Goal: Task Accomplishment & Management: Use online tool/utility

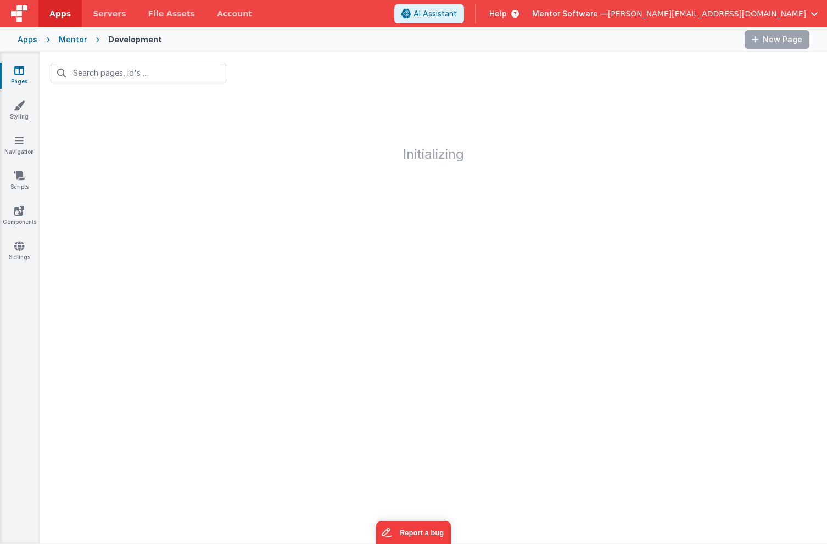
click at [758, 19] on div "Mentor Software — [PERSON_NAME][EMAIL_ADDRESS][DOMAIN_NAME]" at bounding box center [675, 13] width 286 height 19
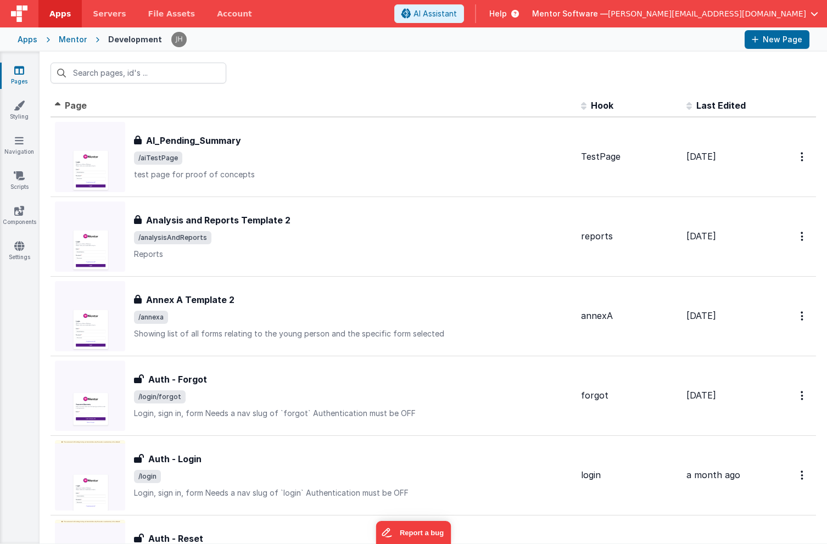
click at [810, 17] on button "Mentor Software — [PERSON_NAME][EMAIL_ADDRESS][DOMAIN_NAME]" at bounding box center [675, 13] width 286 height 11
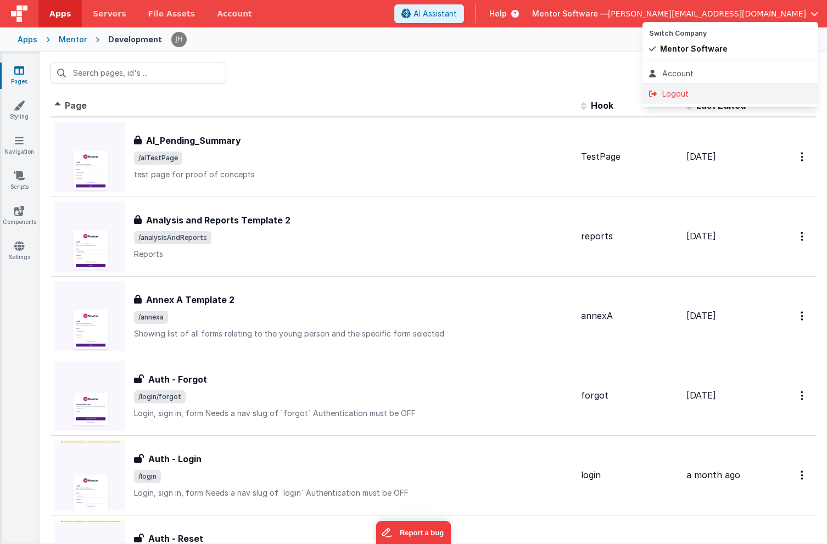
click at [688, 92] on div "Logout" at bounding box center [730, 93] width 163 height 11
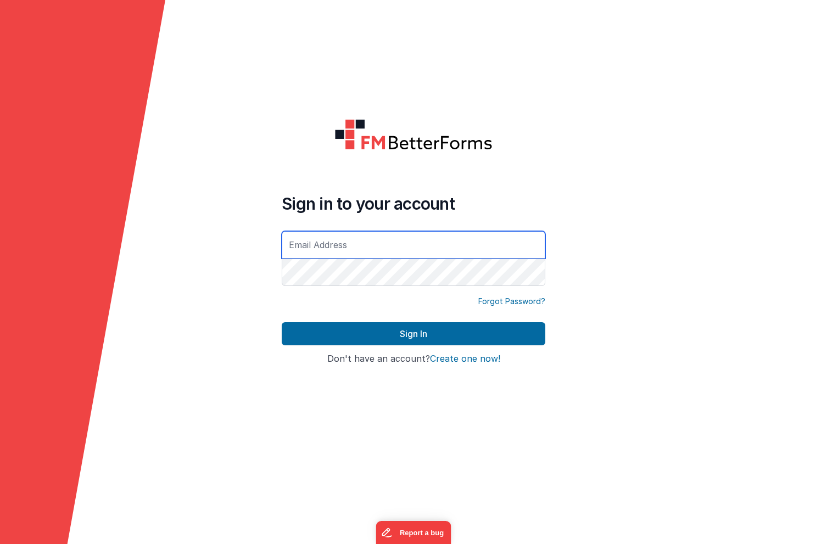
type input "[PERSON_NAME][EMAIL_ADDRESS][DOMAIN_NAME]"
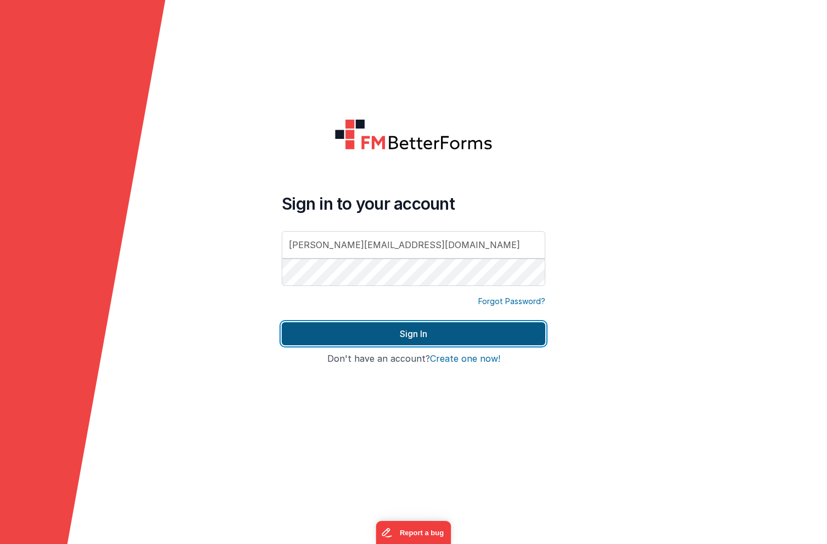
click at [365, 328] on button "Sign In" at bounding box center [414, 333] width 264 height 23
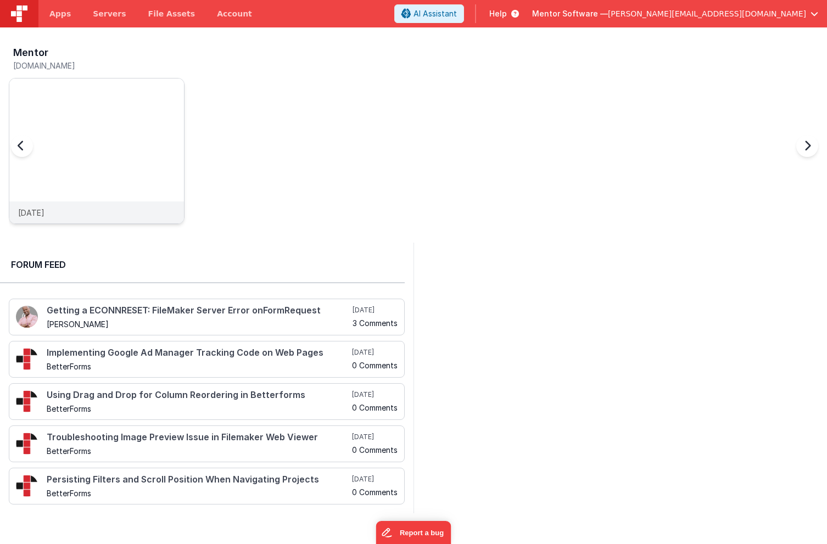
click at [108, 125] on img at bounding box center [96, 166] width 175 height 175
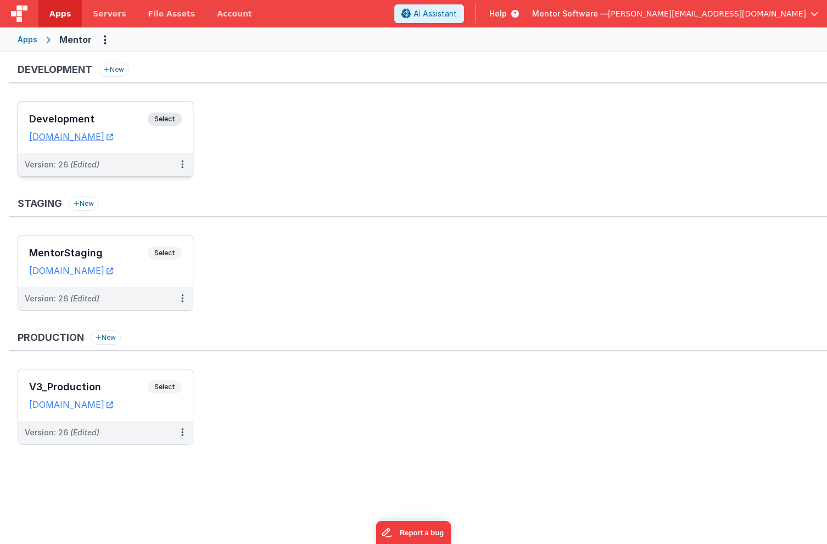
click at [110, 116] on h3 "Development" at bounding box center [88, 119] width 119 height 11
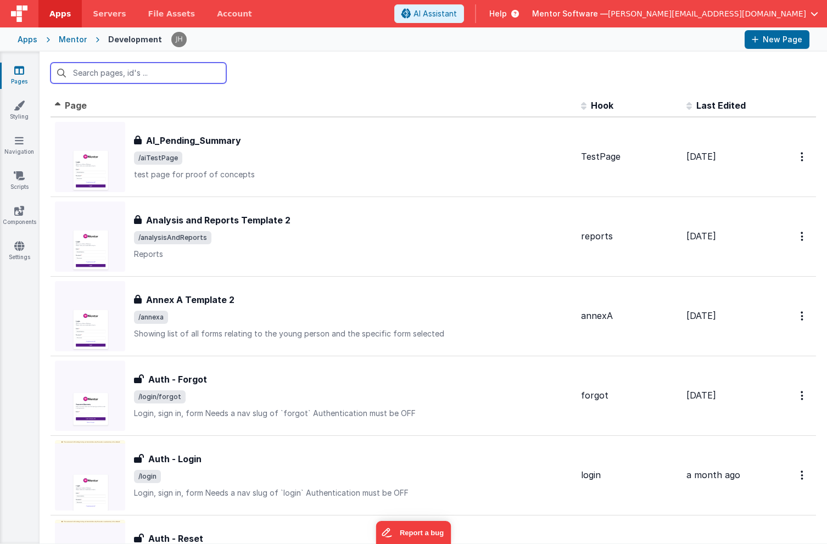
click at [167, 76] on input "text" at bounding box center [139, 73] width 176 height 21
click at [164, 76] on input "text" at bounding box center [139, 73] width 176 height 21
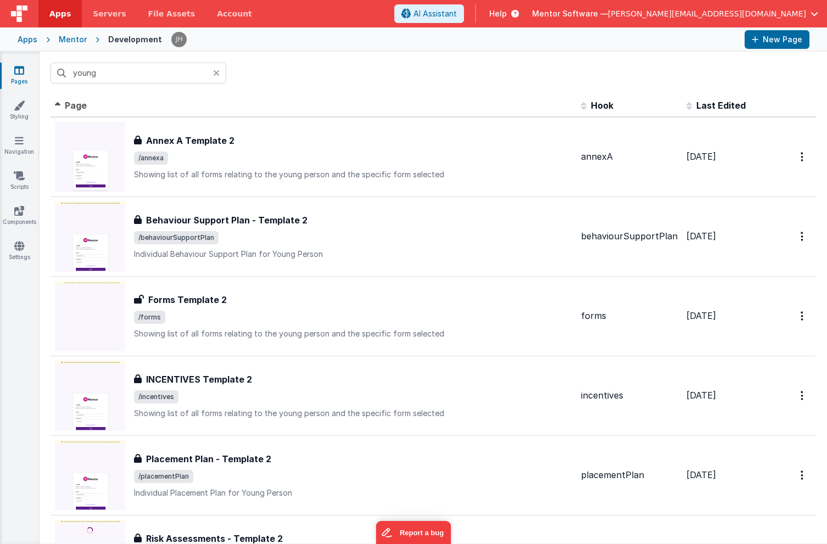
click at [254, 70] on div "young" at bounding box center [434, 73] width 788 height 43
click at [185, 71] on input "young" at bounding box center [139, 73] width 176 height 21
type input "y"
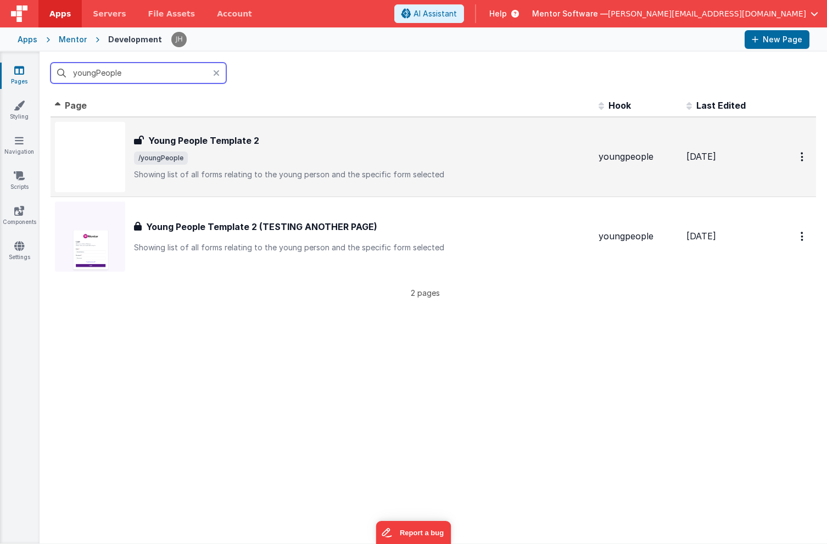
type input "youngPeople"
click at [258, 147] on div "Young People Template 2" at bounding box center [362, 140] width 456 height 13
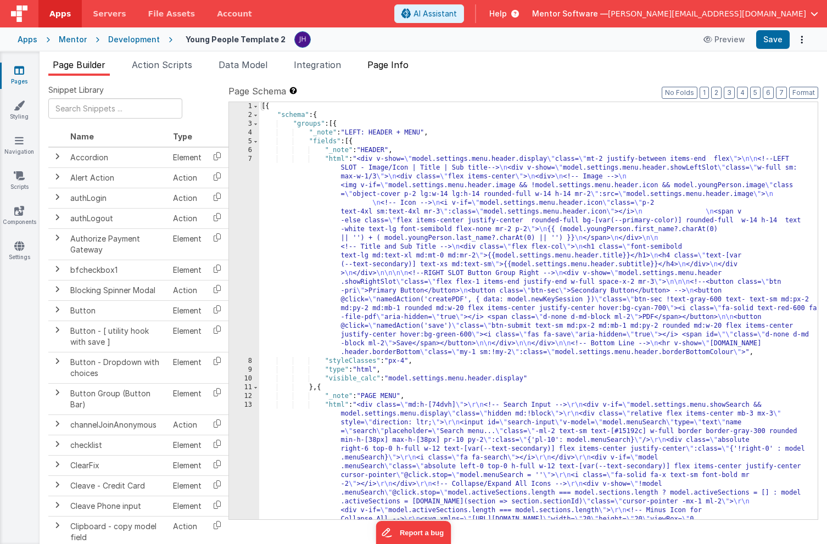
click at [398, 65] on span "Page Info" at bounding box center [388, 64] width 41 height 11
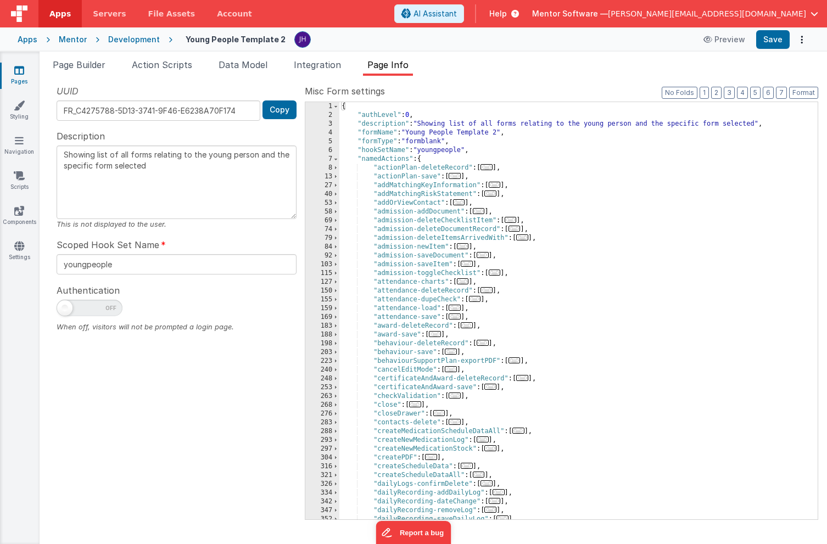
click at [68, 314] on span at bounding box center [64, 308] width 15 height 15
click at [65, 311] on input "checkbox" at bounding box center [61, 306] width 9 height 9
checkbox input "true"
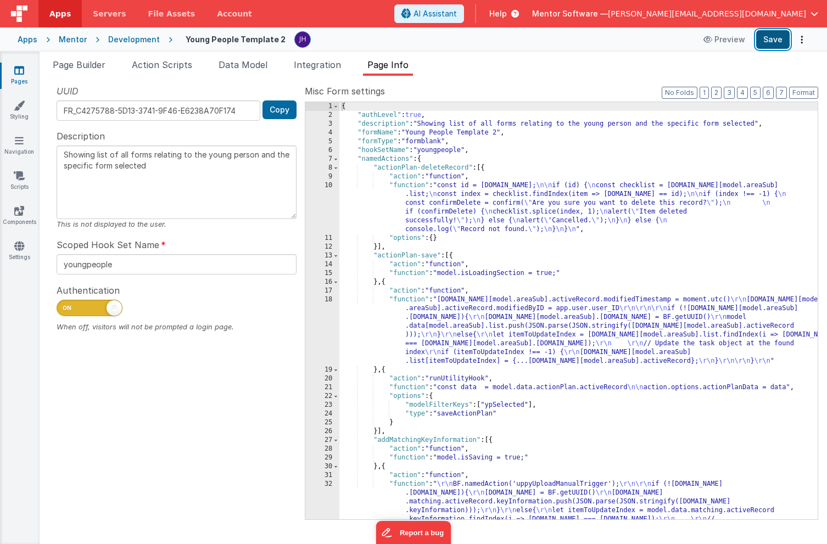
click at [779, 40] on button "Save" at bounding box center [773, 39] width 34 height 19
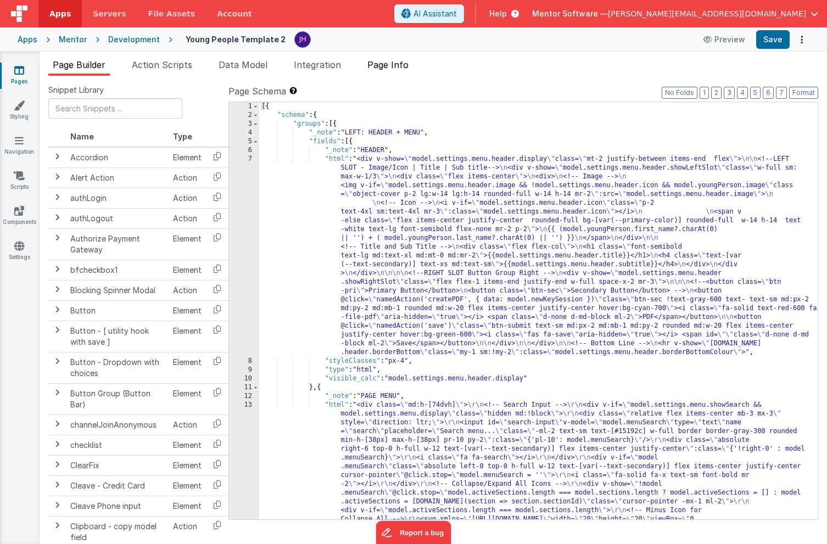
click at [396, 59] on span "Page Info" at bounding box center [388, 64] width 41 height 11
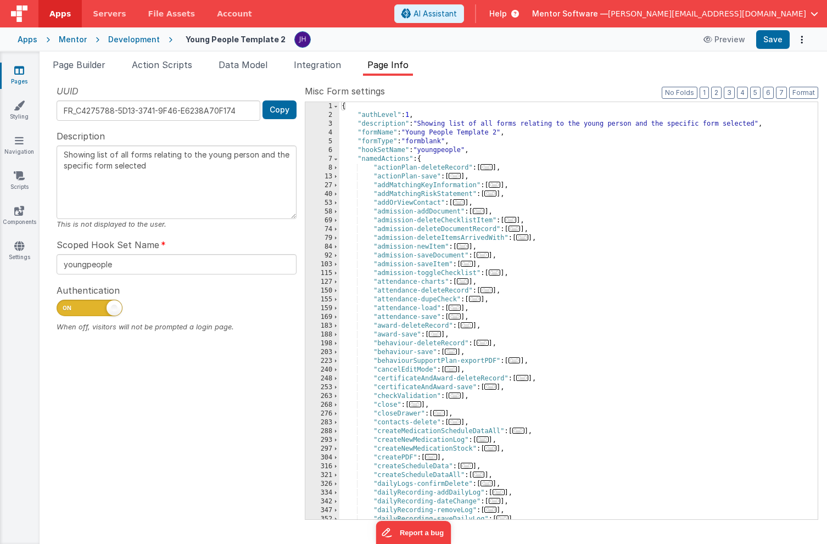
click at [7, 66] on link "Pages" at bounding box center [19, 76] width 40 height 22
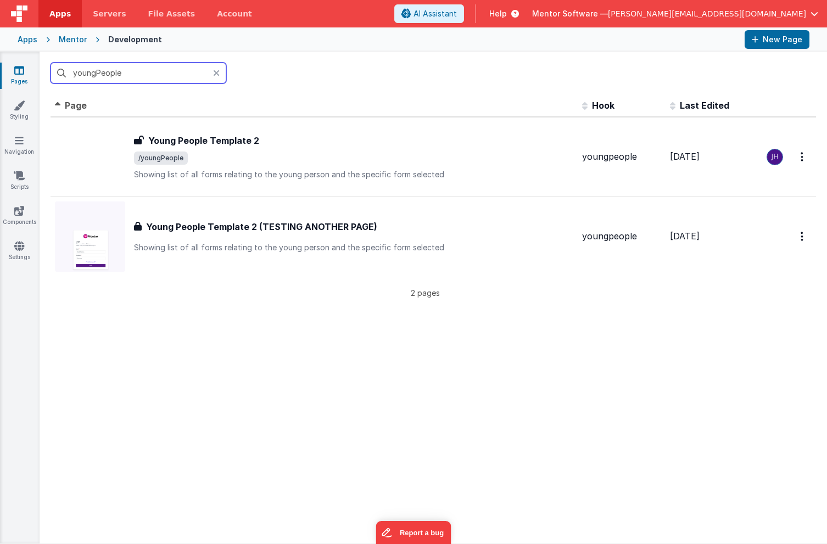
click at [129, 72] on input "youngPeople" at bounding box center [139, 73] width 176 height 21
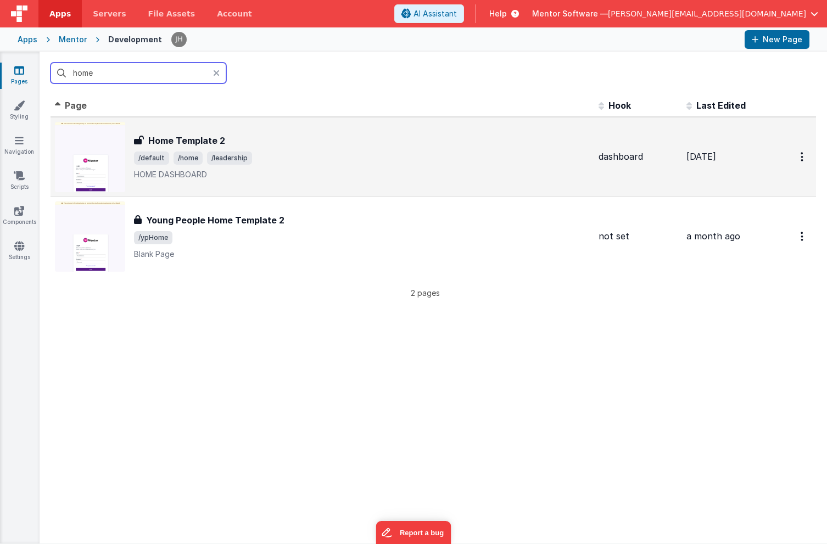
type input "home"
click at [219, 152] on span "/leadership" at bounding box center [229, 158] width 45 height 13
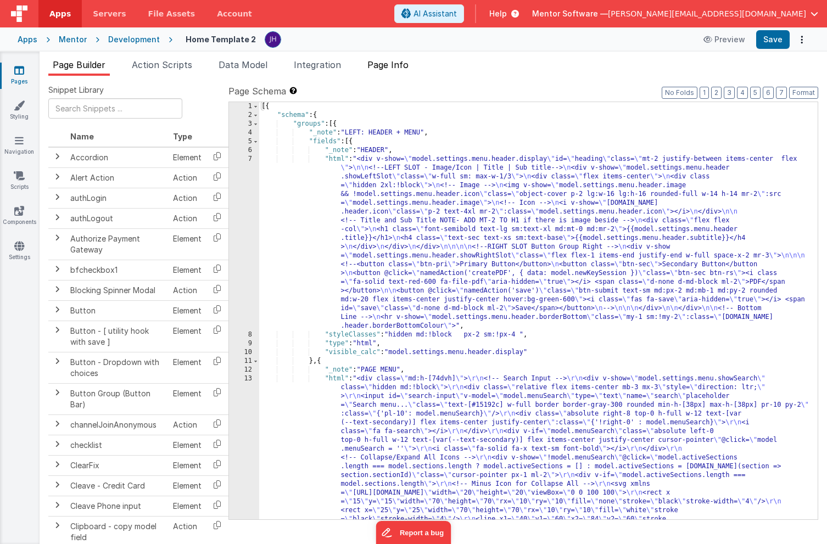
click at [407, 65] on span "Page Info" at bounding box center [388, 64] width 41 height 11
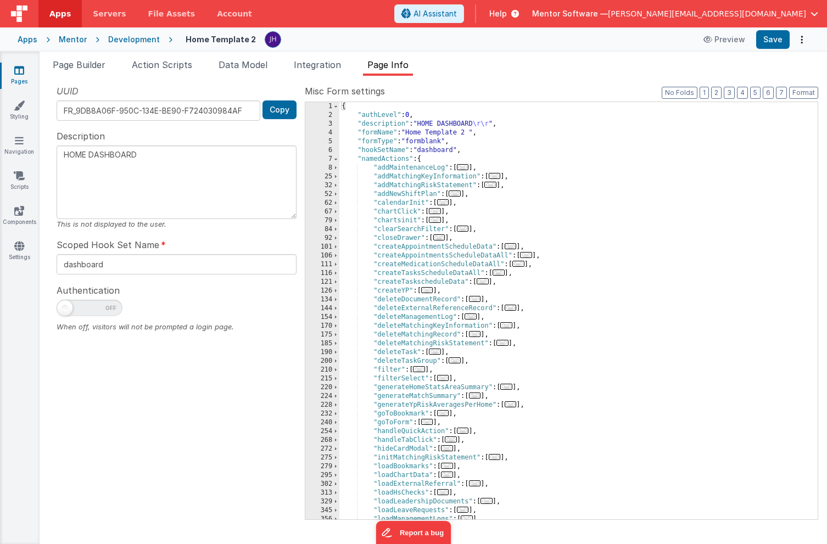
drag, startPoint x: 93, startPoint y: 308, endPoint x: 130, endPoint y: 308, distance: 36.3
click at [93, 308] on span at bounding box center [90, 308] width 66 height 16
click at [65, 308] on input "checkbox" at bounding box center [61, 306] width 9 height 9
checkbox input "true"
type textarea "HOME DASHBOARD"
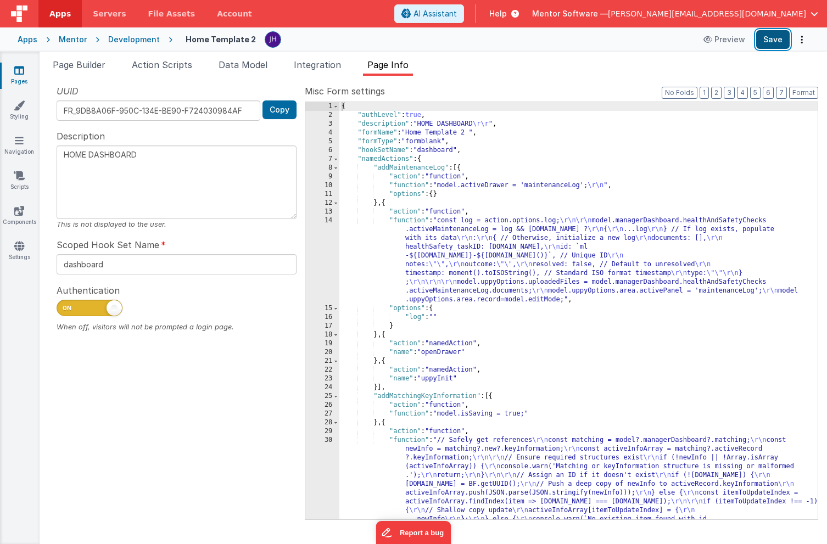
click at [770, 34] on button "Save" at bounding box center [773, 39] width 34 height 19
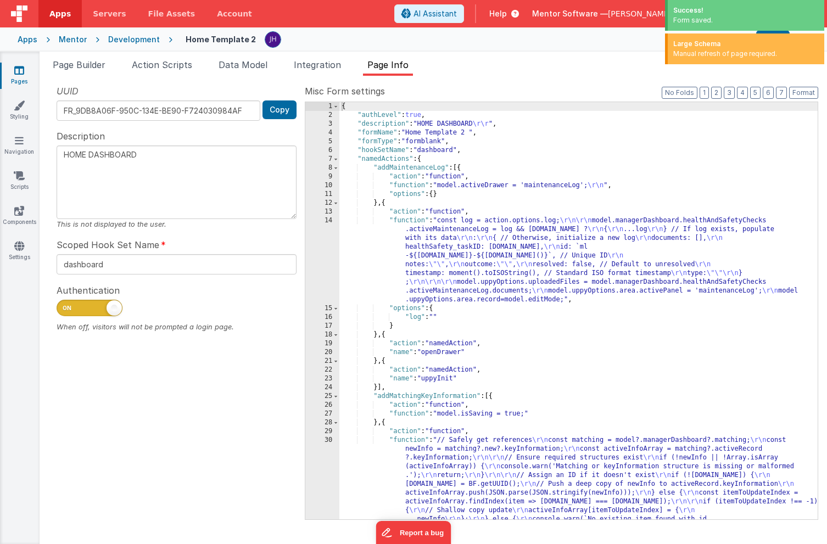
click at [29, 75] on link "Pages" at bounding box center [19, 76] width 40 height 22
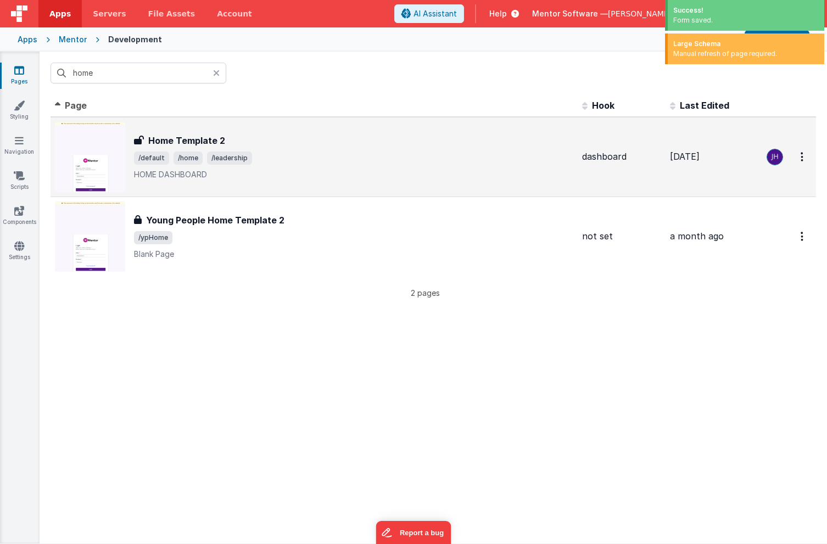
click at [171, 152] on span "/default /home /leadership" at bounding box center [354, 158] width 440 height 13
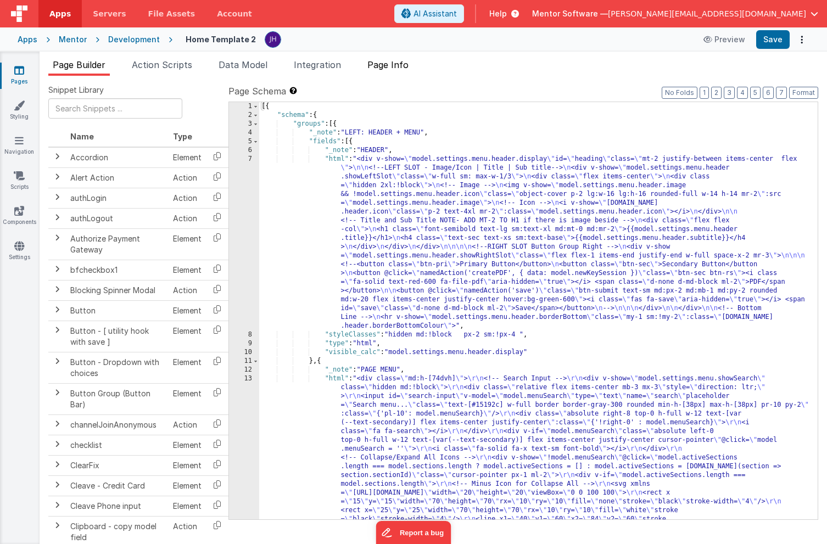
click at [405, 63] on span "Page Info" at bounding box center [388, 64] width 41 height 11
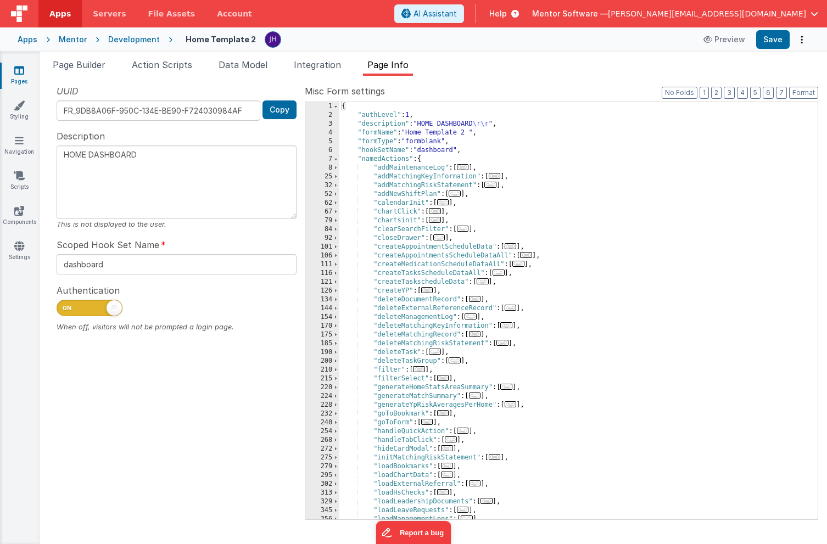
click at [23, 71] on icon at bounding box center [19, 70] width 10 height 11
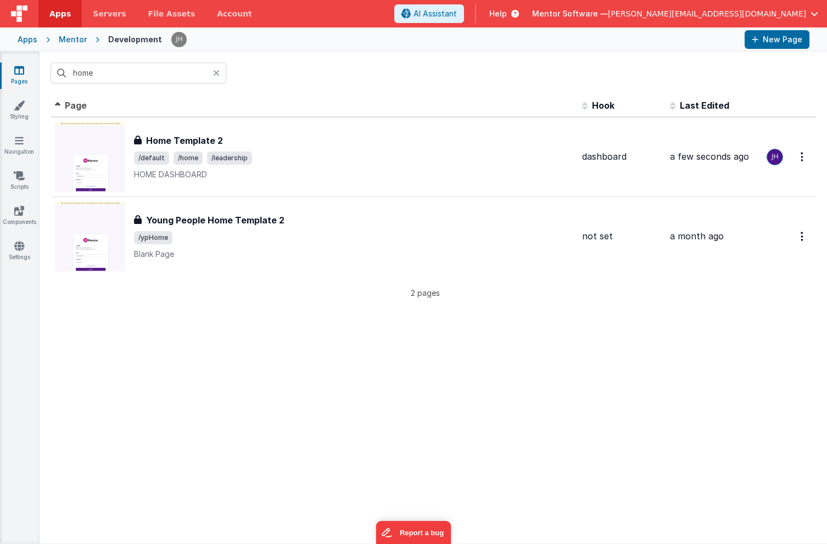
click at [224, 75] on div at bounding box center [219, 73] width 13 height 21
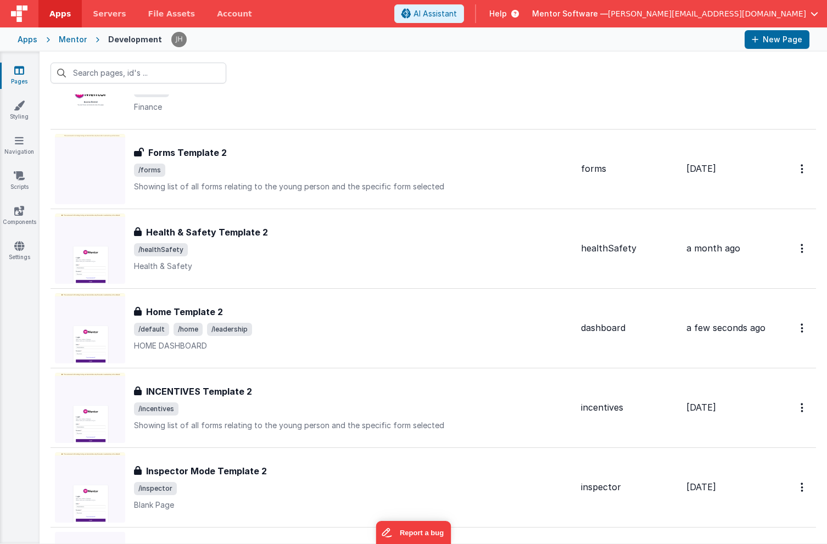
scroll to position [1520, 0]
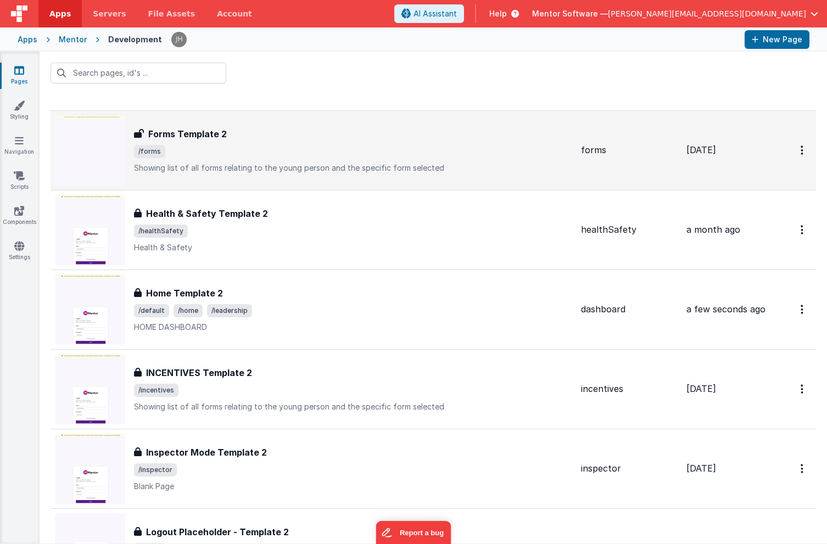
click at [265, 142] on div "Forms Template 2 Forms Template 2 /forms Showing list of all forms relating to …" at bounding box center [353, 150] width 438 height 46
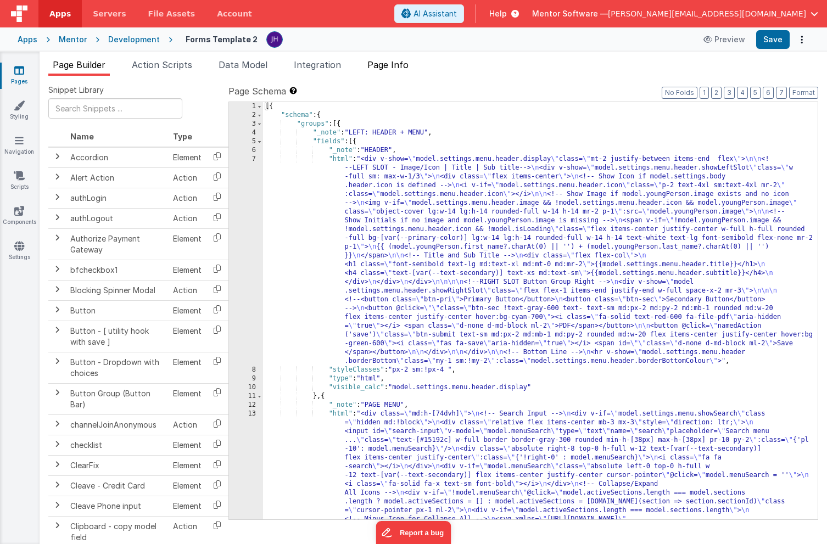
click at [409, 66] on span "Page Info" at bounding box center [388, 64] width 41 height 11
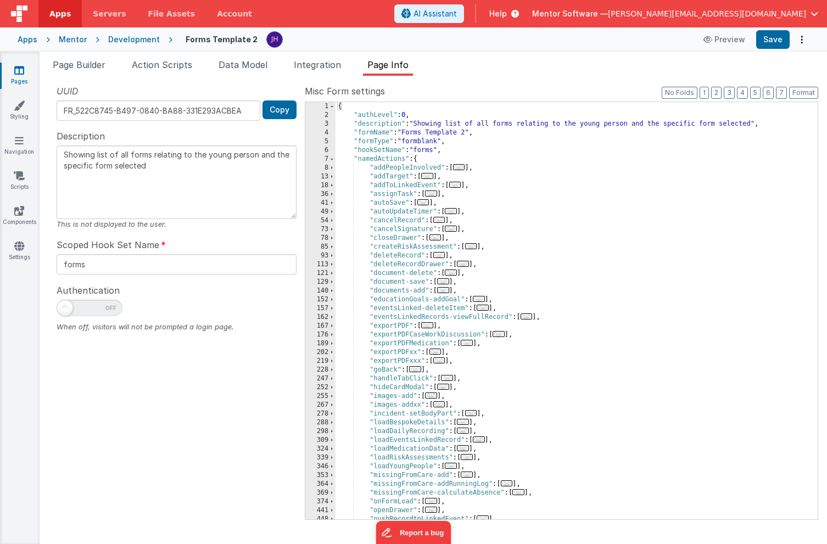
click at [85, 307] on span at bounding box center [90, 308] width 66 height 16
click at [65, 307] on input "checkbox" at bounding box center [61, 306] width 9 height 9
checkbox input "true"
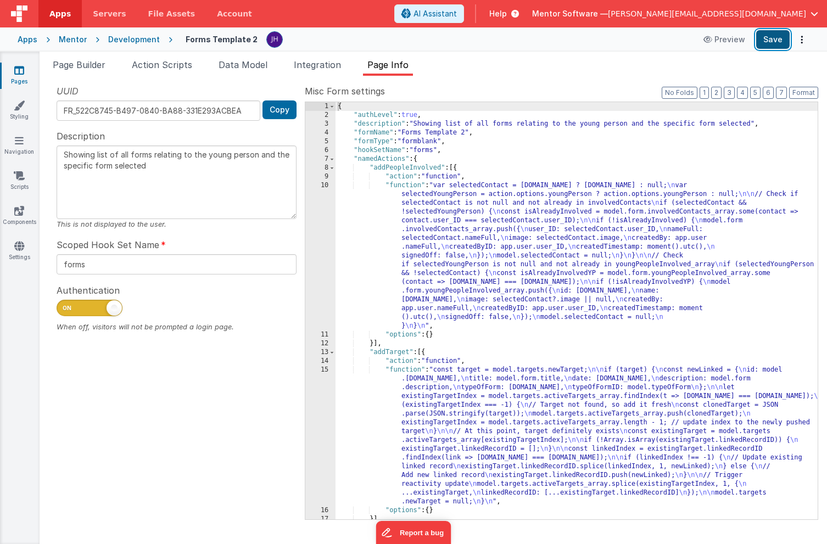
click at [769, 46] on button "Save" at bounding box center [773, 39] width 34 height 19
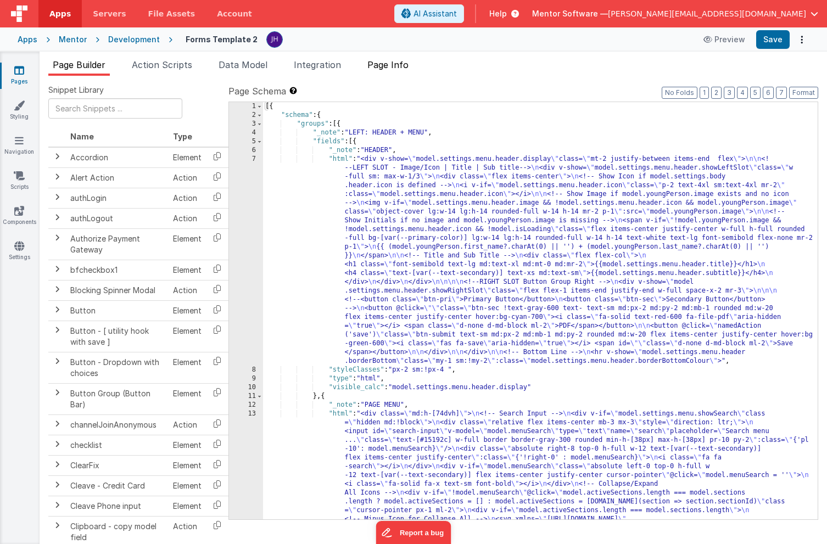
click at [392, 65] on span "Page Info" at bounding box center [388, 64] width 41 height 11
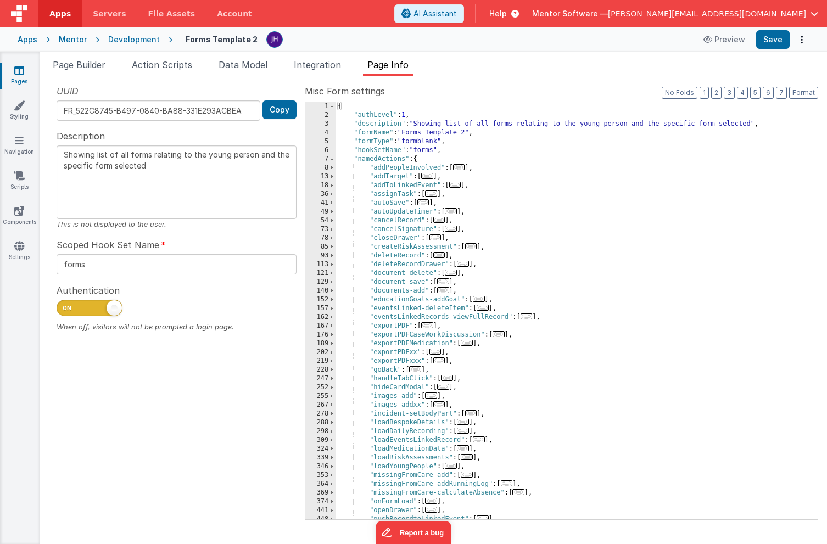
click at [23, 70] on icon at bounding box center [19, 70] width 10 height 11
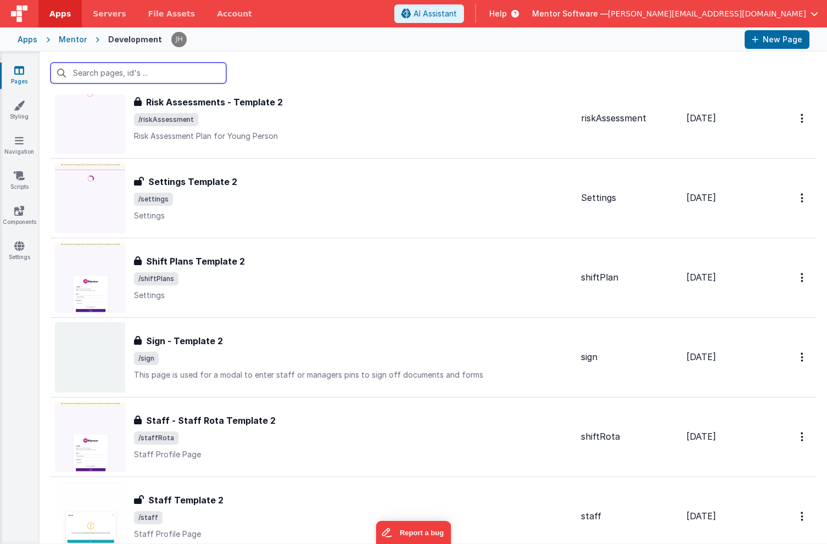
scroll to position [2944, 0]
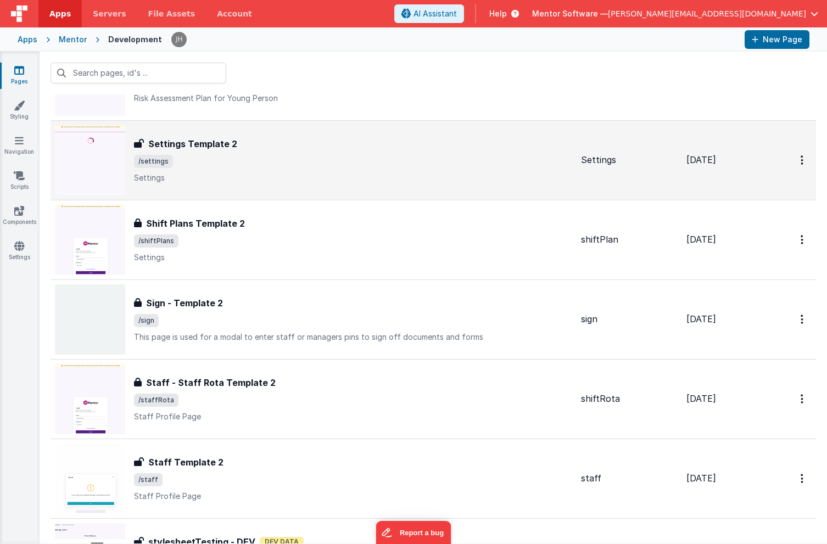
click at [338, 161] on span "/settings" at bounding box center [353, 161] width 438 height 13
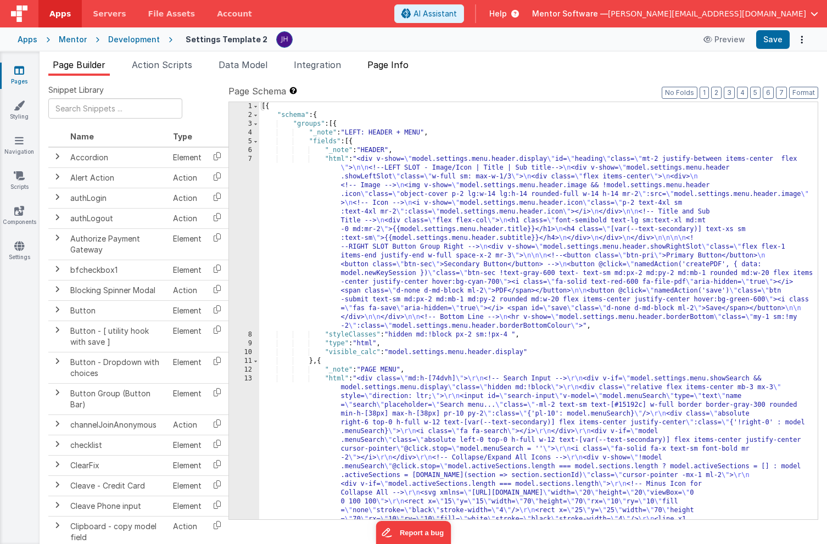
click at [402, 66] on span "Page Info" at bounding box center [388, 64] width 41 height 11
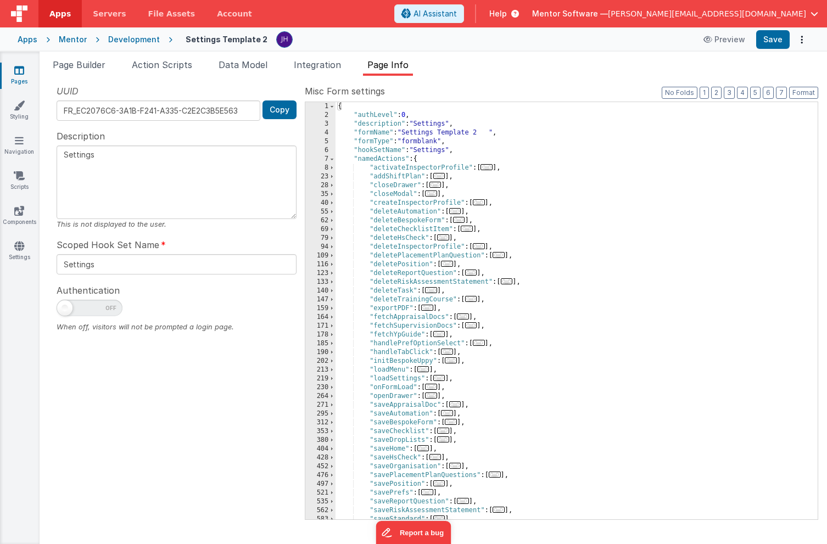
click at [90, 311] on span at bounding box center [90, 308] width 66 height 16
click at [65, 311] on input "checkbox" at bounding box center [61, 306] width 9 height 9
checkbox input "true"
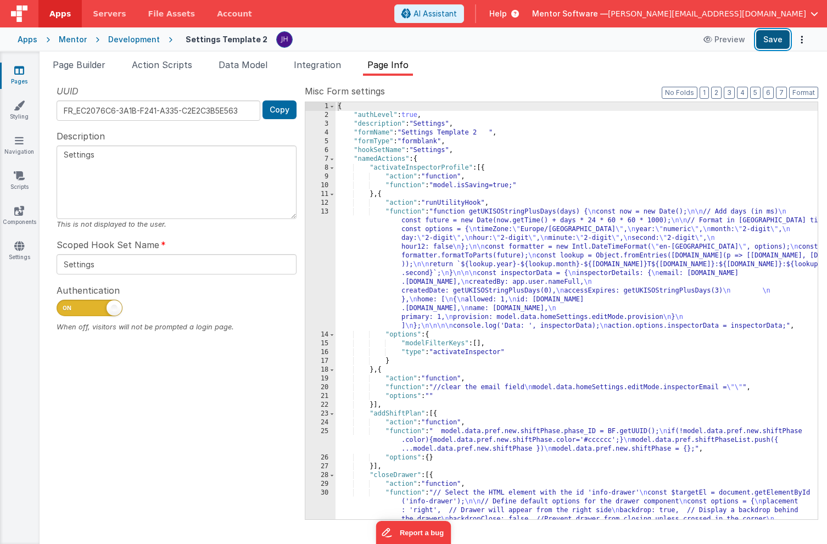
click at [769, 39] on button "Save" at bounding box center [773, 39] width 34 height 19
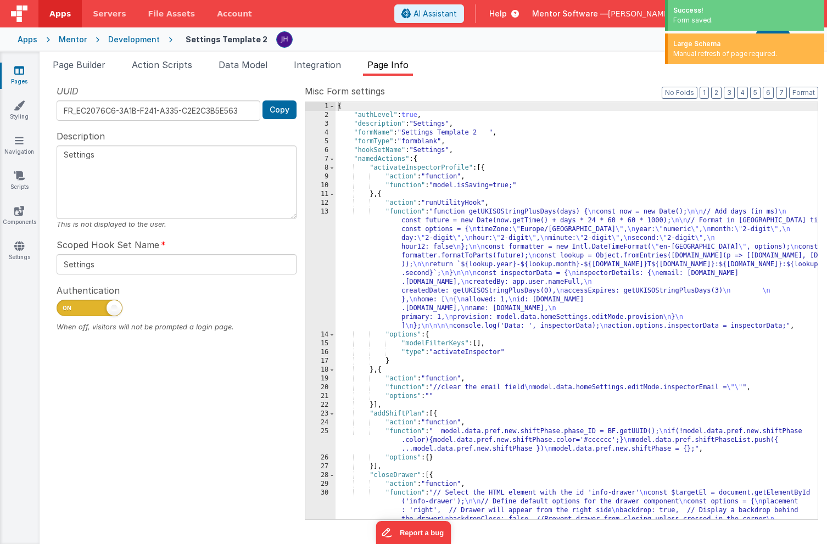
click at [19, 71] on icon at bounding box center [19, 70] width 10 height 11
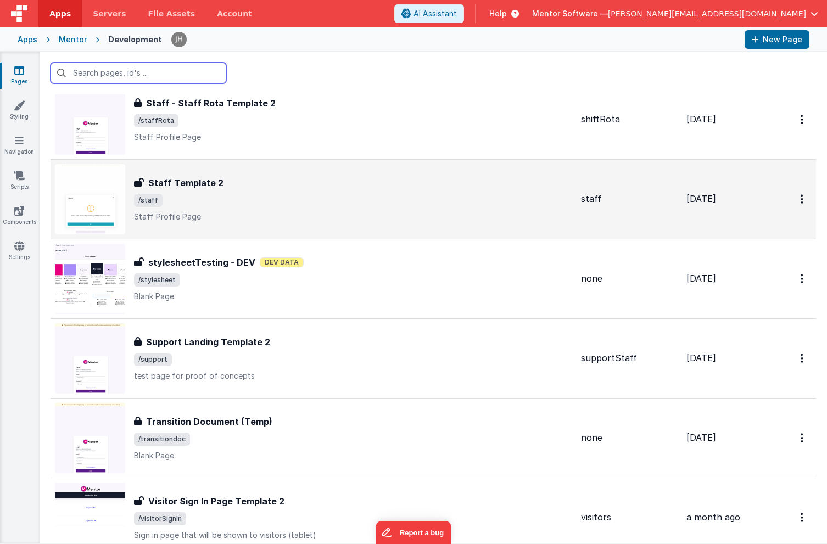
scroll to position [3226, 0]
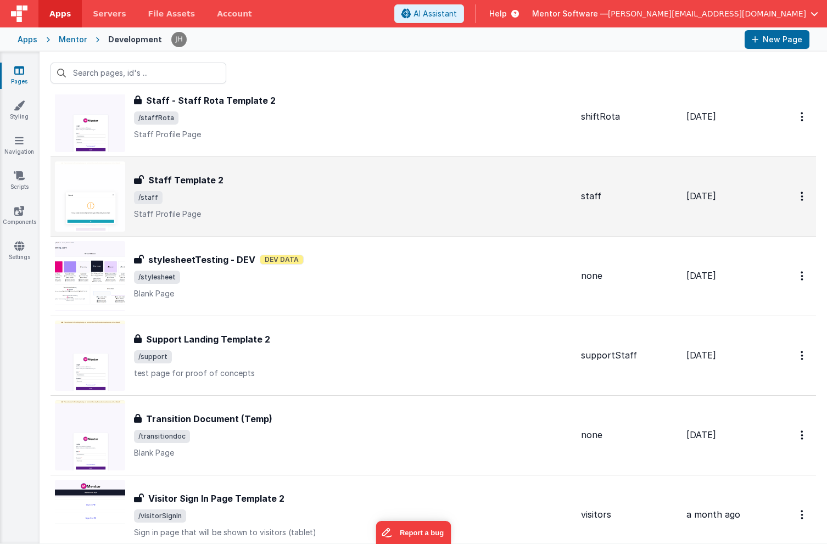
click at [282, 191] on span "/staff" at bounding box center [353, 197] width 438 height 13
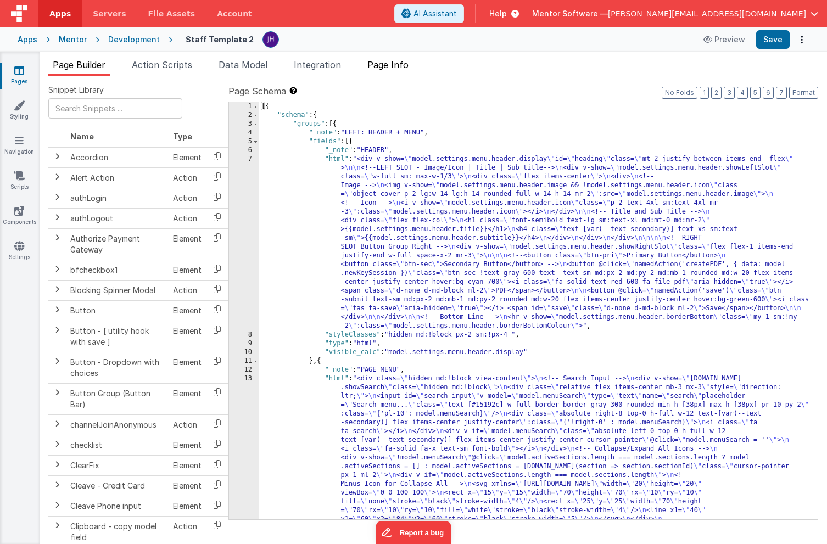
click at [402, 70] on li "Page Info" at bounding box center [388, 67] width 50 height 18
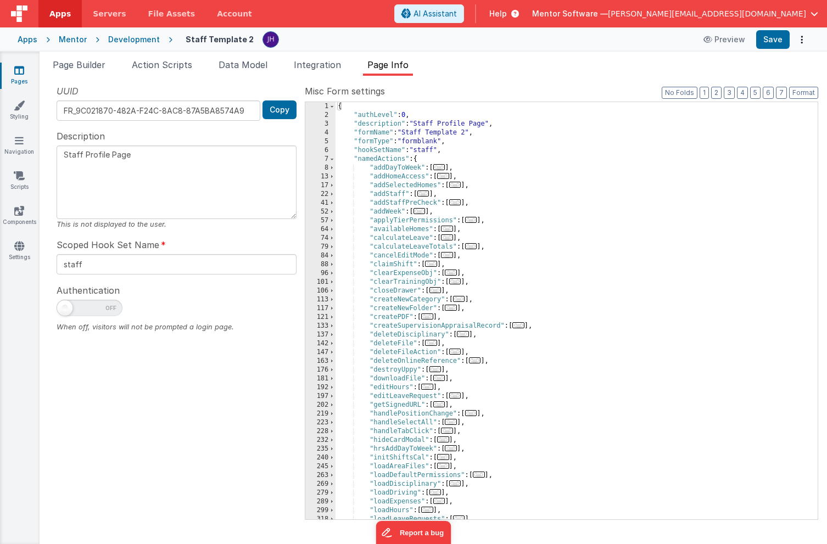
click at [75, 307] on span at bounding box center [90, 308] width 66 height 16
click at [65, 307] on input "checkbox" at bounding box center [61, 306] width 9 height 9
checkbox input "true"
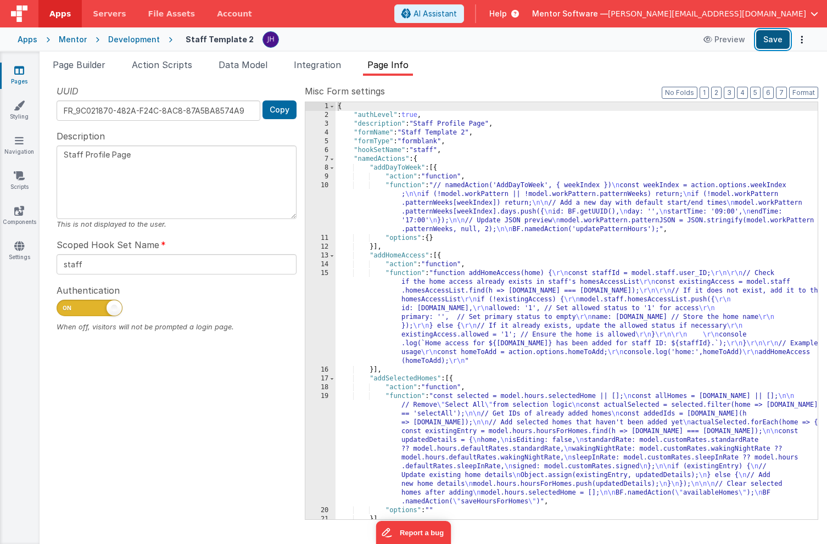
click at [772, 39] on button "Save" at bounding box center [773, 39] width 34 height 19
click at [26, 74] on link "Pages" at bounding box center [19, 76] width 40 height 22
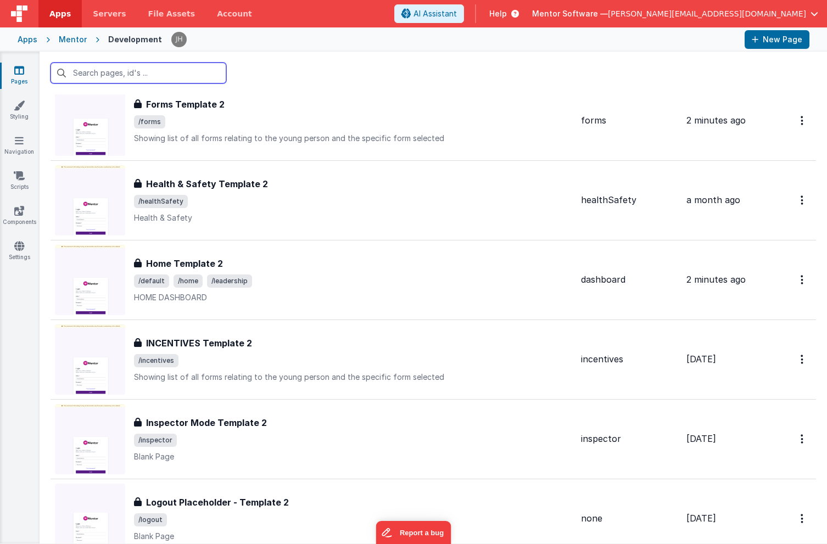
scroll to position [1551, 0]
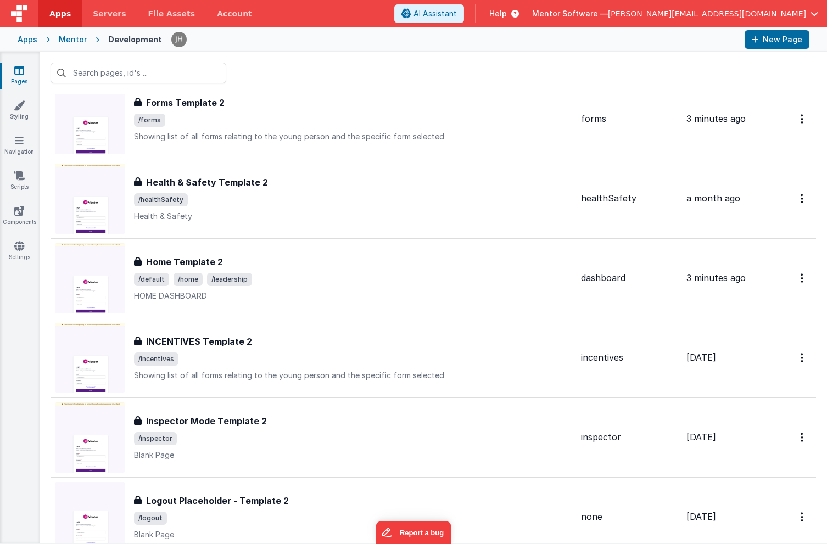
click at [62, 38] on div "Mentor" at bounding box center [73, 39] width 28 height 11
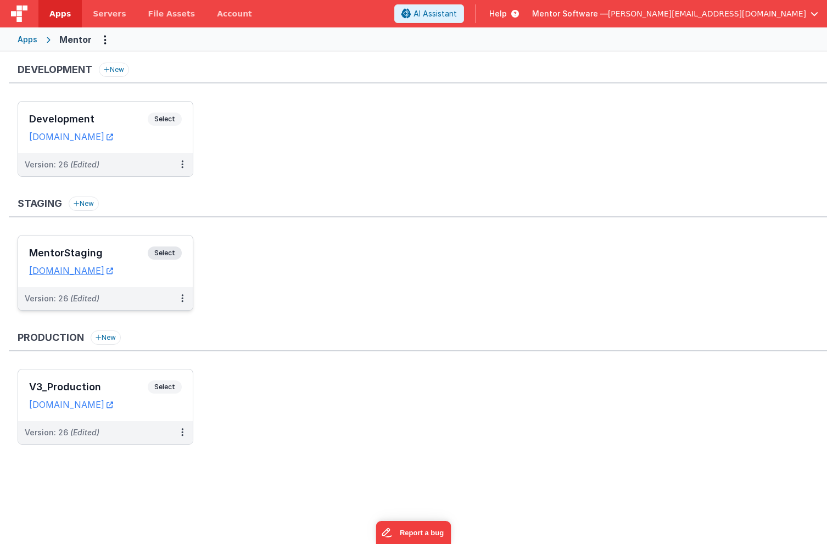
click at [136, 247] on div "MentorStaging Select URLs mentorstaging.fmbetterforms.com" at bounding box center [105, 262] width 175 height 52
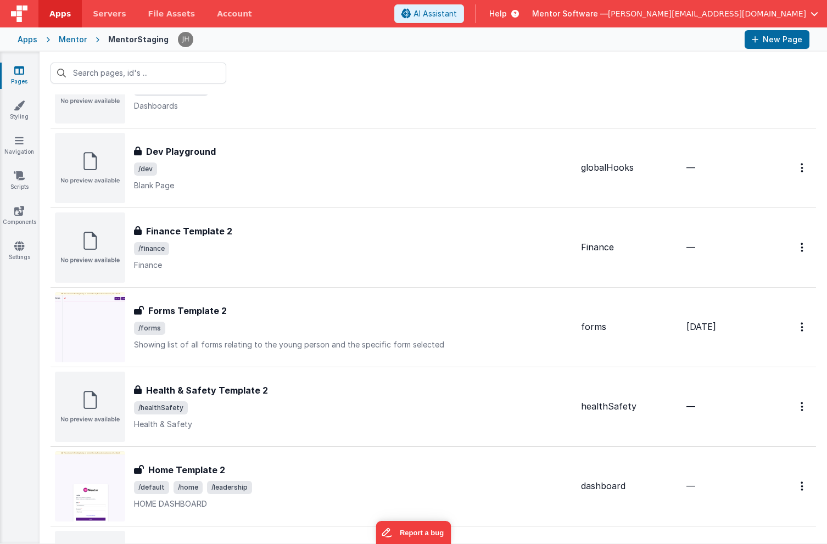
scroll to position [1584, 0]
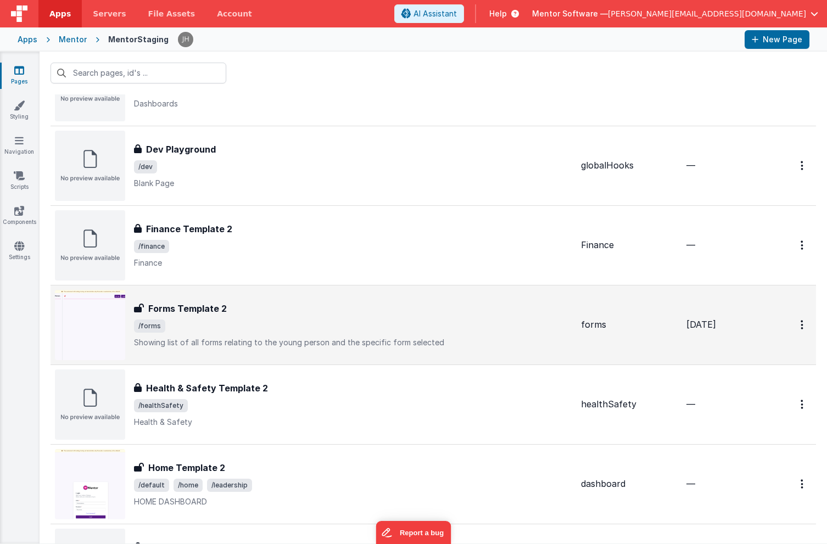
click at [209, 325] on span "/forms" at bounding box center [353, 326] width 438 height 13
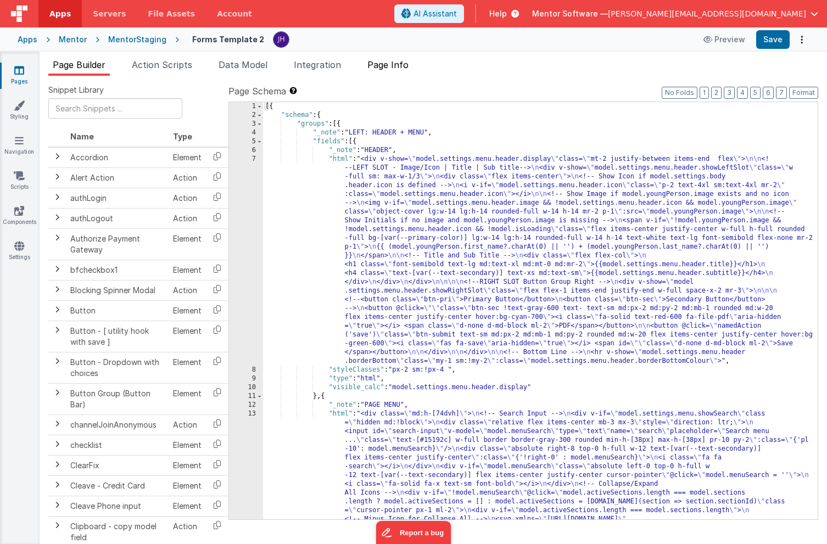
click at [404, 65] on span "Page Info" at bounding box center [388, 64] width 41 height 11
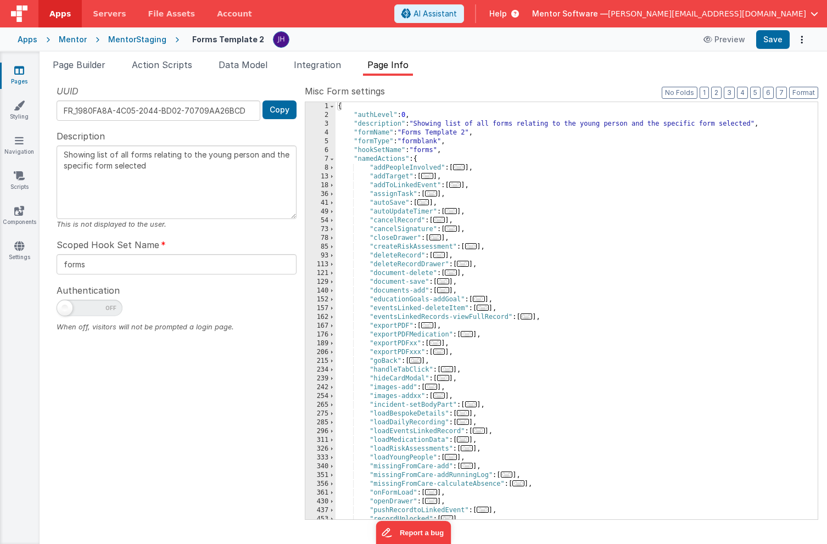
click at [82, 305] on span at bounding box center [90, 308] width 66 height 16
click at [65, 305] on input "checkbox" at bounding box center [61, 306] width 9 height 9
checkbox input "true"
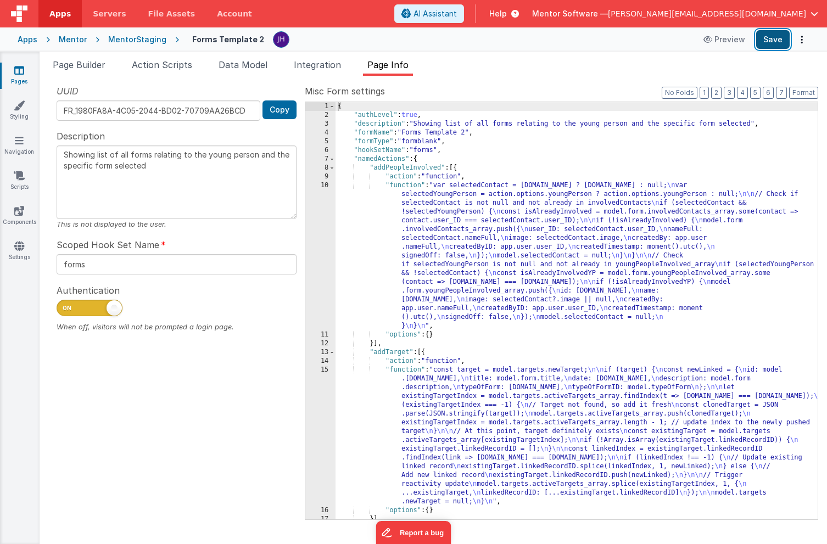
click at [767, 46] on button "Save" at bounding box center [773, 39] width 34 height 19
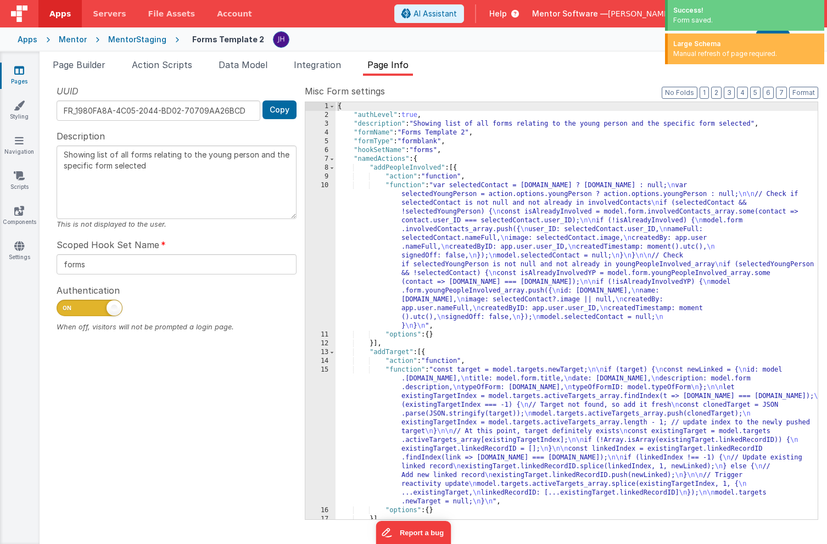
click at [19, 71] on icon at bounding box center [19, 70] width 10 height 11
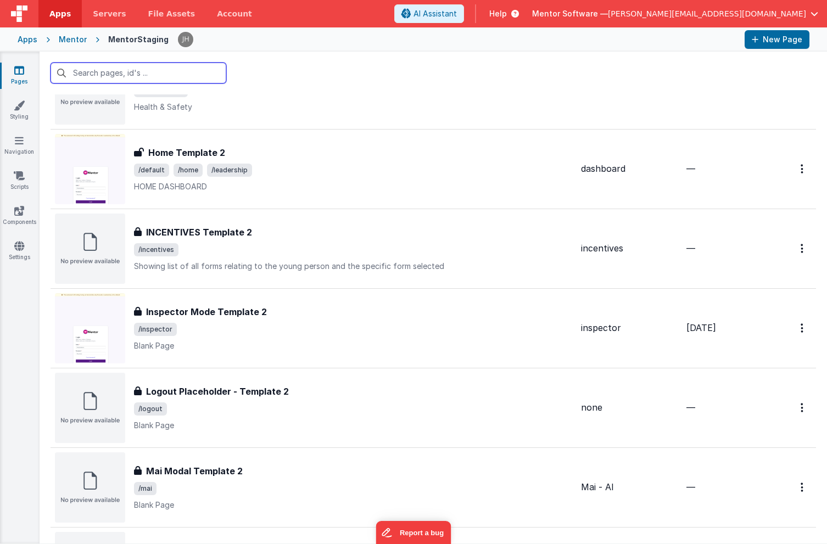
scroll to position [1907, 0]
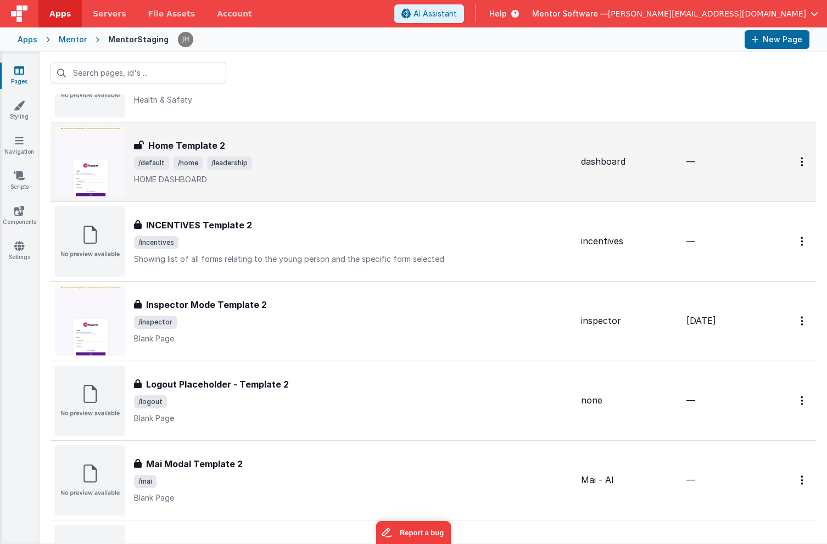
click at [282, 164] on span "/default /home /leadership" at bounding box center [353, 163] width 438 height 13
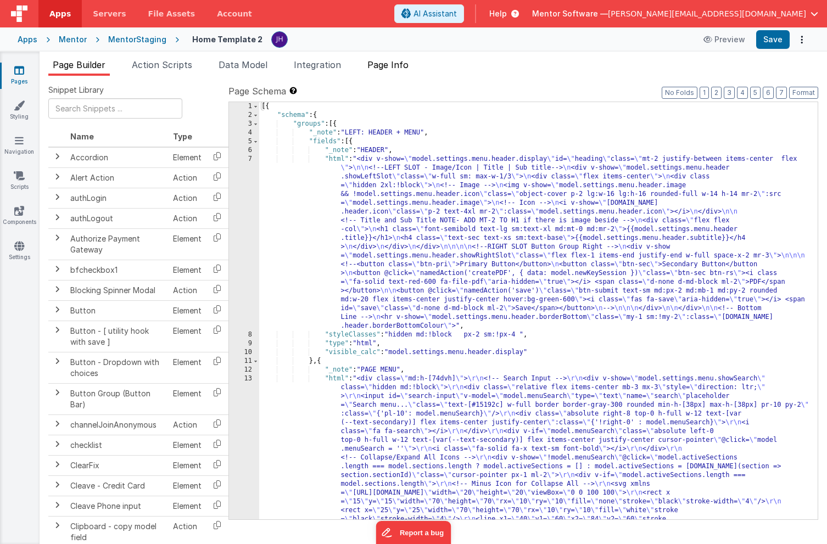
click at [401, 65] on span "Page Info" at bounding box center [388, 64] width 41 height 11
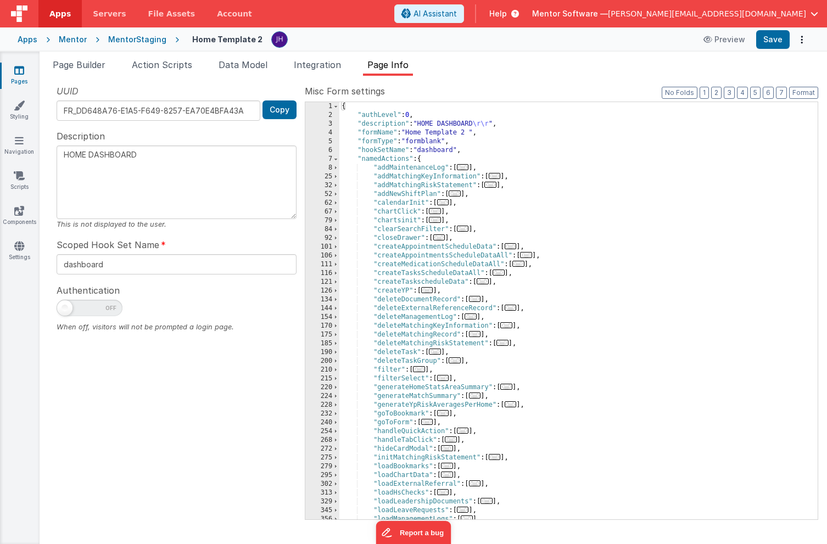
click at [95, 308] on span at bounding box center [90, 308] width 66 height 16
click at [65, 308] on input "checkbox" at bounding box center [61, 306] width 9 height 9
checkbox input "true"
type textarea "HOME DASHBOARD"
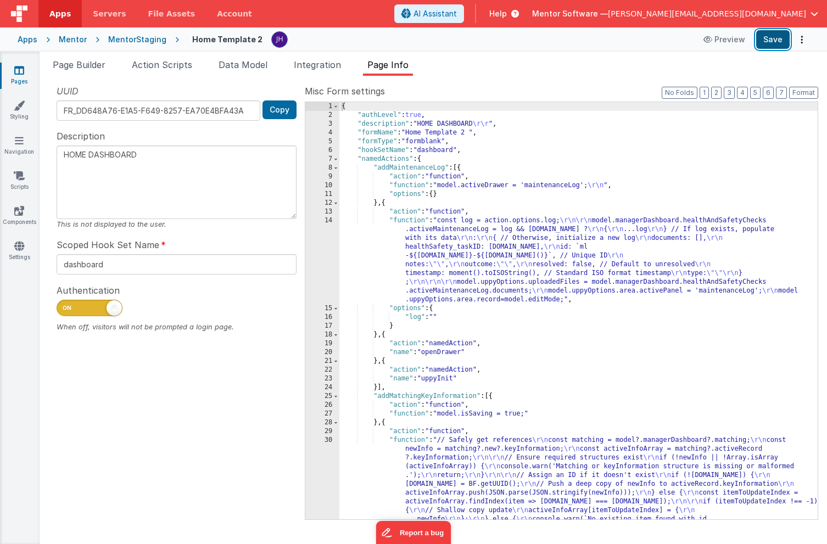
click at [773, 42] on button "Save" at bounding box center [773, 39] width 34 height 19
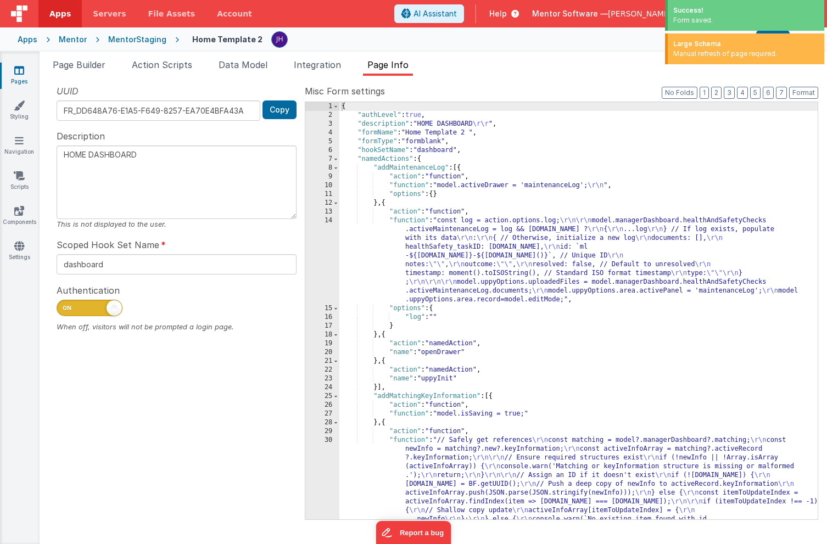
click at [21, 74] on icon at bounding box center [19, 70] width 10 height 11
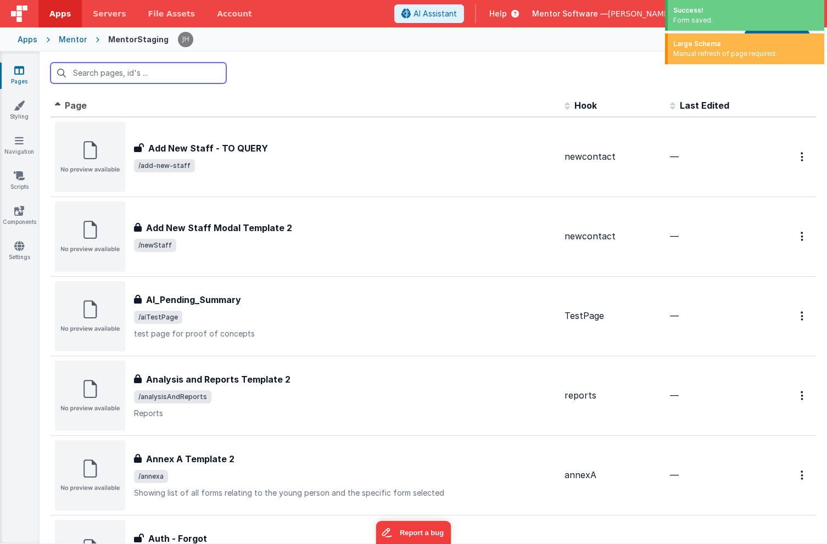
click at [163, 78] on input "text" at bounding box center [139, 73] width 176 height 21
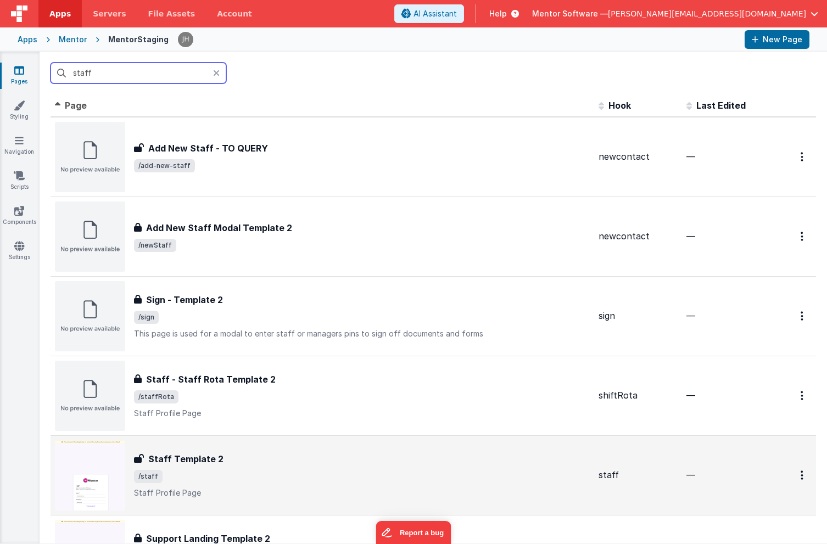
type input "staff"
click at [272, 461] on div "Staff Template 2" at bounding box center [362, 459] width 456 height 13
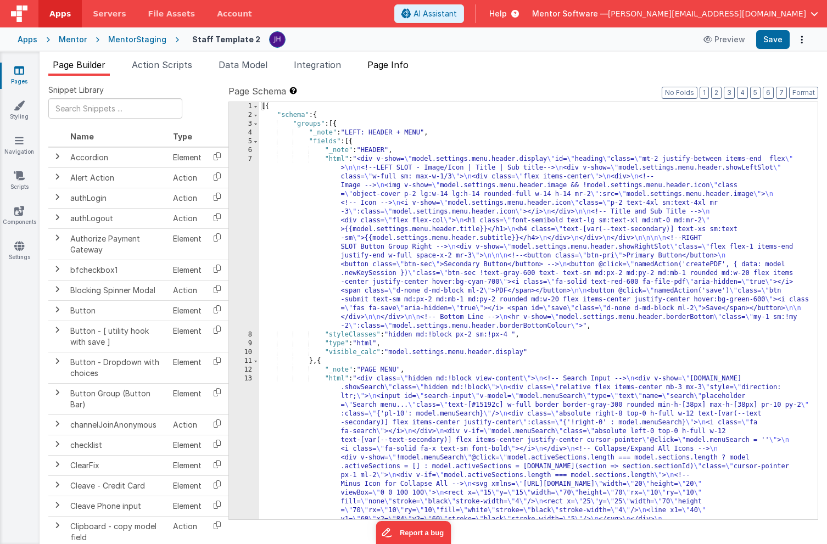
click at [402, 65] on span "Page Info" at bounding box center [388, 64] width 41 height 11
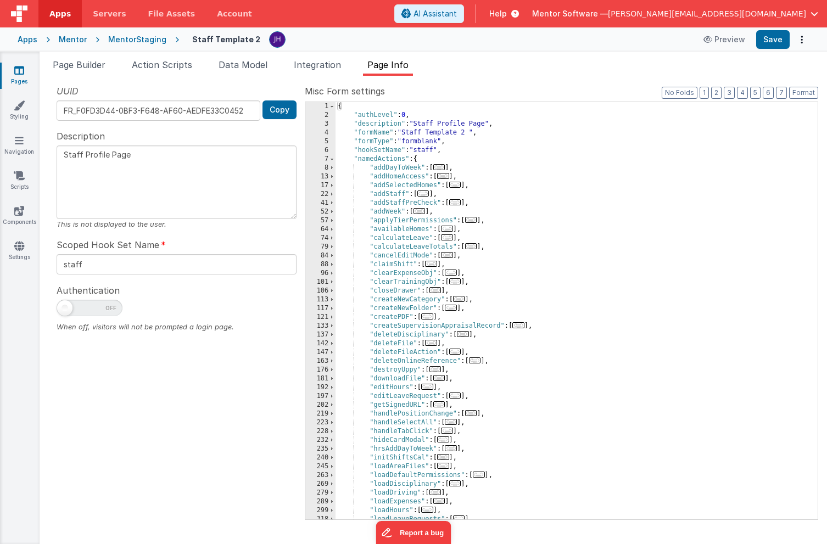
click at [102, 309] on span at bounding box center [90, 308] width 66 height 16
click at [65, 309] on input "checkbox" at bounding box center [61, 306] width 9 height 9
checkbox input "true"
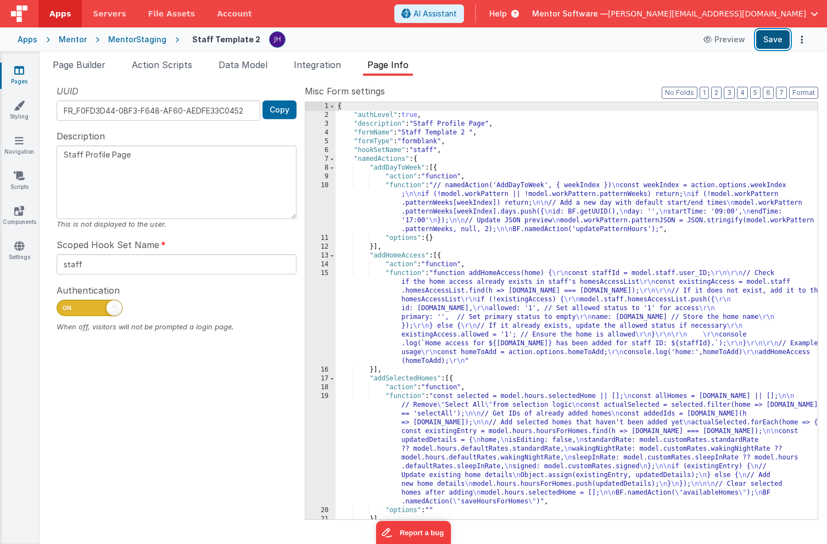
click at [766, 44] on button "Save" at bounding box center [773, 39] width 34 height 19
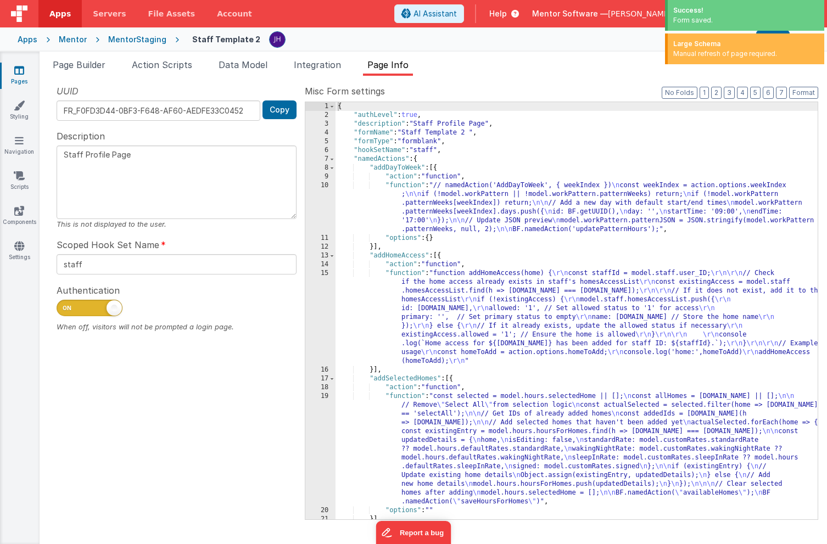
click at [18, 80] on link "Pages" at bounding box center [19, 76] width 40 height 22
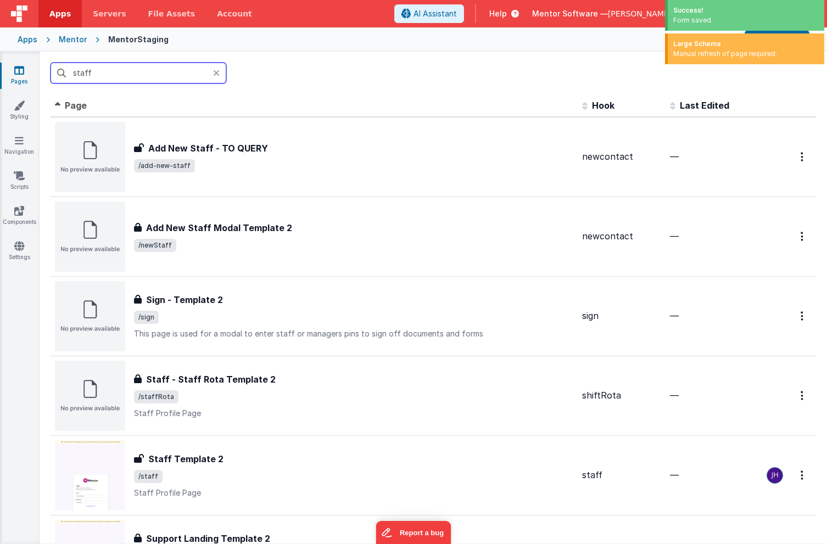
click at [191, 73] on input "staff" at bounding box center [139, 73] width 176 height 21
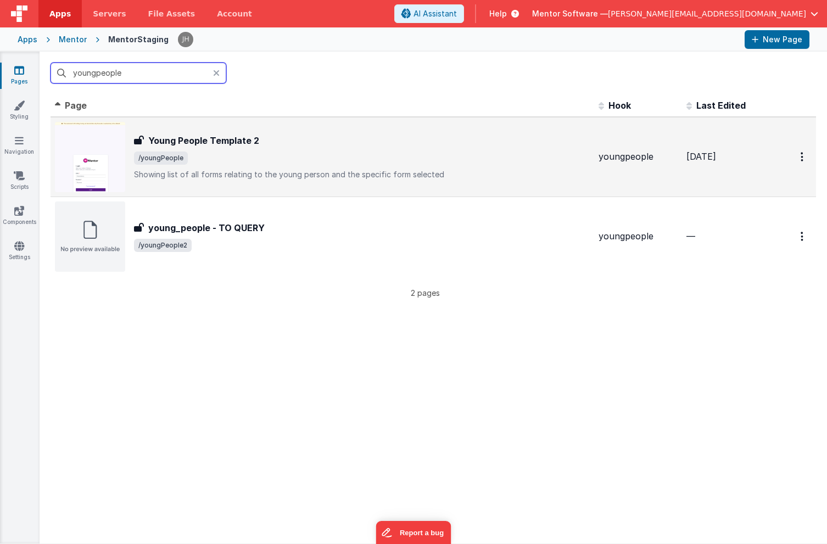
type input "youngpeople"
click at [240, 141] on h3 "Young People Template 2" at bounding box center [203, 140] width 111 height 13
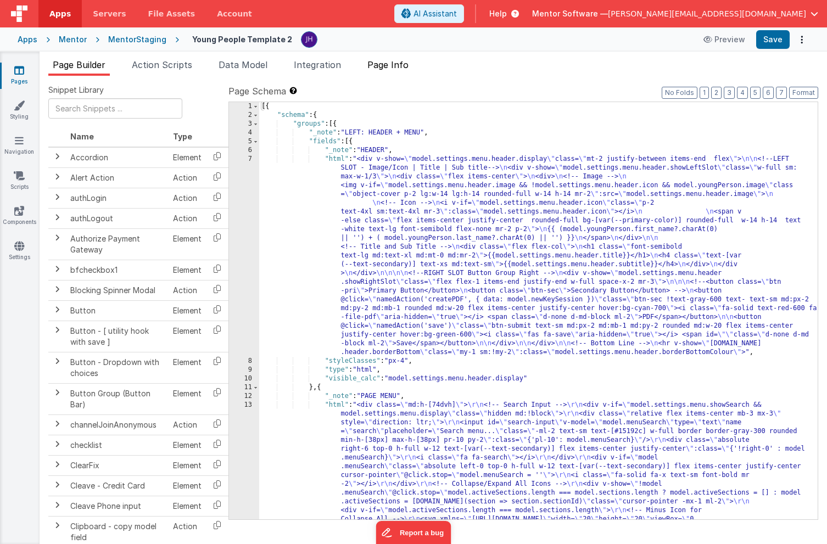
click at [393, 62] on span "Page Info" at bounding box center [388, 64] width 41 height 11
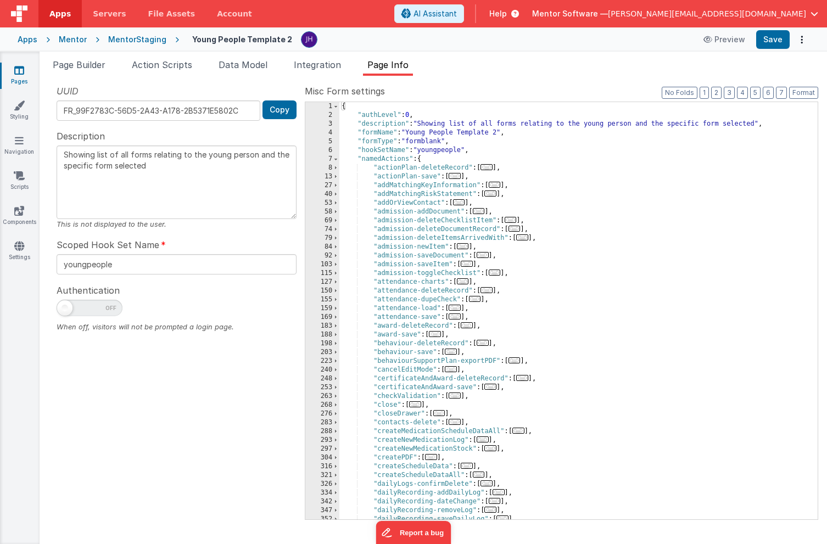
click at [84, 310] on span at bounding box center [90, 308] width 66 height 16
click at [65, 310] on input "checkbox" at bounding box center [61, 306] width 9 height 9
checkbox input "true"
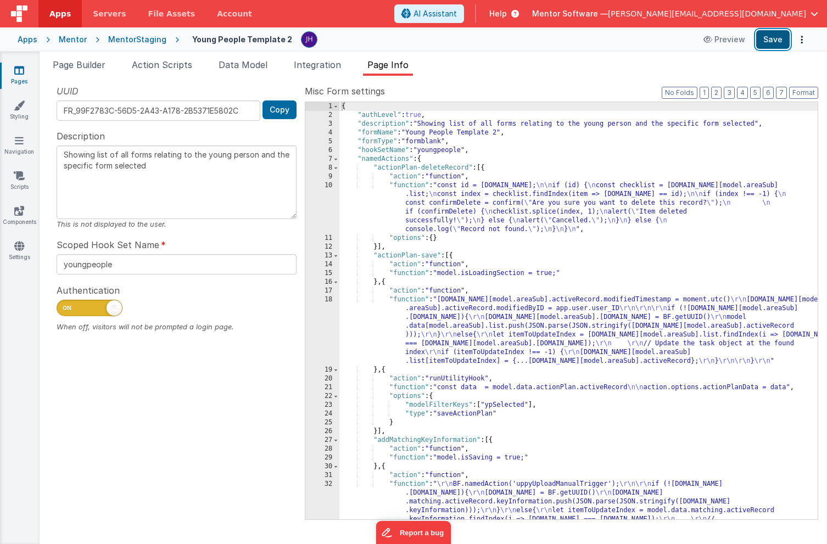
click at [772, 37] on button "Save" at bounding box center [773, 39] width 34 height 19
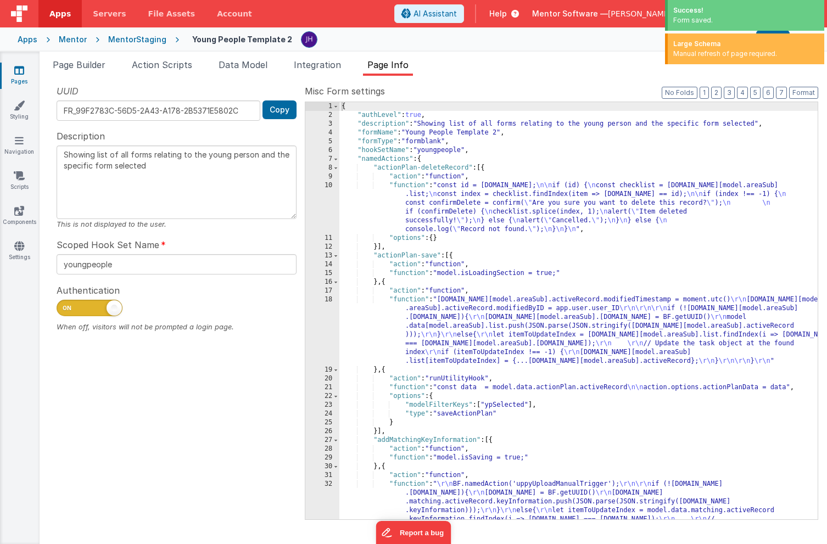
click at [16, 73] on icon at bounding box center [19, 70] width 10 height 11
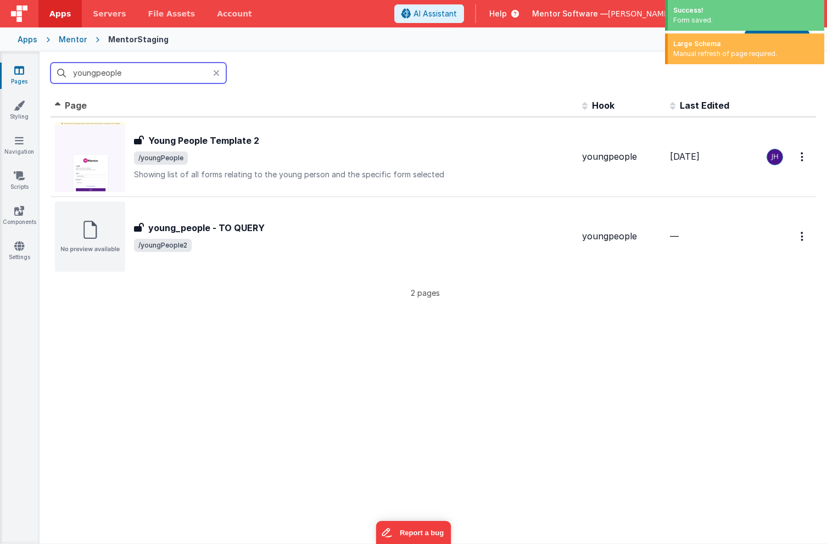
click at [140, 75] on input "youngpeople" at bounding box center [139, 73] width 176 height 21
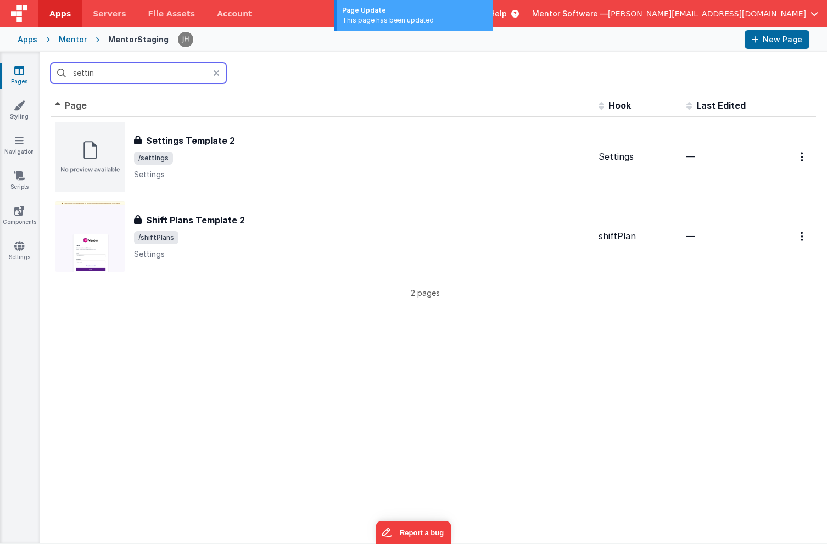
type input "setting"
click at [143, 76] on input "setting" at bounding box center [139, 73] width 176 height 21
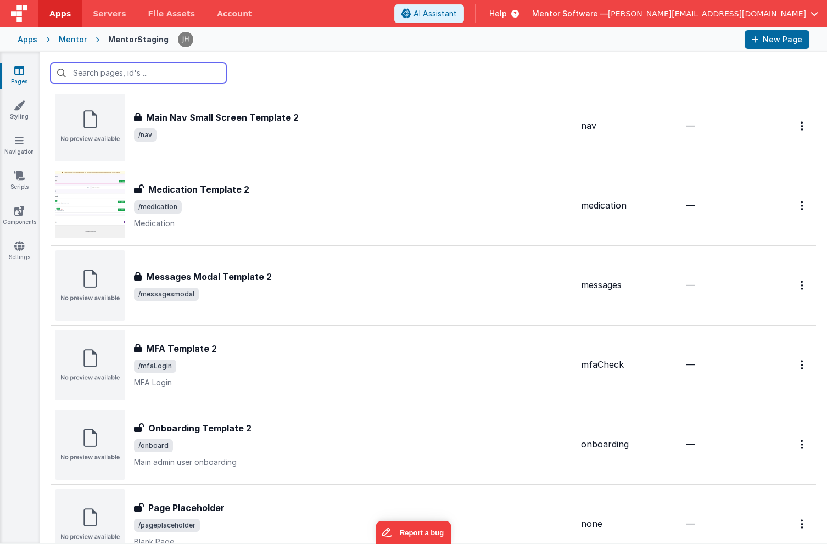
scroll to position [2322, 0]
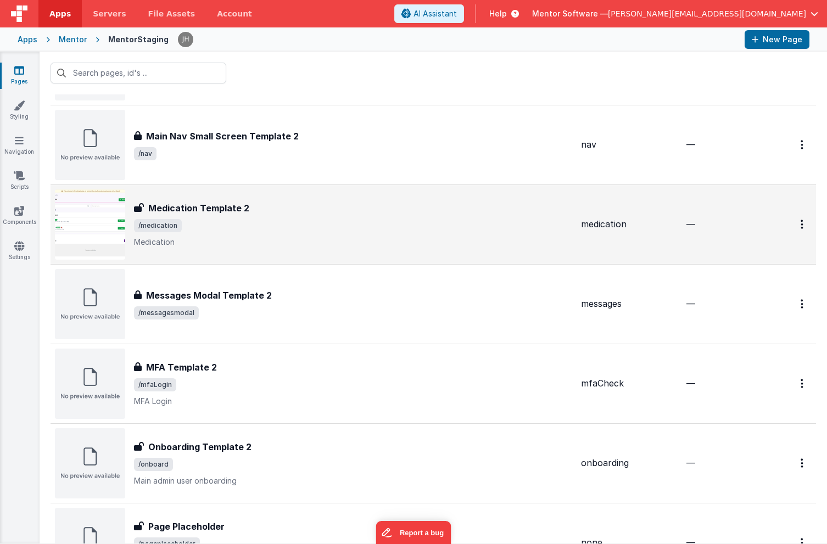
click at [293, 224] on span "/medication" at bounding box center [353, 225] width 438 height 13
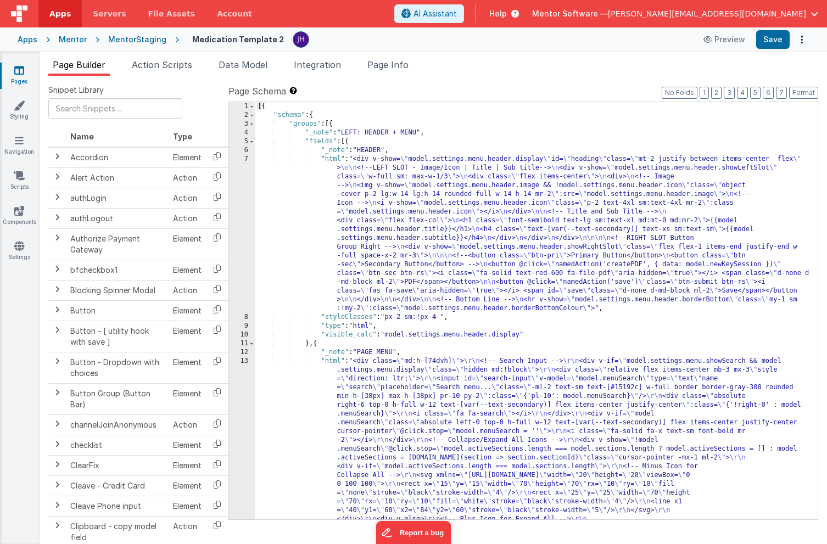
click at [397, 64] on span "Page Info" at bounding box center [388, 64] width 41 height 11
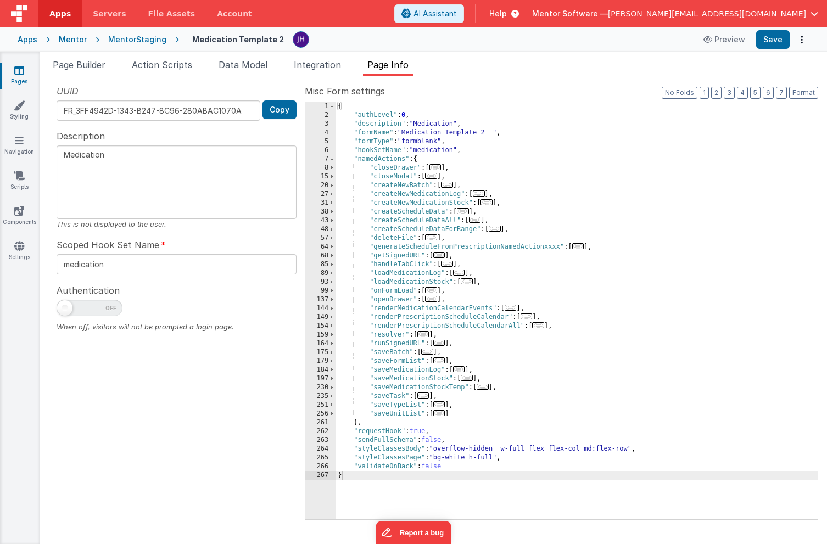
click at [84, 309] on span at bounding box center [90, 308] width 66 height 16
click at [65, 309] on input "checkbox" at bounding box center [61, 306] width 9 height 9
checkbox input "true"
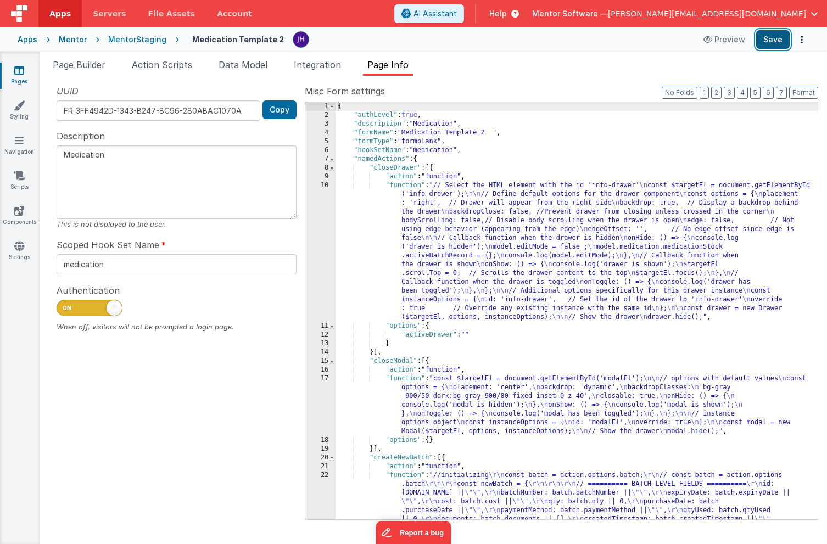
click at [769, 44] on button "Save" at bounding box center [773, 39] width 34 height 19
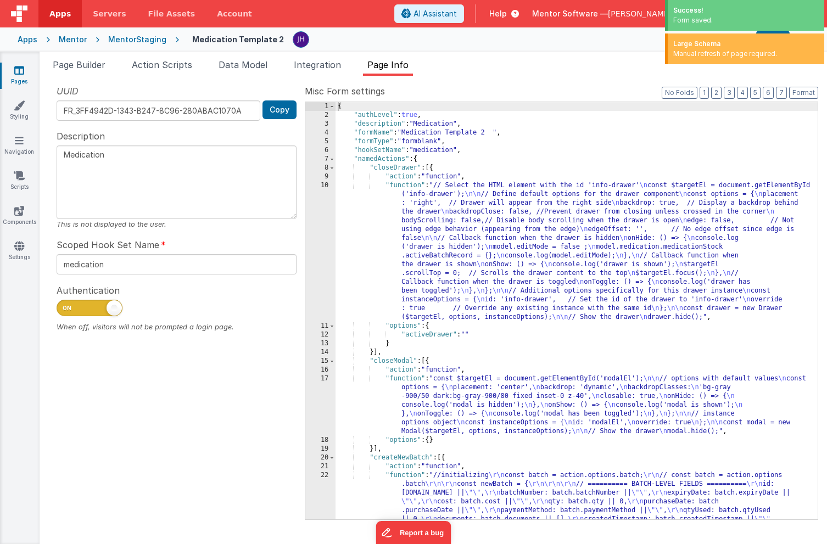
click at [18, 73] on icon at bounding box center [19, 70] width 10 height 11
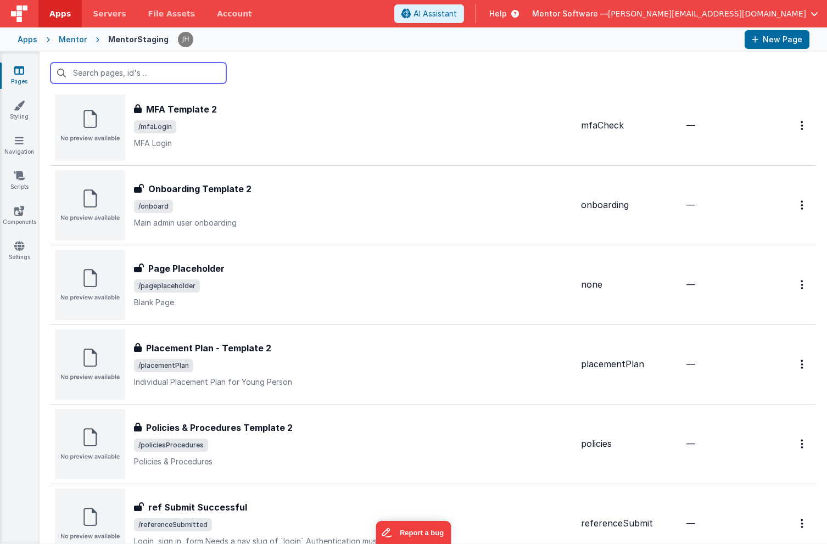
scroll to position [2605, 0]
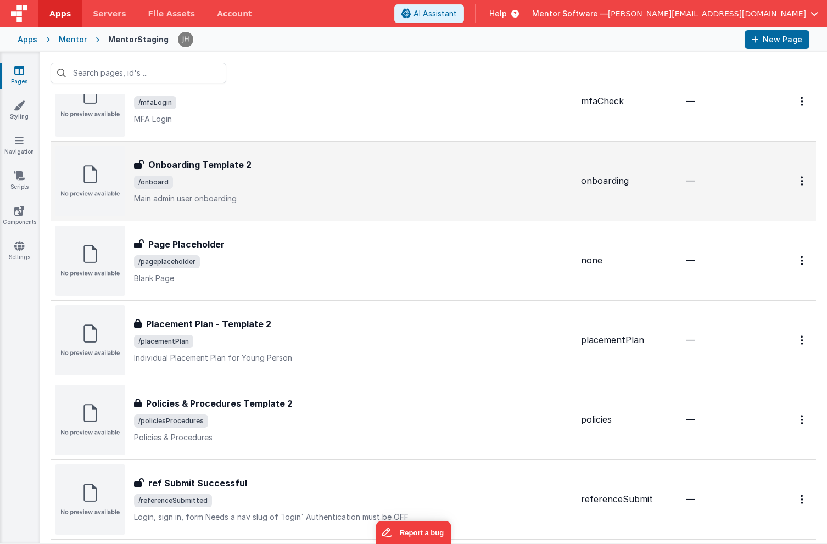
click at [287, 171] on div "Onboarding Template 2" at bounding box center [353, 164] width 438 height 13
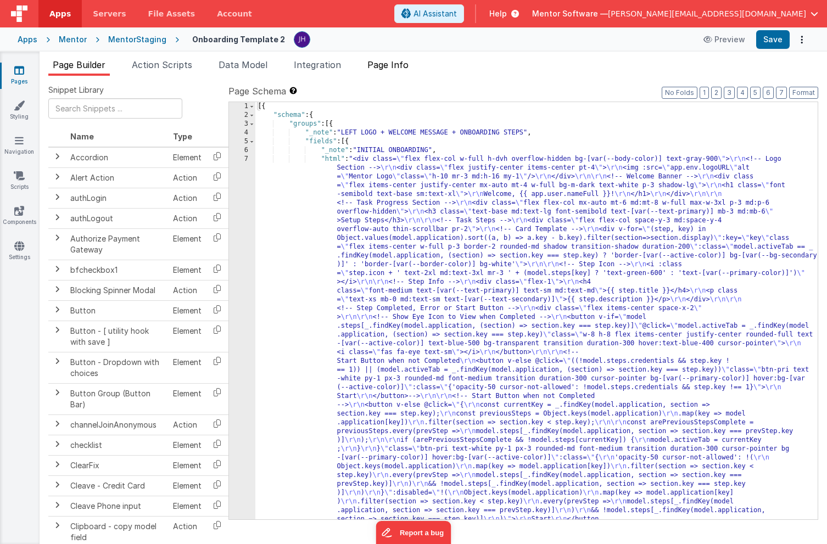
click at [407, 68] on span "Page Info" at bounding box center [388, 64] width 41 height 11
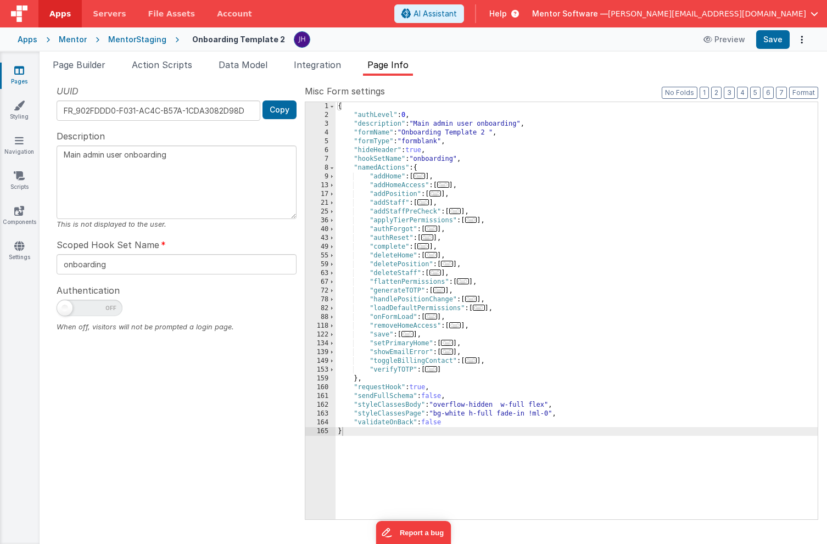
click at [89, 305] on span at bounding box center [90, 308] width 66 height 16
click at [65, 305] on input "checkbox" at bounding box center [61, 306] width 9 height 9
checkbox input "true"
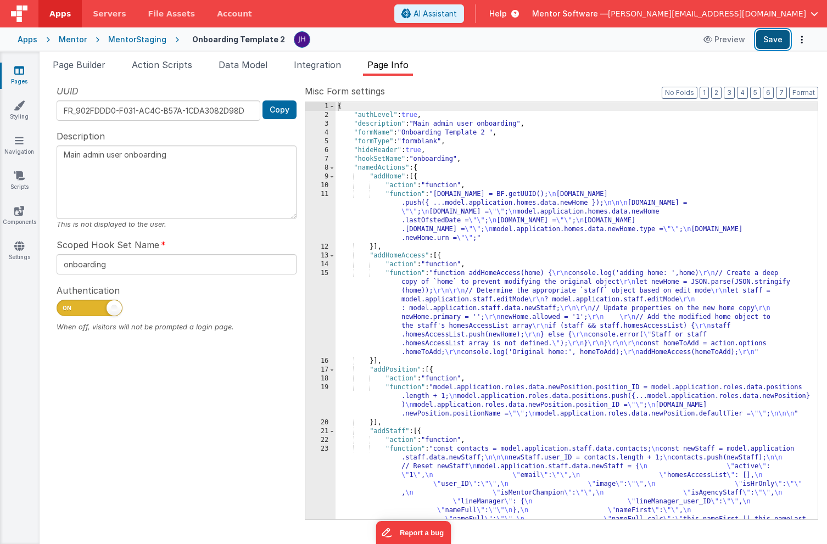
click at [776, 42] on button "Save" at bounding box center [773, 39] width 34 height 19
click at [17, 75] on icon at bounding box center [19, 70] width 10 height 11
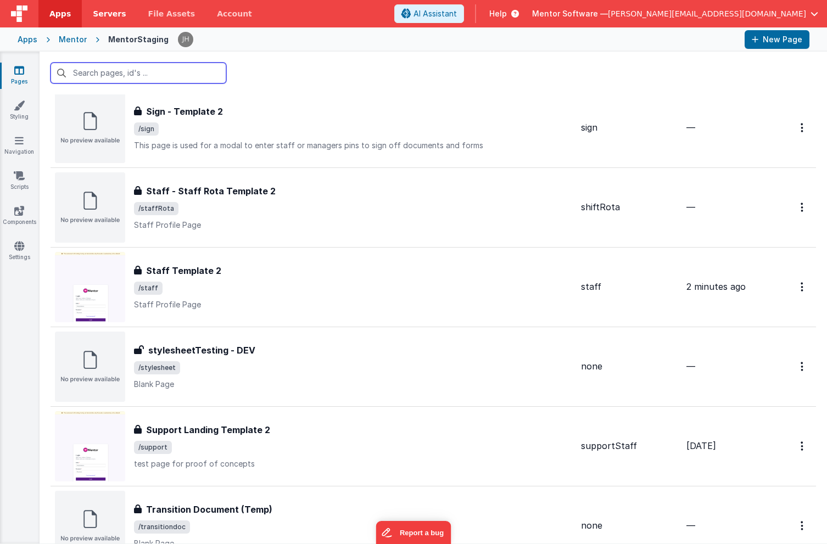
scroll to position [3257, 0]
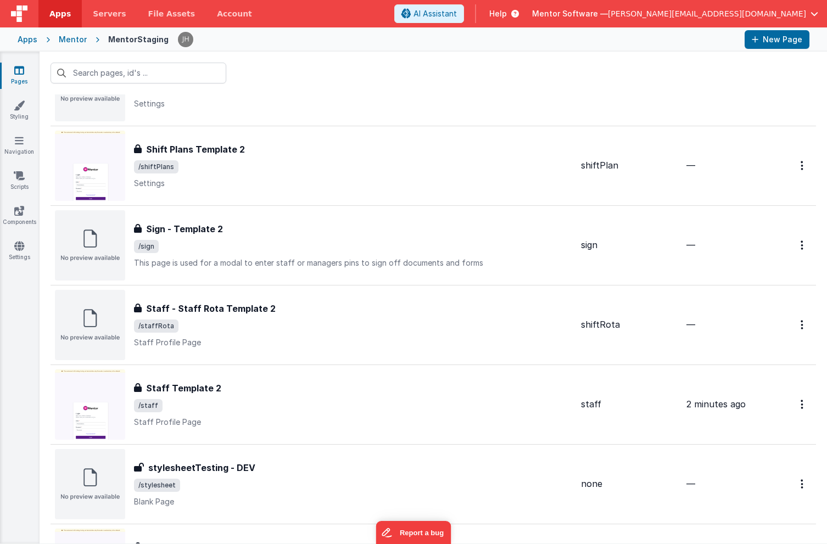
click at [20, 70] on icon at bounding box center [19, 70] width 10 height 11
click at [75, 37] on div "Mentor" at bounding box center [73, 39] width 28 height 11
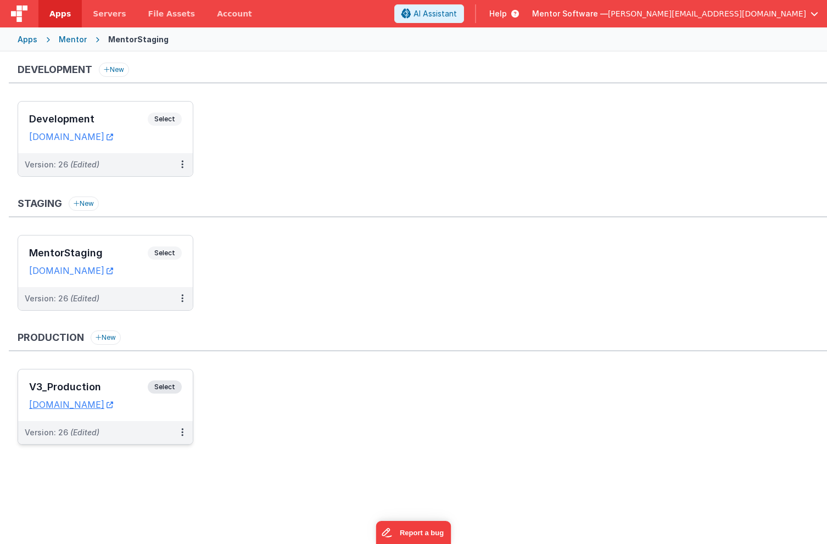
click at [114, 381] on div "V3_Production Select URLs homes.mentorsoftware.co.uk" at bounding box center [105, 396] width 175 height 52
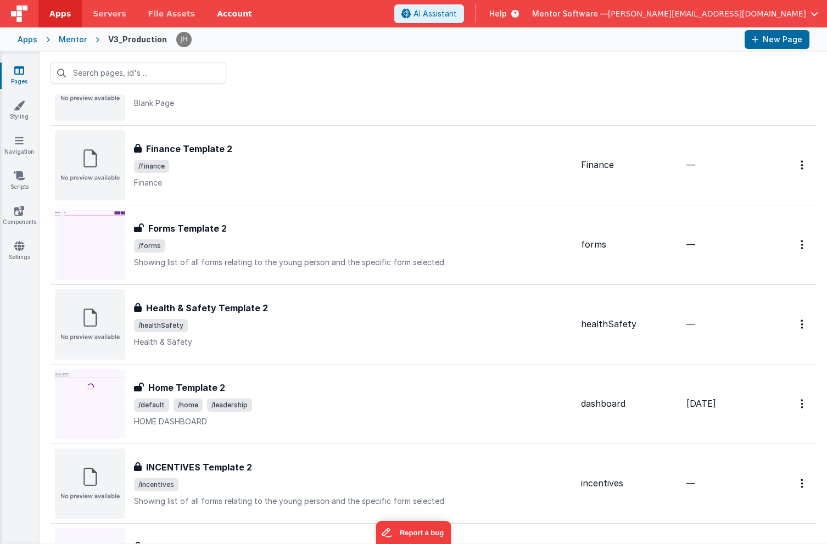
scroll to position [1670, 0]
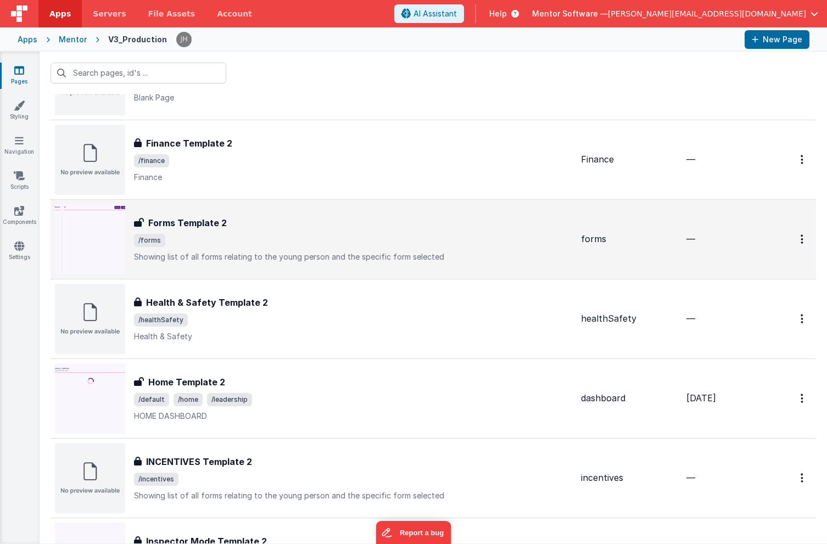
click at [249, 240] on span "/forms" at bounding box center [353, 240] width 438 height 13
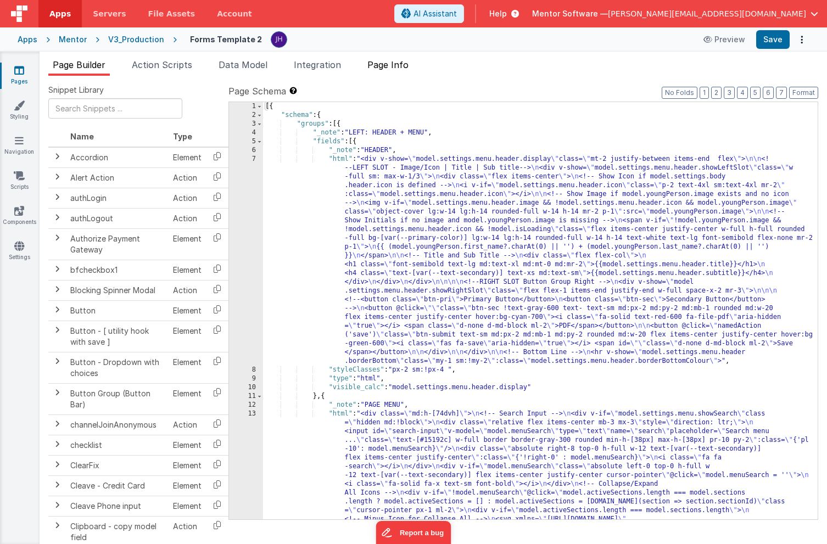
click at [395, 68] on span "Page Info" at bounding box center [388, 64] width 41 height 11
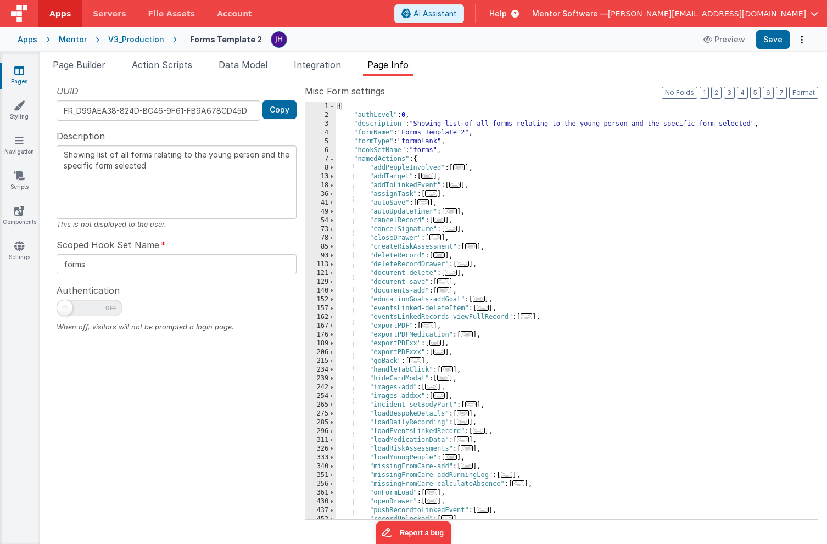
click at [90, 313] on span at bounding box center [90, 308] width 66 height 16
click at [65, 311] on input "checkbox" at bounding box center [61, 306] width 9 height 9
checkbox input "true"
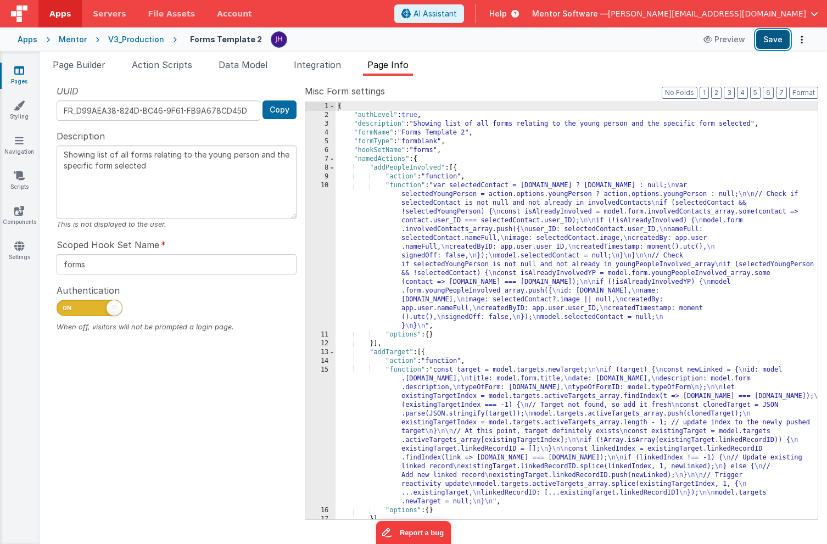
click at [767, 43] on button "Save" at bounding box center [773, 39] width 34 height 19
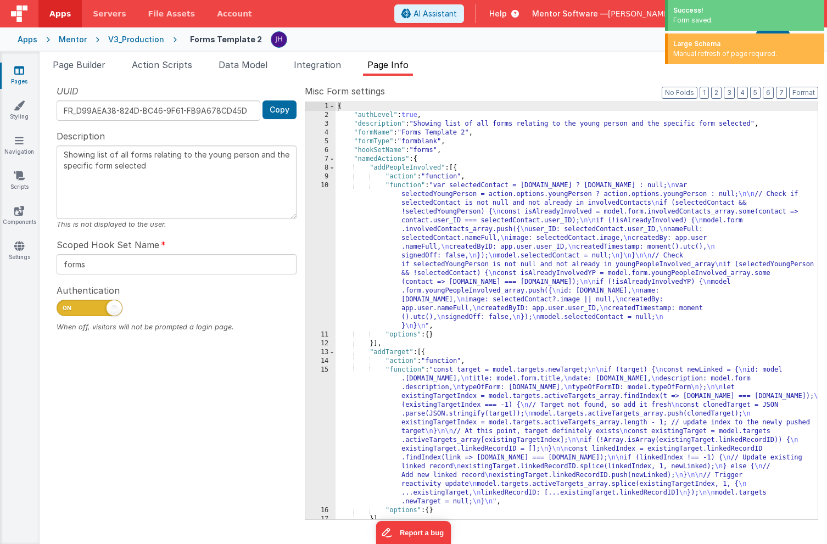
click at [18, 76] on link "Pages" at bounding box center [19, 76] width 40 height 22
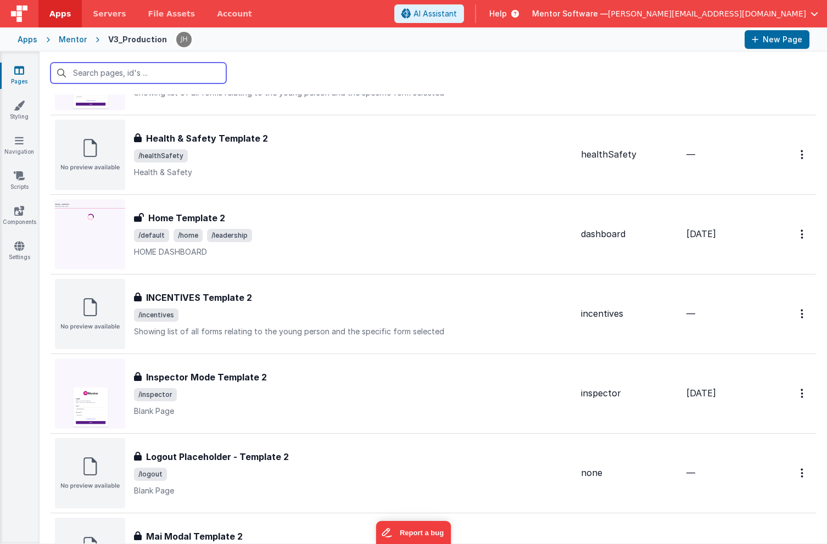
scroll to position [1885, 0]
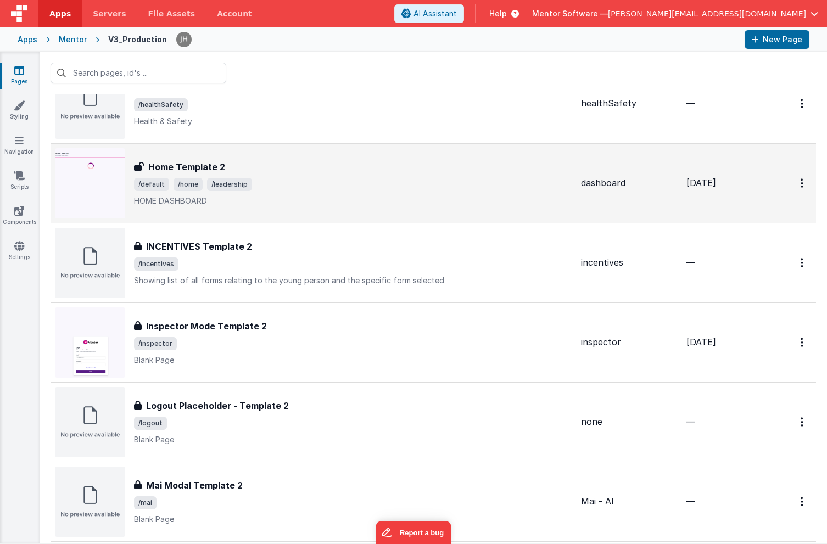
click at [368, 204] on p "HOME DASHBOARD" at bounding box center [353, 201] width 438 height 11
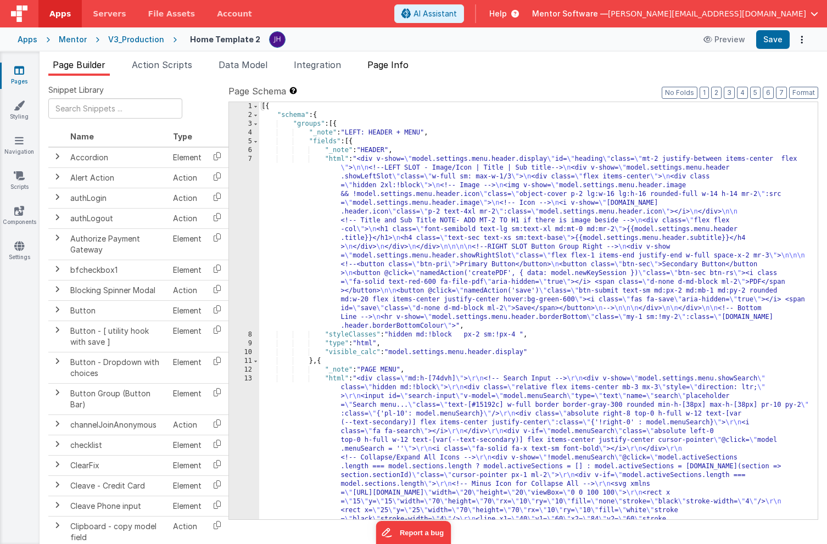
click at [396, 65] on span "Page Info" at bounding box center [388, 64] width 41 height 11
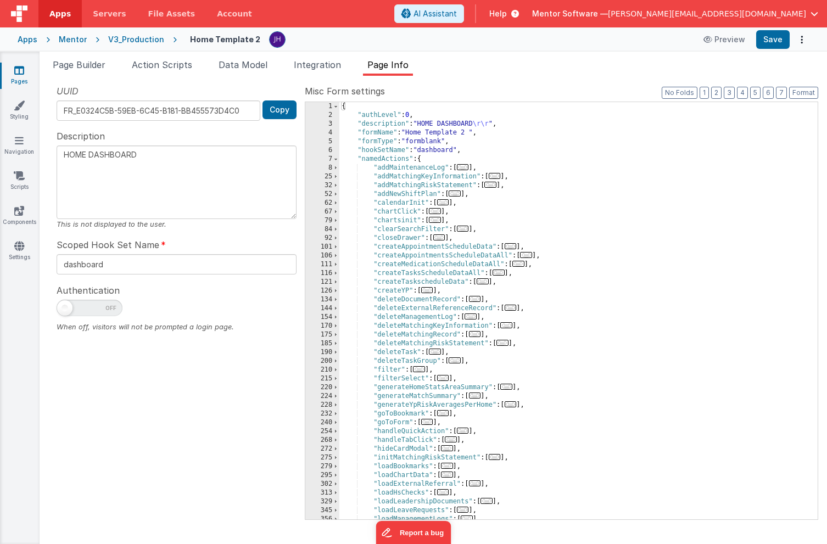
click at [89, 304] on span at bounding box center [90, 308] width 66 height 16
click at [65, 304] on input "checkbox" at bounding box center [61, 306] width 9 height 9
checkbox input "true"
type textarea "HOME DASHBOARD"
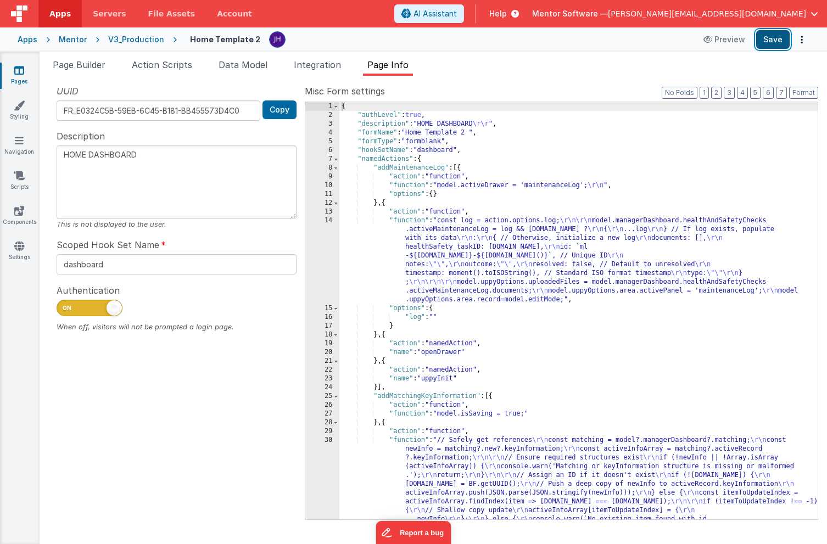
click at [763, 44] on button "Save" at bounding box center [773, 39] width 34 height 19
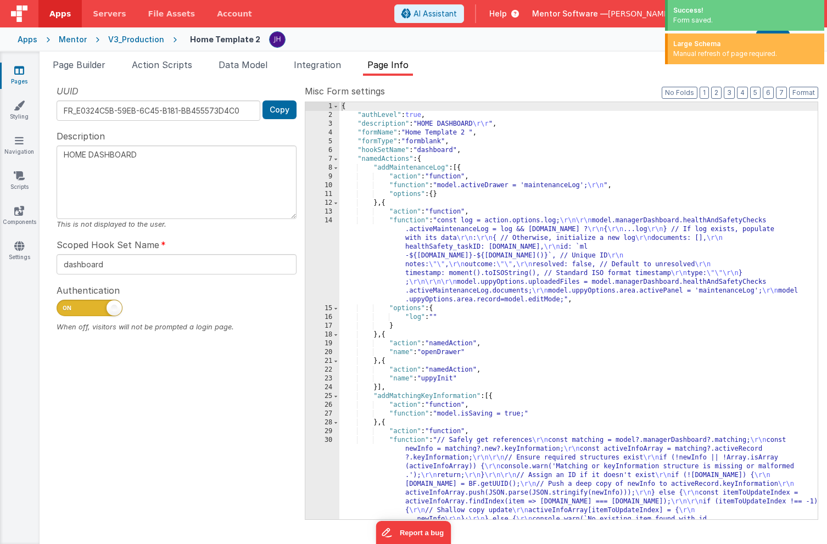
click at [25, 70] on link "Pages" at bounding box center [19, 76] width 40 height 22
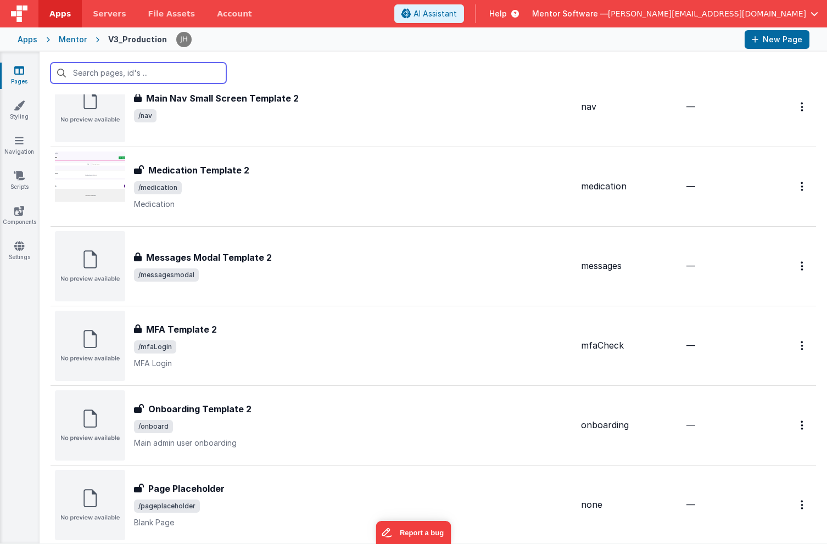
scroll to position [2366, 0]
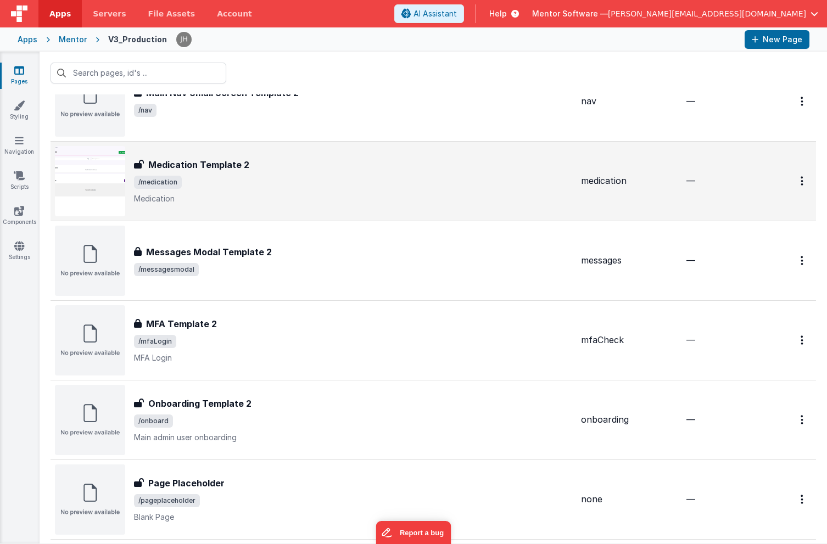
click at [235, 168] on h3 "Medication Template 2" at bounding box center [198, 164] width 101 height 13
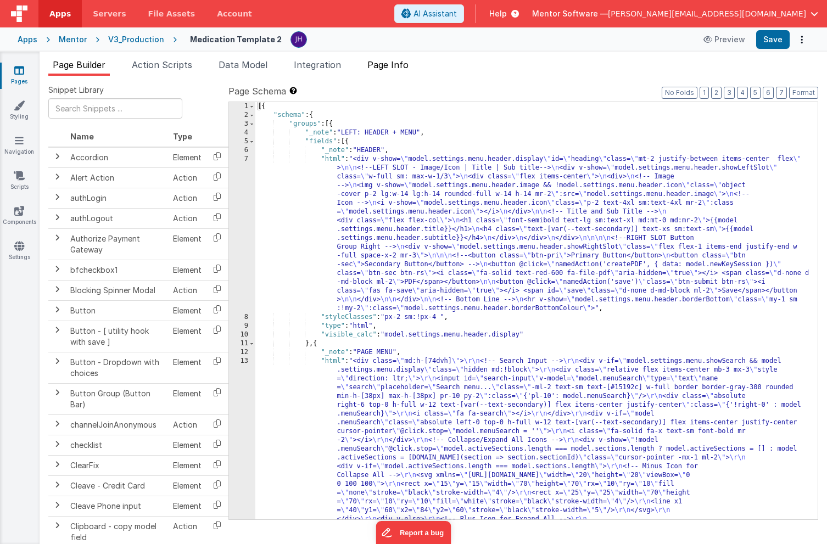
click at [403, 66] on span "Page Info" at bounding box center [388, 64] width 41 height 11
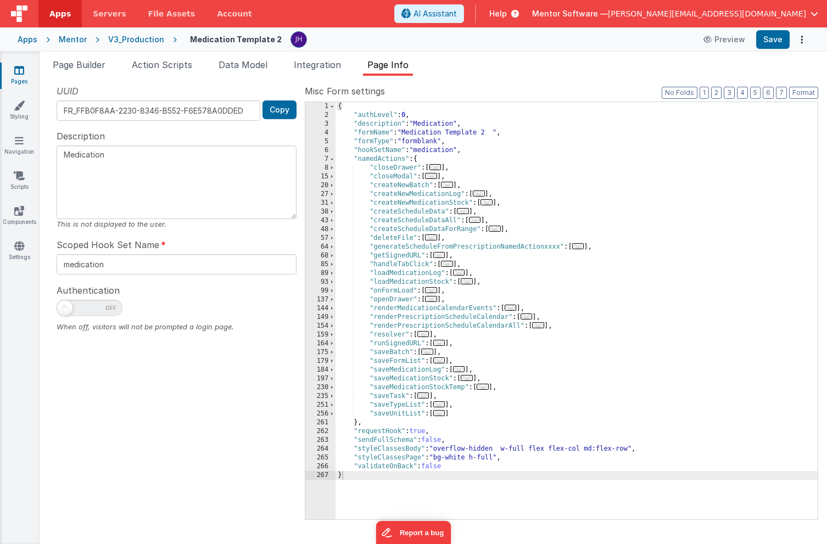
click at [104, 304] on span at bounding box center [90, 308] width 66 height 16
click at [65, 304] on input "checkbox" at bounding box center [61, 306] width 9 height 9
checkbox input "true"
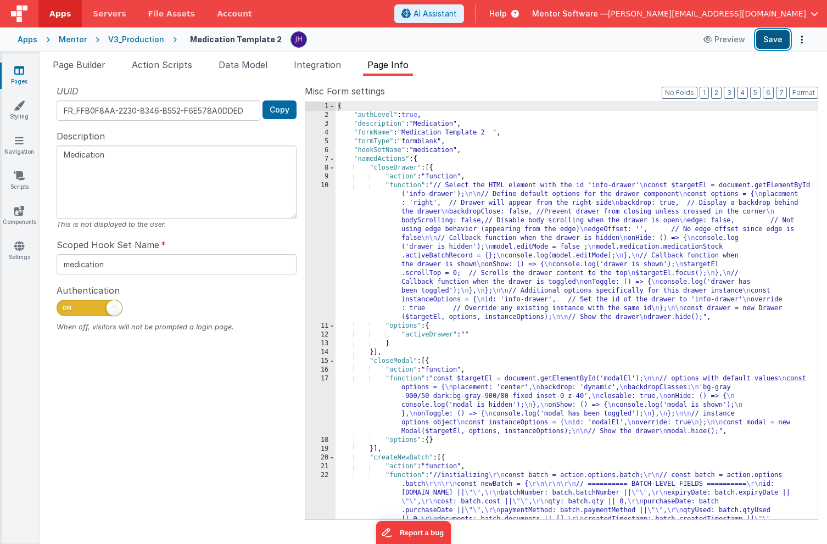
click at [774, 38] on button "Save" at bounding box center [773, 39] width 34 height 19
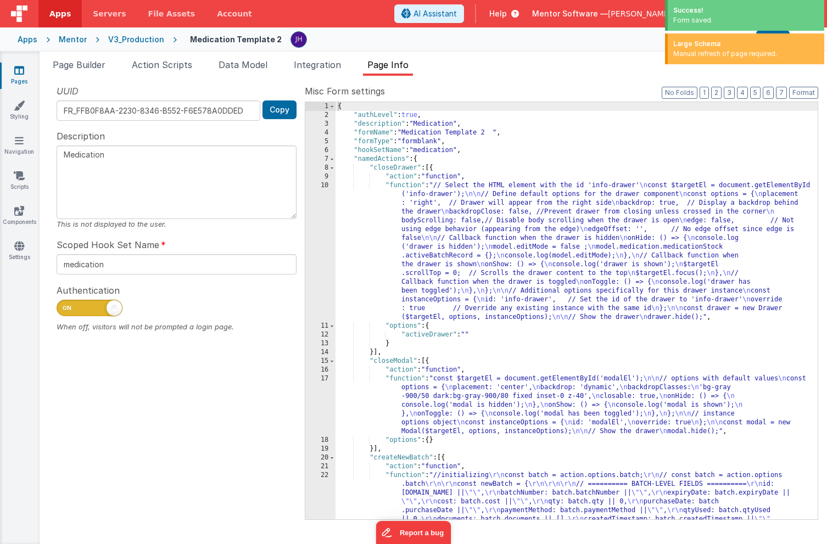
click at [20, 73] on icon at bounding box center [19, 70] width 10 height 11
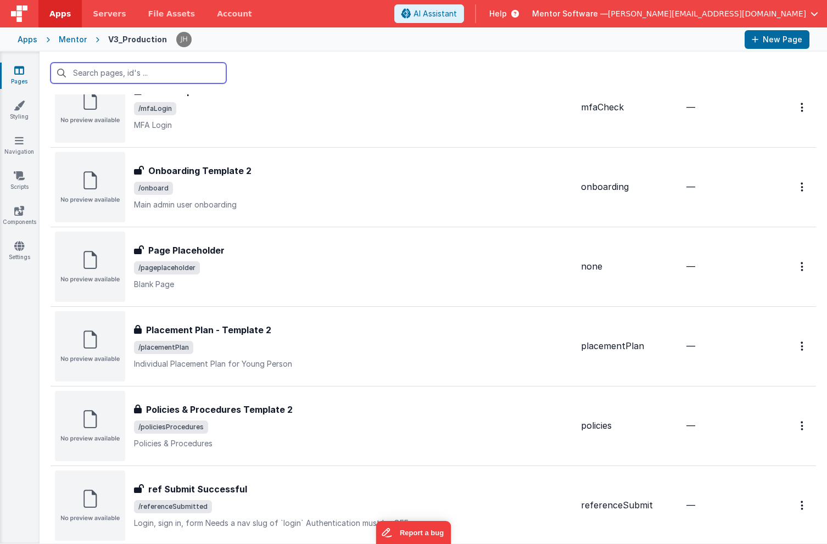
scroll to position [2601, 0]
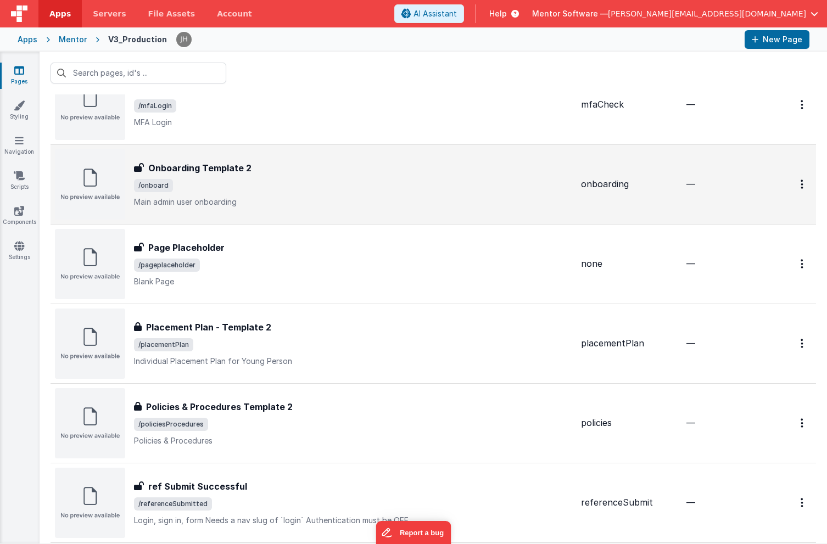
click at [336, 192] on div "Onboarding Template 2 Onboarding Template 2 /onboard Main admin user onboarding" at bounding box center [353, 185] width 438 height 46
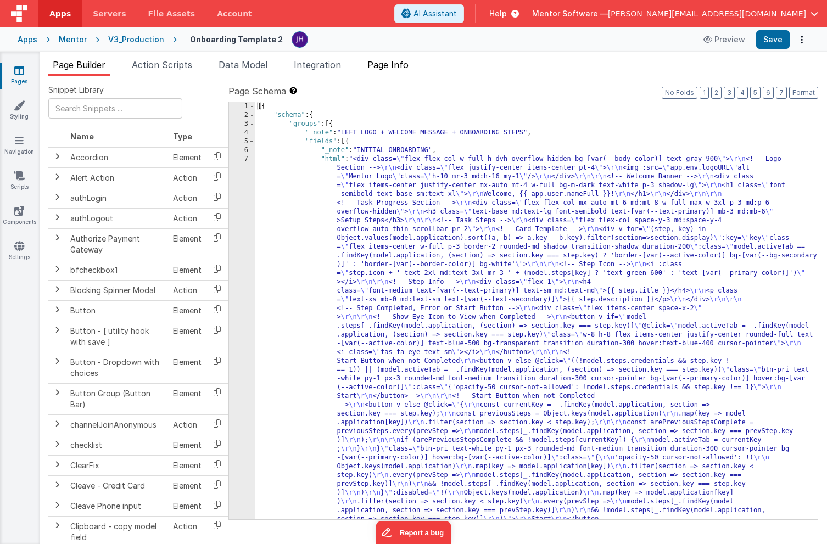
click at [396, 64] on span "Page Info" at bounding box center [388, 64] width 41 height 11
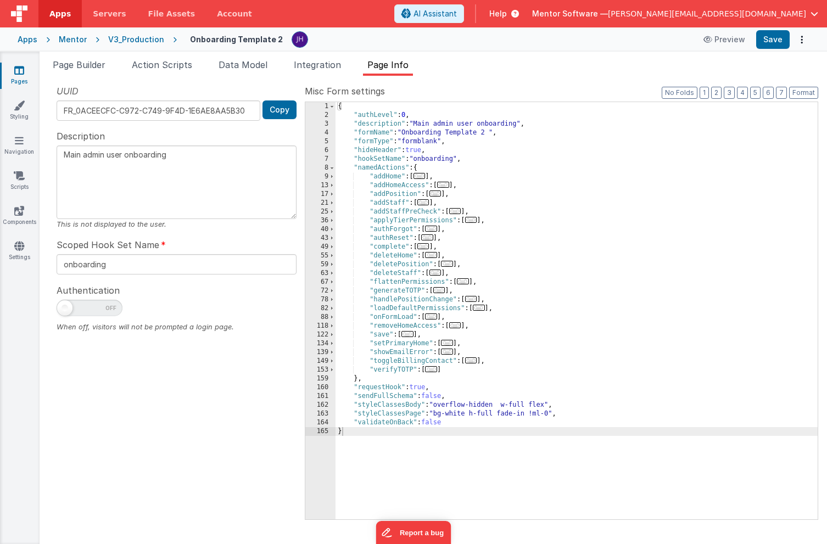
click at [104, 307] on span at bounding box center [90, 308] width 66 height 16
click at [65, 307] on input "checkbox" at bounding box center [61, 306] width 9 height 9
checkbox input "true"
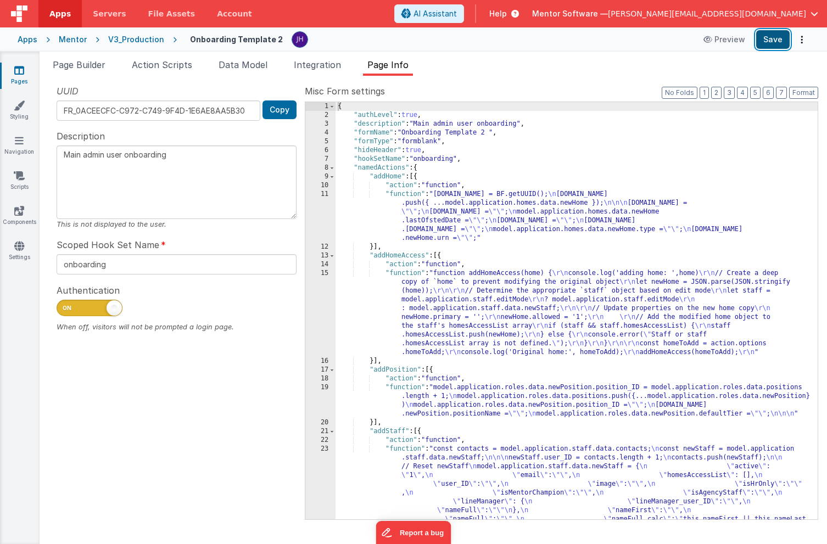
click at [766, 40] on button "Save" at bounding box center [773, 39] width 34 height 19
click at [14, 71] on icon at bounding box center [19, 70] width 10 height 11
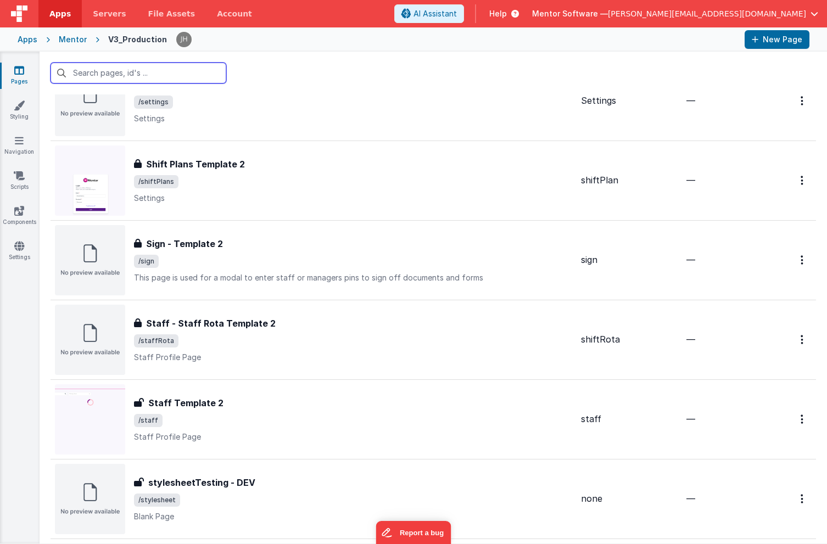
scroll to position [3258, 0]
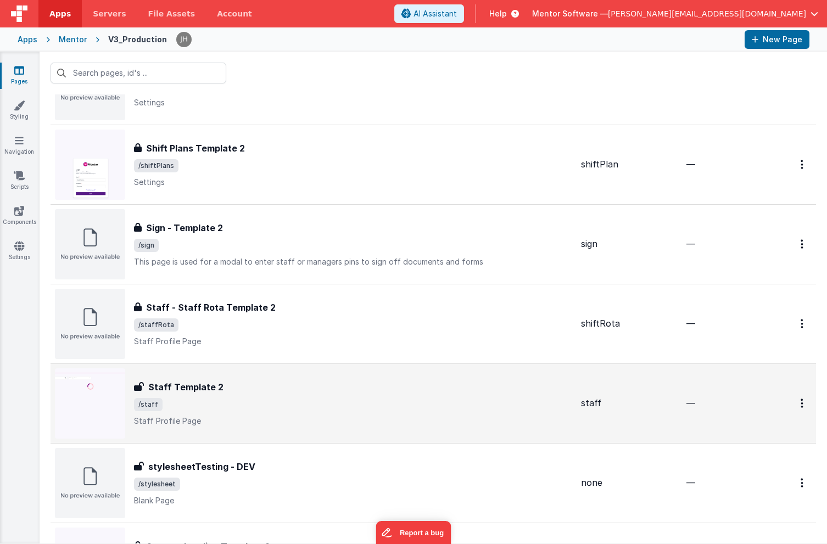
click at [337, 404] on span "/staff" at bounding box center [353, 404] width 438 height 13
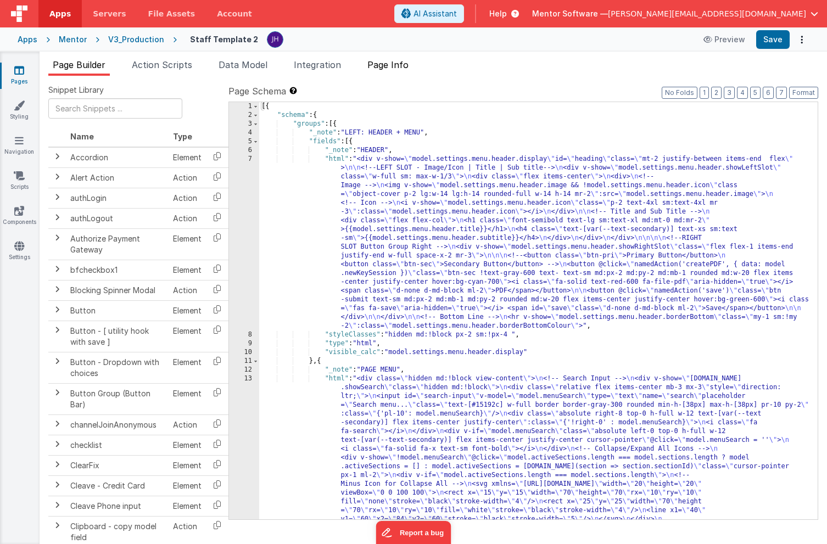
click at [397, 64] on span "Page Info" at bounding box center [388, 64] width 41 height 11
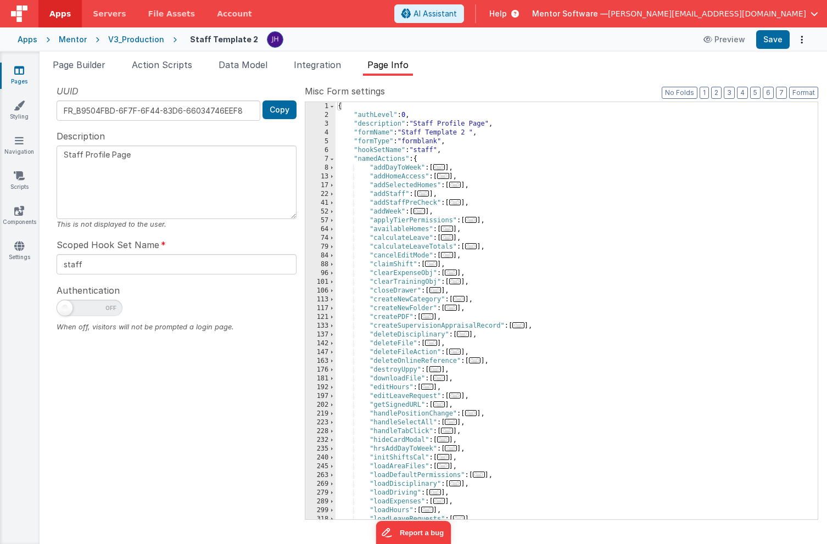
click at [80, 320] on div at bounding box center [177, 311] width 240 height 22
click at [80, 307] on span at bounding box center [90, 308] width 66 height 16
click at [65, 307] on input "checkbox" at bounding box center [61, 306] width 9 height 9
checkbox input "true"
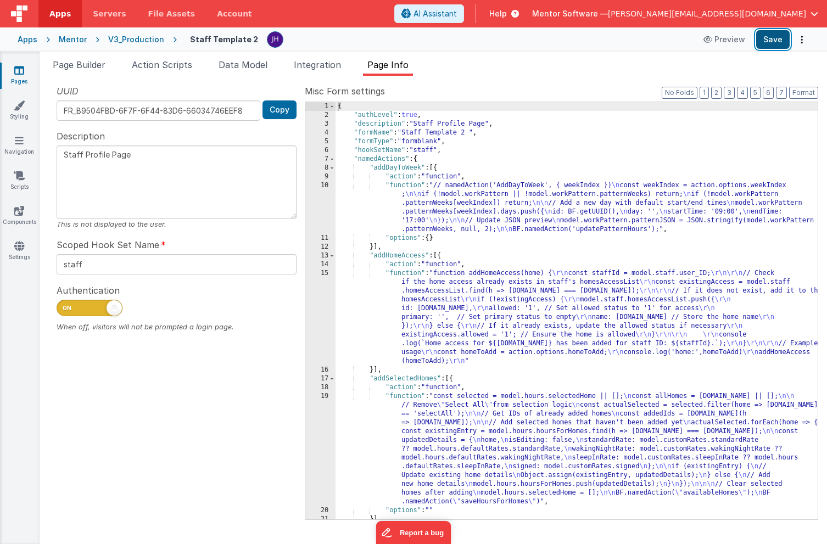
click at [769, 47] on button "Save" at bounding box center [773, 39] width 34 height 19
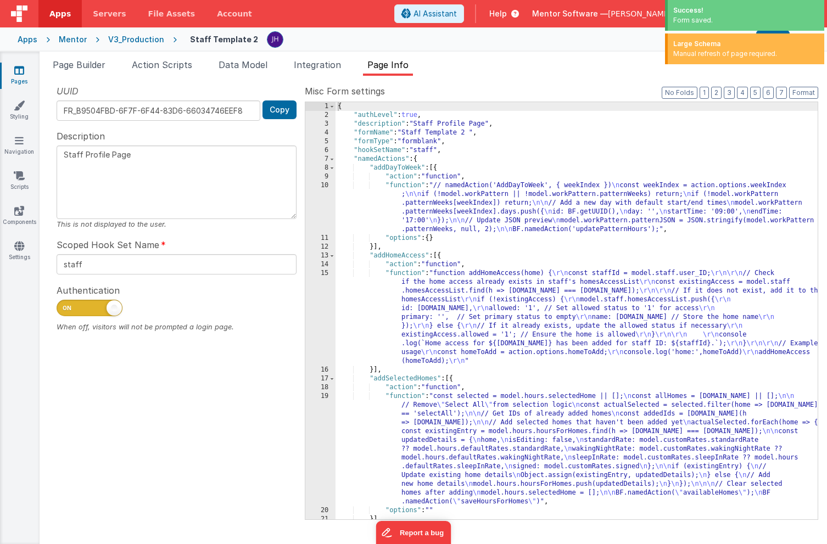
click at [7, 77] on link "Pages" at bounding box center [19, 76] width 40 height 22
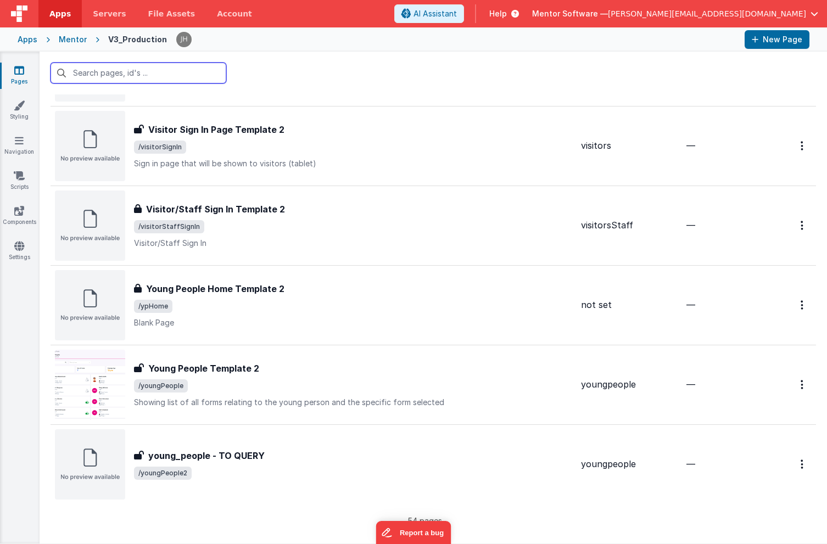
scroll to position [3928, 0]
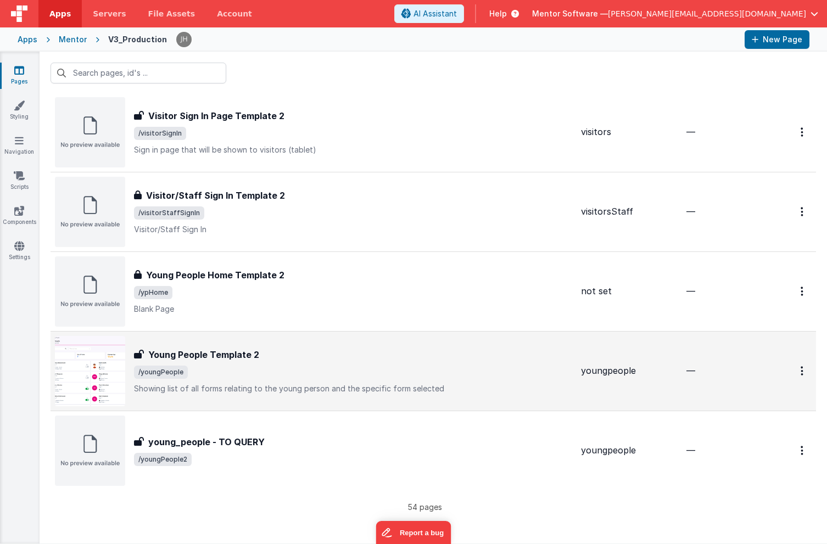
click at [296, 388] on p "Showing list of all forms relating to the young person and the specific form se…" at bounding box center [353, 388] width 438 height 11
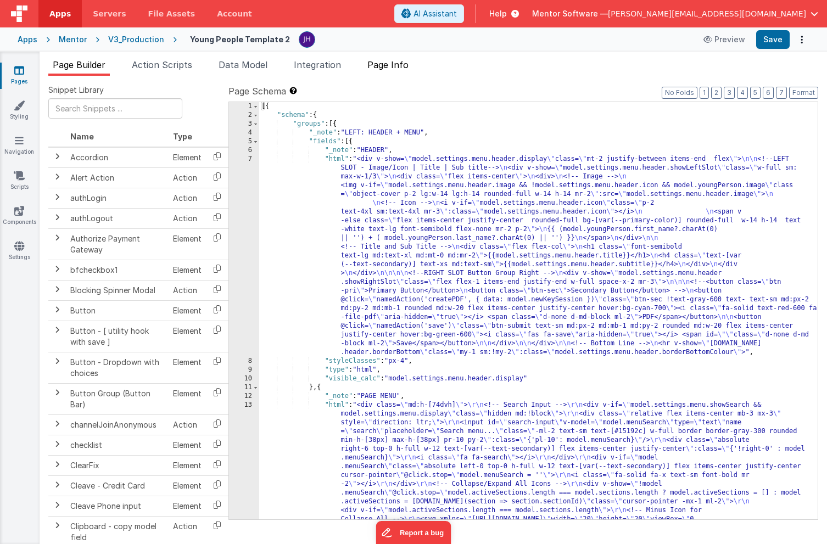
click at [395, 68] on span "Page Info" at bounding box center [388, 64] width 41 height 11
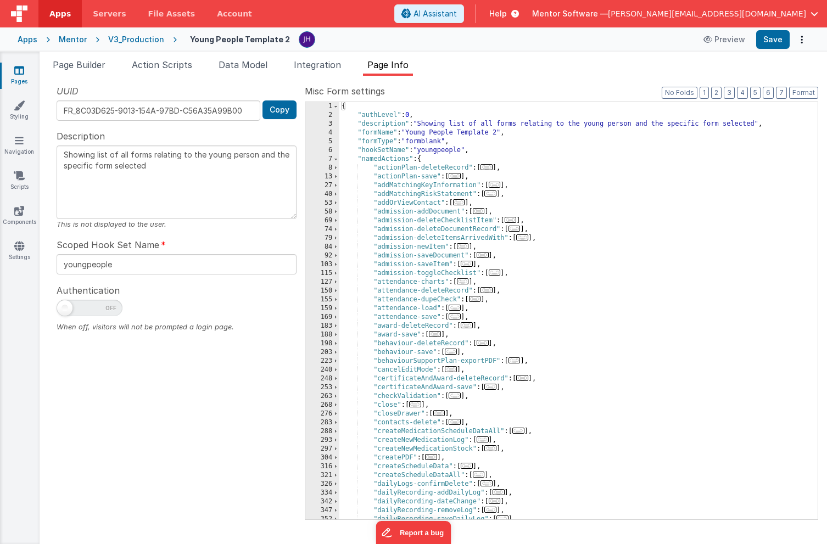
click at [97, 315] on span at bounding box center [90, 308] width 66 height 16
click at [65, 311] on input "checkbox" at bounding box center [61, 306] width 9 height 9
checkbox input "true"
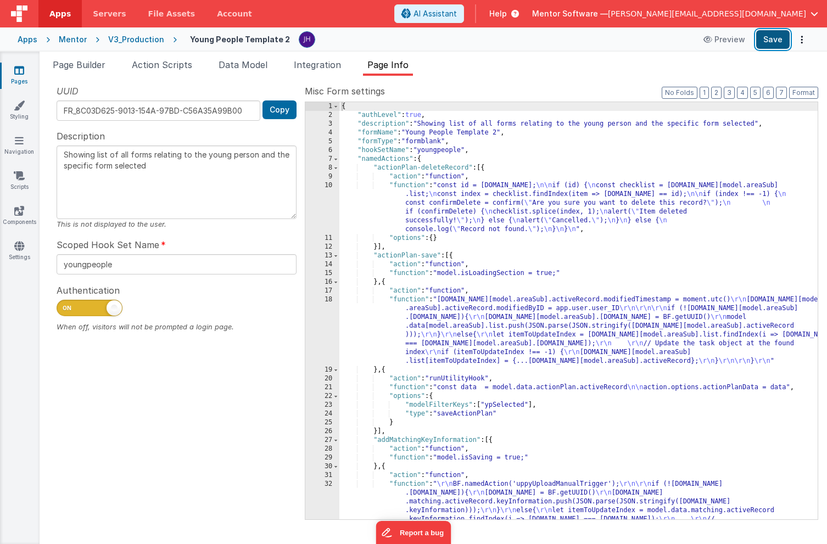
click at [772, 43] on button "Save" at bounding box center [773, 39] width 34 height 19
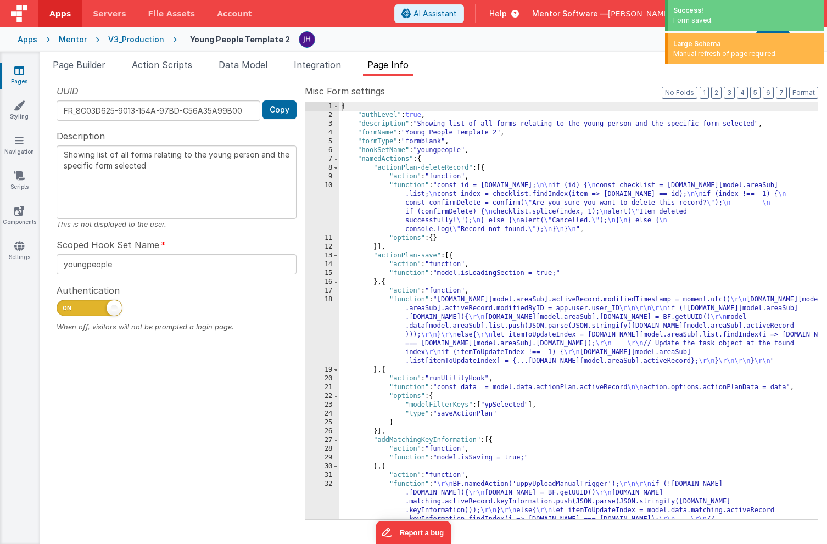
click at [20, 75] on icon at bounding box center [19, 70] width 10 height 11
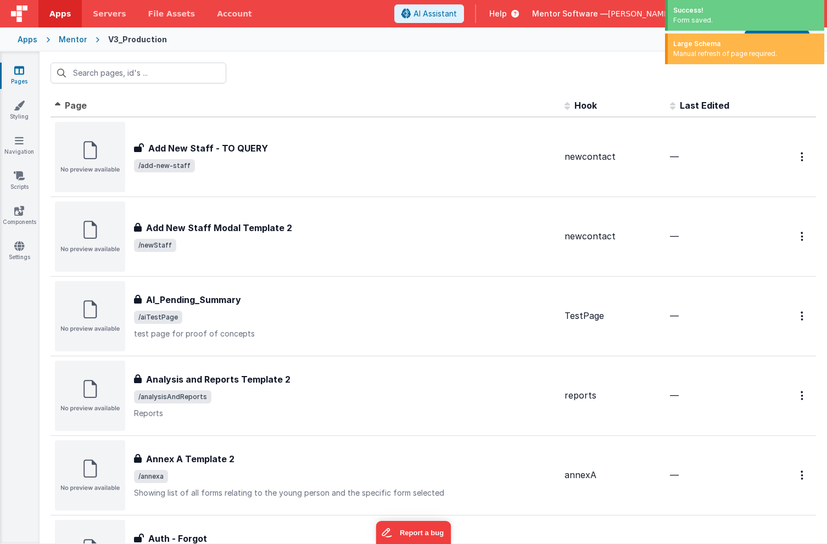
click at [71, 38] on div "Mentor" at bounding box center [73, 39] width 28 height 11
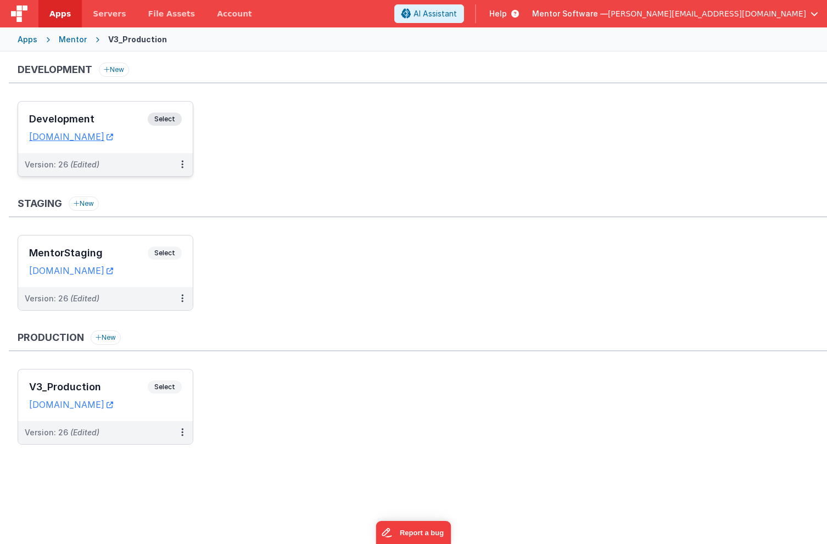
click at [93, 113] on div "Development Select" at bounding box center [105, 122] width 153 height 19
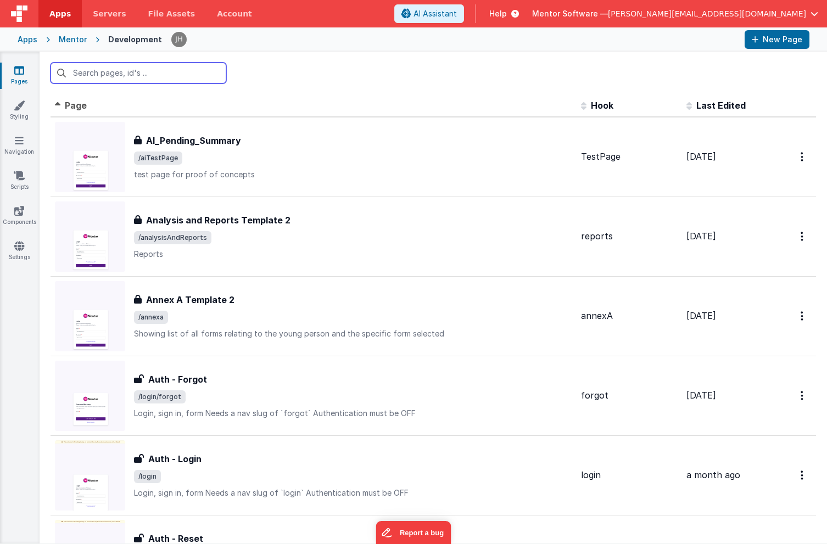
click at [149, 72] on input "text" at bounding box center [139, 73] width 176 height 21
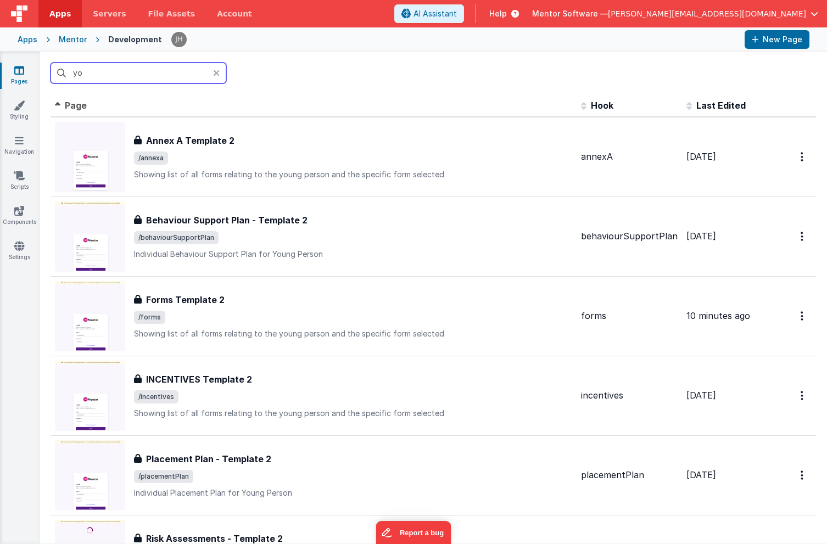
type input "y"
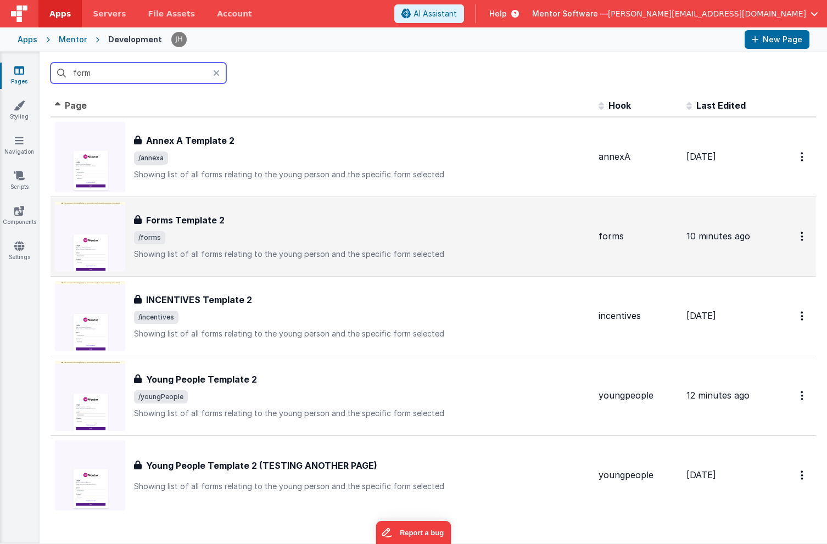
type input "form"
click at [198, 229] on div "Forms Template 2 Forms Template 2 /forms Showing list of all forms relating to …" at bounding box center [362, 237] width 456 height 46
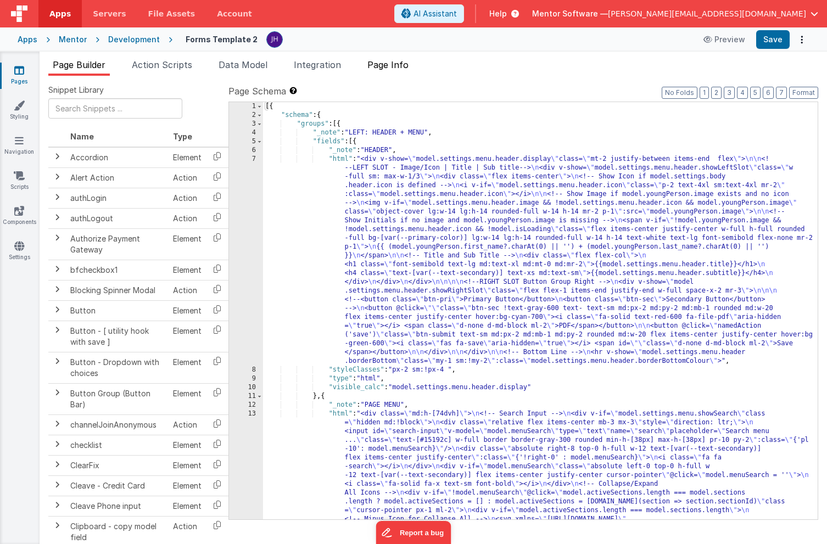
click at [396, 69] on span "Page Info" at bounding box center [388, 64] width 41 height 11
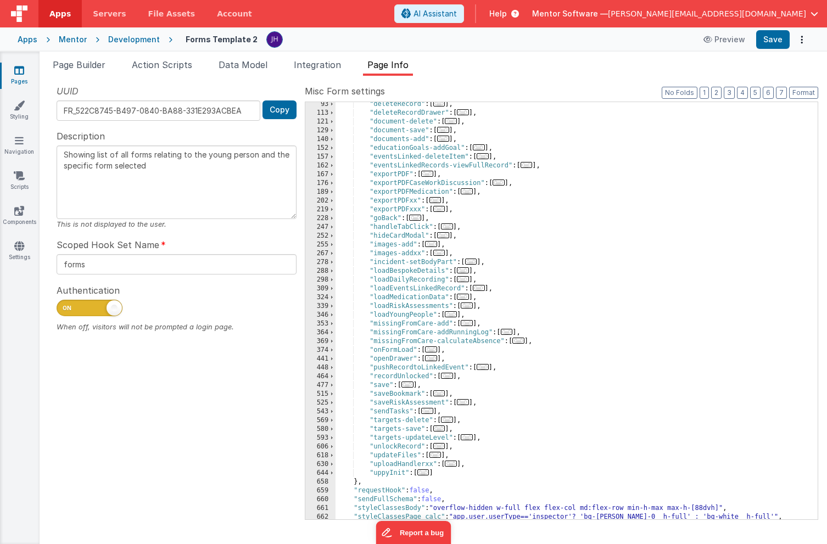
scroll to position [171, 0]
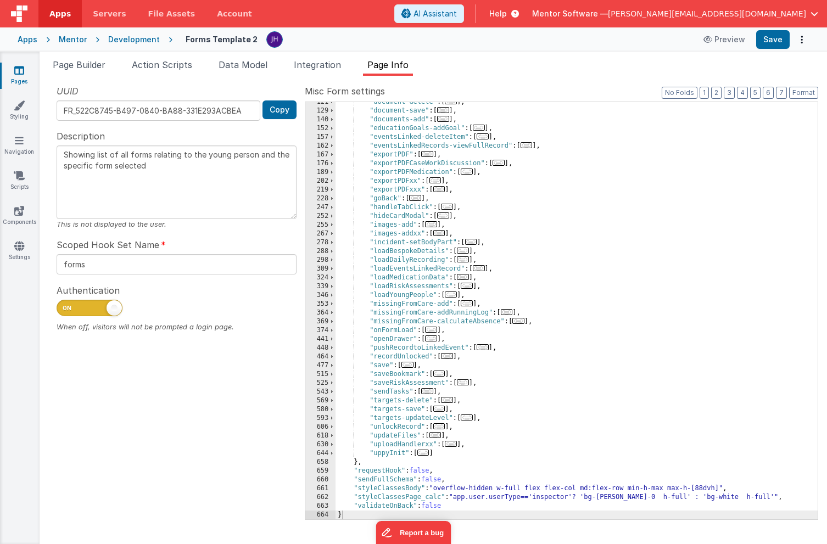
click at [411, 366] on span "..." at bounding box center [408, 365] width 12 height 6
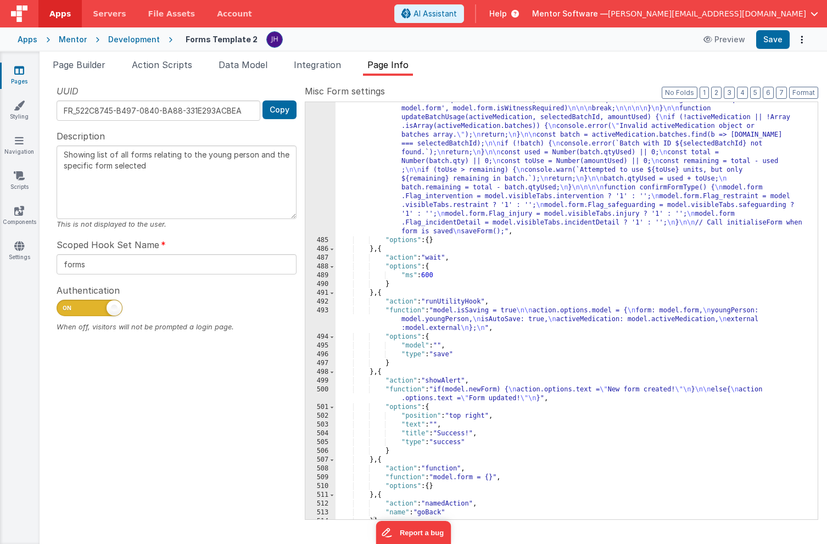
scroll to position [677, 0]
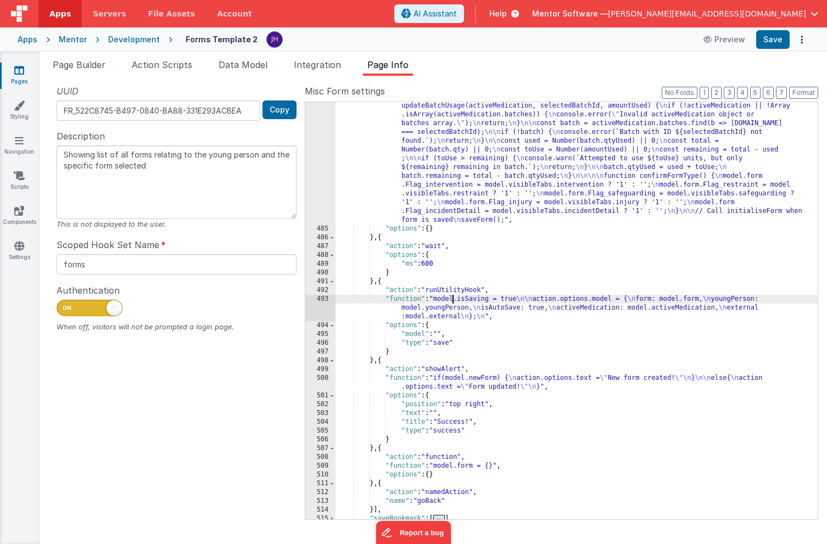
click at [453, 298] on div ""function" : "// Function to initialize form based on type \n function saveForm…" at bounding box center [577, 293] width 482 height 716
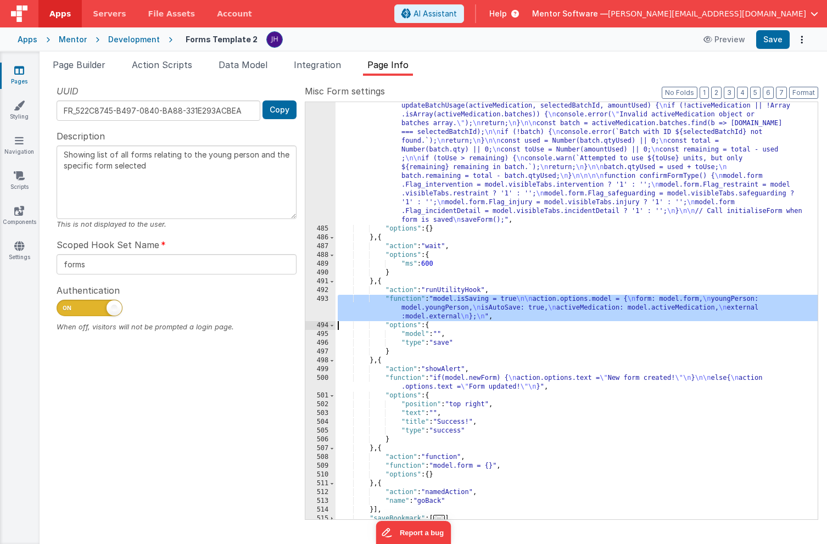
click at [319, 307] on div "493" at bounding box center [320, 308] width 30 height 26
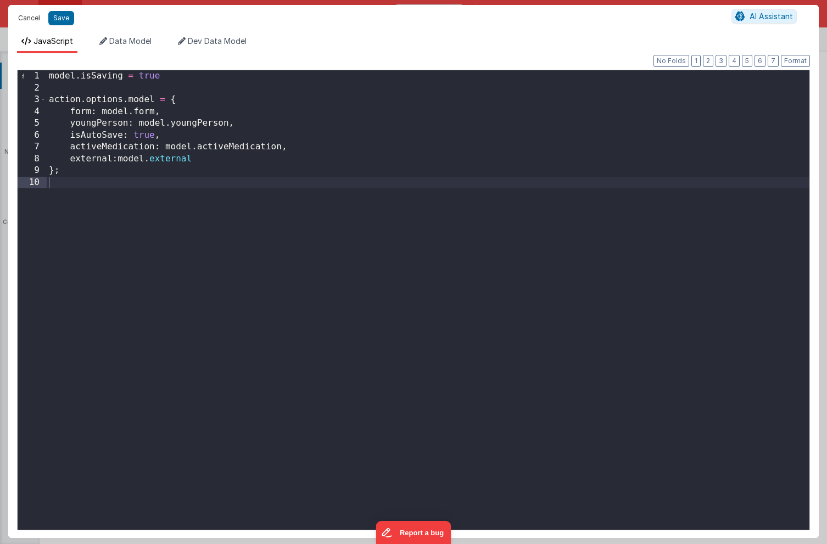
click at [26, 21] on button "Cancel" at bounding box center [29, 17] width 33 height 15
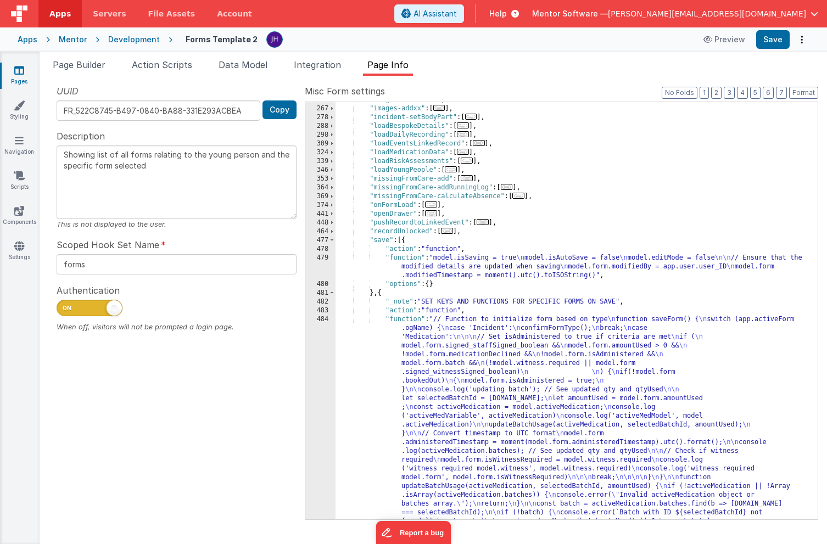
scroll to position [286, 0]
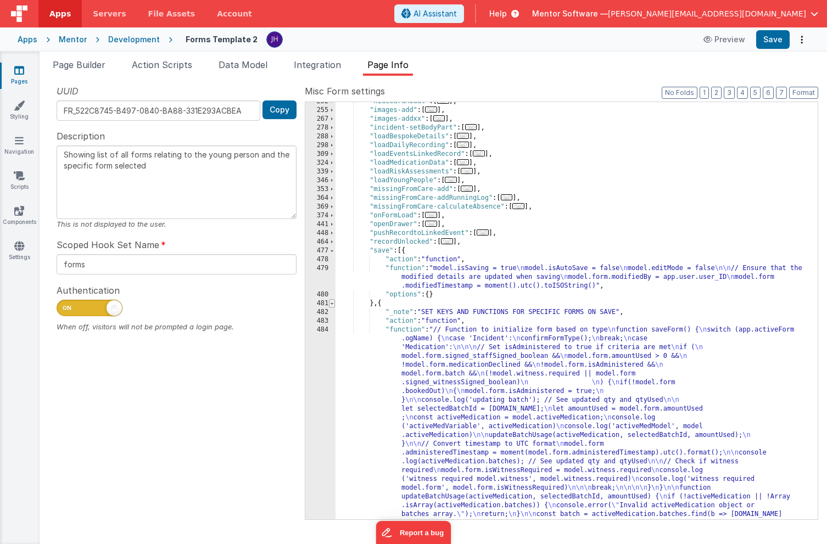
click at [333, 305] on span at bounding box center [332, 303] width 6 height 9
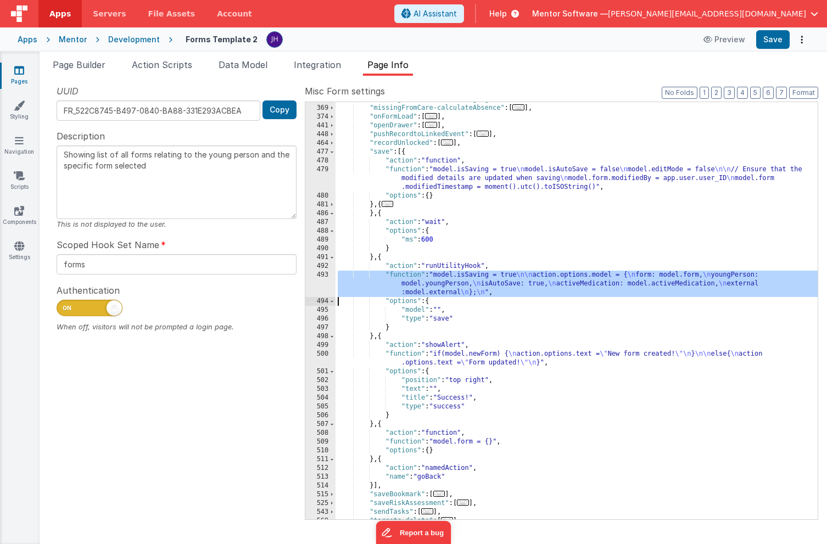
scroll to position [391, 0]
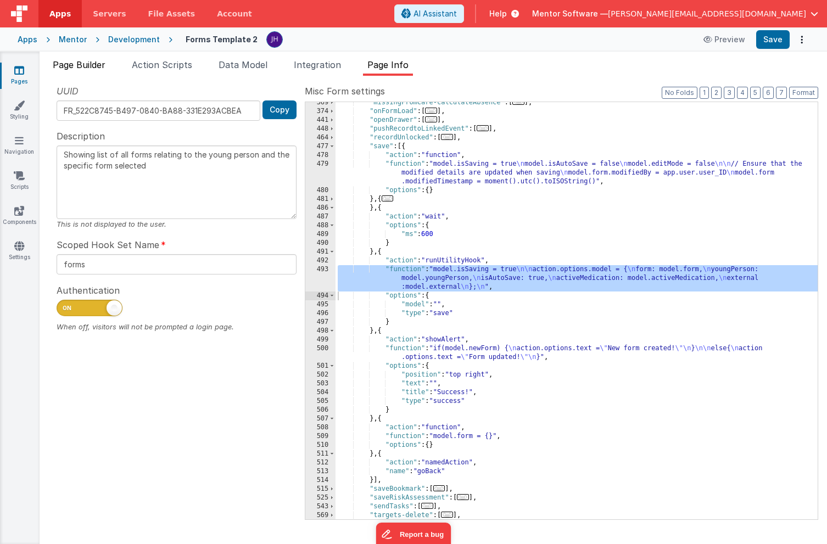
click at [85, 64] on span "Page Builder" at bounding box center [79, 64] width 53 height 11
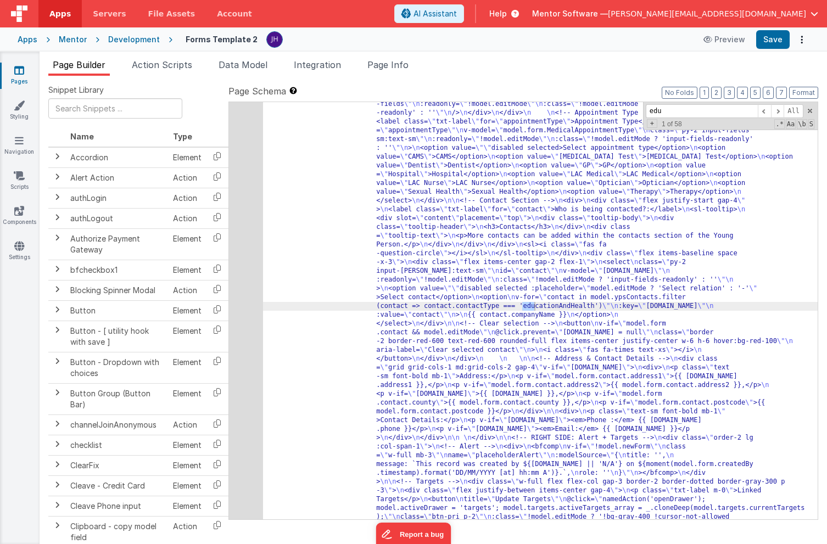
scroll to position [2658, 0]
type input "education"
click at [780, 112] on span at bounding box center [777, 111] width 13 height 14
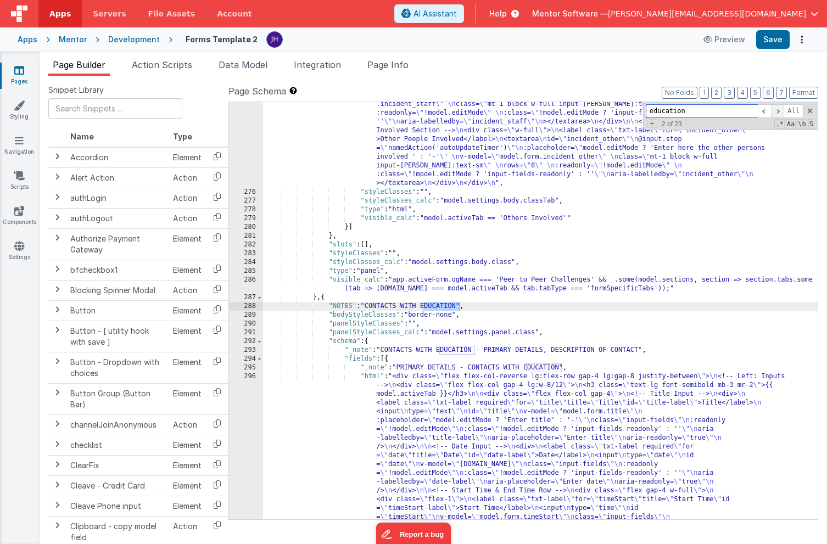
click at [781, 111] on span at bounding box center [777, 111] width 13 height 14
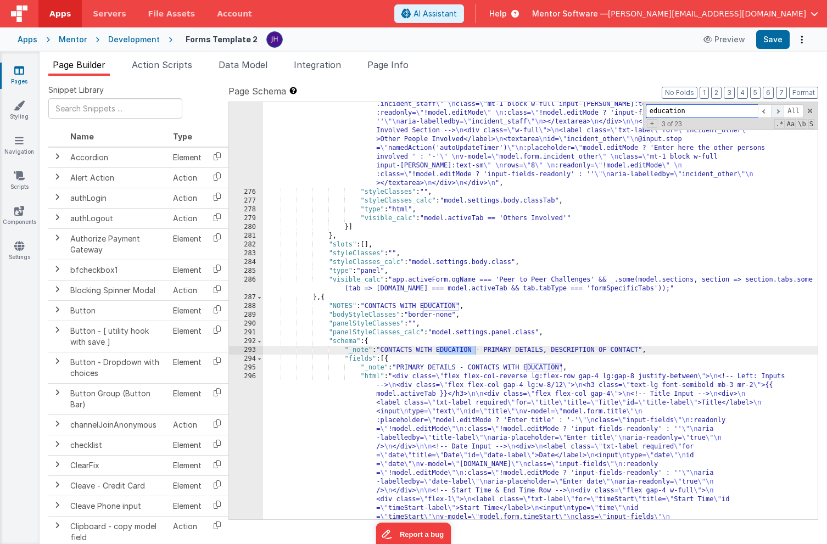
click at [781, 111] on span at bounding box center [777, 111] width 13 height 14
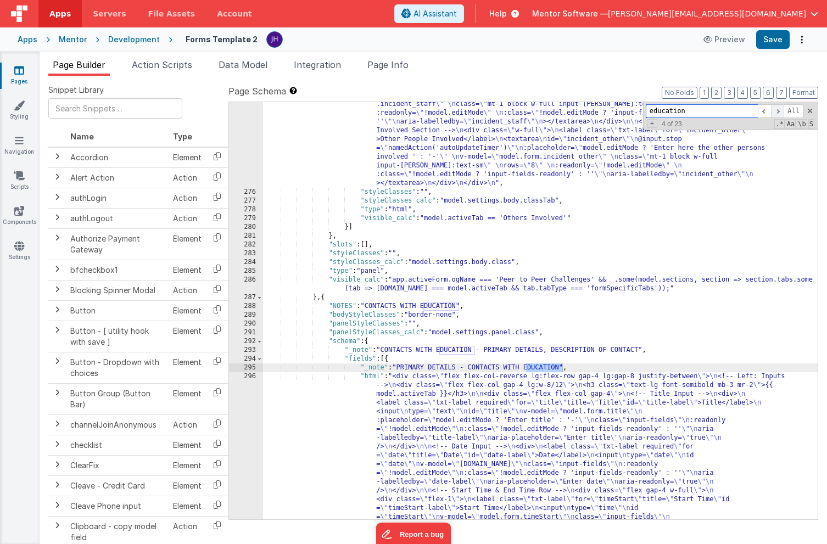
click at [781, 111] on span at bounding box center [777, 111] width 13 height 14
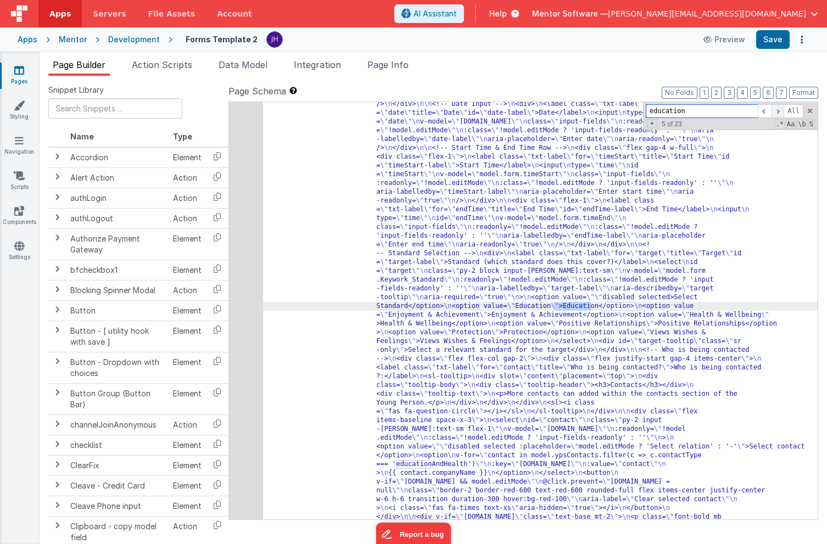
scroll to position [4919, 0]
click at [781, 111] on span at bounding box center [777, 111] width 13 height 14
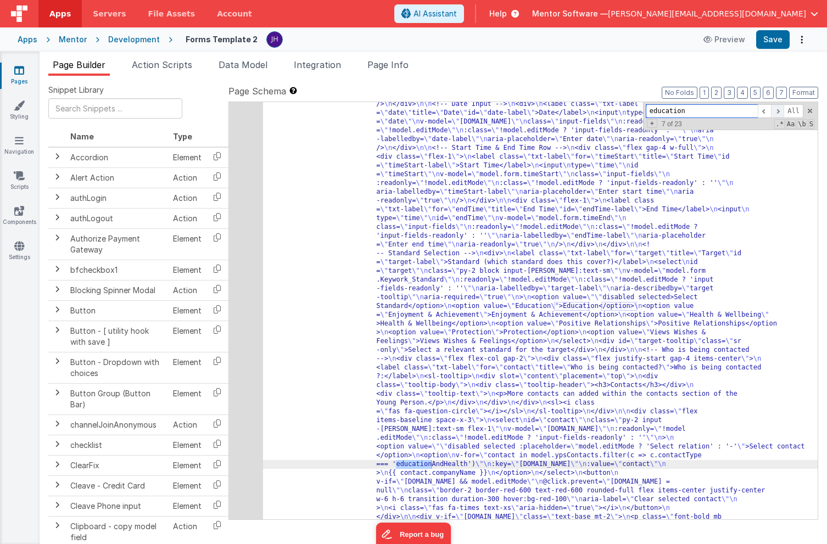
click at [781, 111] on span at bounding box center [777, 111] width 13 height 14
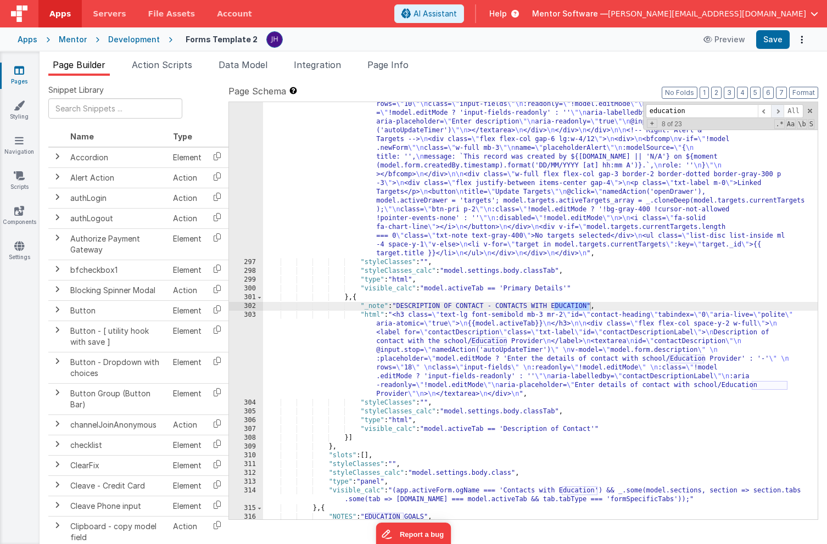
click at [781, 111] on span at bounding box center [777, 111] width 13 height 14
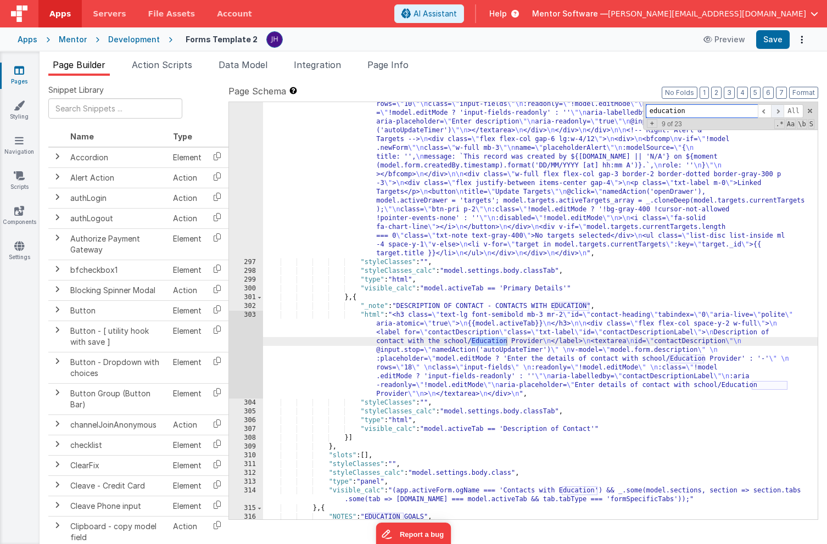
click at [781, 111] on span at bounding box center [777, 111] width 13 height 14
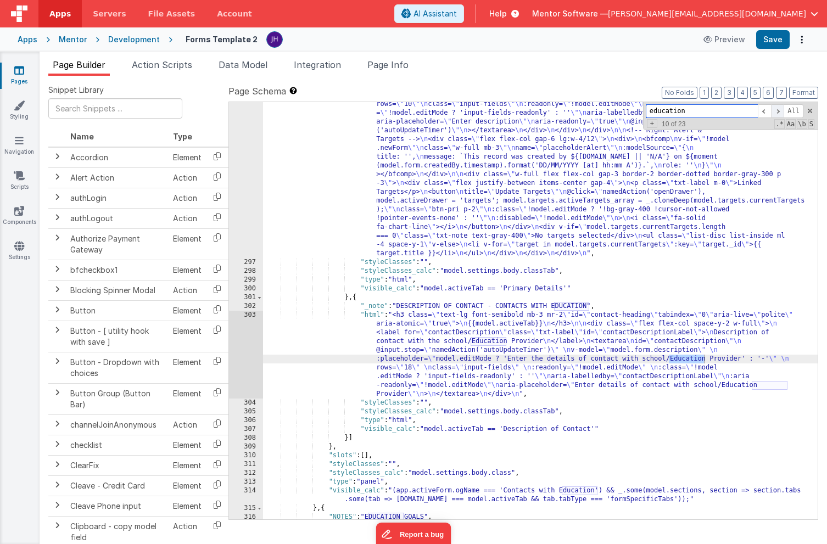
click at [781, 111] on span at bounding box center [777, 111] width 13 height 14
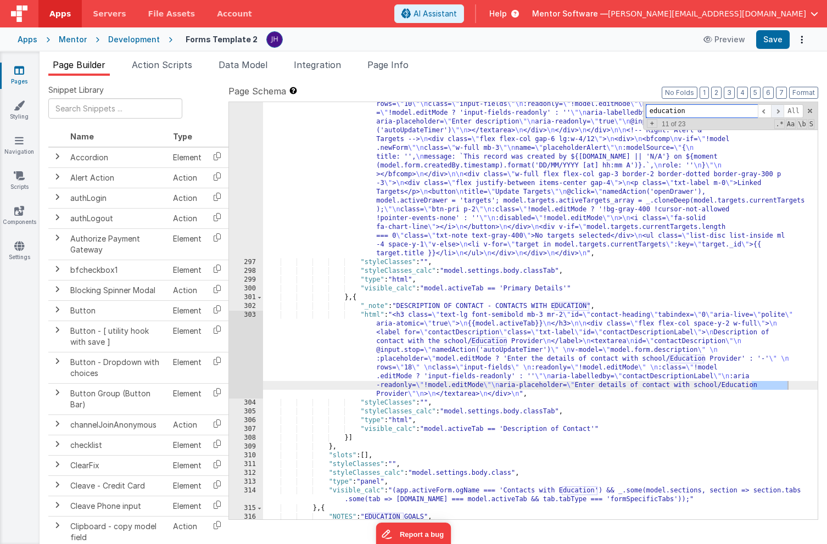
click at [781, 111] on span at bounding box center [777, 111] width 13 height 14
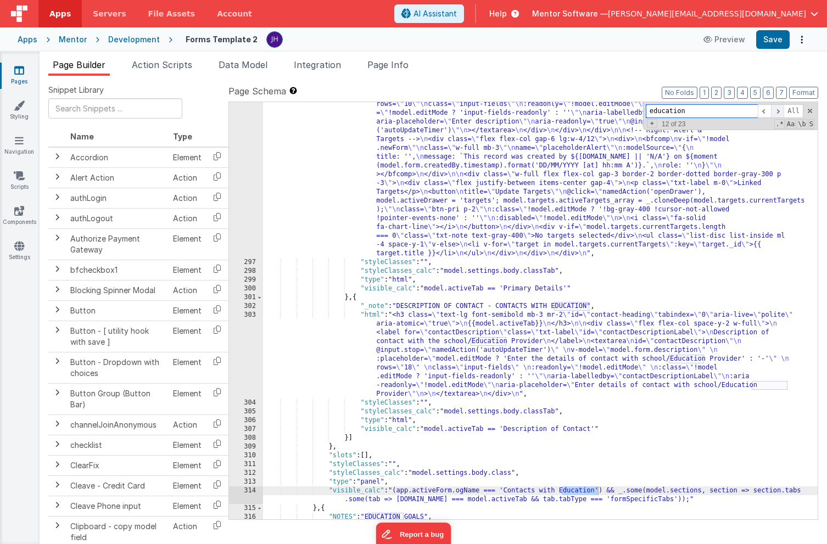
click at [781, 111] on span at bounding box center [777, 111] width 13 height 14
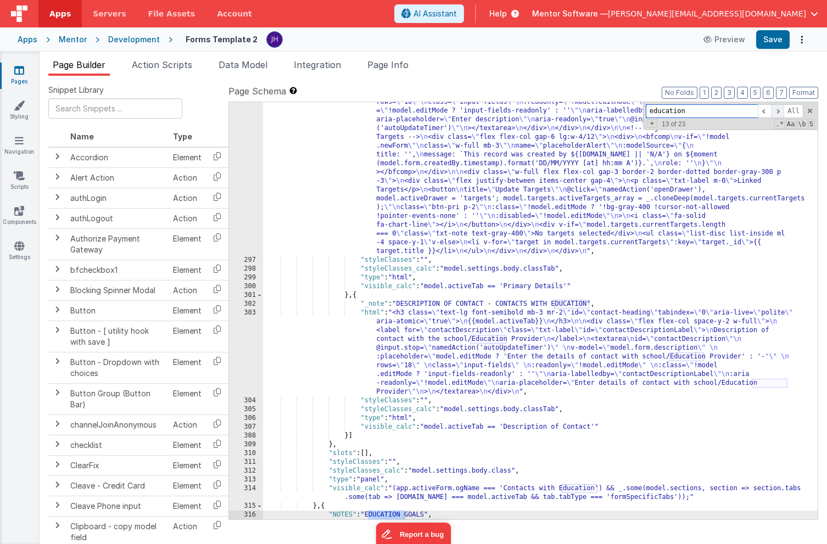
click at [781, 111] on span at bounding box center [777, 111] width 13 height 14
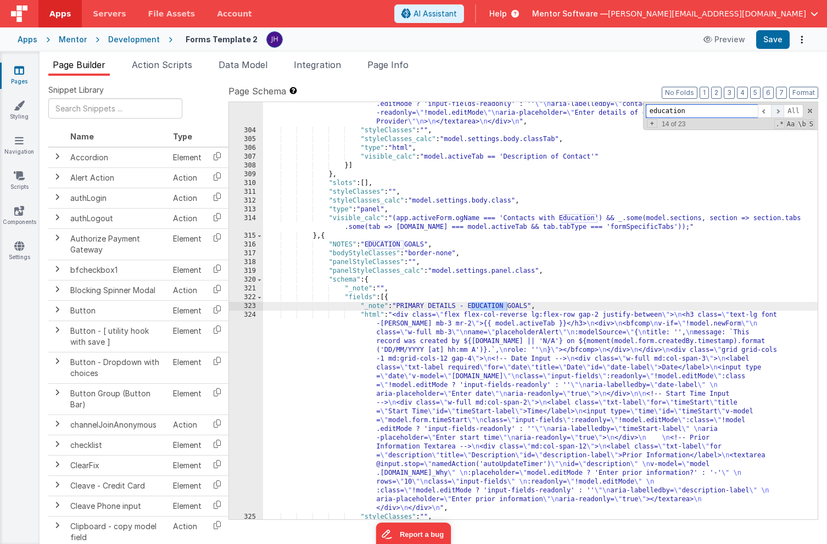
click at [781, 111] on span at bounding box center [777, 111] width 13 height 14
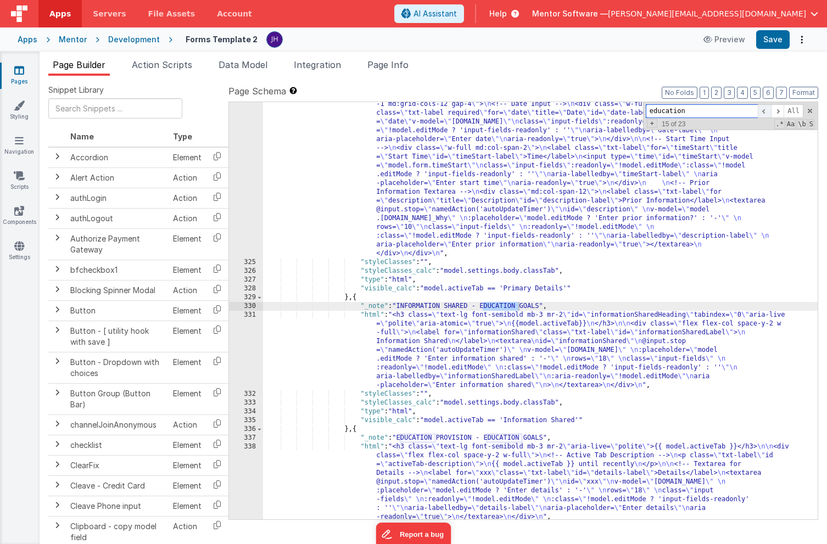
click at [759, 112] on span at bounding box center [764, 111] width 13 height 14
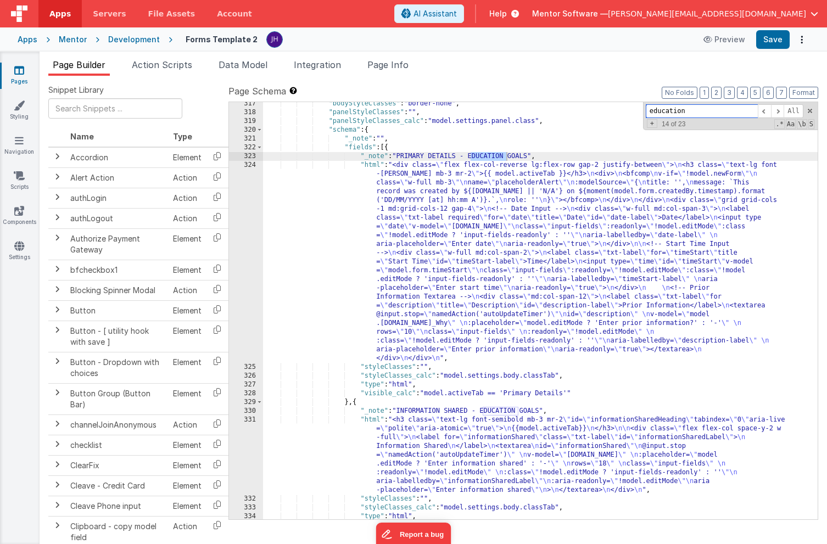
scroll to position [5232, 0]
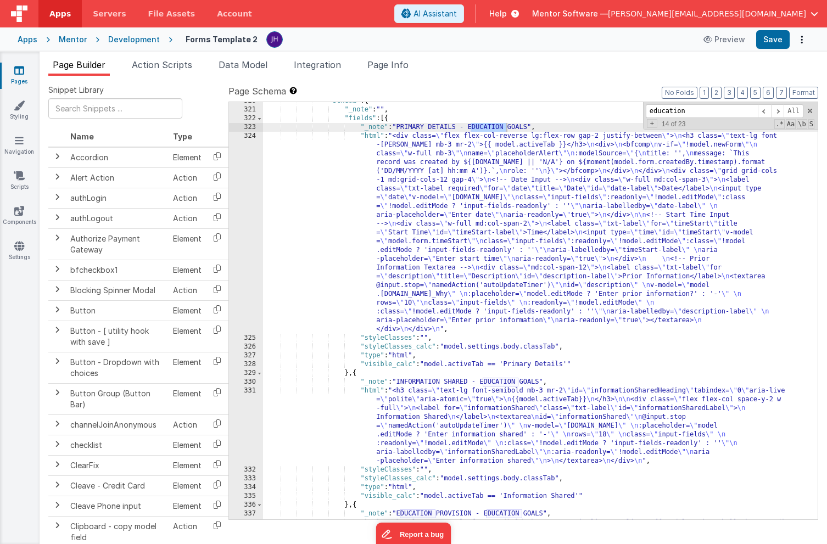
click at [441, 232] on div ""schema" : { "_note" : "" , "fields" : [{ "_note" : "PRIMARY DETAILS - EDUCATIO…" at bounding box center [540, 349] width 555 height 505
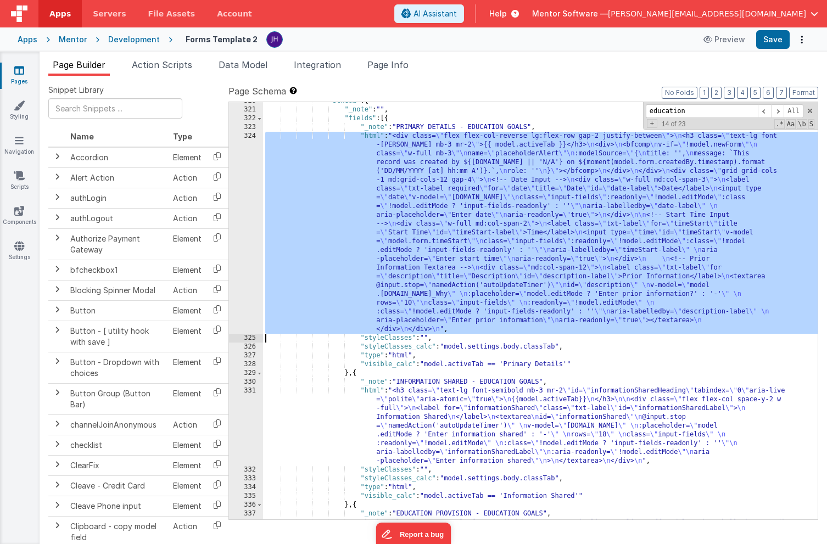
click at [252, 210] on div "324" at bounding box center [246, 233] width 34 height 202
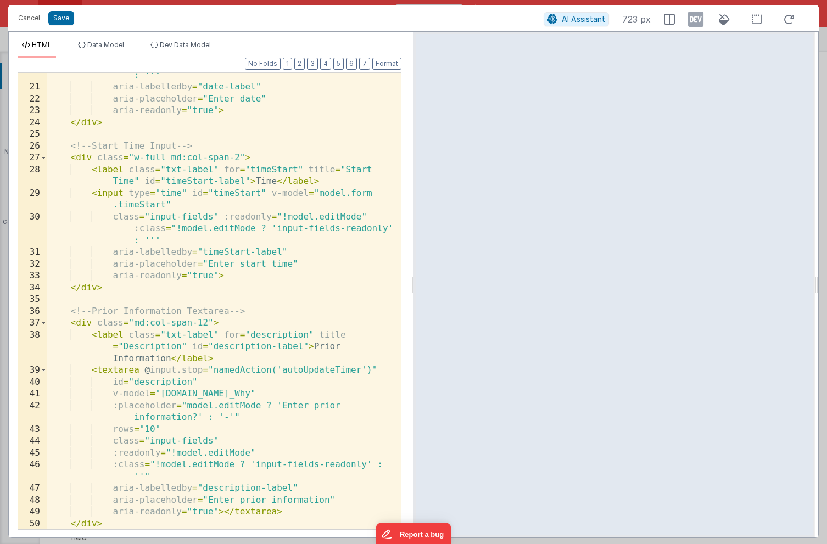
scroll to position [335, 0]
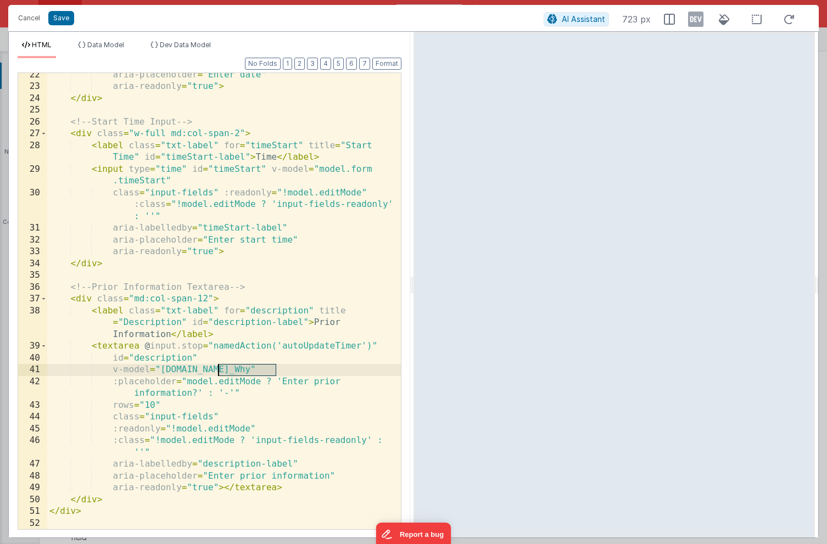
drag, startPoint x: 275, startPoint y: 371, endPoint x: 219, endPoint y: 369, distance: 56.1
click at [219, 369] on div "aria-placeholder = "Enter date" aria-readonly = "true" > </ div > <!-- Start Ti…" at bounding box center [224, 309] width 354 height 480
click at [64, 20] on button "Save" at bounding box center [61, 18] width 26 height 14
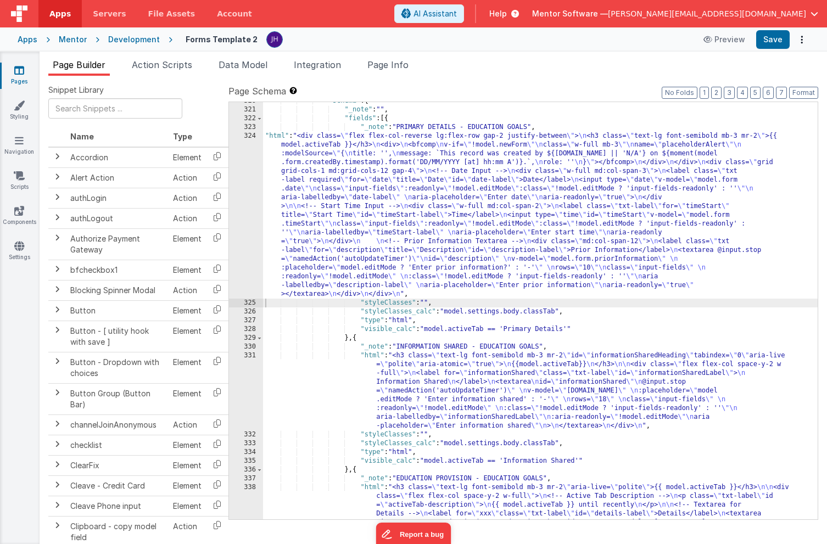
scroll to position [5235, 0]
click at [769, 44] on button "Save" at bounding box center [773, 39] width 34 height 19
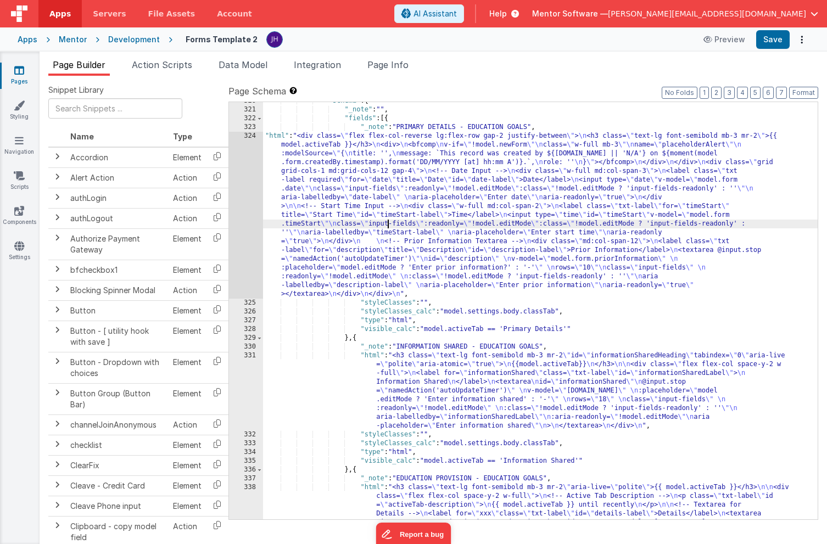
click at [390, 227] on div ""schema" : { "_note" : "" , "fields" : [{ "_note" : "PRIMARY DETAILS - EDUCATIO…" at bounding box center [540, 349] width 555 height 505
click at [238, 192] on div "324" at bounding box center [246, 215] width 34 height 167
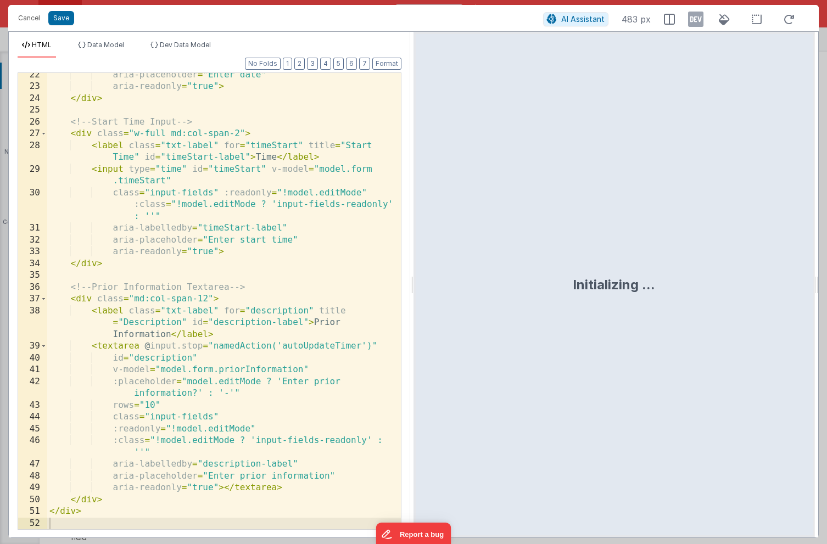
scroll to position [335, 0]
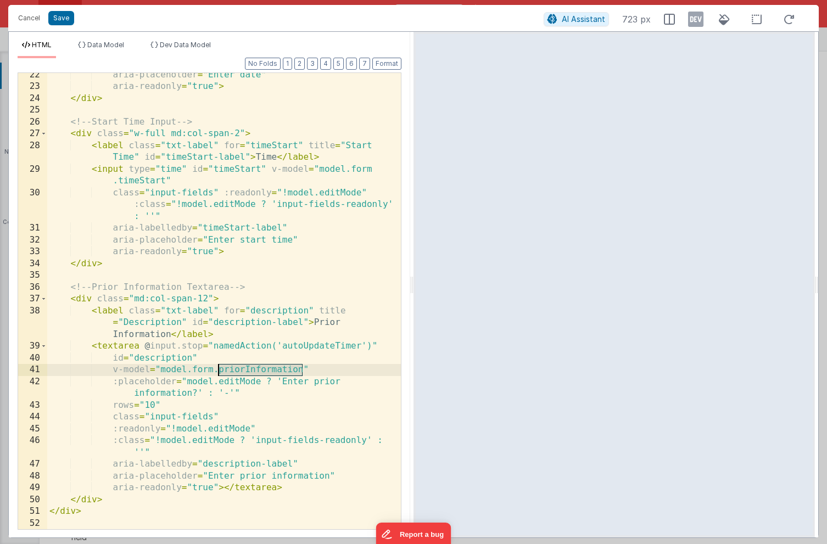
drag, startPoint x: 302, startPoint y: 369, endPoint x: 219, endPoint y: 367, distance: 83.0
click at [219, 367] on div "aria-placeholder = "Enter date" aria-readonly = "true" > </ div > <!-- Start Ti…" at bounding box center [224, 309] width 354 height 480
click at [62, 23] on button "Save" at bounding box center [61, 18] width 26 height 14
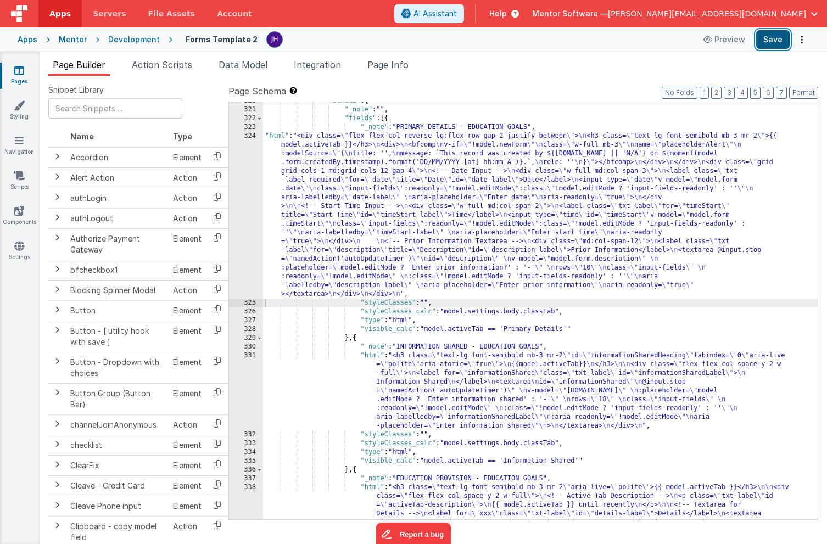
click at [768, 44] on button "Save" at bounding box center [773, 39] width 34 height 19
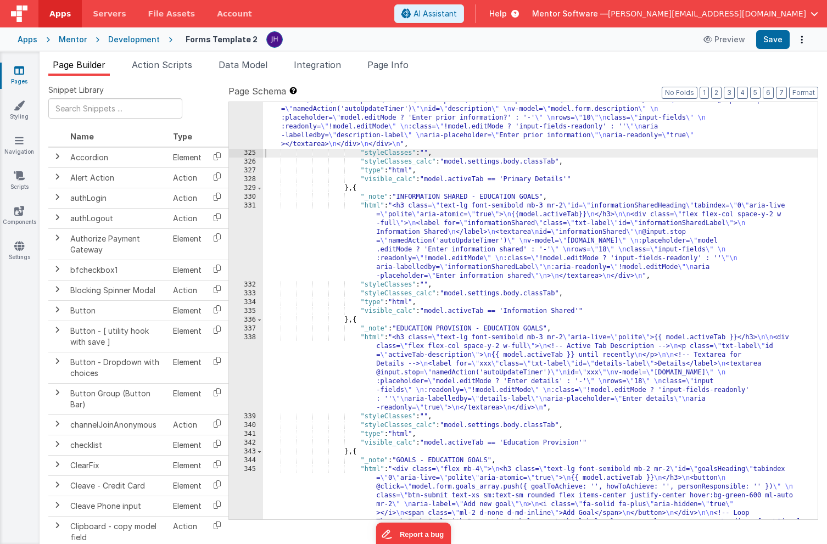
scroll to position [5283, 0]
click at [423, 234] on div ""html" : "<div class= \" flex flex-col-reverse lg:flex-row gap-2 justify-betwee…" at bounding box center [540, 437] width 555 height 910
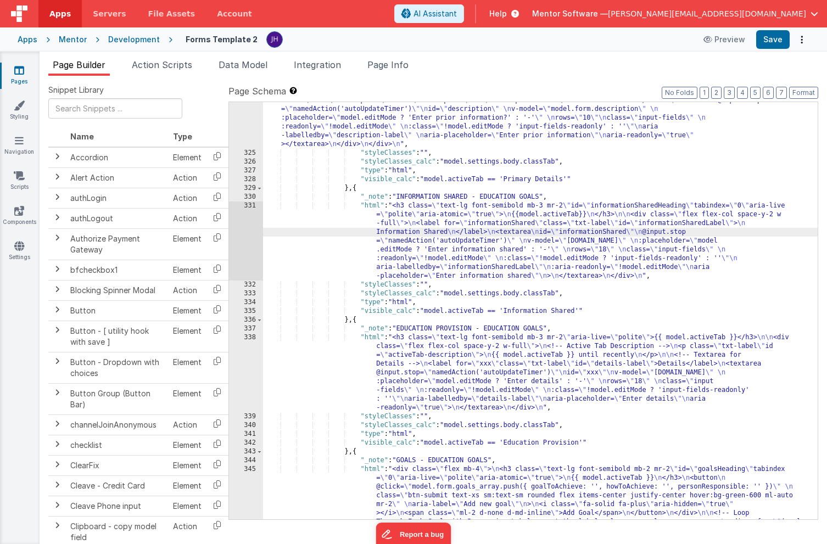
click at [240, 231] on div "331" at bounding box center [246, 241] width 34 height 79
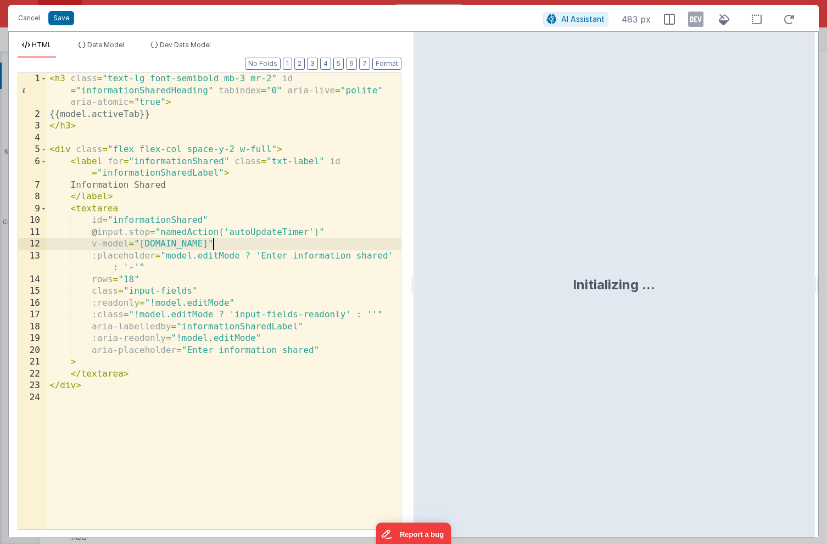
click at [212, 245] on div "< h3 class = "text-lg font-semibold mb-3 mr-2" id = "informationSharedHeading" …" at bounding box center [224, 325] width 354 height 504
click at [58, 20] on button "Save" at bounding box center [61, 18] width 26 height 14
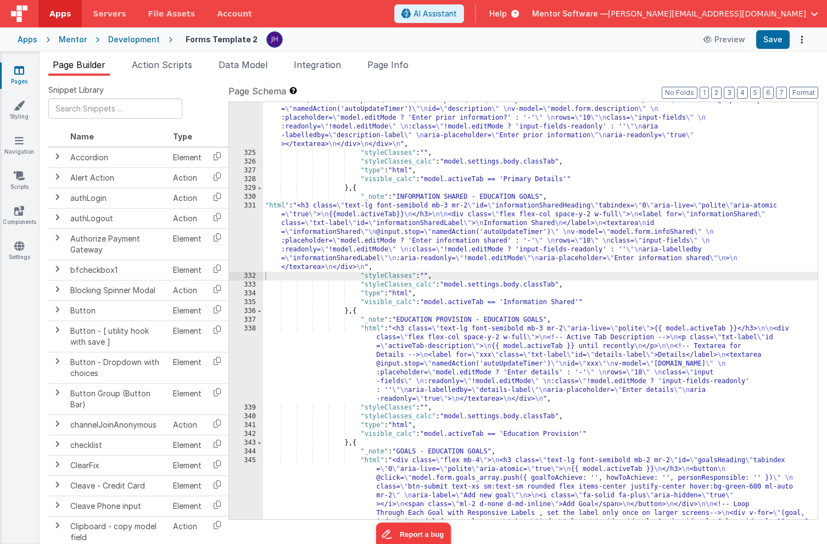
scroll to position [5284, 0]
click at [774, 40] on button "Save" at bounding box center [773, 39] width 34 height 19
click at [441, 366] on div ""html" : "<div class= \" flex flex-col-reverse lg:flex-row gap-2 justify-betwee…" at bounding box center [540, 437] width 555 height 910
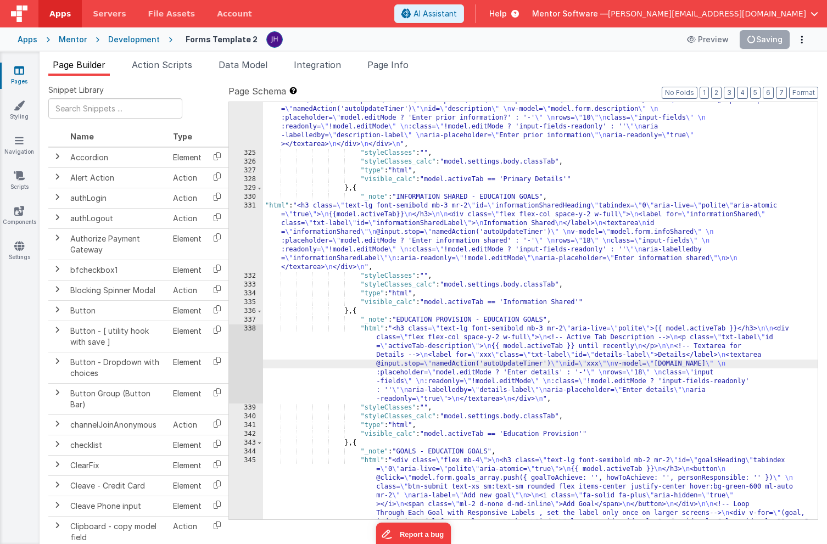
click at [241, 356] on div "338" at bounding box center [246, 364] width 34 height 79
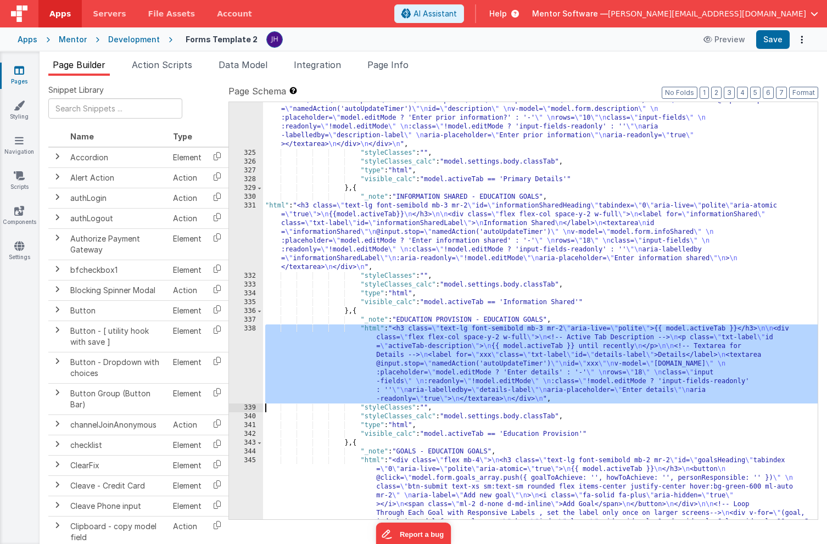
click at [396, 351] on div ""html" : "<div class= \" flex flex-col-reverse lg:flex-row gap-2 justify-betwee…" at bounding box center [540, 437] width 555 height 910
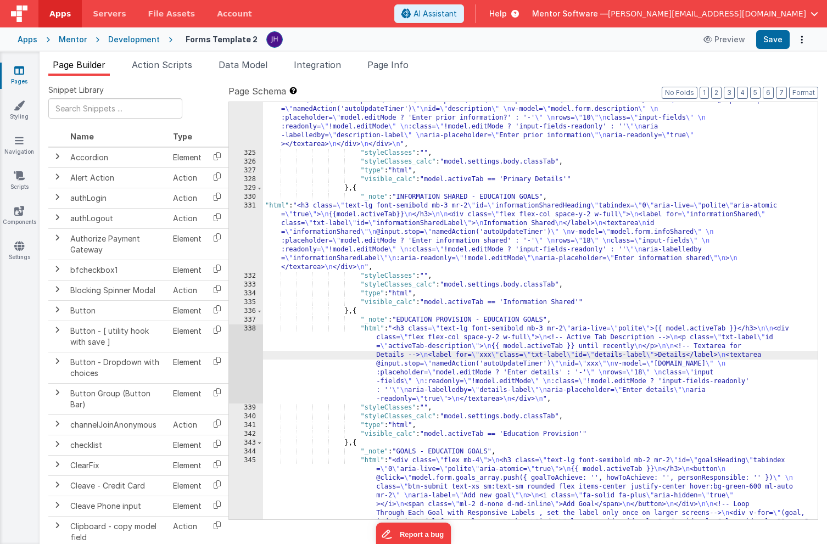
click at [248, 352] on div "338" at bounding box center [246, 364] width 34 height 79
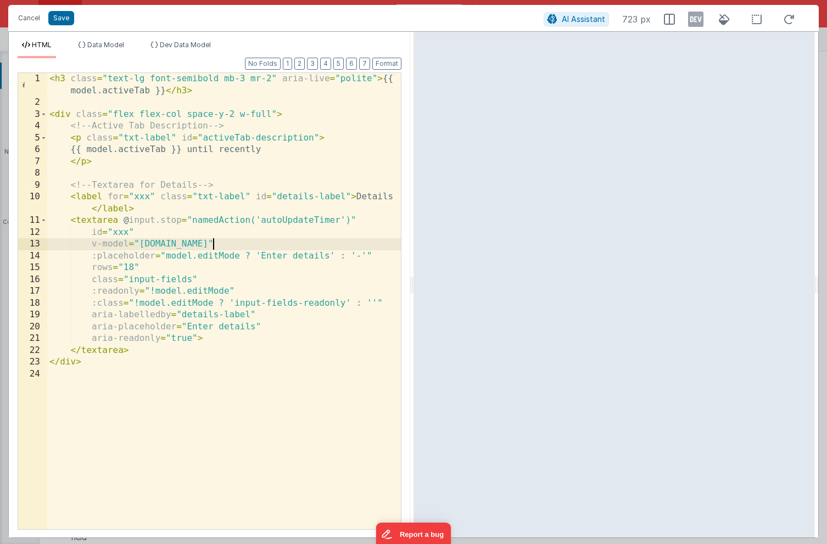
click at [212, 246] on div "< h3 class = "text-lg font-semibold mb-3 mr-2" aria-live = "polite" > {{ model.…" at bounding box center [224, 319] width 354 height 492
click at [148, 197] on div "< h3 class = "text-lg font-semibold mb-3 mr-2" aria-live = "polite" > {{ model.…" at bounding box center [224, 319] width 354 height 492
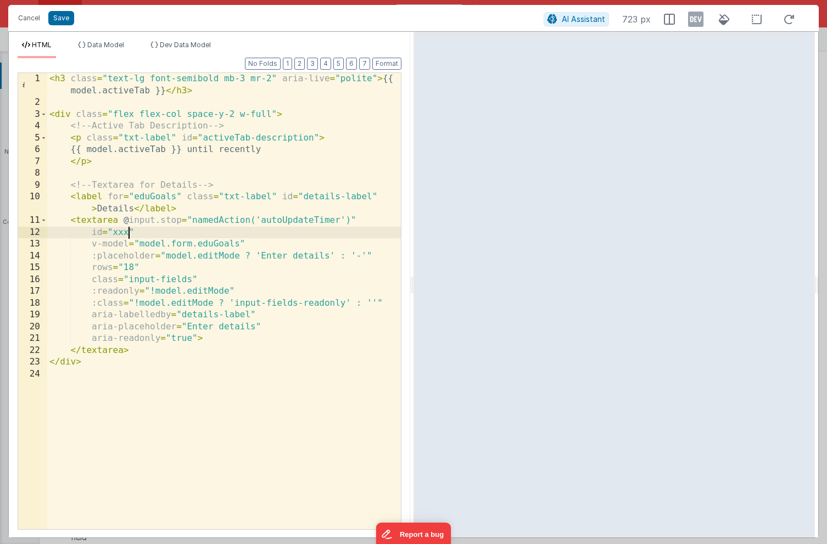
click at [129, 232] on div "< h3 class = "text-lg font-semibold mb-3 mr-2" aria-live = "polite" > {{ model.…" at bounding box center [224, 319] width 354 height 492
click at [62, 20] on button "Save" at bounding box center [61, 18] width 26 height 14
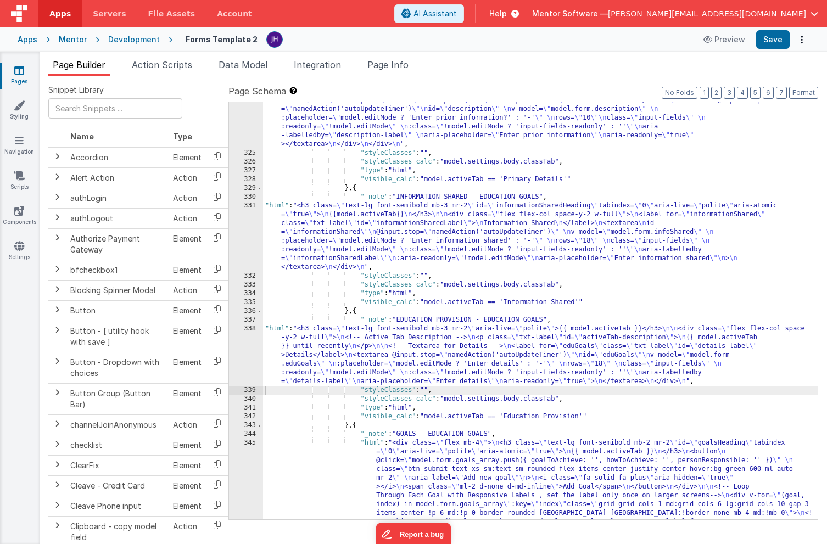
scroll to position [5286, 0]
click at [771, 35] on button "Save" at bounding box center [773, 39] width 34 height 19
click at [388, 64] on span "Page Info" at bounding box center [388, 64] width 41 height 11
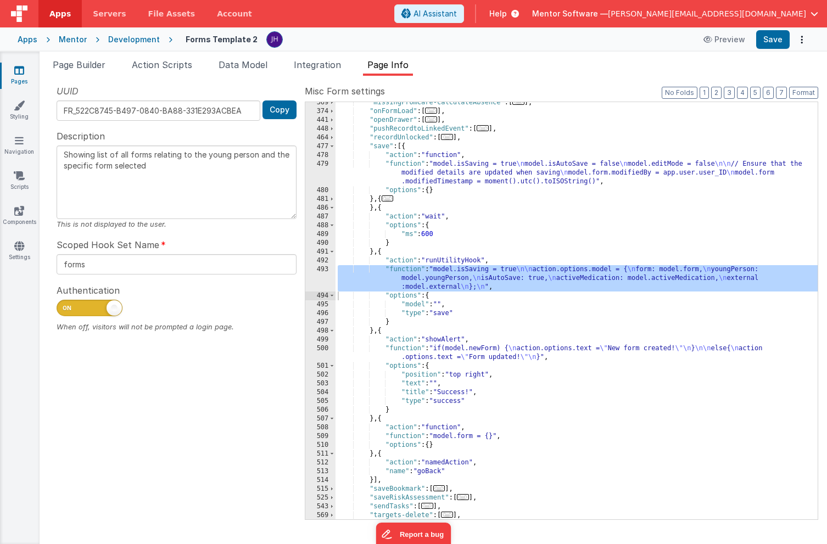
click at [392, 199] on span "..." at bounding box center [388, 199] width 12 height 6
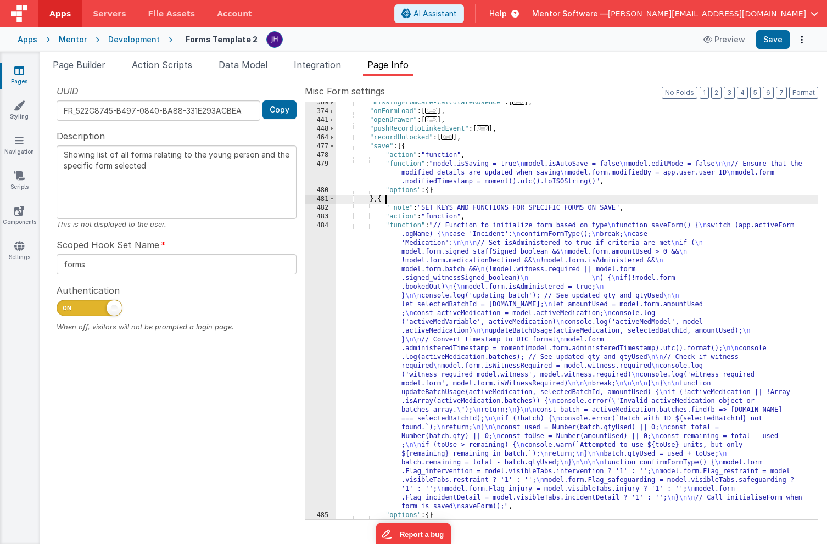
click at [485, 338] on div ""missingFromCare-calculateAbsence" : [ ... ] , "onFormLoad" : [ ... ] , "openDr…" at bounding box center [577, 315] width 482 height 435
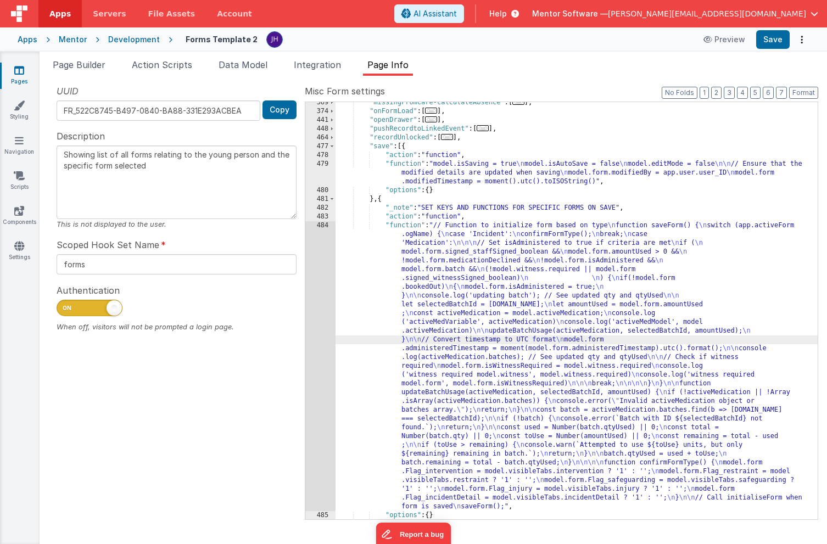
click at [319, 302] on div "484" at bounding box center [320, 366] width 30 height 290
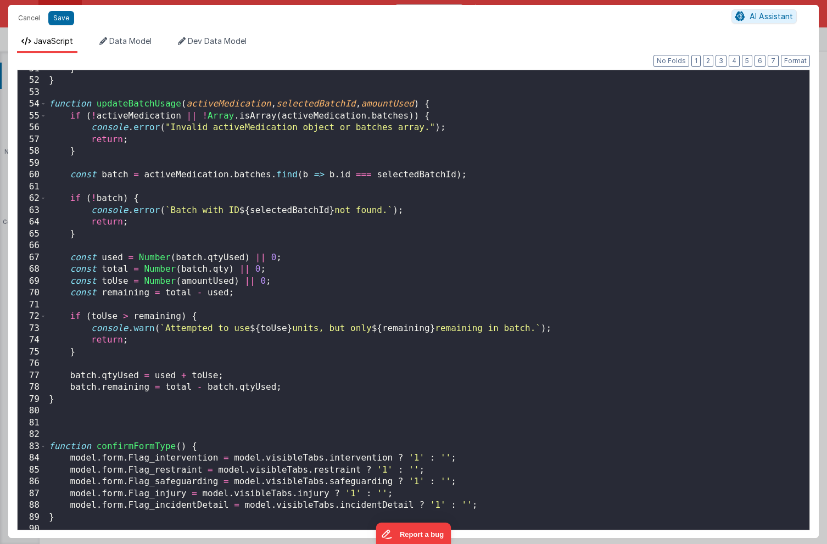
scroll to position [627, 0]
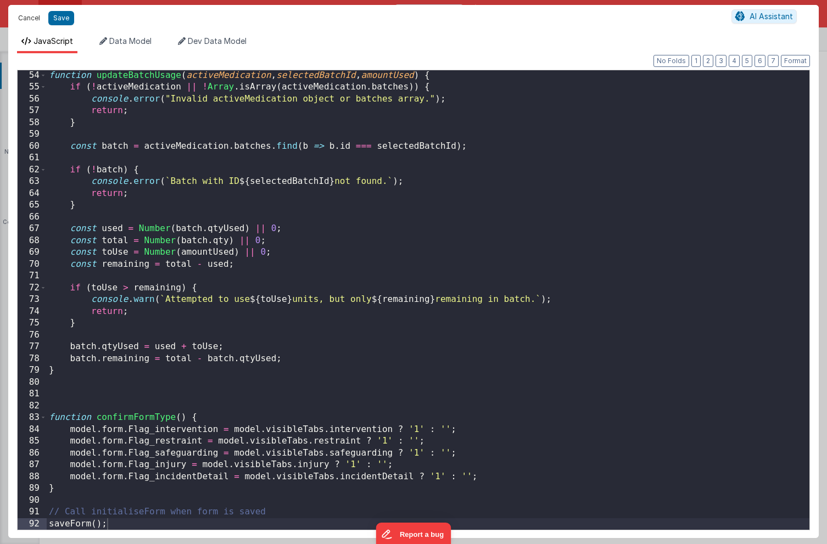
click at [29, 18] on button "Cancel" at bounding box center [29, 17] width 33 height 15
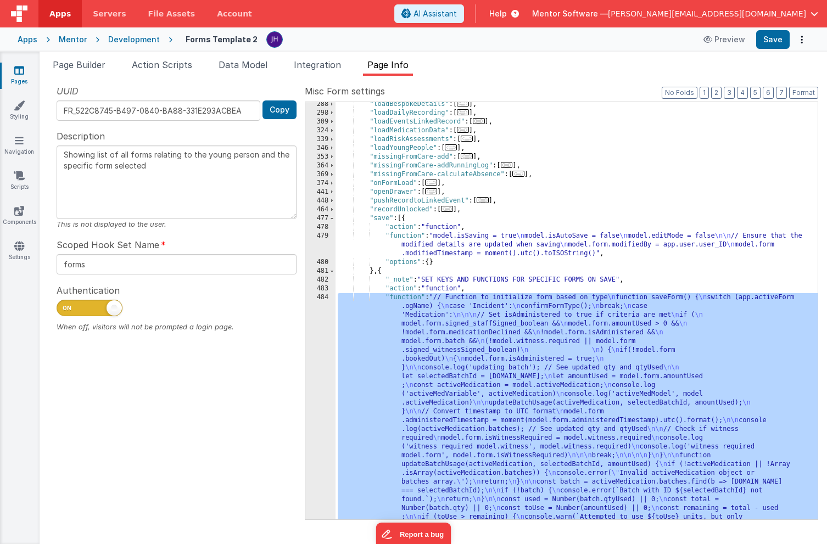
scroll to position [216, 0]
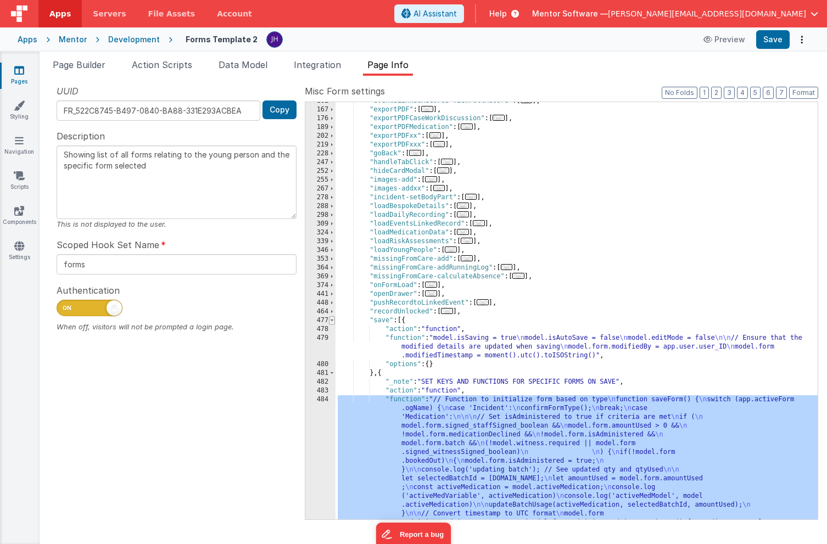
click at [333, 320] on span at bounding box center [332, 320] width 6 height 9
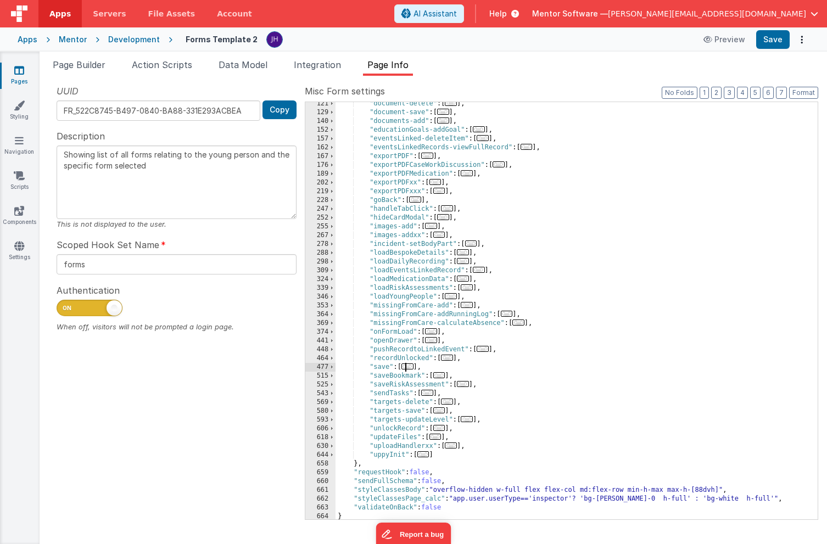
scroll to position [166, 0]
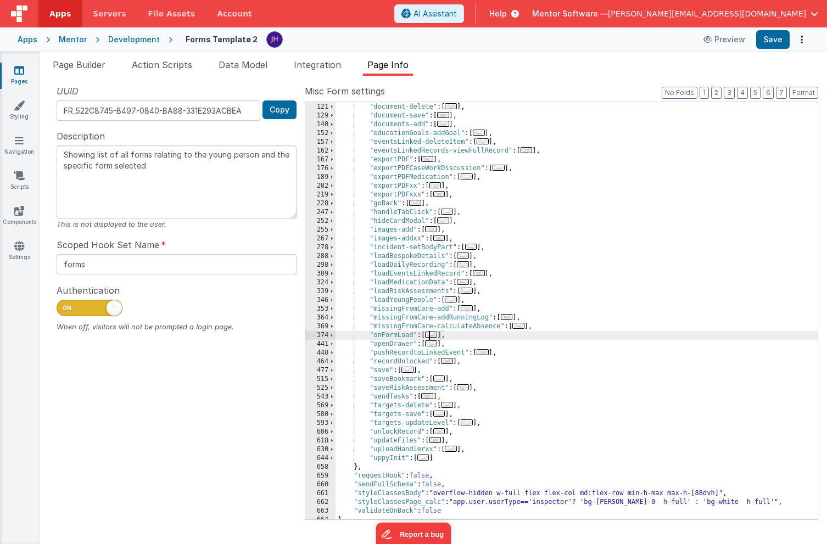
click at [435, 333] on span "..." at bounding box center [431, 335] width 12 height 6
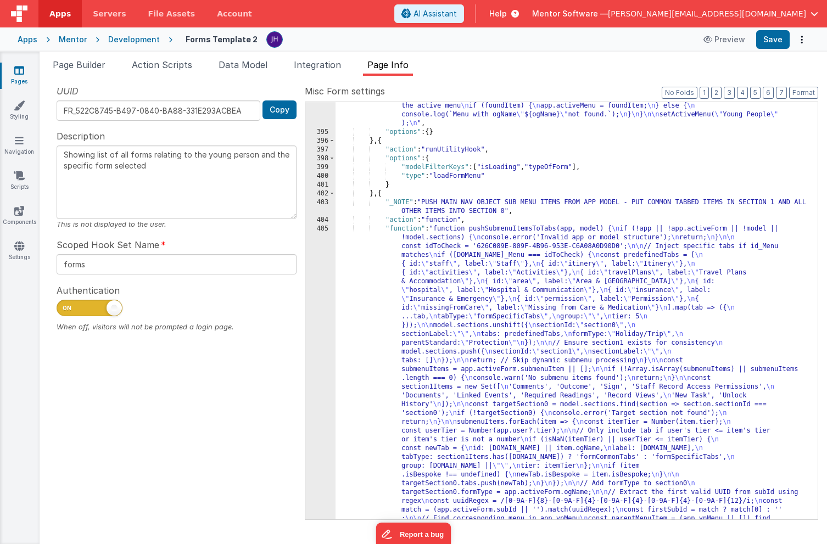
scroll to position [728, 0]
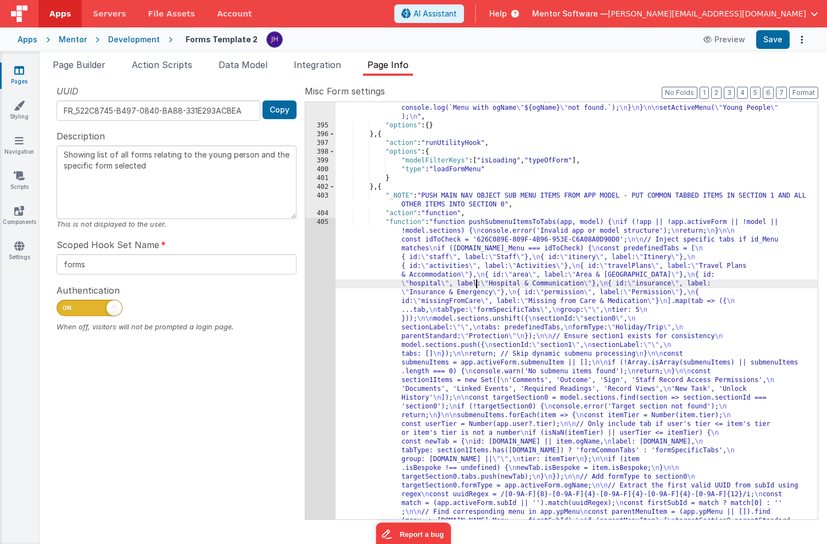
click at [477, 280] on div ""function" : "function findMenuItemByOgName(navArray, ogName) { \n // Use _.fin…" at bounding box center [577, 453] width 482 height 839
click at [316, 272] on div "394 395 396 397 398 399 400 401 402 403 404 405 406 407 408 409 410 411 412 413" at bounding box center [320, 453] width 30 height 839
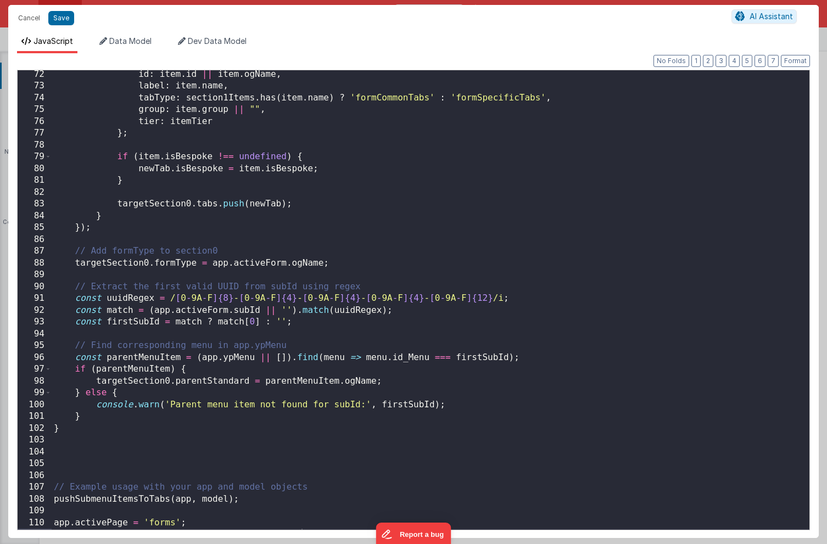
scroll to position [851, 0]
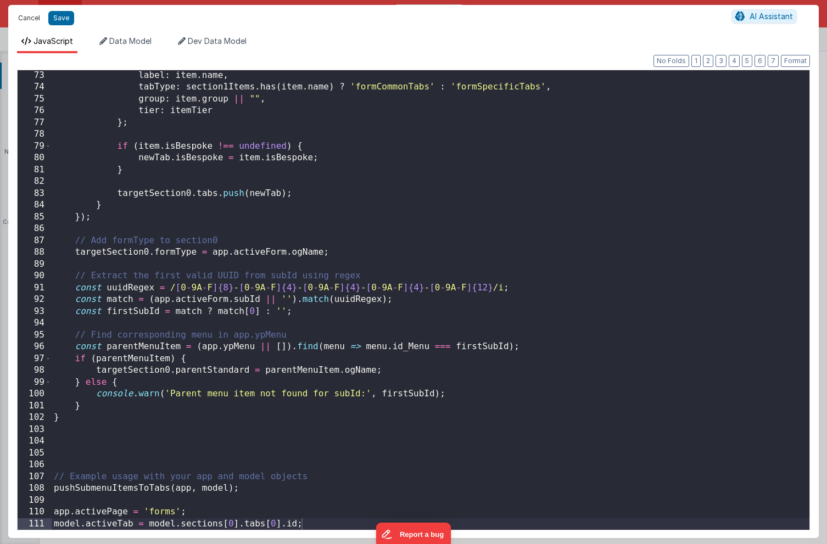
click at [24, 14] on button "Cancel" at bounding box center [29, 17] width 33 height 15
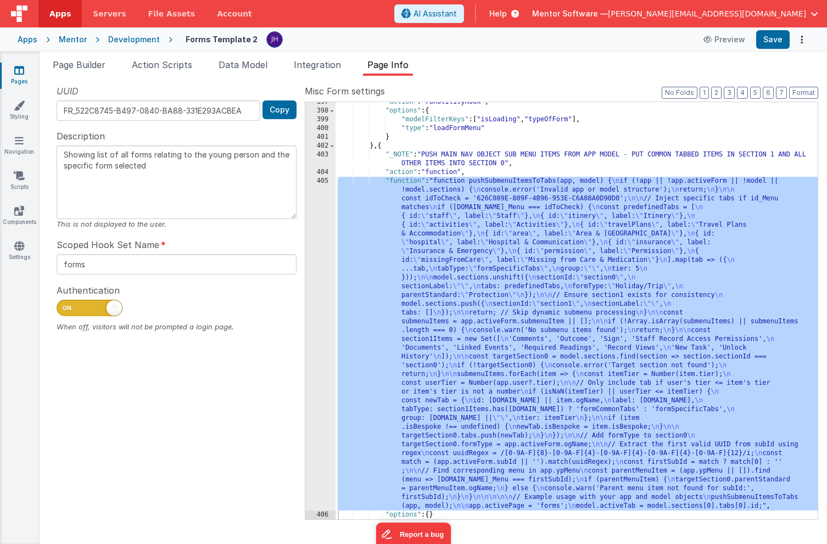
click at [576, 73] on ul "Page Builder Action Scripts Data Model Integration Page Info" at bounding box center [434, 67] width 788 height 18
click at [81, 65] on span "Page Builder" at bounding box center [79, 64] width 53 height 11
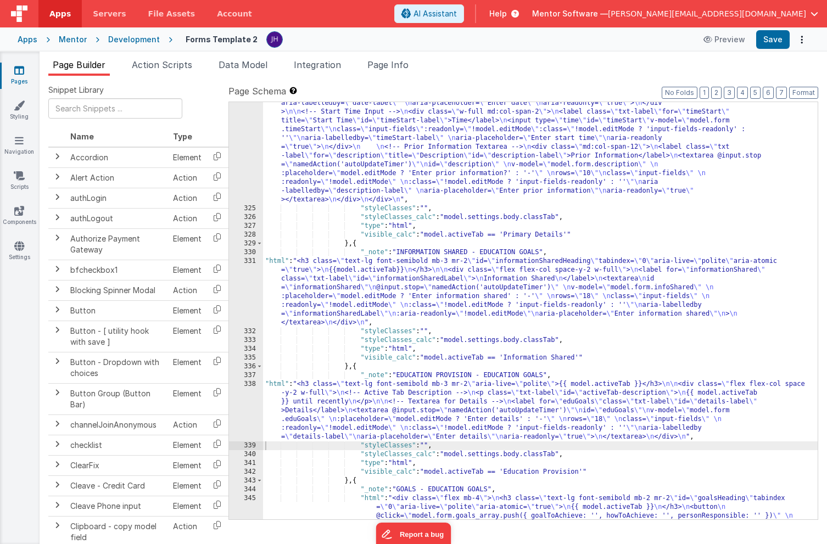
scroll to position [5281, 0]
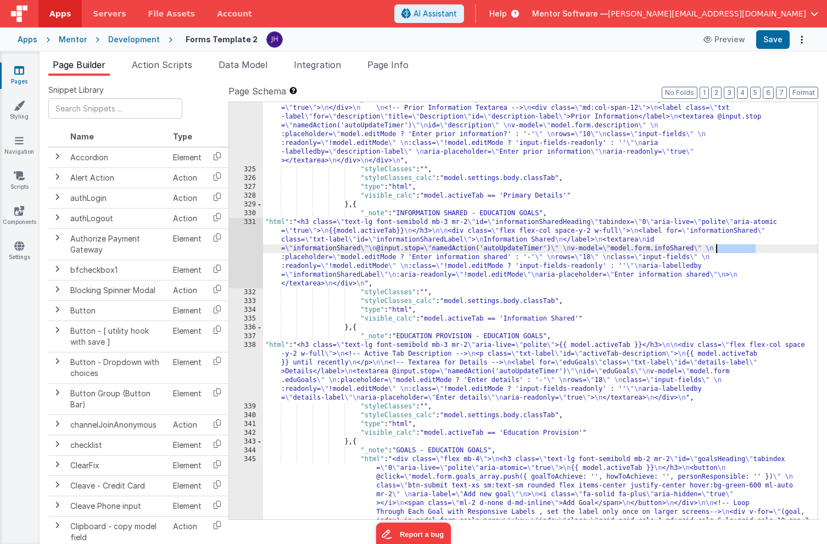
drag, startPoint x: 756, startPoint y: 249, endPoint x: 716, endPoint y: 247, distance: 40.1
click at [716, 247] on div ""html" : "<div class= \" flex flex-col-reverse lg:flex-row gap-2 justify-betwee…" at bounding box center [540, 453] width 555 height 910
click at [731, 248] on div ""html" : "<div class= \" flex flex-col-reverse lg:flex-row gap-2 justify-betwee…" at bounding box center [540, 453] width 555 height 910
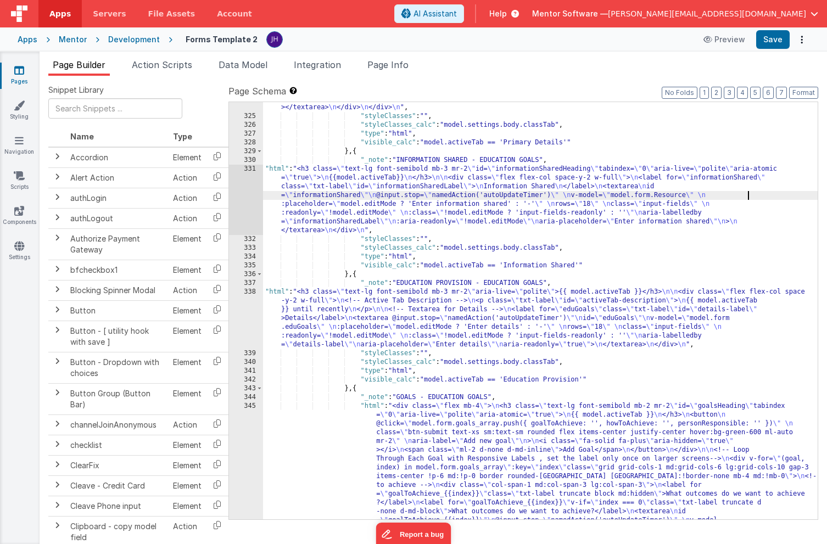
scroll to position [5298, 0]
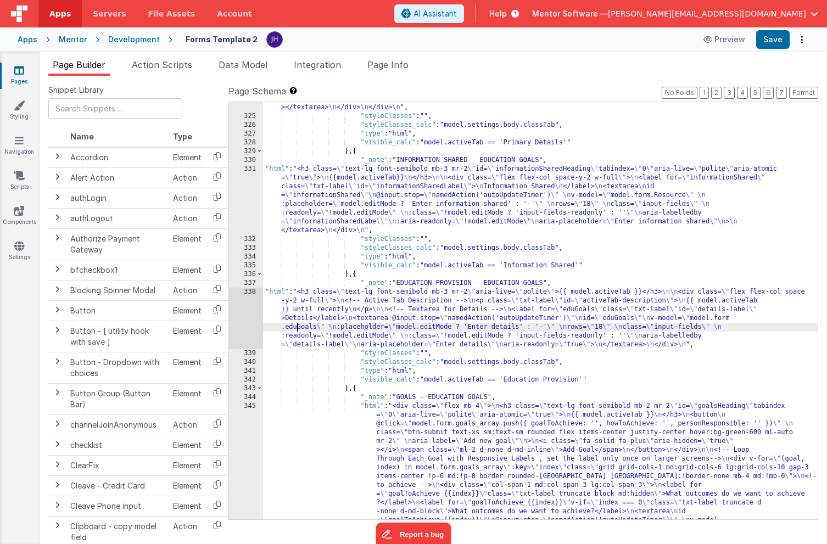
click at [297, 329] on div ""html" : "<div class= \" flex flex-col-reverse lg:flex-row gap-2 justify-betwee…" at bounding box center [540, 400] width 555 height 910
click at [731, 196] on div ""html" : "<div class= \" flex flex-col-reverse lg:flex-row gap-2 justify-betwee…" at bounding box center [540, 400] width 555 height 910
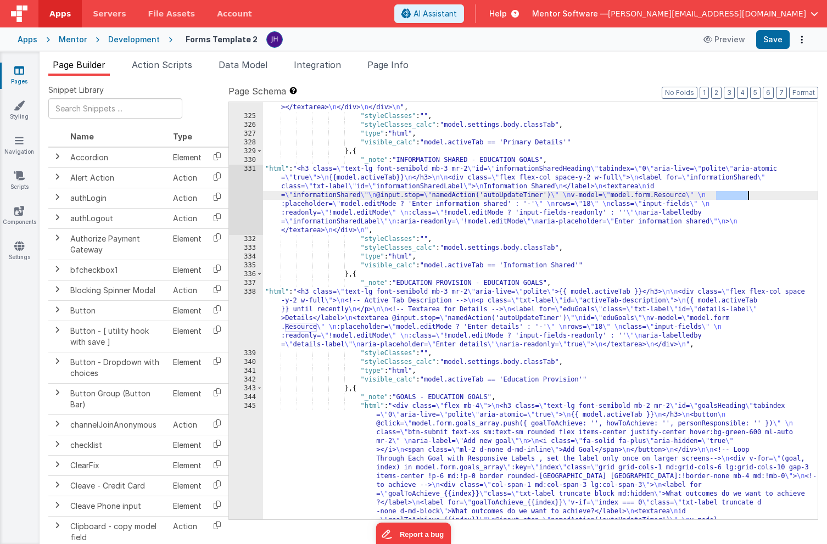
click at [731, 196] on div ""html" : "<div class= \" flex flex-col-reverse lg:flex-row gap-2 justify-betwee…" at bounding box center [540, 400] width 555 height 910
click at [772, 43] on button "Save" at bounding box center [773, 39] width 34 height 19
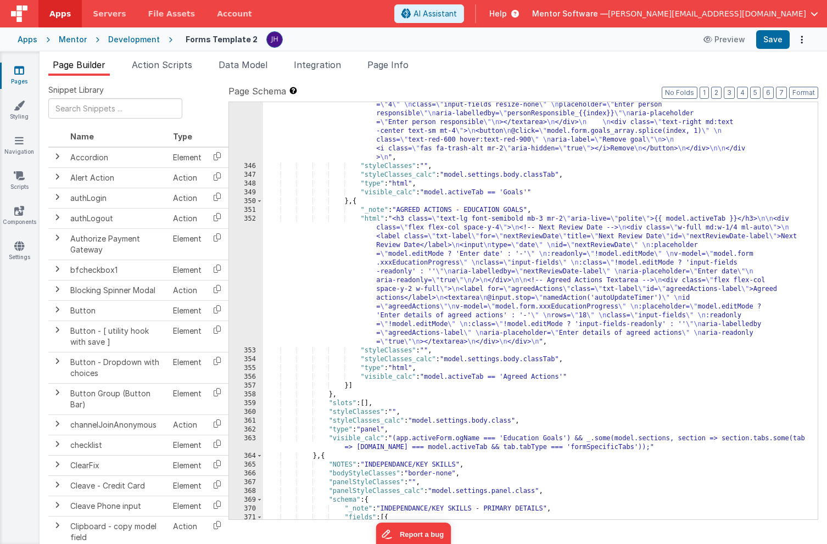
scroll to position [5479, 0]
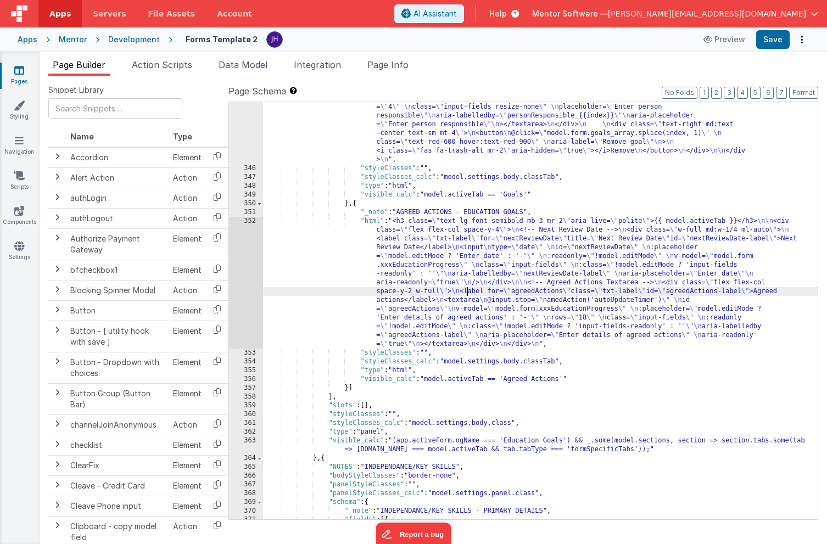
click at [466, 288] on div ""html" : "<div class= \" flex mb-4 \" > \n <h3 class= \" text-lg font-semibold …" at bounding box center [540, 215] width 555 height 752
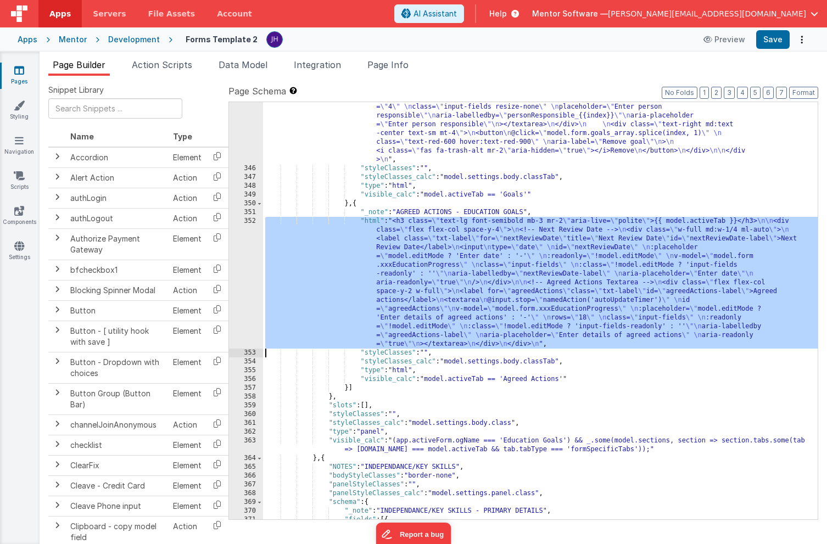
click at [235, 273] on div "352" at bounding box center [246, 283] width 34 height 132
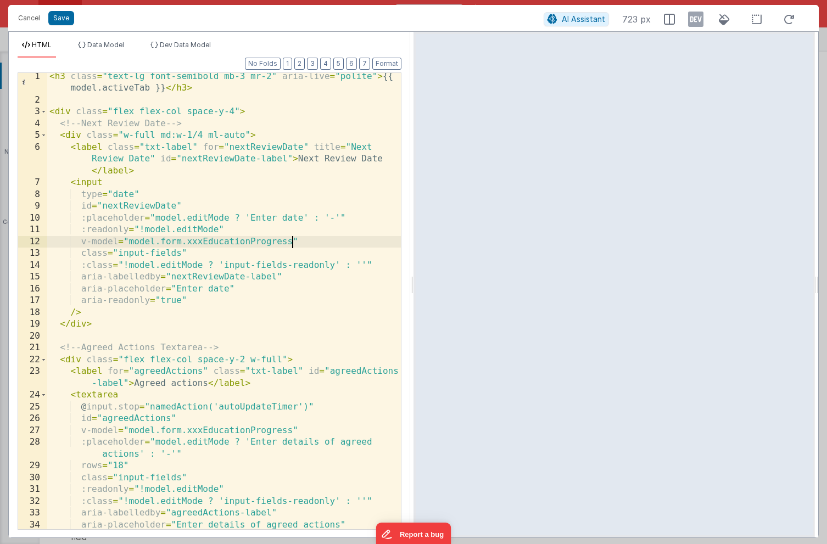
scroll to position [0, 0]
drag, startPoint x: 292, startPoint y: 240, endPoint x: 187, endPoint y: 243, distance: 105.5
click at [187, 243] on div "< h3 class = "text-lg font-semibold mb-3 mr-2" aria-live = "polite" > {{ model.…" at bounding box center [224, 317] width 354 height 492
click at [65, 23] on button "Save" at bounding box center [61, 18] width 26 height 14
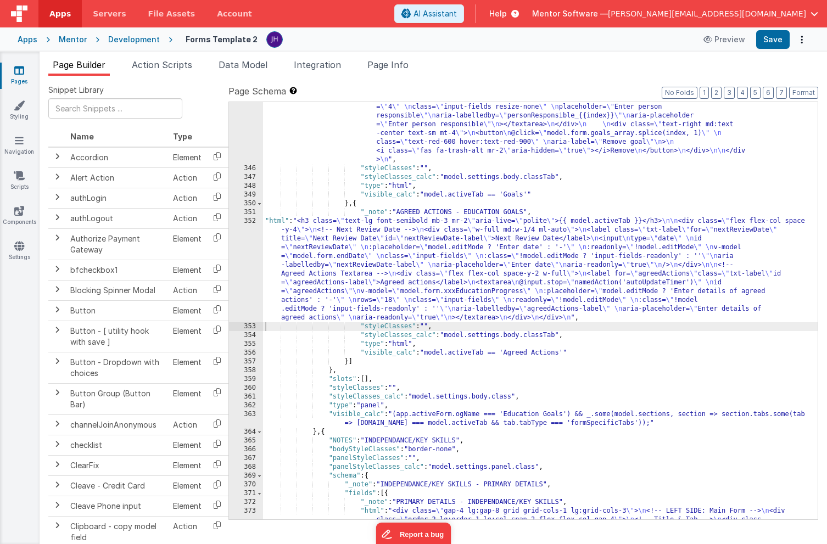
scroll to position [5482, 0]
click at [770, 45] on button "Save" at bounding box center [773, 39] width 34 height 19
click at [433, 259] on div ""html" : "<div class= \" flex mb-4 \" > \n <h3 class= \" text-lg font-semibold …" at bounding box center [540, 509] width 555 height 1340
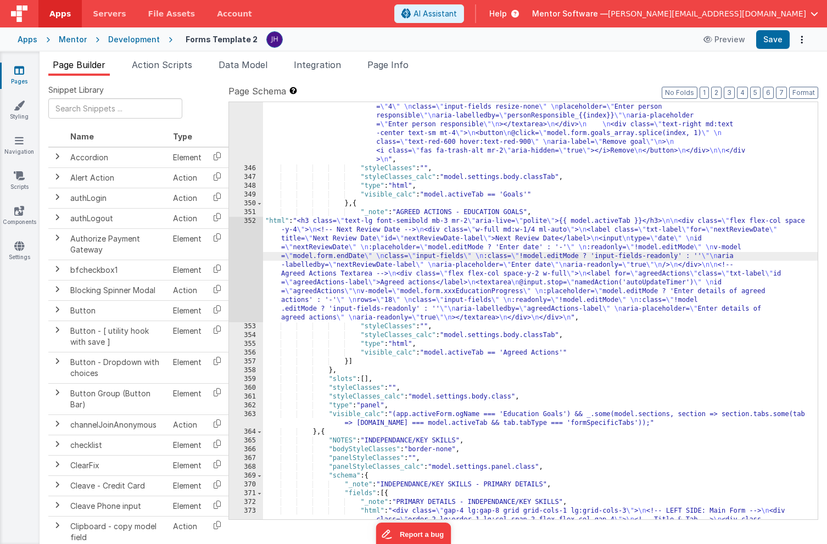
click at [247, 249] on div "352" at bounding box center [246, 269] width 34 height 105
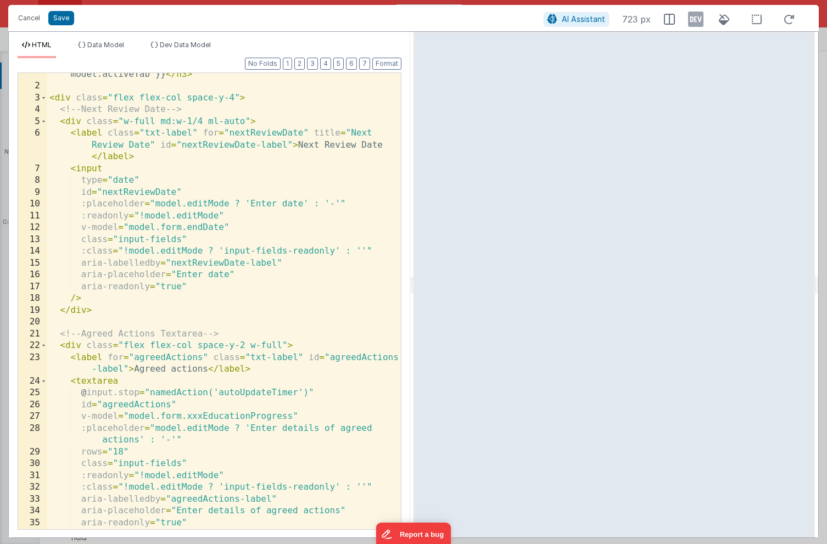
scroll to position [14, 0]
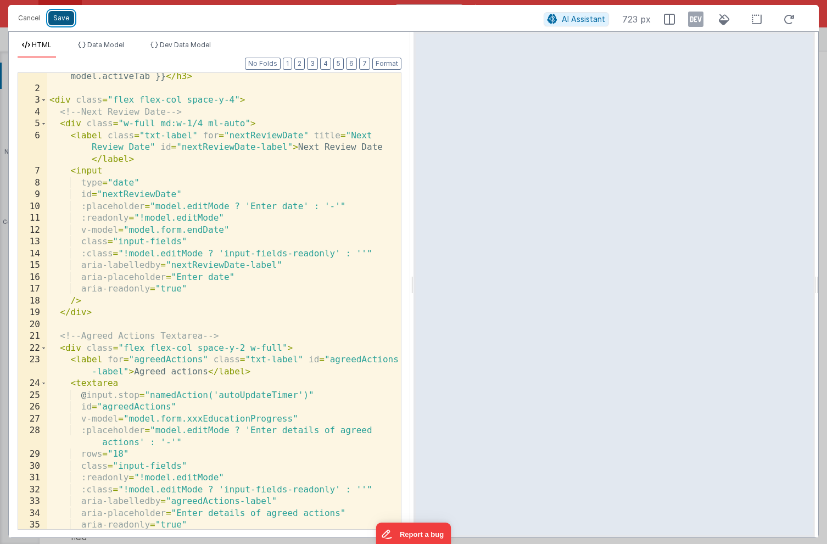
click at [64, 19] on button "Save" at bounding box center [61, 18] width 26 height 14
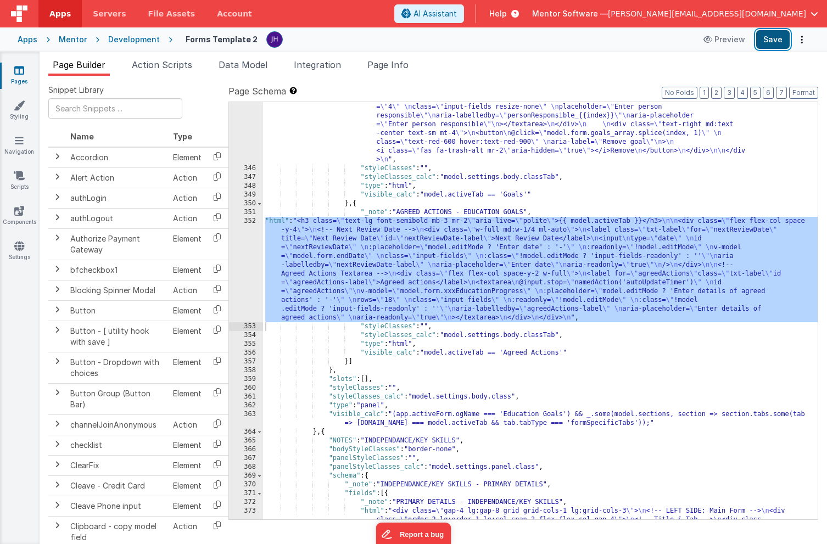
click at [767, 42] on button "Save" at bounding box center [773, 39] width 34 height 19
click at [234, 68] on span "Data Model" at bounding box center [243, 64] width 49 height 11
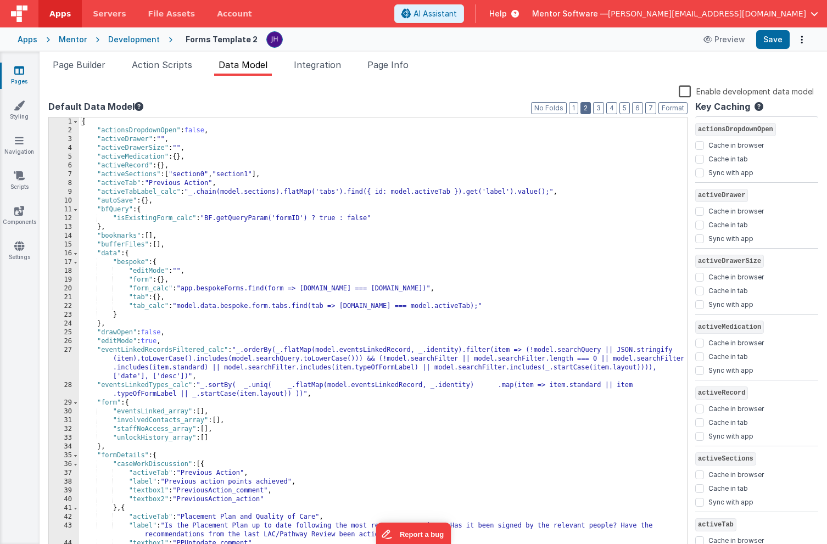
click at [589, 111] on button "2" at bounding box center [586, 108] width 10 height 12
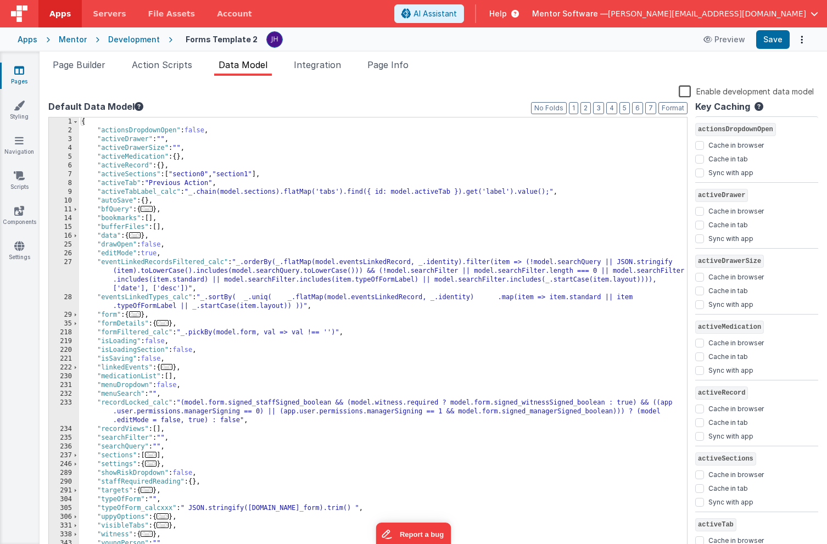
click at [138, 316] on span "..." at bounding box center [135, 314] width 12 height 6
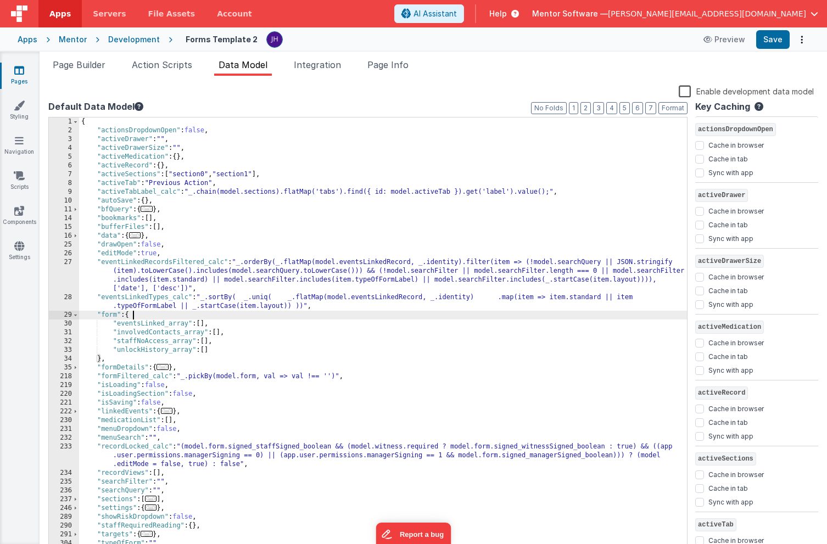
scroll to position [0, 0]
click at [168, 368] on span "..." at bounding box center [163, 367] width 12 height 6
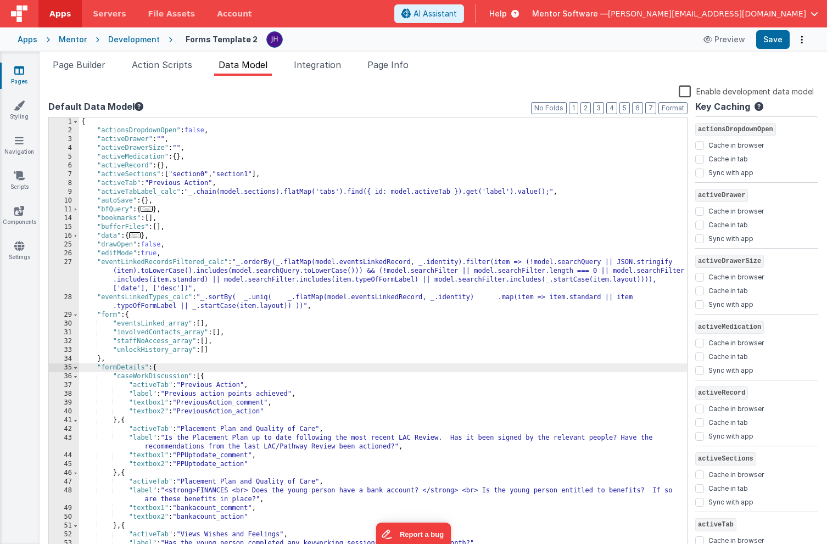
click at [140, 235] on span "..." at bounding box center [135, 235] width 12 height 6
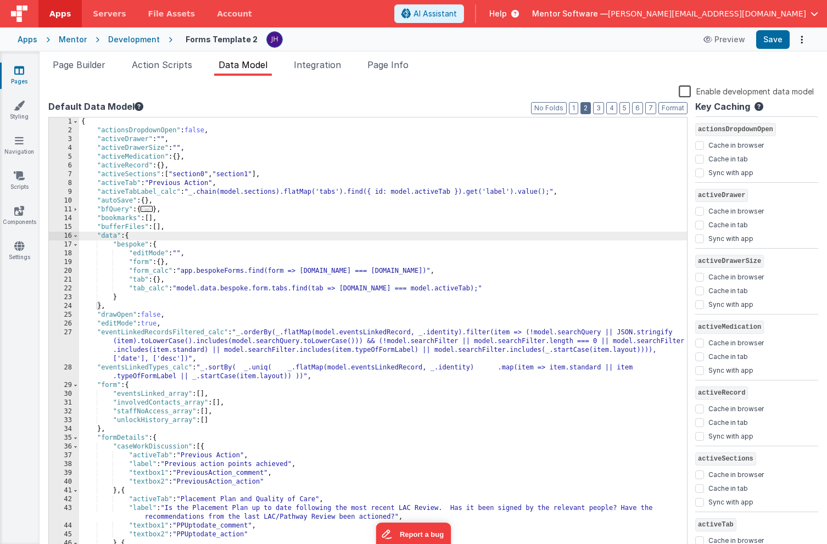
click at [591, 109] on button "2" at bounding box center [586, 108] width 10 height 12
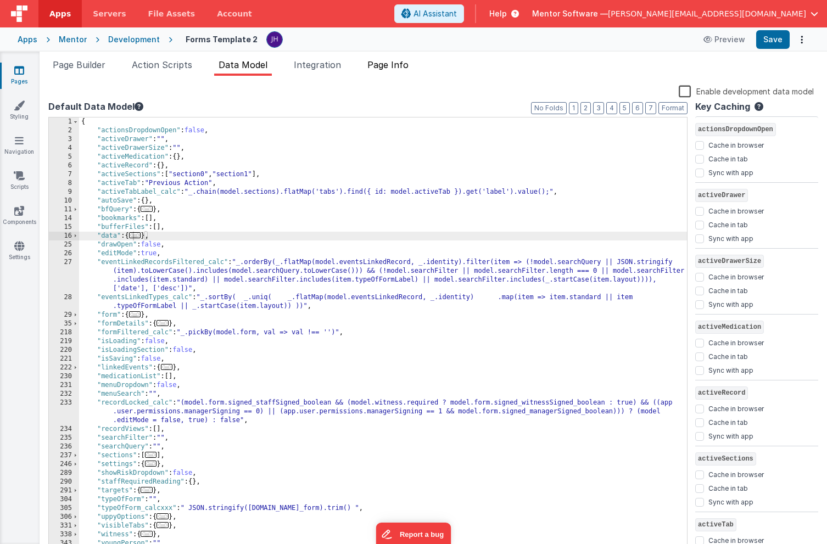
click at [403, 68] on span "Page Info" at bounding box center [388, 64] width 41 height 11
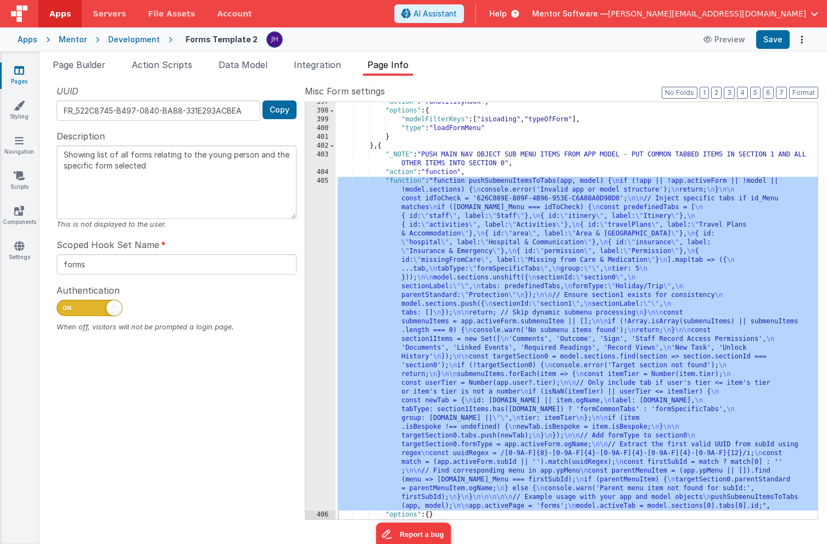
click at [496, 79] on div "Snippet Library Name Type Accordion Element Alert Action Action authLogin Actio…" at bounding box center [434, 310] width 788 height 469
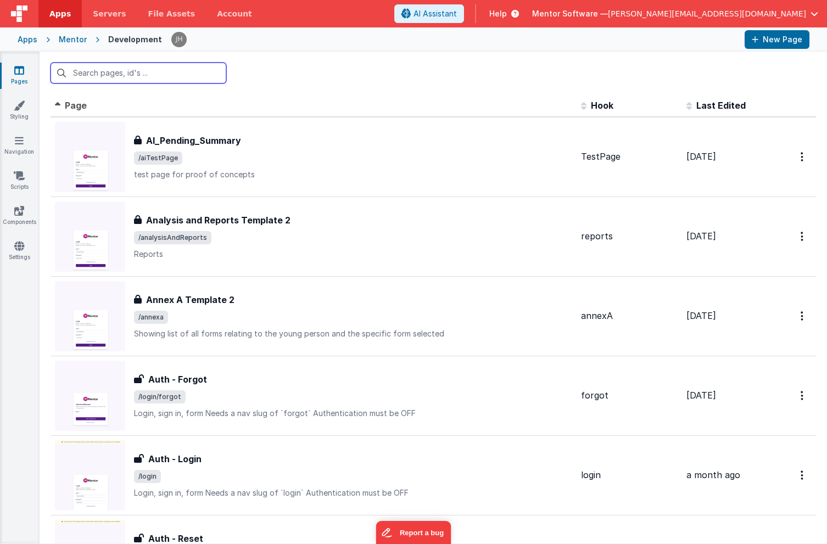
click at [163, 74] on input "text" at bounding box center [139, 73] width 176 height 21
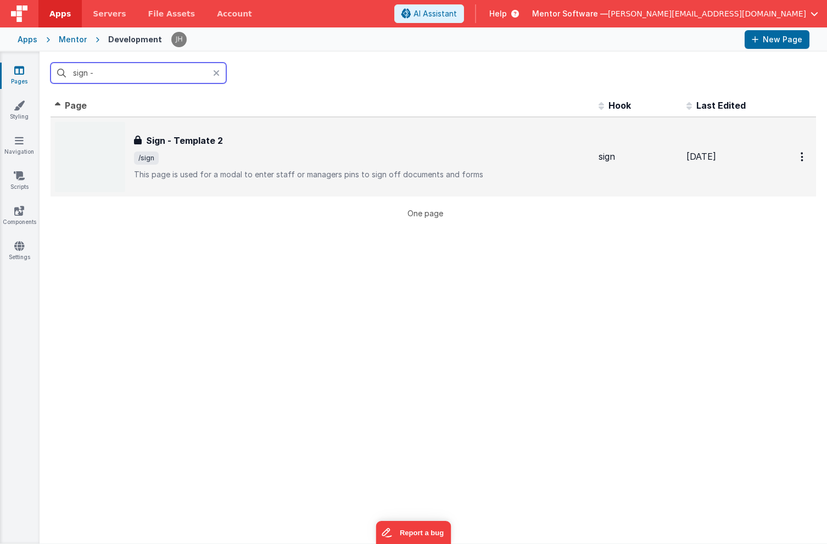
type input "sign -"
click at [171, 147] on div "Sign - Template 2 Sign - Template 2 /sign This page is used for a modal to ente…" at bounding box center [362, 157] width 456 height 46
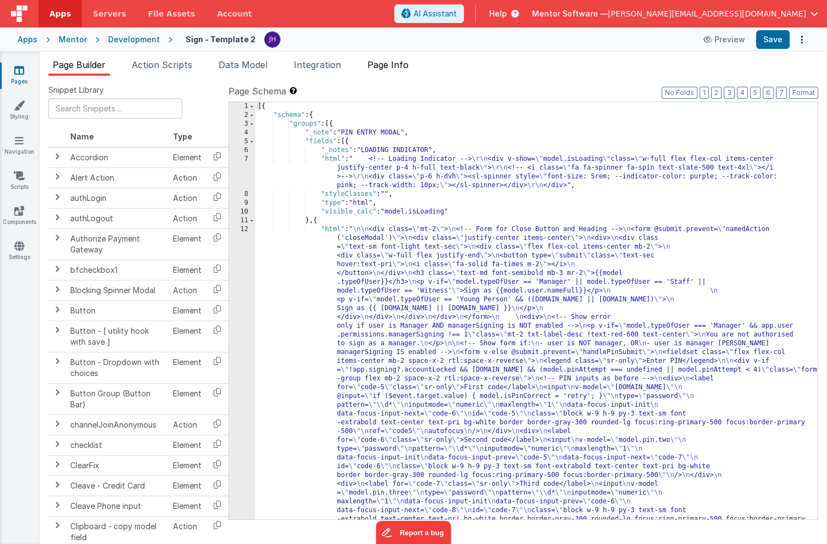
click at [394, 64] on span "Page Info" at bounding box center [388, 64] width 41 height 11
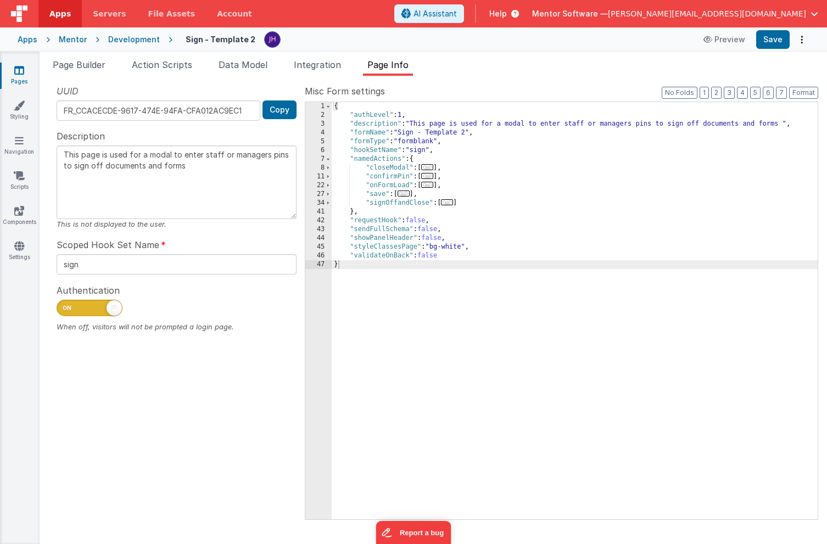
click at [450, 203] on span "..." at bounding box center [447, 202] width 12 height 6
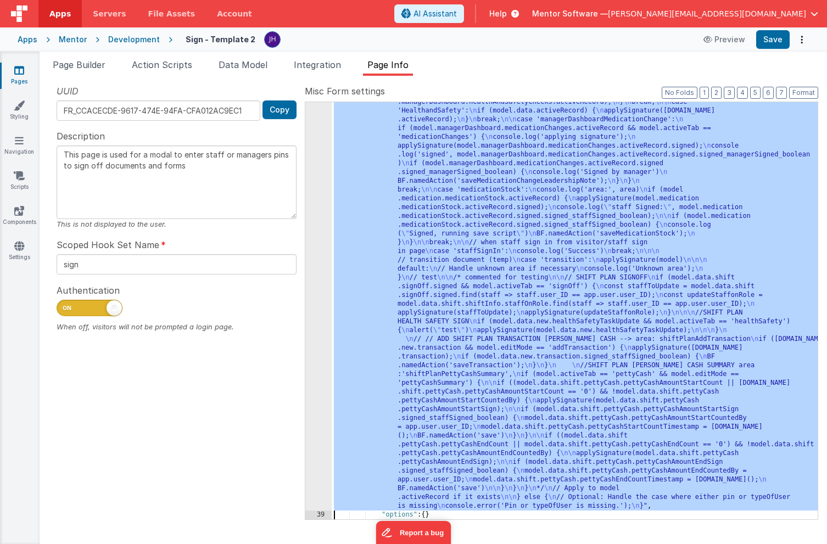
scroll to position [1692, 0]
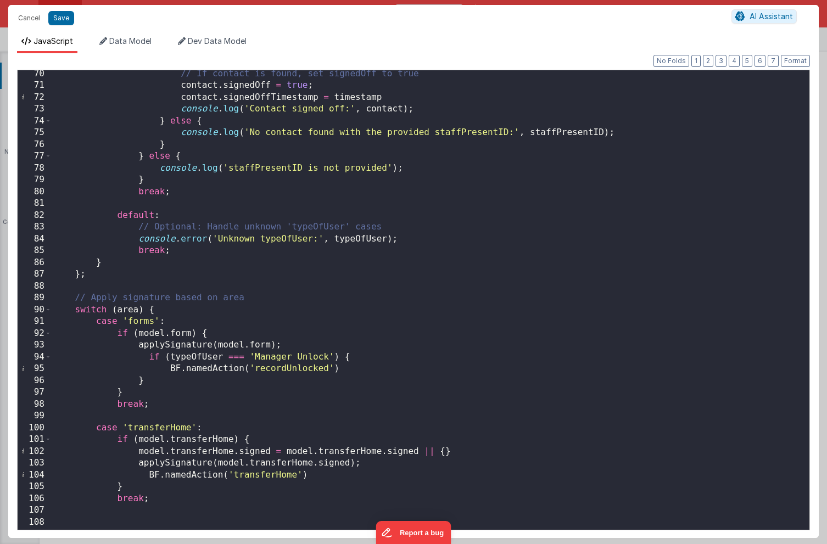
scroll to position [644, 0]
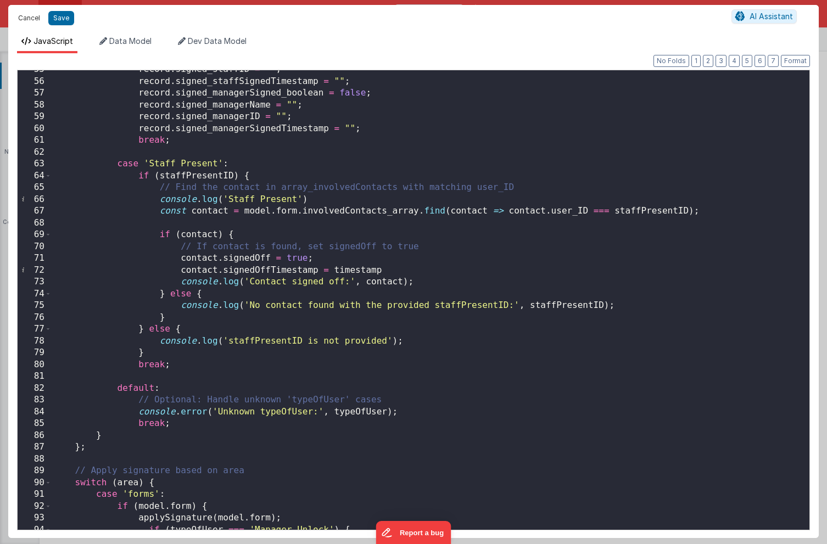
click at [33, 18] on button "Cancel" at bounding box center [29, 17] width 33 height 15
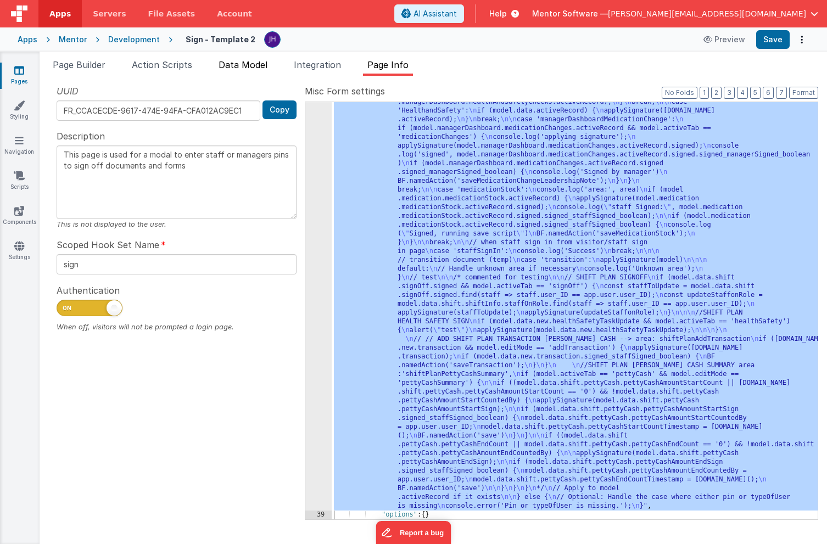
click at [243, 62] on span "Data Model" at bounding box center [243, 64] width 49 height 11
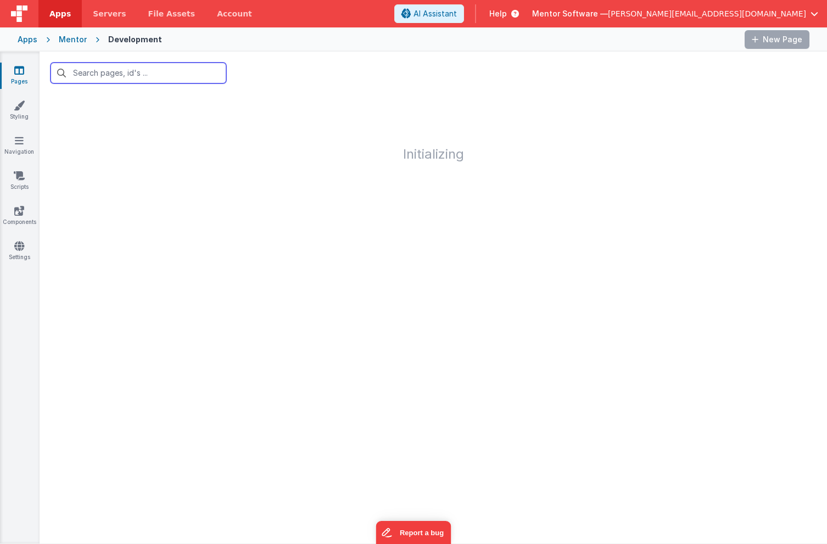
click at [108, 78] on input "text" at bounding box center [139, 73] width 176 height 21
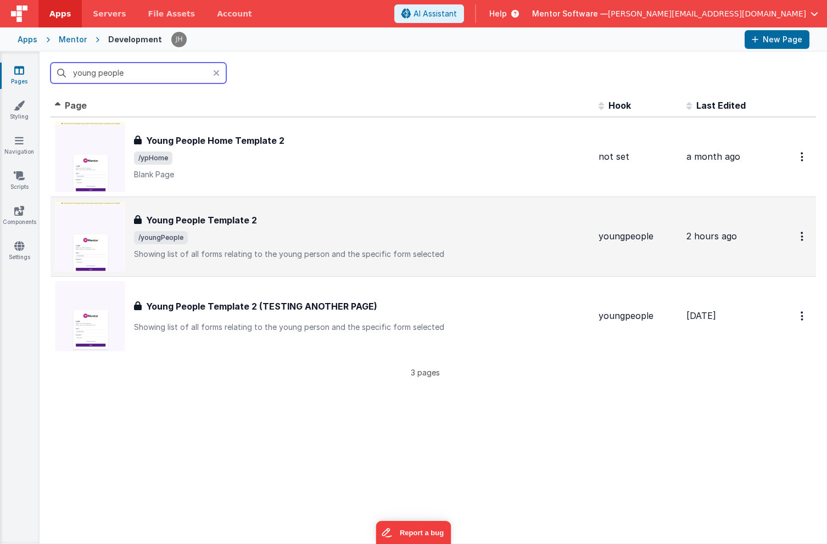
type input "young people"
click at [212, 229] on div "Young People Template 2 Young People Template 2 /youngPeople Showing list of al…" at bounding box center [362, 237] width 456 height 46
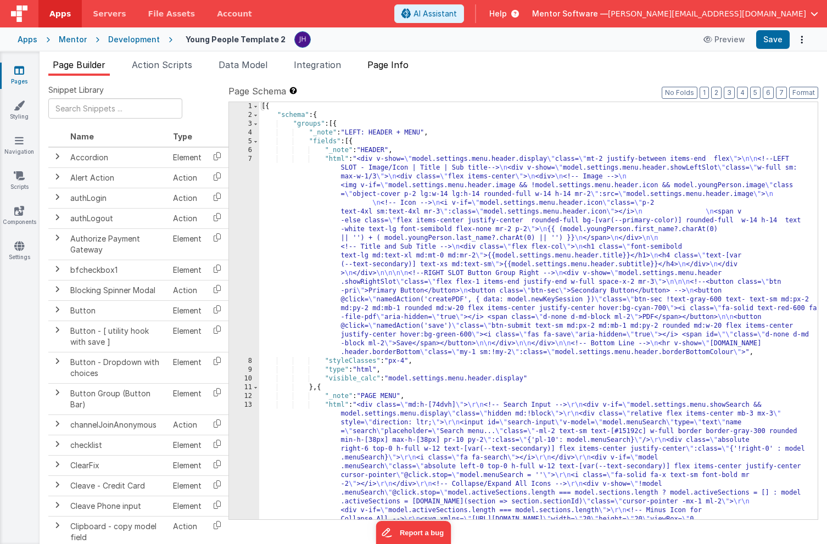
click at [399, 71] on li "Page Info" at bounding box center [388, 67] width 50 height 18
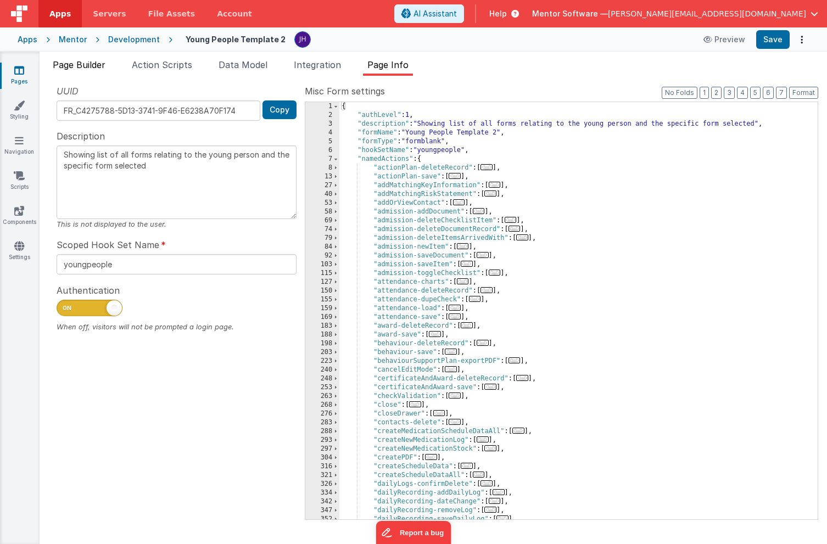
click at [79, 68] on span "Page Builder" at bounding box center [79, 64] width 53 height 11
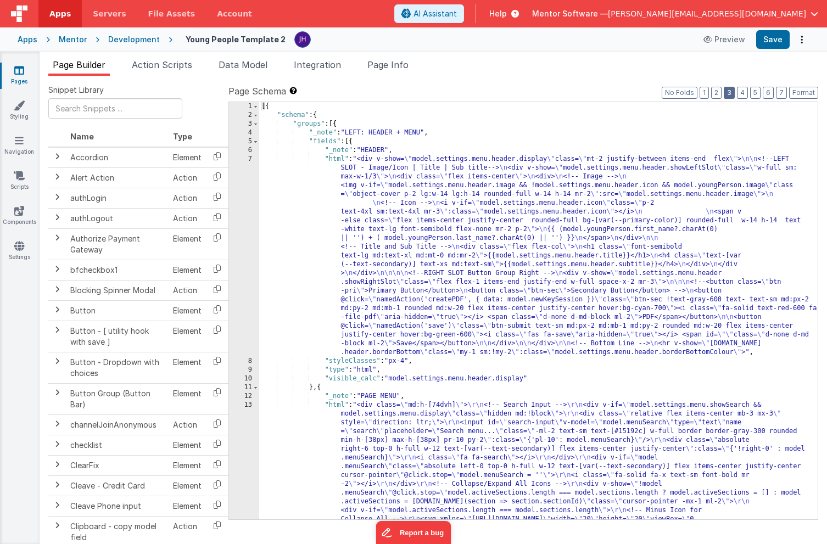
click at [727, 93] on button "3" at bounding box center [729, 93] width 11 height 12
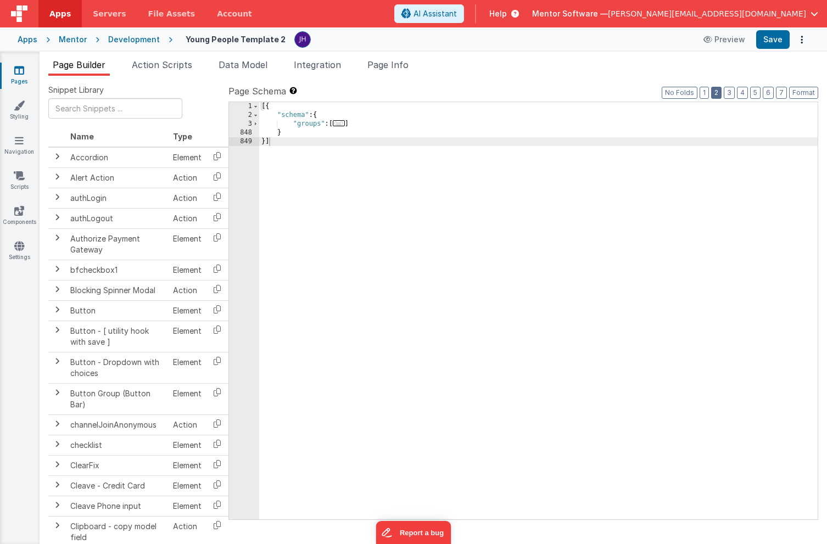
click at [720, 93] on button "2" at bounding box center [716, 93] width 10 height 12
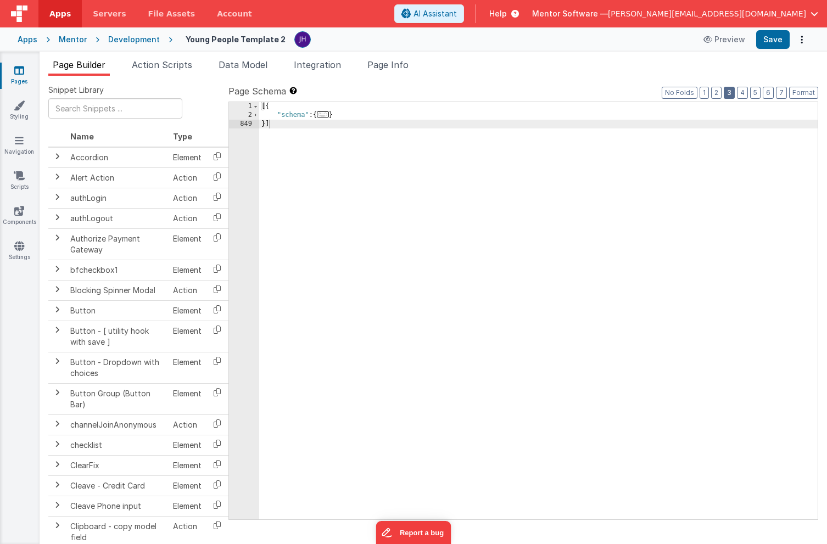
click at [733, 93] on button "3" at bounding box center [729, 93] width 11 height 12
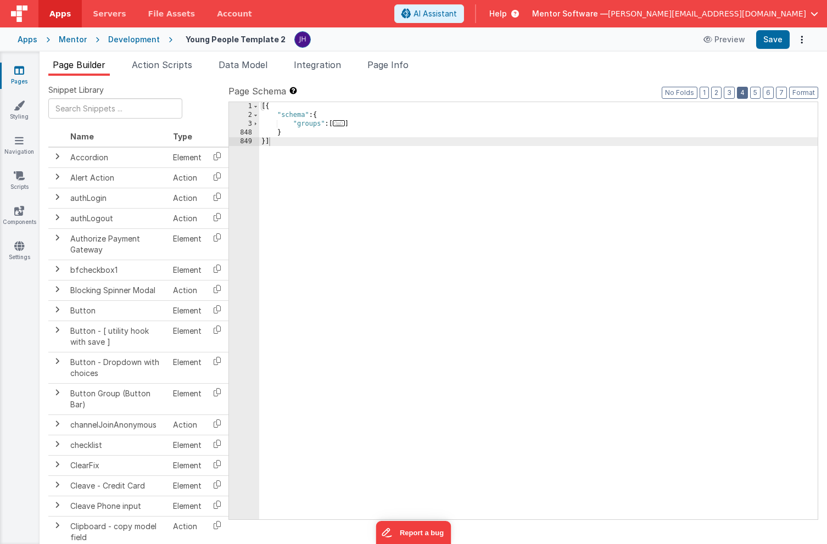
click at [744, 92] on button "4" at bounding box center [742, 93] width 11 height 12
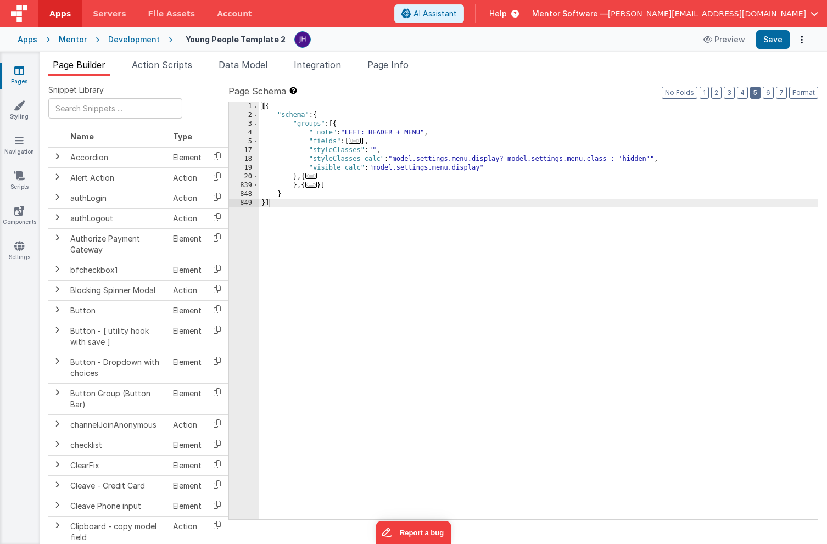
click at [755, 93] on button "5" at bounding box center [755, 93] width 10 height 12
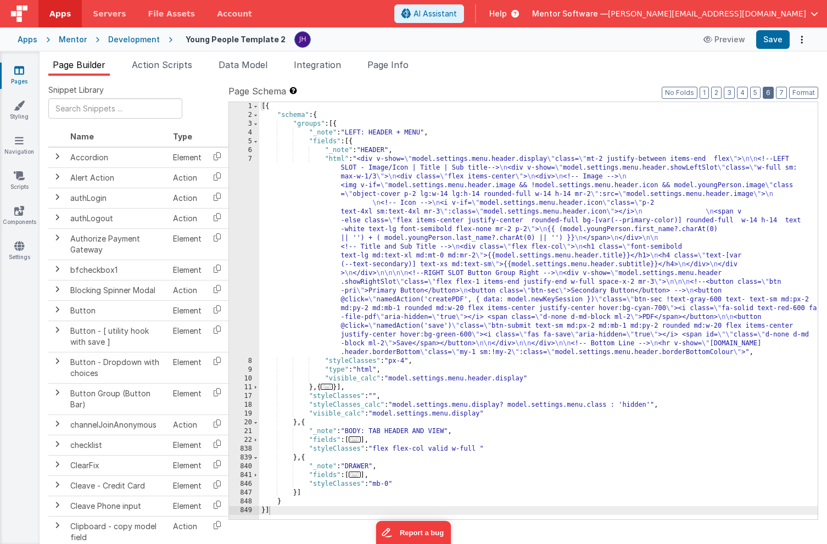
click at [771, 96] on button "6" at bounding box center [768, 93] width 11 height 12
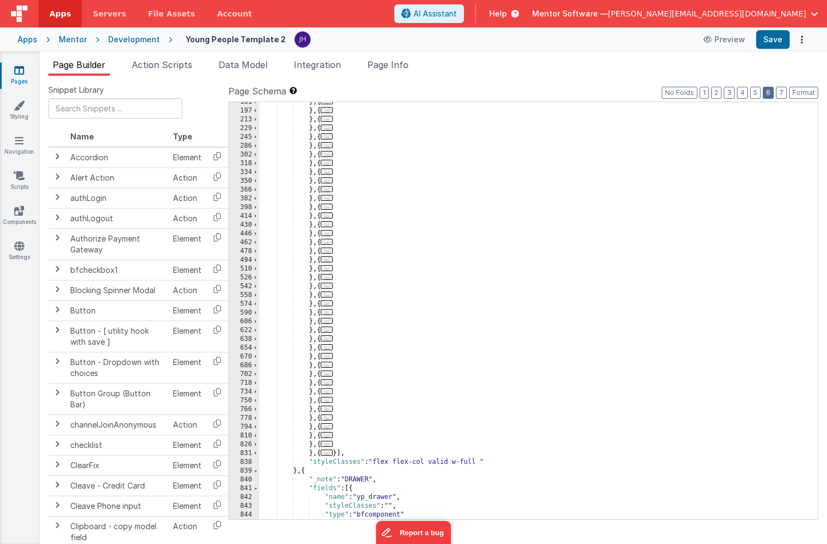
scroll to position [2439, 0]
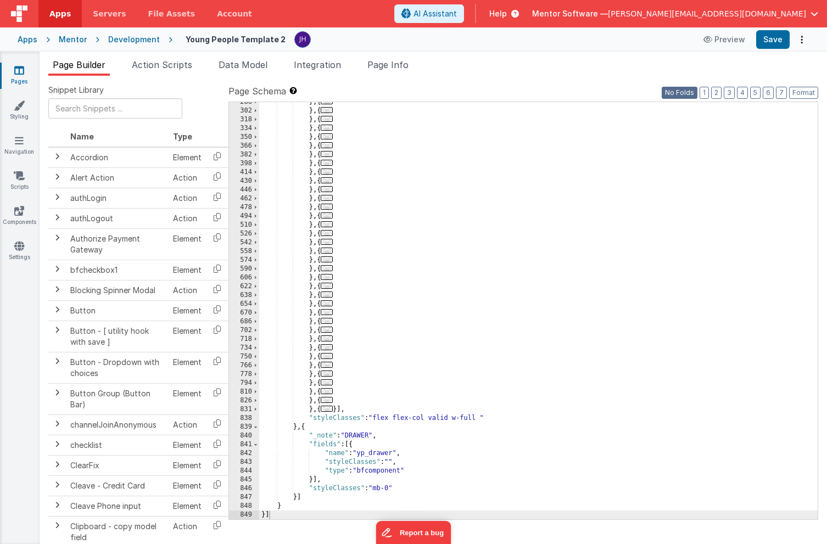
click at [688, 96] on button "No Folds" at bounding box center [680, 93] width 36 height 12
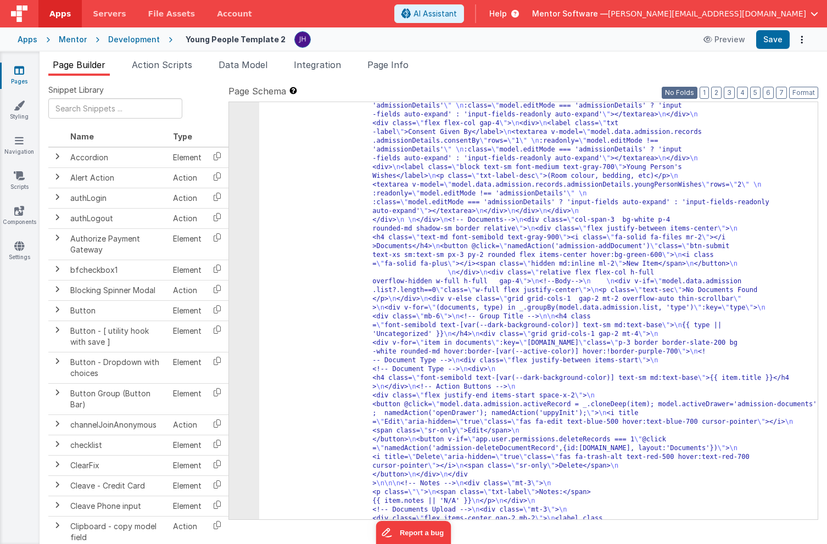
scroll to position [3235, 0]
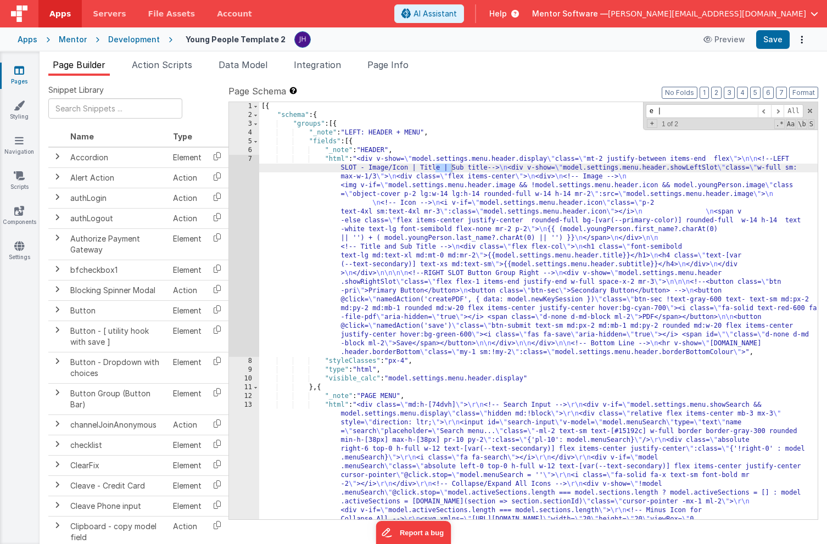
scroll to position [0, 0]
type input "e"
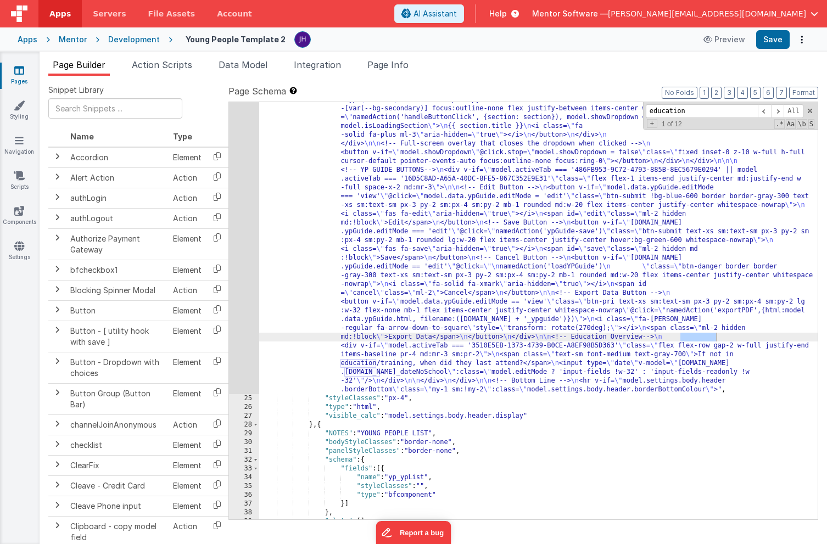
scroll to position [1350, 0]
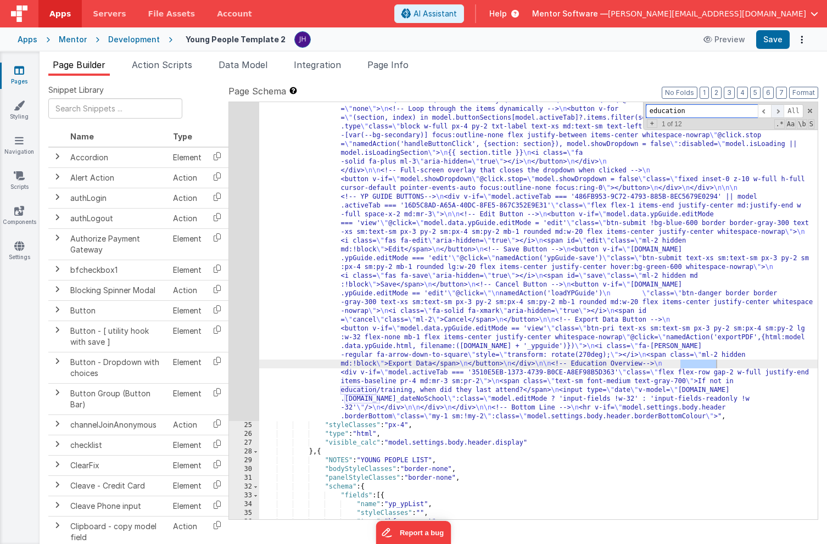
click at [777, 109] on span at bounding box center [777, 111] width 13 height 14
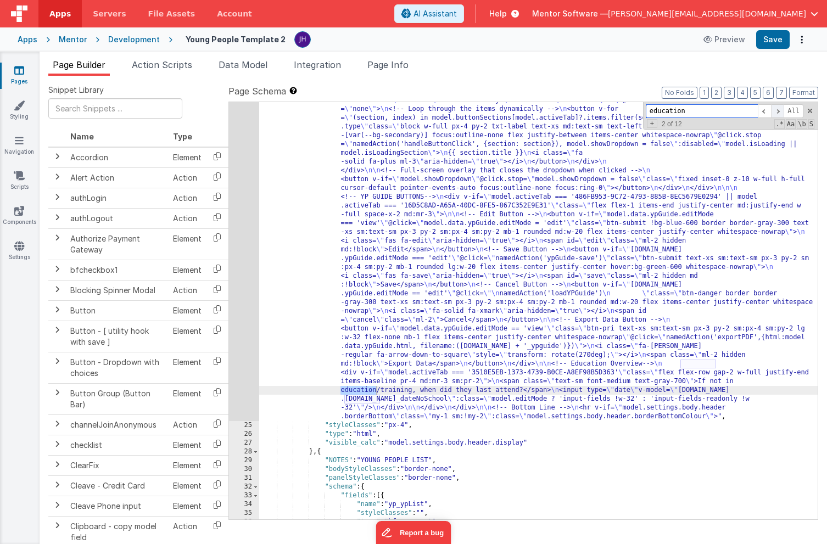
click at [777, 109] on span at bounding box center [777, 111] width 13 height 14
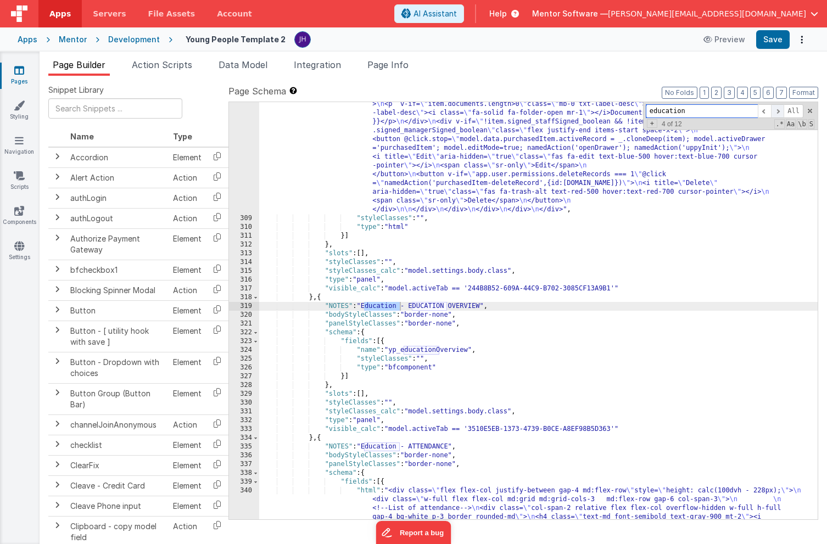
click at [777, 109] on span at bounding box center [777, 111] width 13 height 14
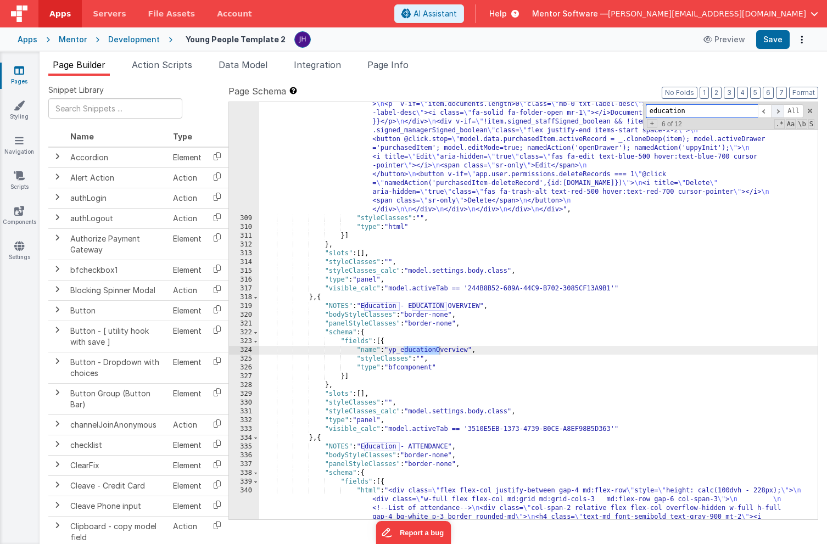
click at [777, 109] on span at bounding box center [777, 111] width 13 height 14
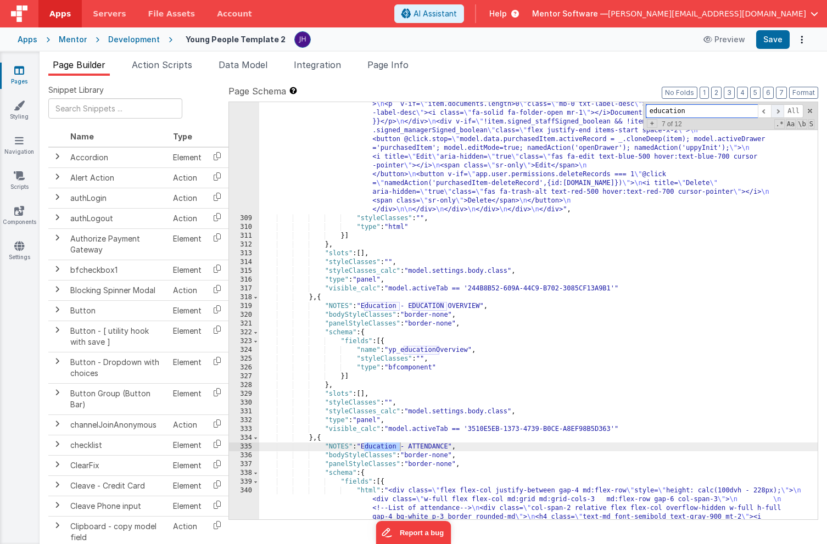
click at [777, 109] on span at bounding box center [777, 111] width 13 height 14
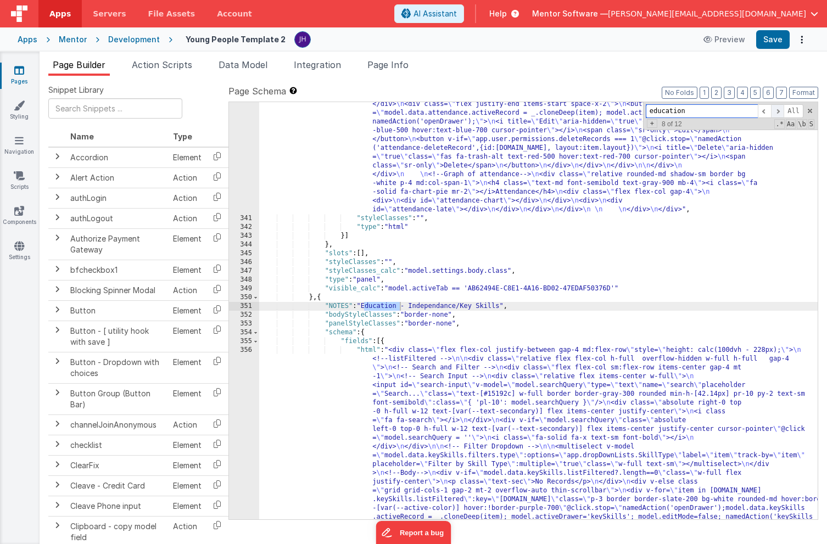
scroll to position [6530, 0]
click at [777, 109] on span at bounding box center [777, 111] width 13 height 14
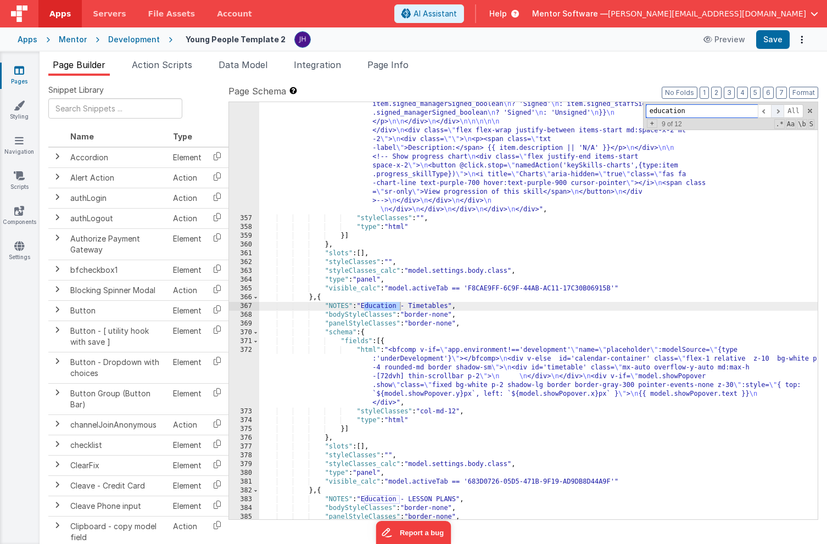
scroll to position [6941, 0]
click at [777, 109] on span at bounding box center [777, 111] width 13 height 14
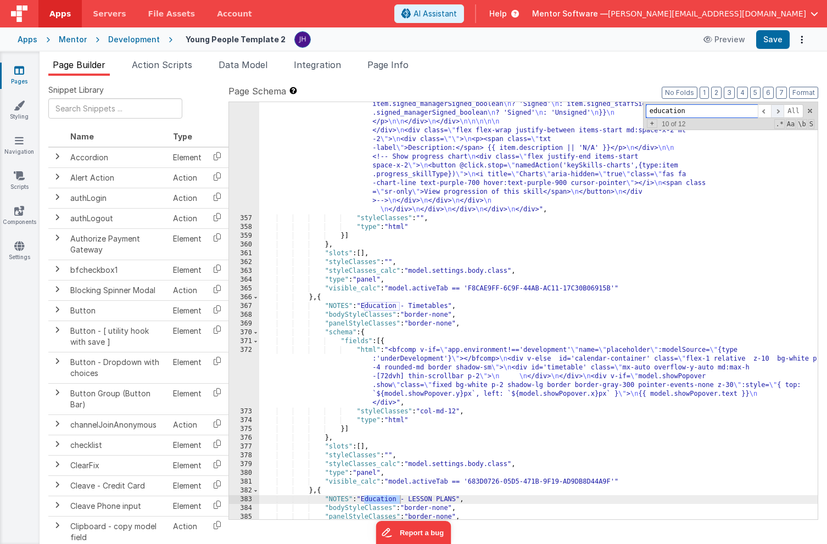
click at [777, 109] on span at bounding box center [777, 111] width 13 height 14
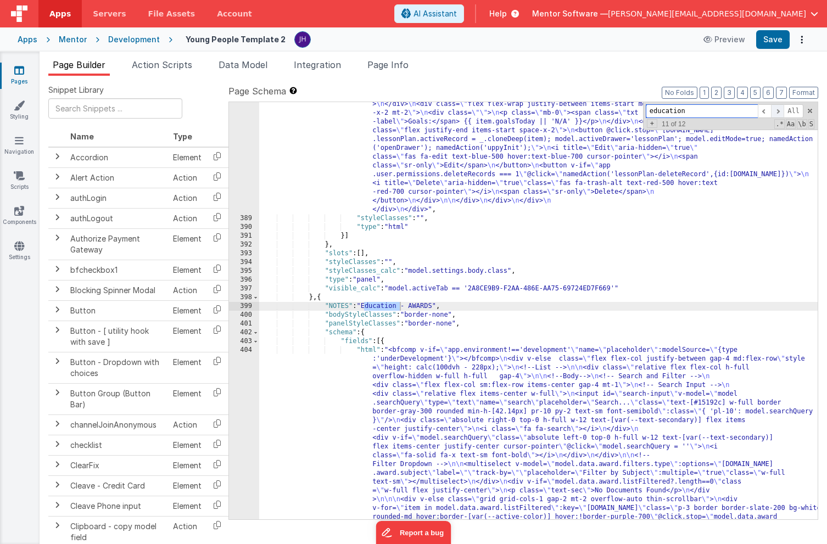
scroll to position [7459, 0]
click at [777, 109] on span at bounding box center [777, 111] width 13 height 14
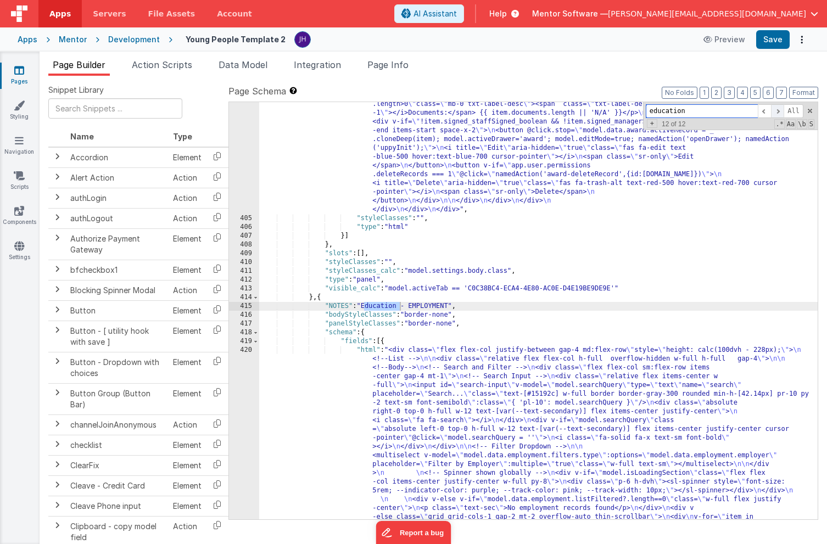
click at [777, 109] on span at bounding box center [777, 111] width 13 height 14
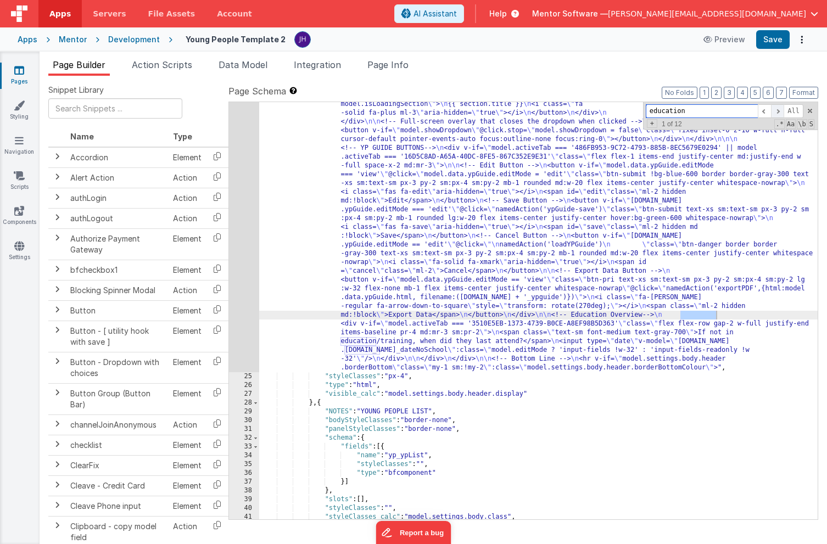
scroll to position [1383, 0]
click at [777, 109] on span at bounding box center [777, 111] width 13 height 14
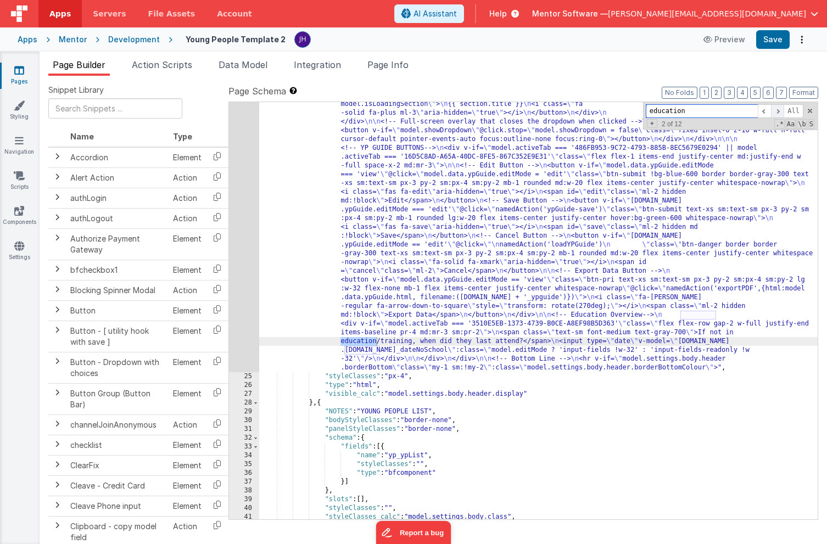
click at [777, 109] on span at bounding box center [777, 111] width 13 height 14
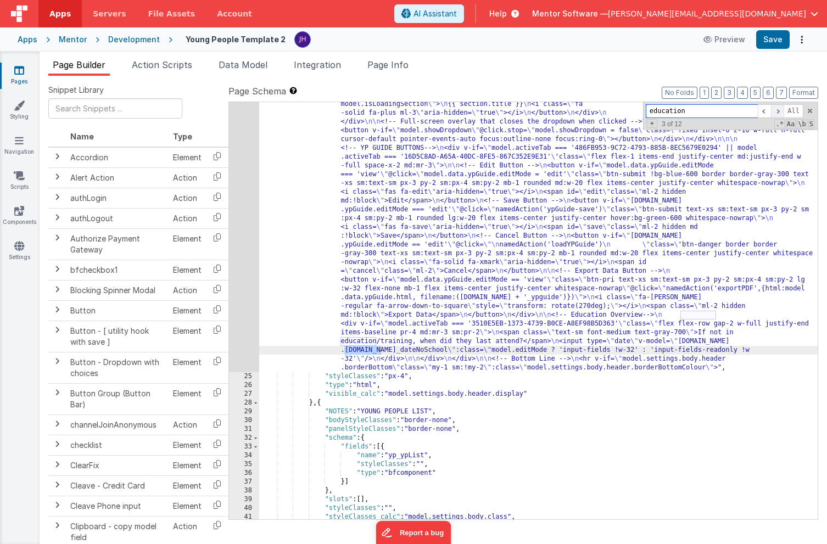
click at [779, 110] on span at bounding box center [777, 111] width 13 height 14
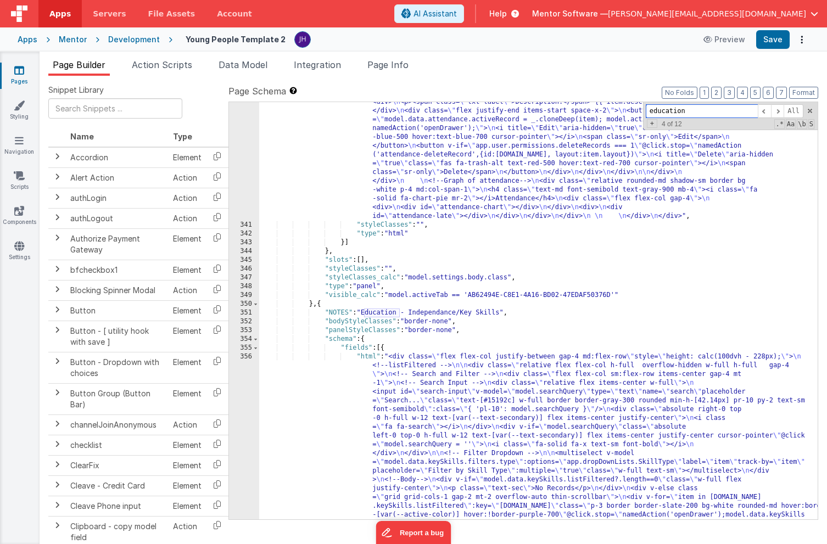
scroll to position [6054, 0]
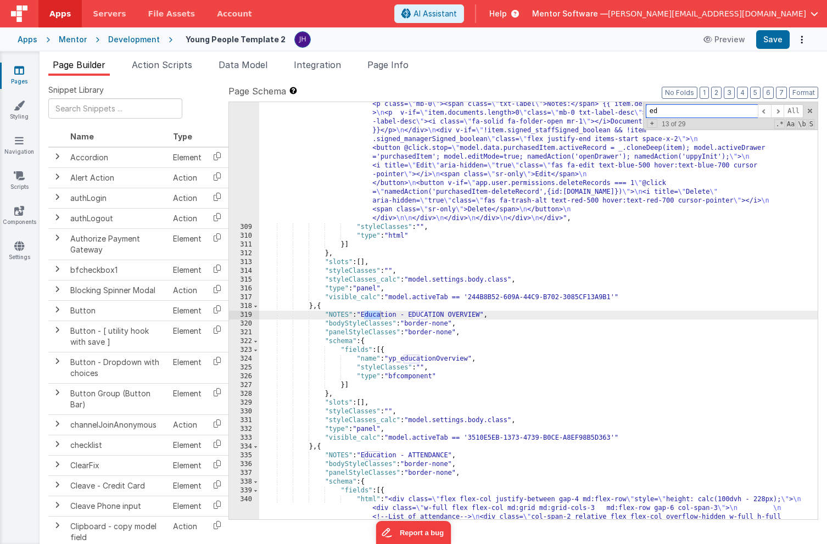
type input "e"
paste input "D9C4CB03-22E6-41E3-9238-2E809BFCE93B"
type input "D9C4CB03-22E6-41E3-9238-2E809BFCE93B"
click at [660, 258] on div ""html" : "<div class= \" flex flex-col justify-between gap-4 md:flex-row \" sty…" at bounding box center [538, 375] width 559 height 1376
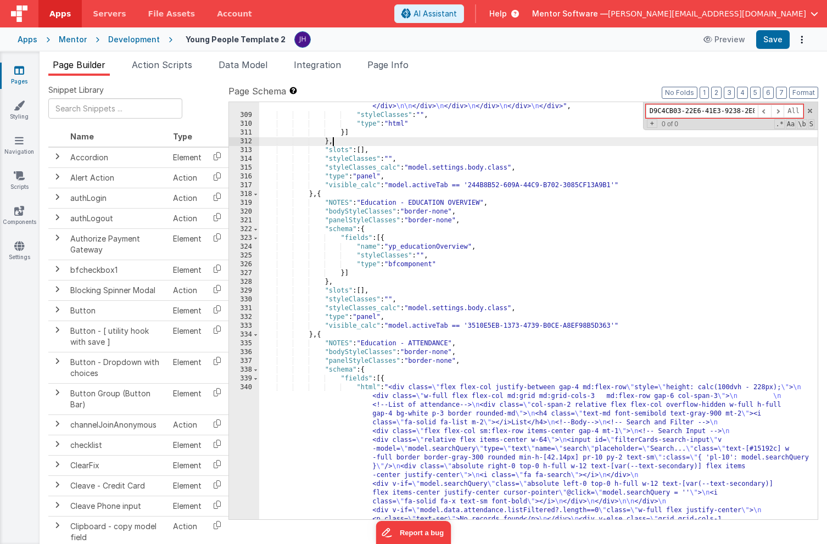
scroll to position [6120, 0]
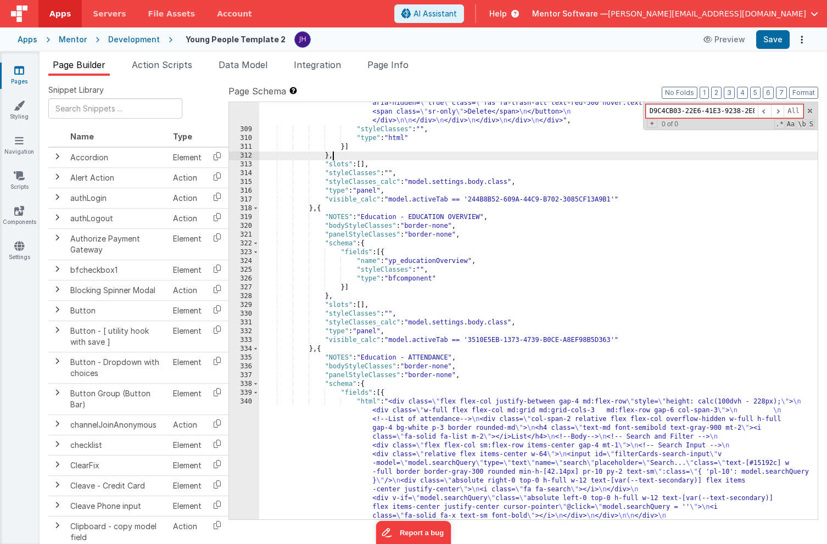
click at [363, 201] on div ""html" : "<div class= \" flex flex-col justify-between gap-4 md:flex-row \" sty…" at bounding box center [538, 277] width 559 height 1376
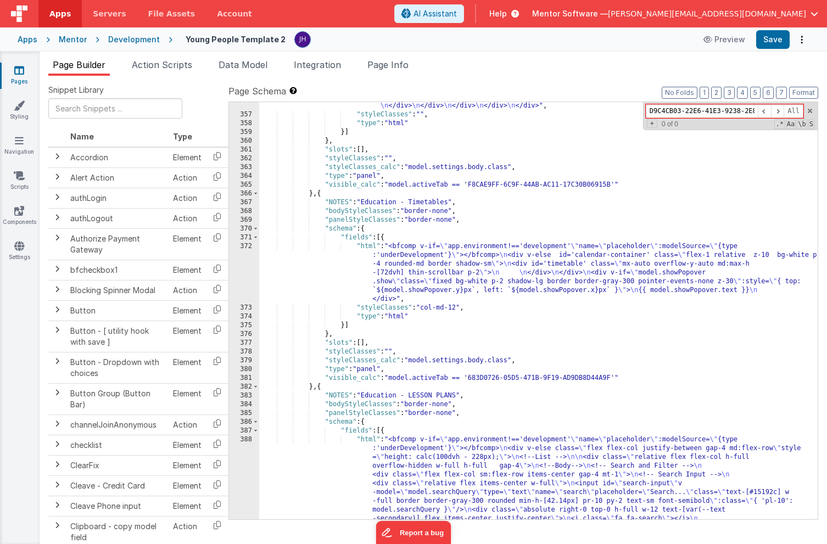
scroll to position [7016, 0]
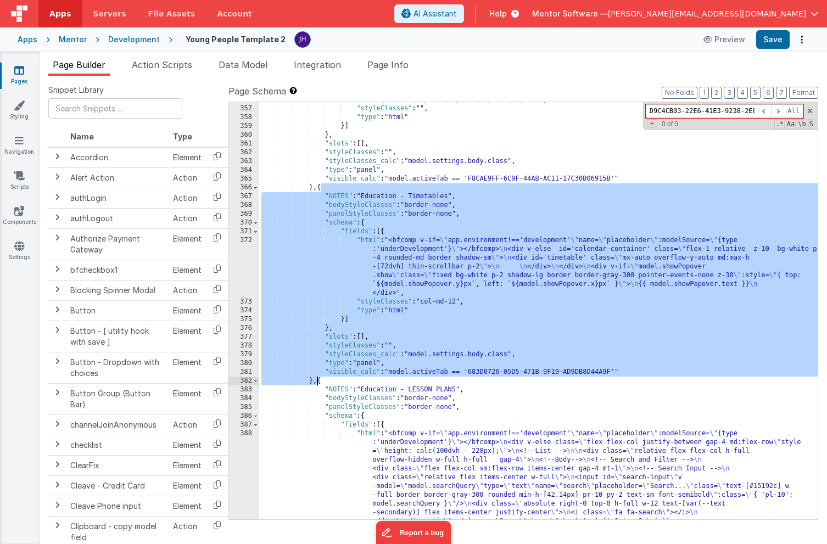
drag, startPoint x: 321, startPoint y: 190, endPoint x: 316, endPoint y: 380, distance: 190.7
click at [316, 380] on div ""html" : "<div class= \" flex flex-col justify-between gap-4 md:flex-row \" sty…" at bounding box center [538, 296] width 559 height 1332
click at [323, 187] on div ""html" : "<div class= \" flex flex-col justify-between gap-4 md:flex-row \" sty…" at bounding box center [538, 296] width 559 height 1332
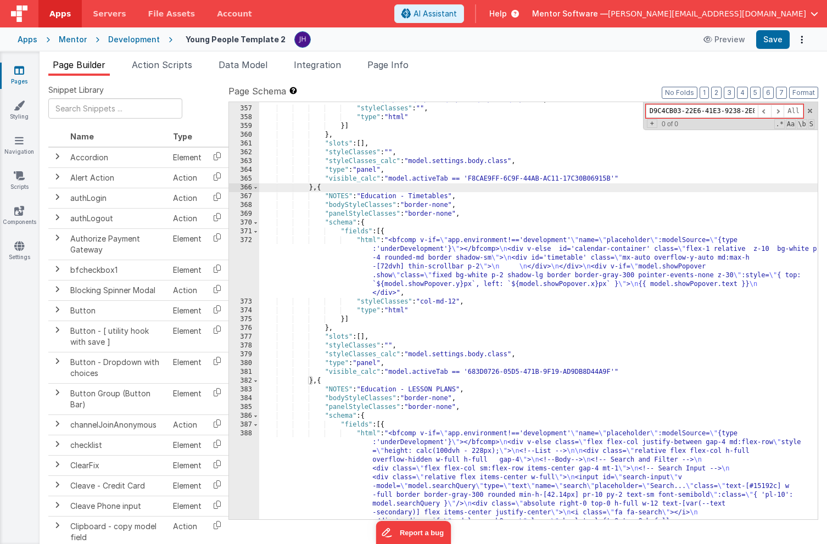
click at [321, 188] on div ""html" : "<div class= \" flex flex-col justify-between gap-4 md:flex-row \" sty…" at bounding box center [538, 296] width 559 height 1332
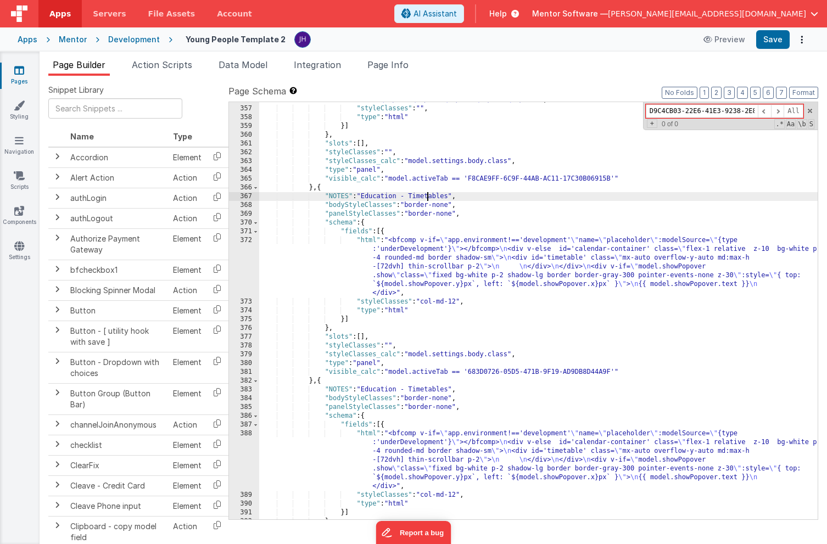
click at [429, 197] on div ""html" : "<div class= \" flex flex-col justify-between gap-4 md:flex-row \" sty…" at bounding box center [538, 80] width 559 height 901
click at [488, 211] on div ""html" : "<div class= \" flex flex-col justify-between gap-4 md:flex-row \" sty…" at bounding box center [538, 80] width 559 height 901
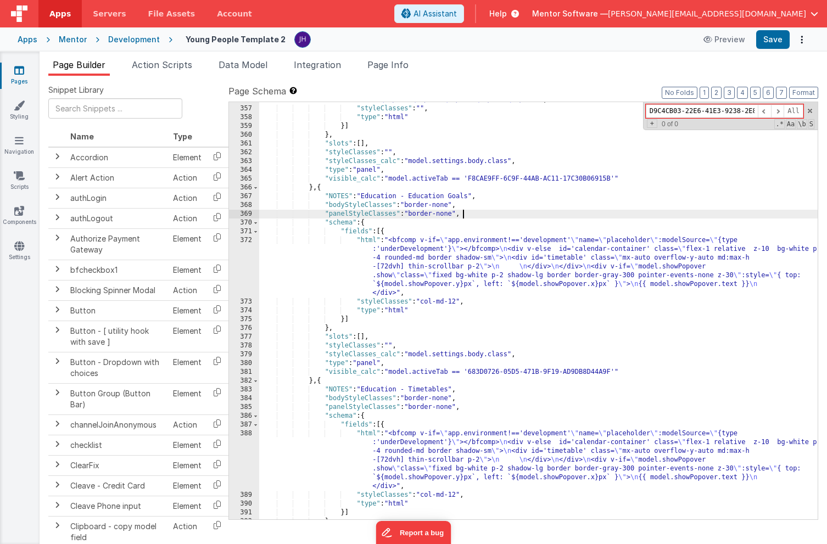
click at [426, 251] on div ""html" : "<div class= \" flex flex-col justify-between gap-4 md:flex-row \" sty…" at bounding box center [538, 80] width 559 height 901
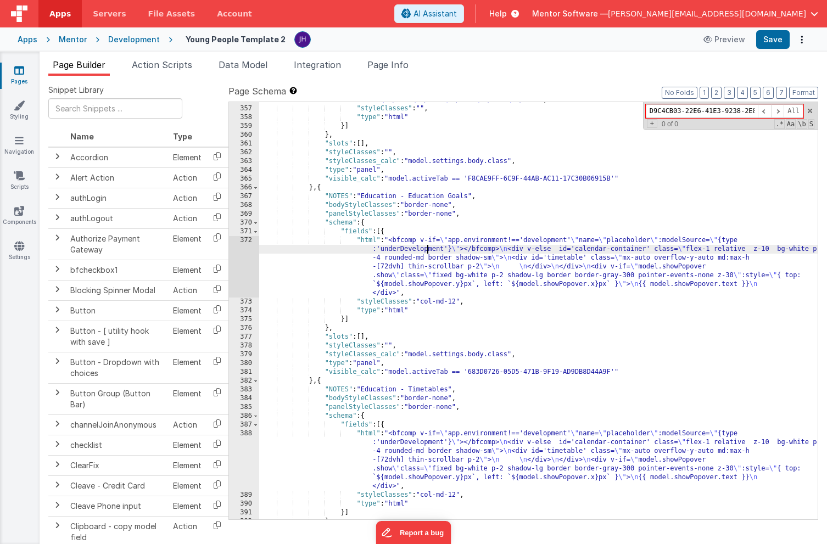
click at [244, 249] on div "372" at bounding box center [244, 267] width 30 height 62
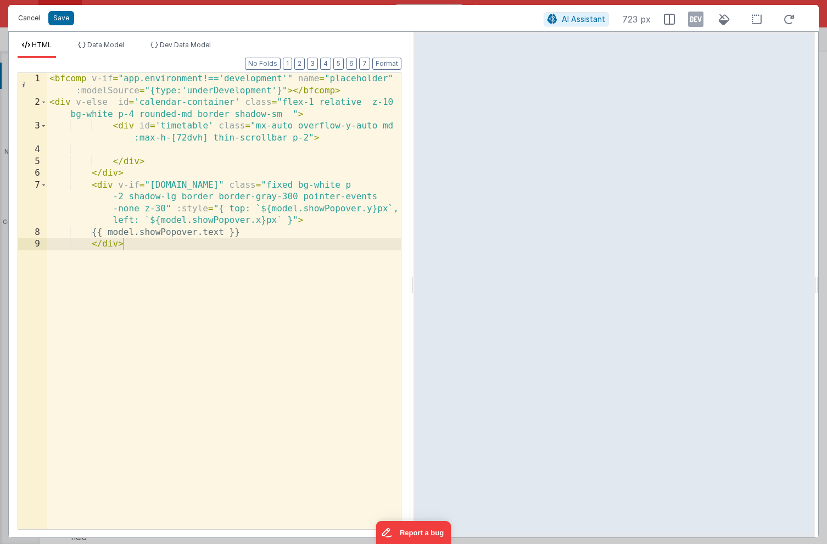
click at [31, 22] on button "Cancel" at bounding box center [29, 17] width 33 height 15
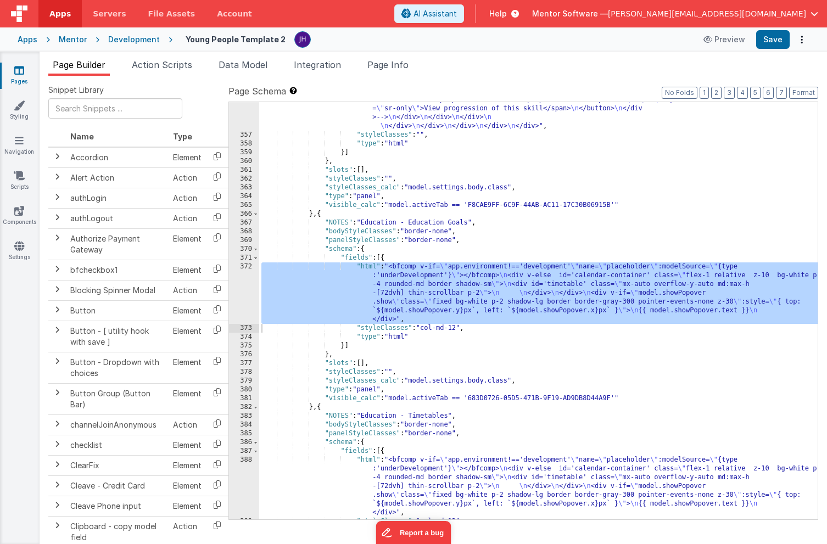
scroll to position [6947, 0]
click at [242, 288] on div "372" at bounding box center [244, 294] width 30 height 62
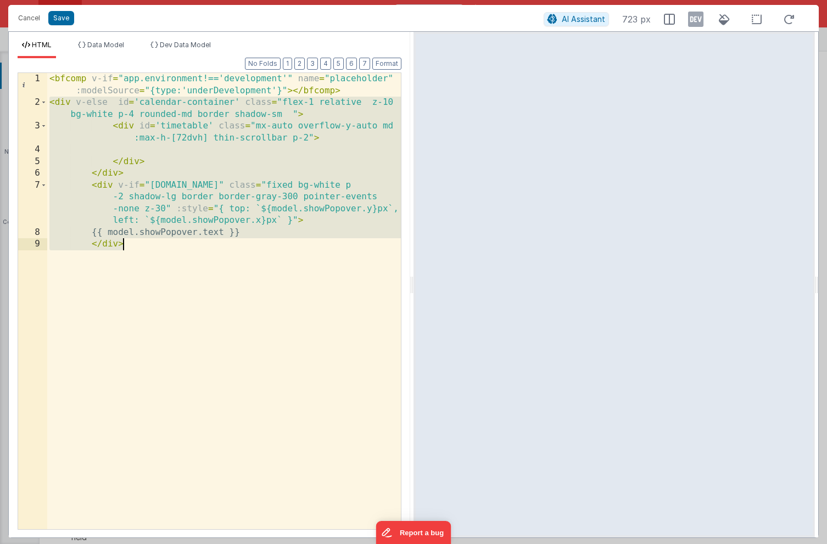
drag, startPoint x: 49, startPoint y: 104, endPoint x: 165, endPoint y: 253, distance: 189.1
click at [165, 253] on div "< bfcomp v-if = "app.environment!=='development'" name = "placeholder" :modelSo…" at bounding box center [224, 319] width 354 height 492
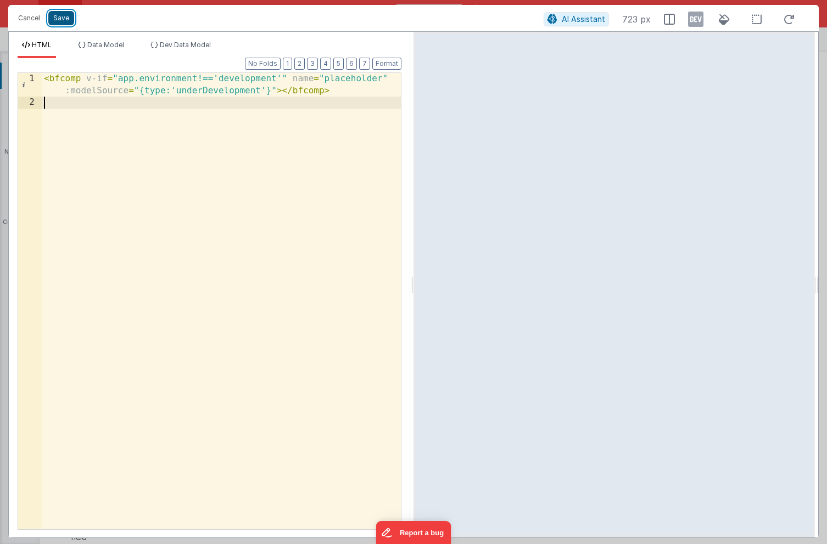
click at [63, 20] on button "Save" at bounding box center [61, 18] width 26 height 14
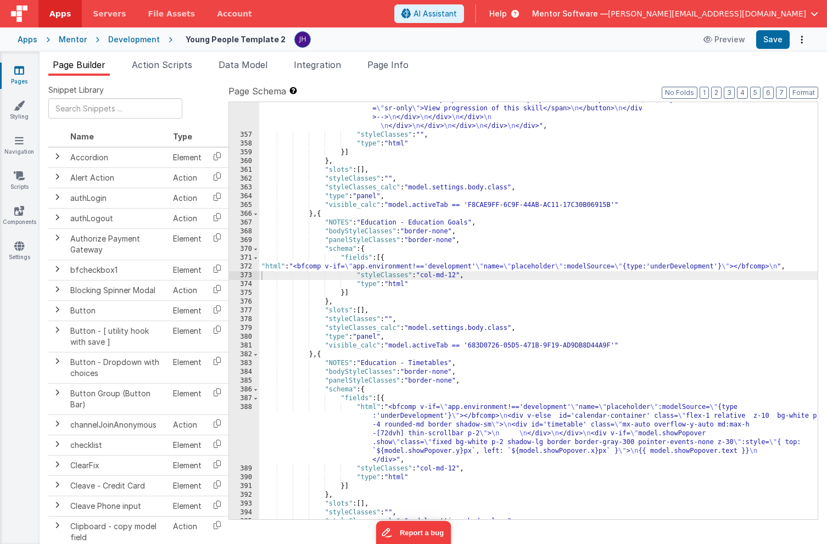
scroll to position [6961, 0]
click at [502, 348] on div ""html" : "<div class= \" flex flex-col justify-between gap-4 md:flex-row \" sty…" at bounding box center [538, 106] width 559 height 901
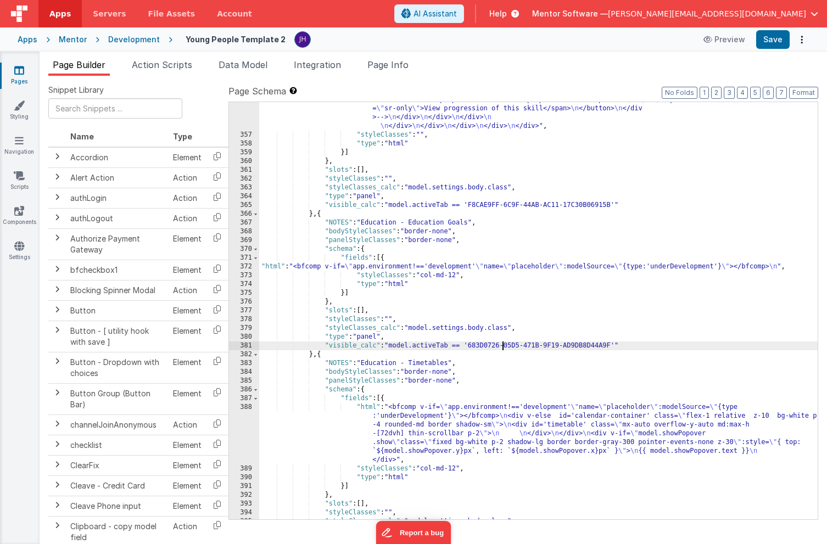
click at [502, 348] on div ""html" : "<div class= \" flex flex-col justify-between gap-4 md:flex-row \" sty…" at bounding box center [538, 106] width 559 height 901
click at [474, 349] on div ""html" : "<div class= \" flex flex-col justify-between gap-4 md:flex-row \" sty…" at bounding box center [538, 106] width 559 height 901
drag, startPoint x: 471, startPoint y: 345, endPoint x: 612, endPoint y: 343, distance: 140.6
click at [612, 343] on div ""html" : "<div class= \" flex flex-col justify-between gap-4 md:flex-row \" sty…" at bounding box center [538, 106] width 559 height 901
click at [623, 326] on div ""html" : "<div class= \" flex flex-col justify-between gap-4 md:flex-row \" sty…" at bounding box center [538, 106] width 559 height 901
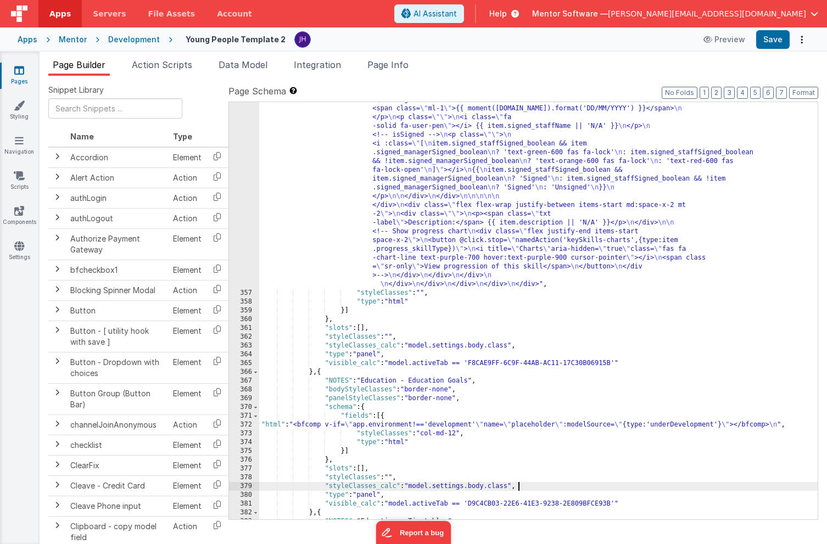
scroll to position [6855, 0]
click at [716, 94] on button "2" at bounding box center [716, 93] width 10 height 12
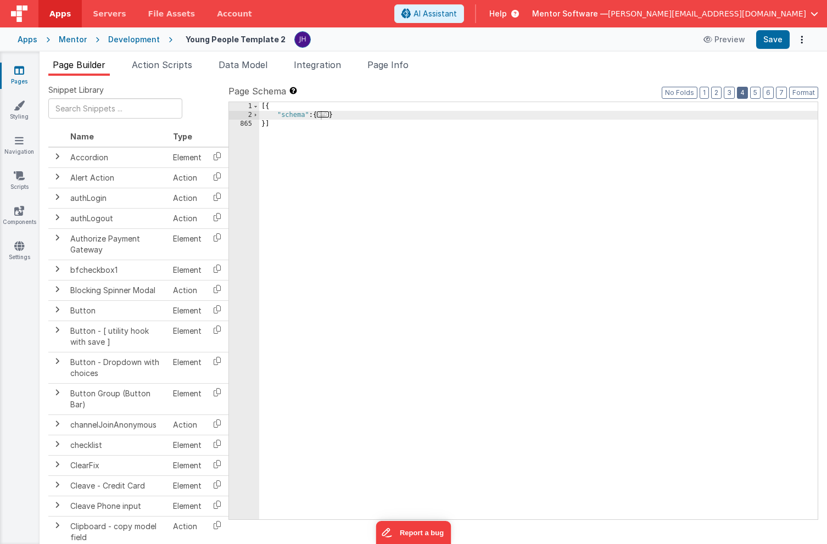
click at [747, 96] on button "4" at bounding box center [742, 93] width 11 height 12
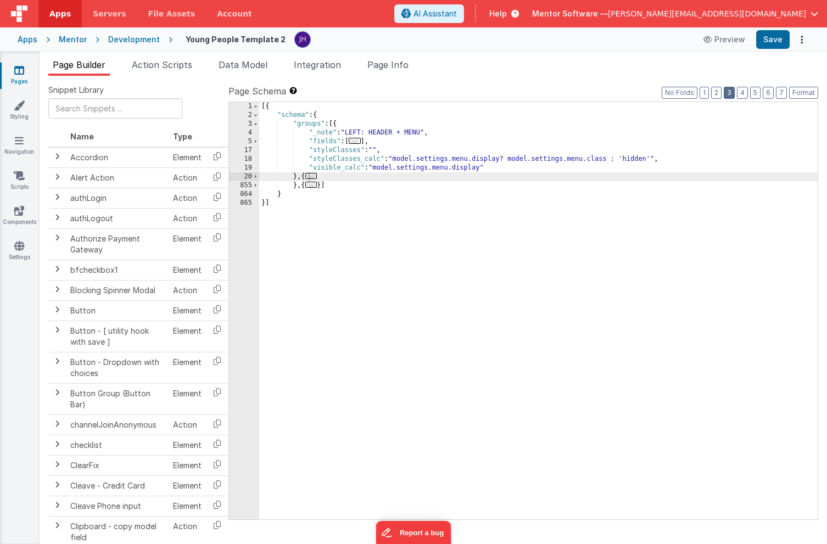
click at [735, 92] on button "3" at bounding box center [729, 93] width 11 height 12
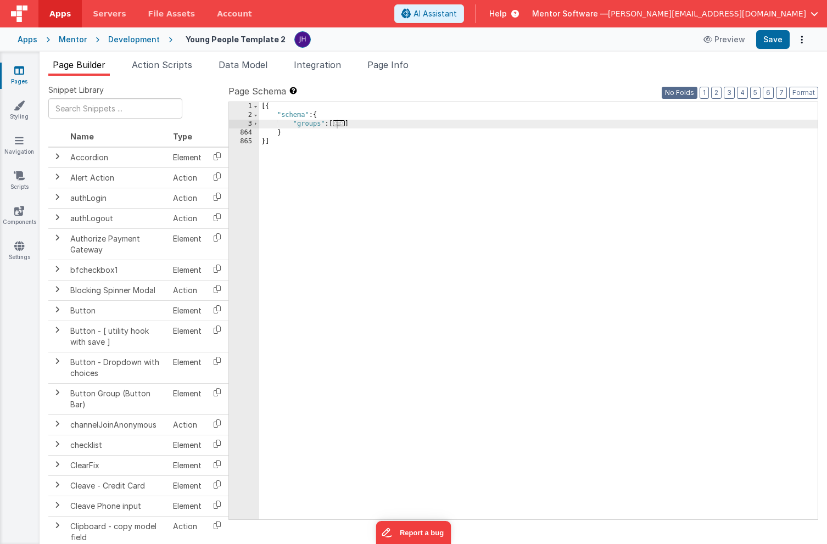
click at [680, 93] on button "No Folds" at bounding box center [680, 93] width 36 height 12
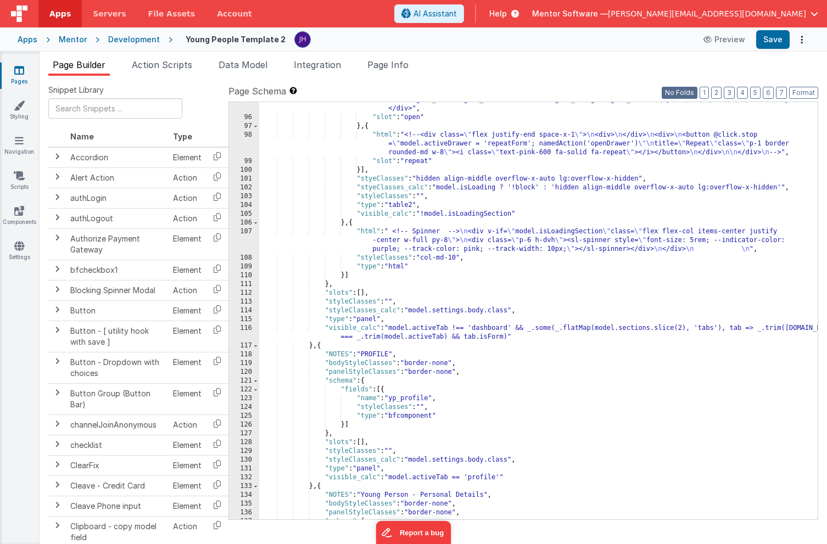
scroll to position [2078, 0]
click at [66, 58] on li "Page Builder" at bounding box center [79, 67] width 62 height 18
click at [99, 69] on span "Page Builder" at bounding box center [79, 64] width 53 height 11
click at [476, 243] on div ""html" : "<div class = \" text-left ml-2 \" > \n <sl-tooltip> \n <div slot= \" …" at bounding box center [538, 247] width 559 height 585
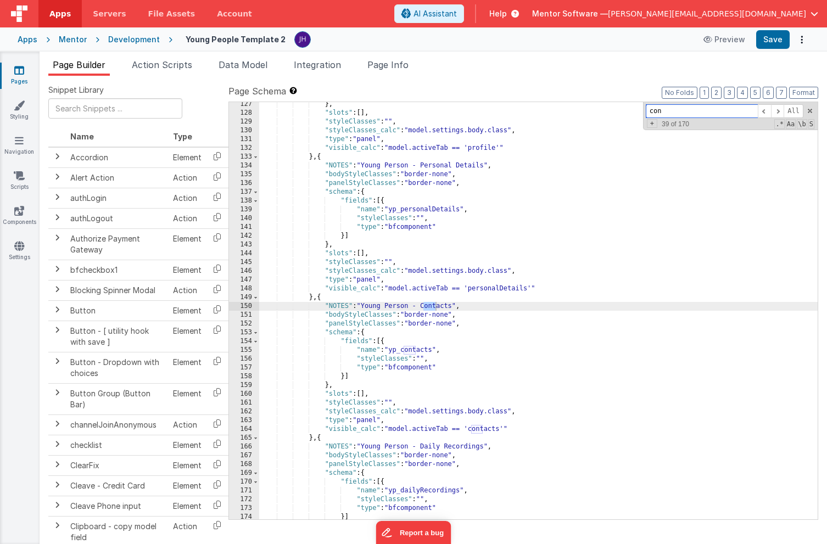
scroll to position [2300, 0]
click at [778, 112] on span at bounding box center [777, 111] width 13 height 14
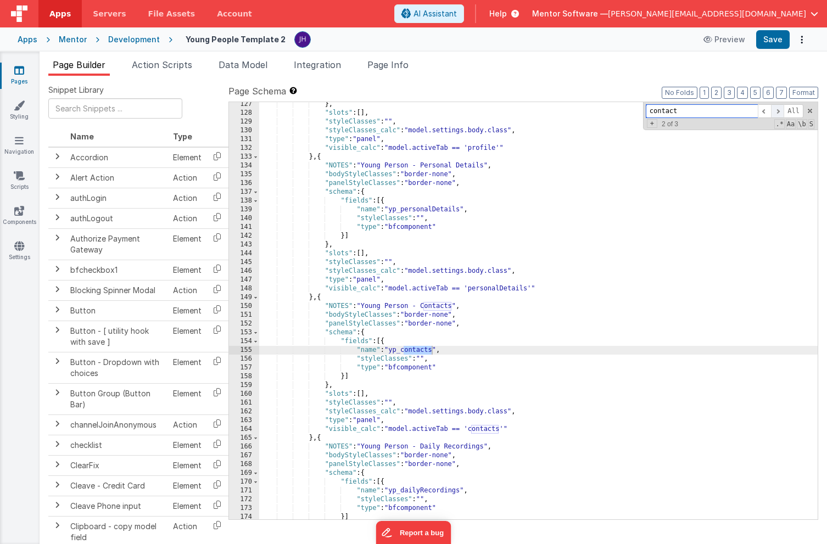
click at [778, 112] on span at bounding box center [777, 111] width 13 height 14
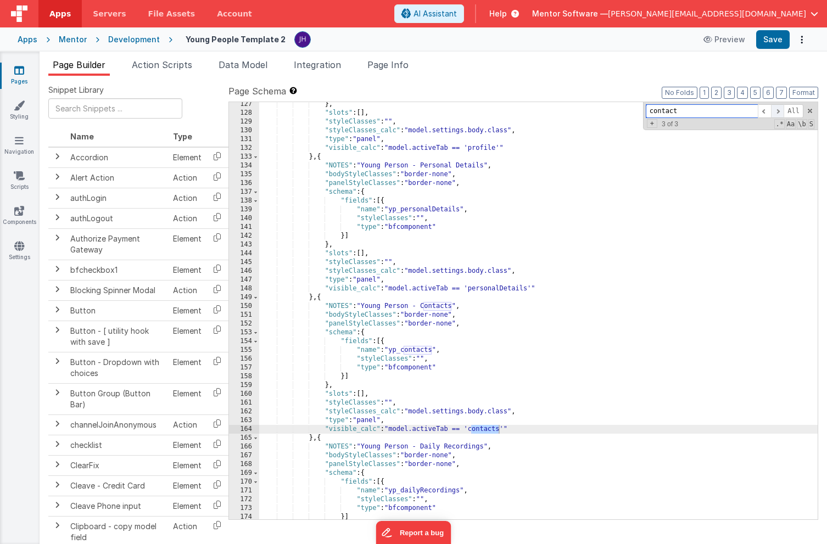
click at [778, 112] on span at bounding box center [777, 111] width 13 height 14
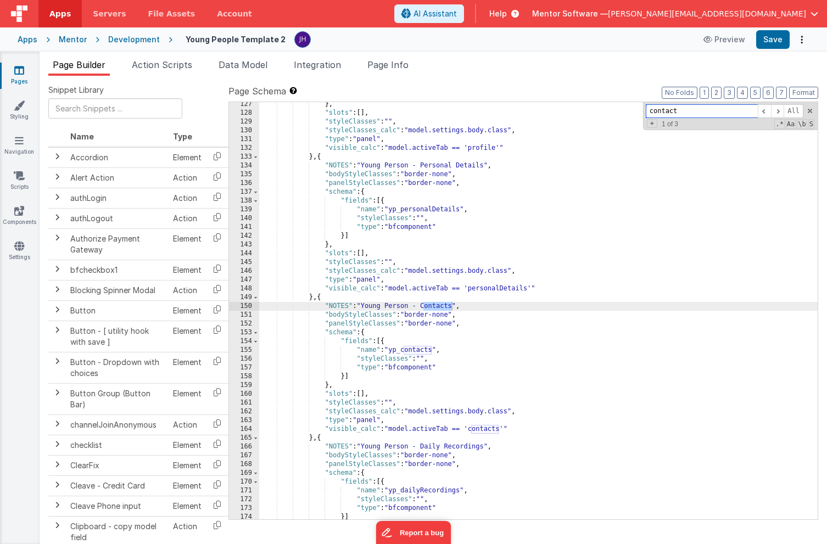
drag, startPoint x: 682, startPoint y: 110, endPoint x: 615, endPoint y: 110, distance: 67.0
click at [615, 110] on div "} , "slots" : [ ] , "styleClasses" : "" , "styleClasses_calc" : "model.settings…" at bounding box center [538, 311] width 559 height 418
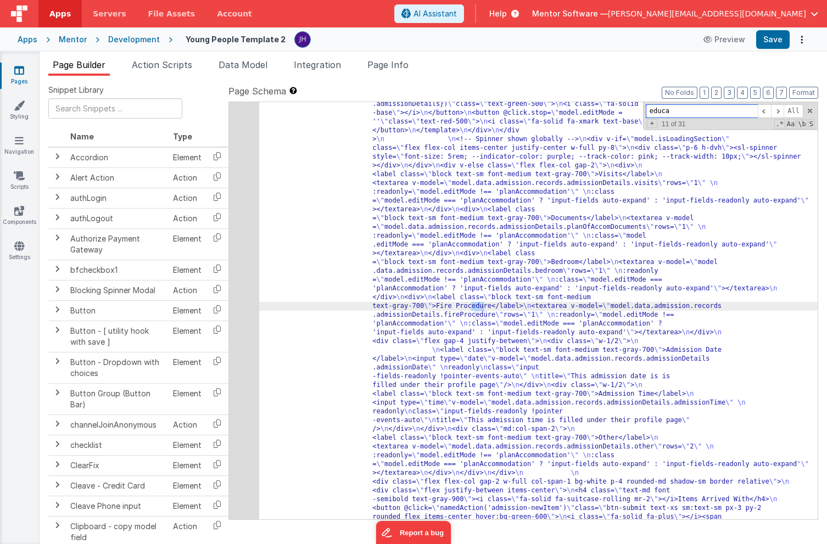
scroll to position [6028, 0]
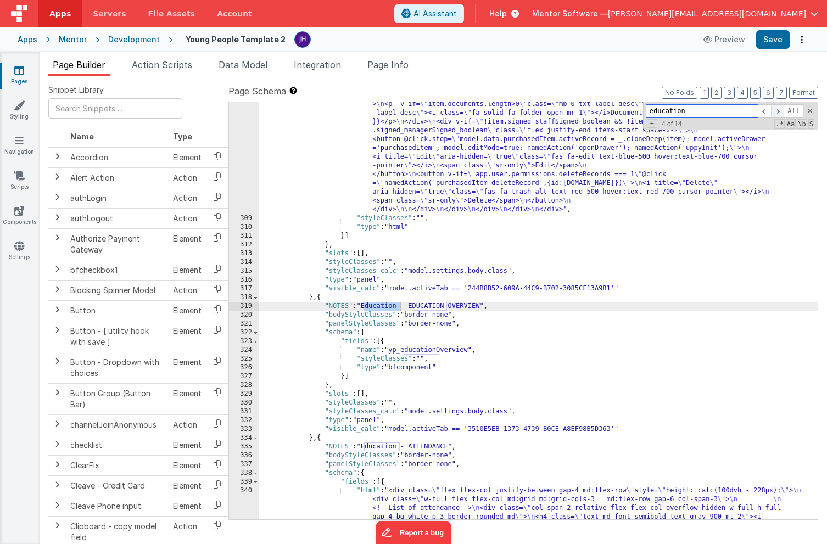
click at [776, 113] on span at bounding box center [777, 111] width 13 height 14
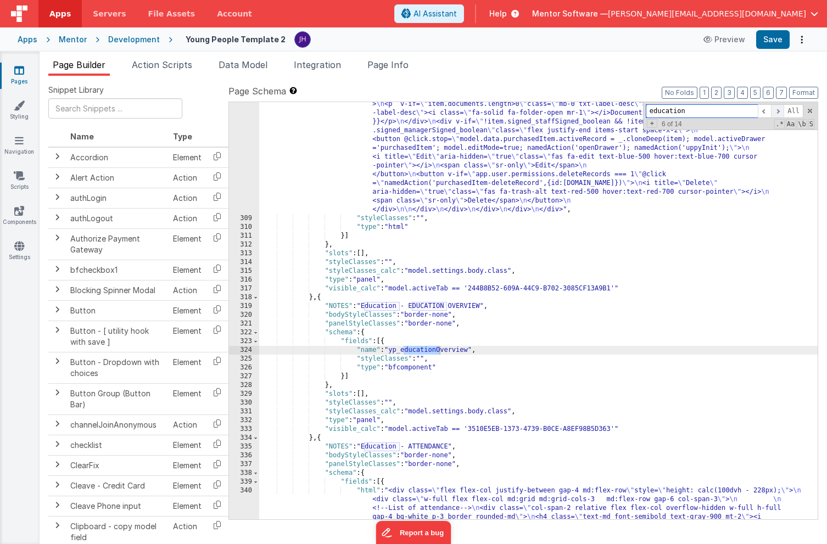
click at [776, 113] on span at bounding box center [777, 111] width 13 height 14
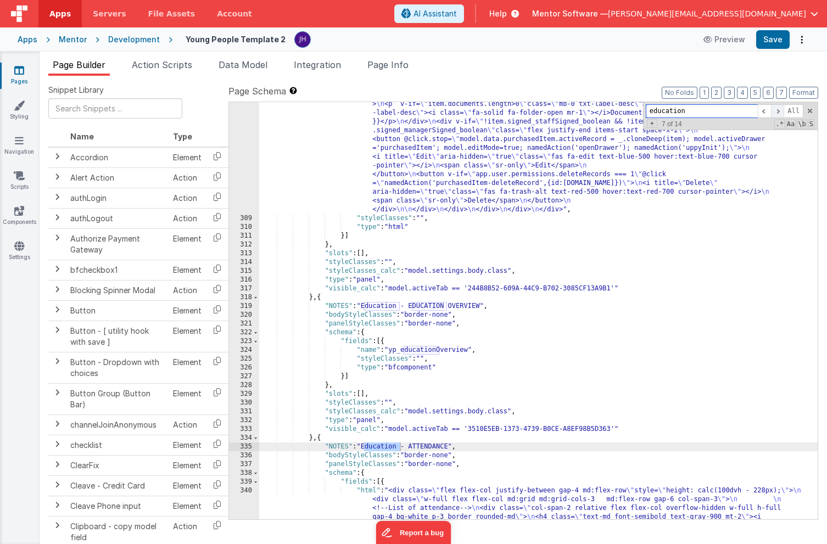
click at [776, 113] on span at bounding box center [777, 111] width 13 height 14
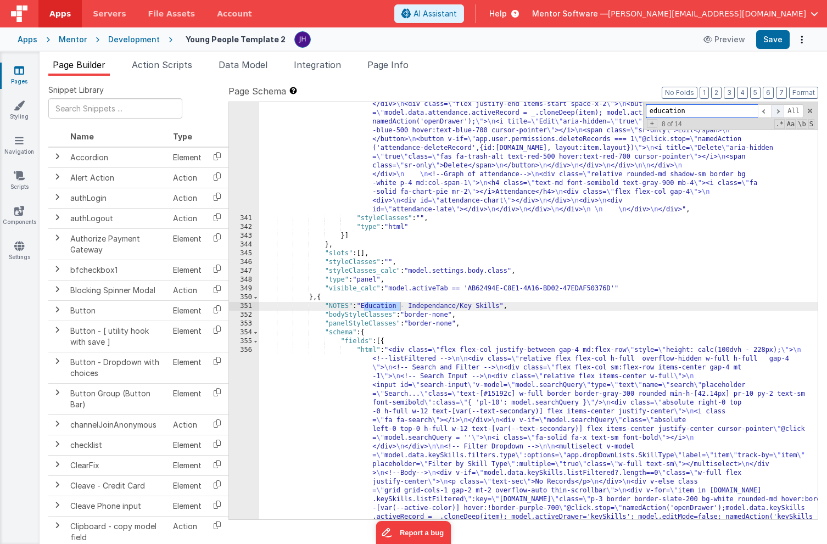
click at [776, 113] on span at bounding box center [777, 111] width 13 height 14
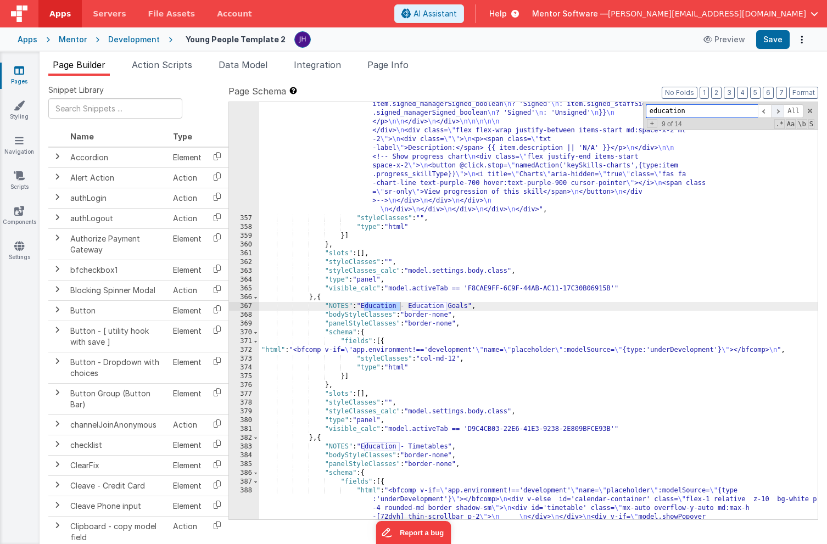
scroll to position [6905, 0]
click at [776, 113] on span at bounding box center [777, 111] width 13 height 14
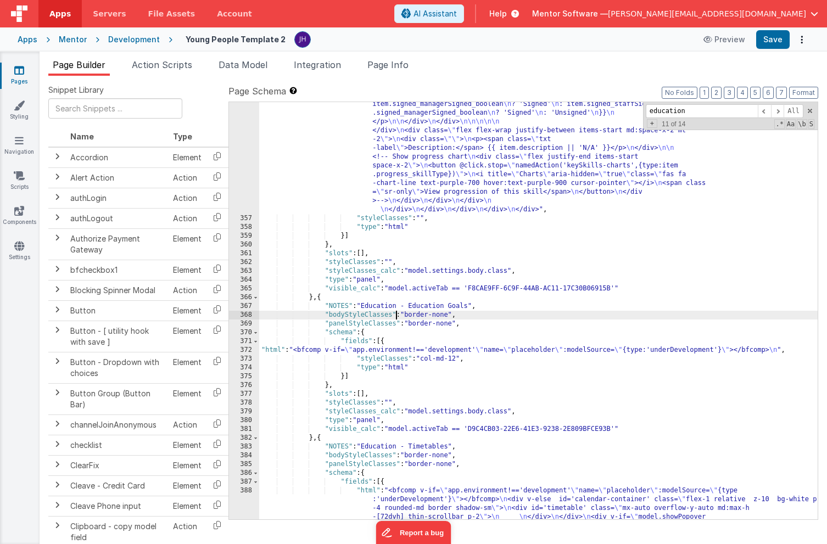
click at [396, 316] on div ""html" : "<div class= \" flex flex-col justify-between gap-4 md:flex-row \" sty…" at bounding box center [538, 217] width 559 height 954
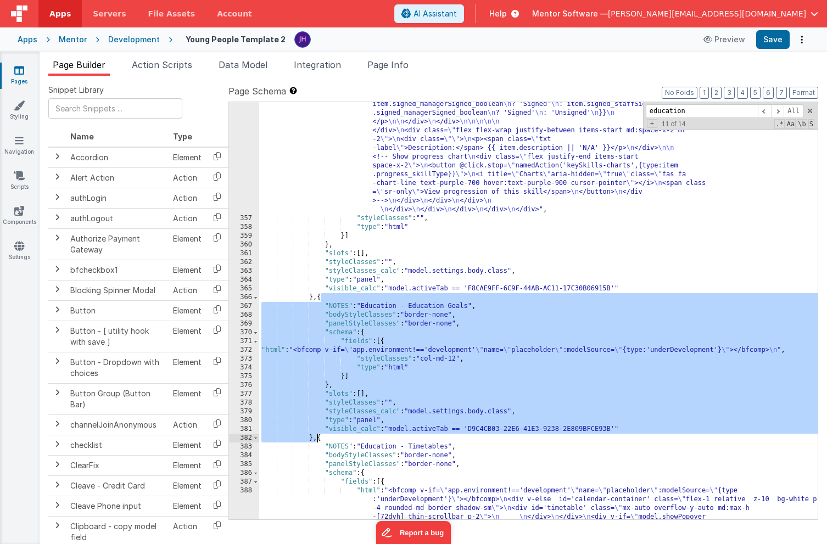
drag, startPoint x: 321, startPoint y: 298, endPoint x: 315, endPoint y: 440, distance: 141.8
click at [315, 440] on div ""html" : "<div class= \" flex flex-col justify-between gap-4 md:flex-row \" sty…" at bounding box center [538, 217] width 559 height 954
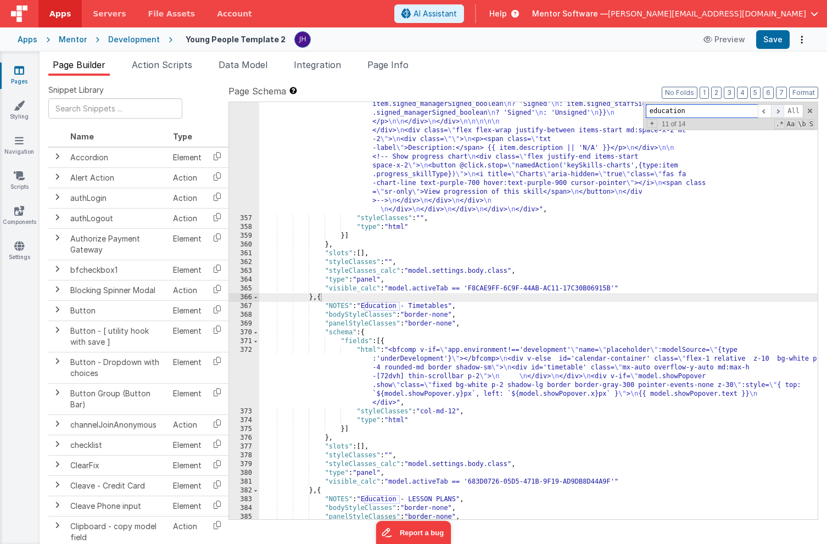
click at [777, 113] on span at bounding box center [777, 111] width 13 height 14
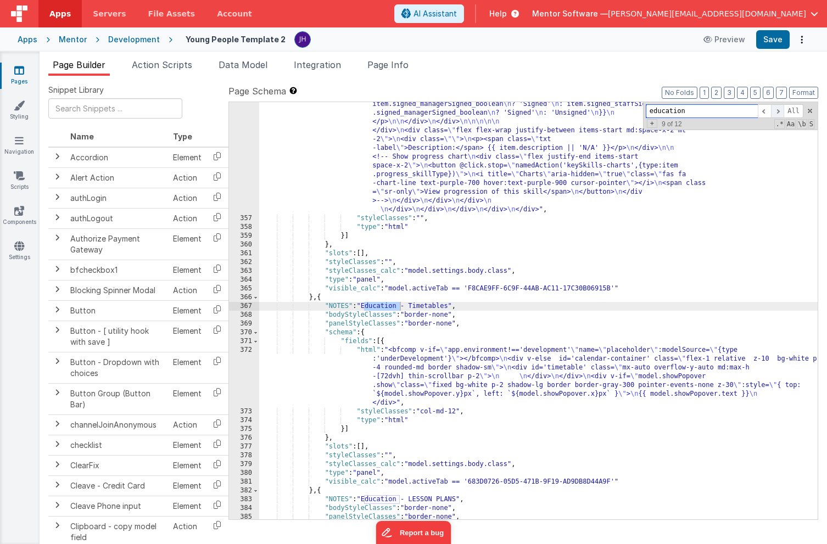
click at [777, 112] on span at bounding box center [777, 111] width 13 height 14
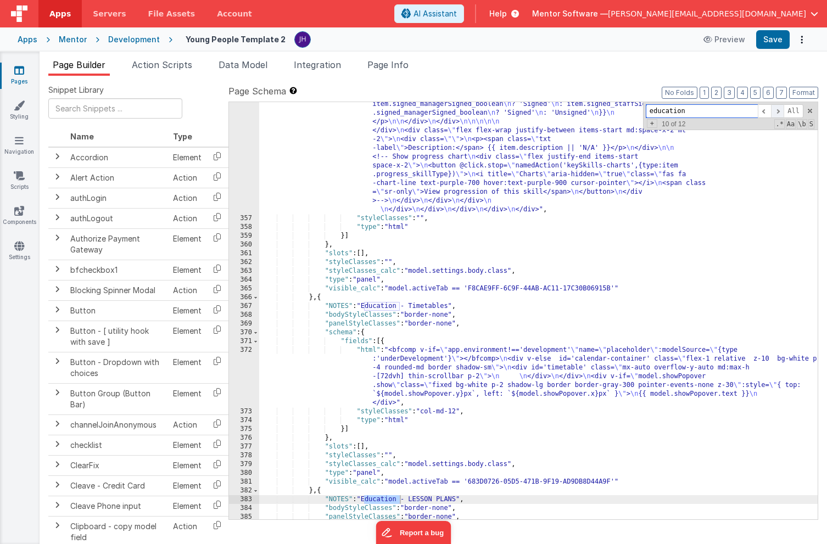
click at [777, 112] on span at bounding box center [777, 111] width 13 height 14
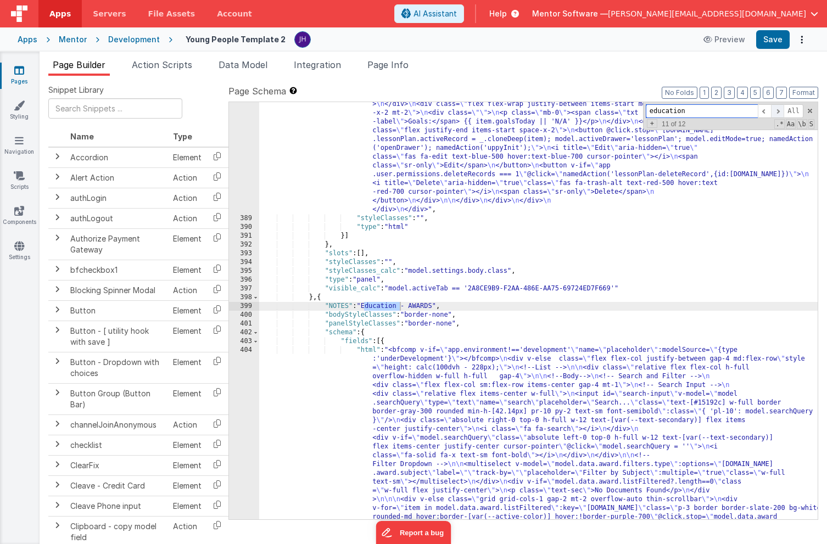
click at [777, 112] on span at bounding box center [777, 111] width 13 height 14
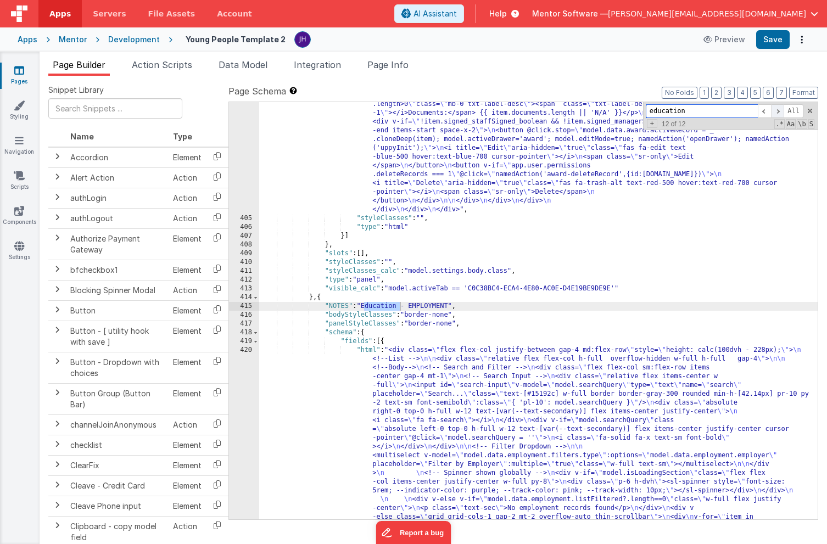
click at [777, 112] on span at bounding box center [777, 111] width 13 height 14
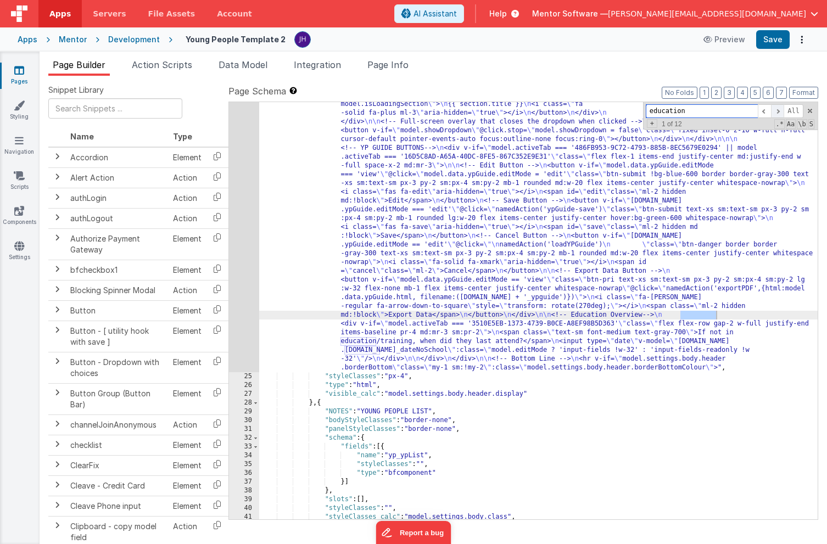
click at [777, 112] on span at bounding box center [777, 111] width 13 height 14
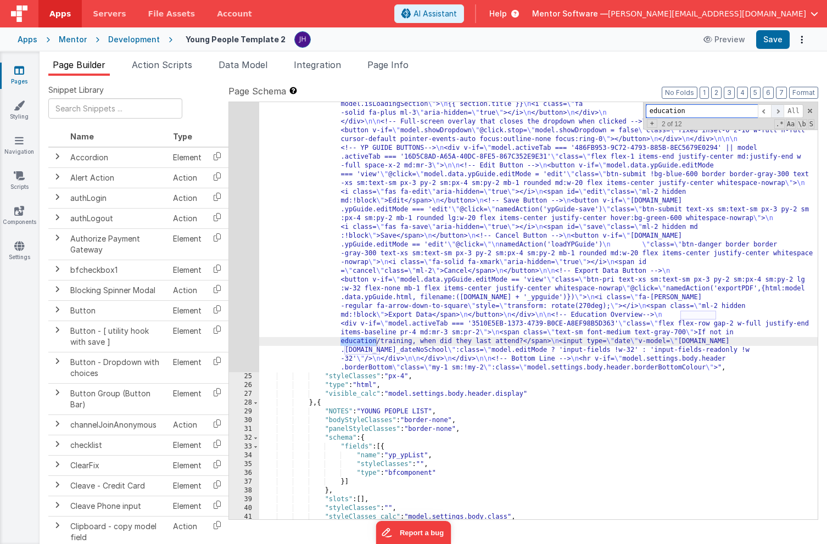
click at [777, 112] on span at bounding box center [777, 111] width 13 height 14
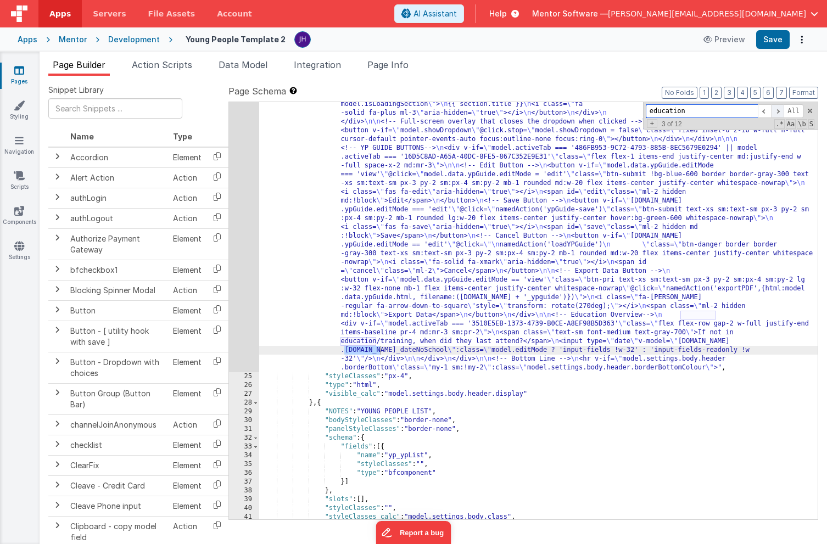
click at [777, 112] on span at bounding box center [777, 111] width 13 height 14
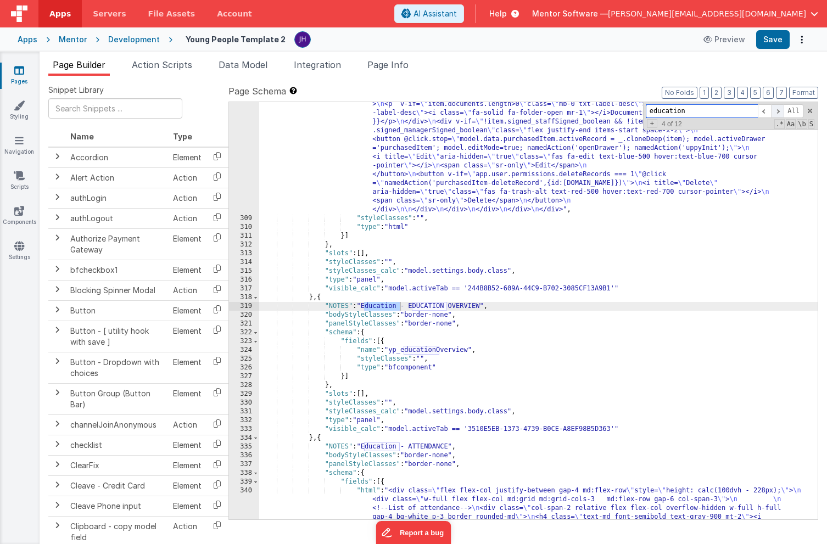
scroll to position [6060, 0]
click at [777, 112] on span at bounding box center [777, 111] width 13 height 14
drag, startPoint x: 691, startPoint y: 111, endPoint x: 620, endPoint y: 110, distance: 70.9
click at [620, 110] on div ""html" : "<div class= \" flex flex-col justify-between gap-4 md:flex-row \" sty…" at bounding box center [538, 311] width 559 height 418
paste input "CEB0CACC-85FA-45C0-A17A-3AAB489C4050"
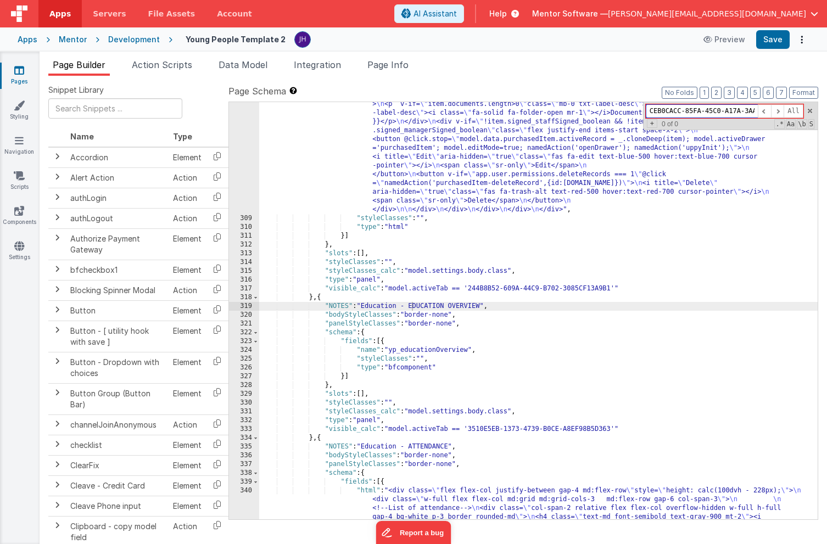
scroll to position [0, 37]
type input "CEB0CACC-85FA-45C0-A17A-3AAB489C4050"
click at [780, 110] on span at bounding box center [777, 111] width 13 height 14
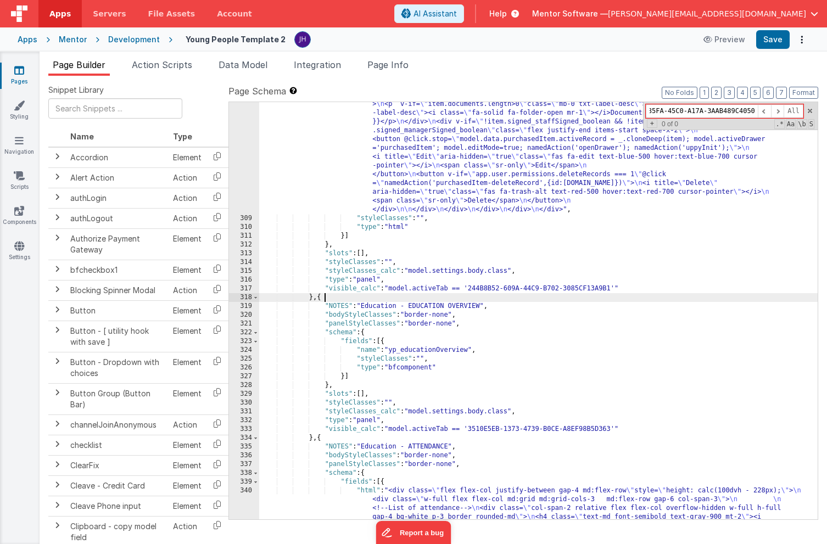
click at [691, 294] on div ""html" : "<div class= \" flex flex-col justify-between gap-4 md:flex-row \" sty…" at bounding box center [538, 366] width 559 height 1376
click at [691, 264] on div ""html" : "<div class= \" flex flex-col justify-between gap-4 md:flex-row \" sty…" at bounding box center [538, 366] width 559 height 1376
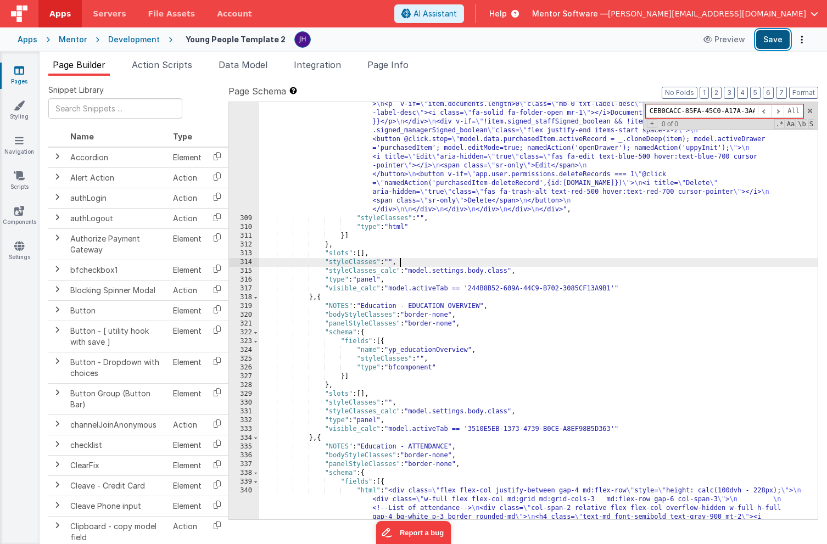
click at [770, 44] on button "Save" at bounding box center [773, 39] width 34 height 19
click at [810, 112] on span at bounding box center [810, 111] width 8 height 8
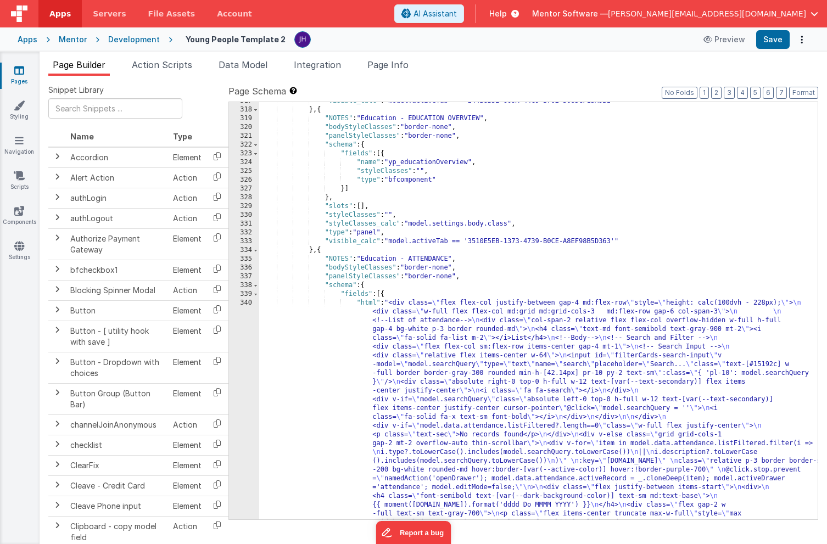
scroll to position [6193, 0]
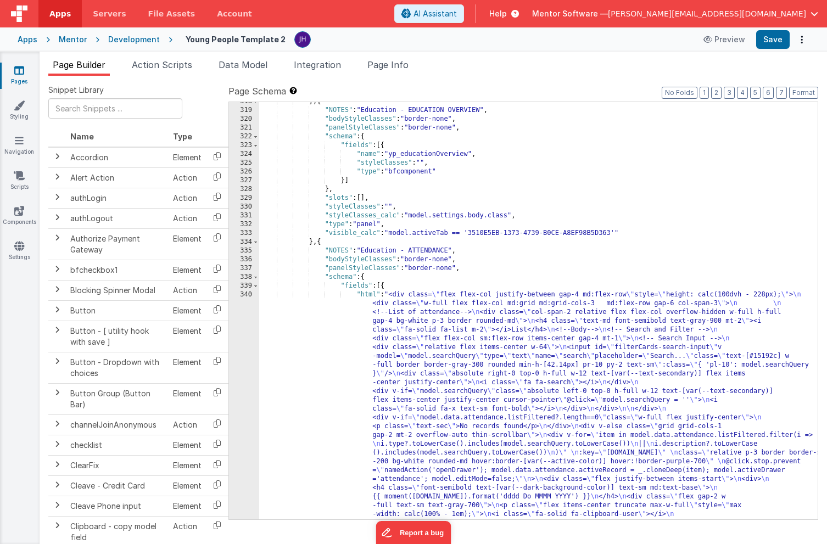
click at [469, 334] on div "} , { "NOTES" : "Education - EDUCATION OVERVIEW" , "bodyStyleClasses" : "border…" at bounding box center [538, 521] width 559 height 848
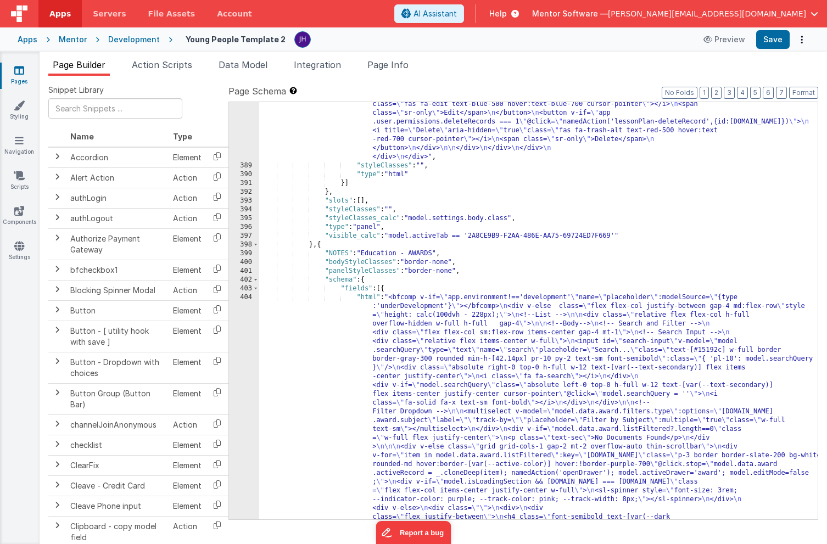
scroll to position [7493, 0]
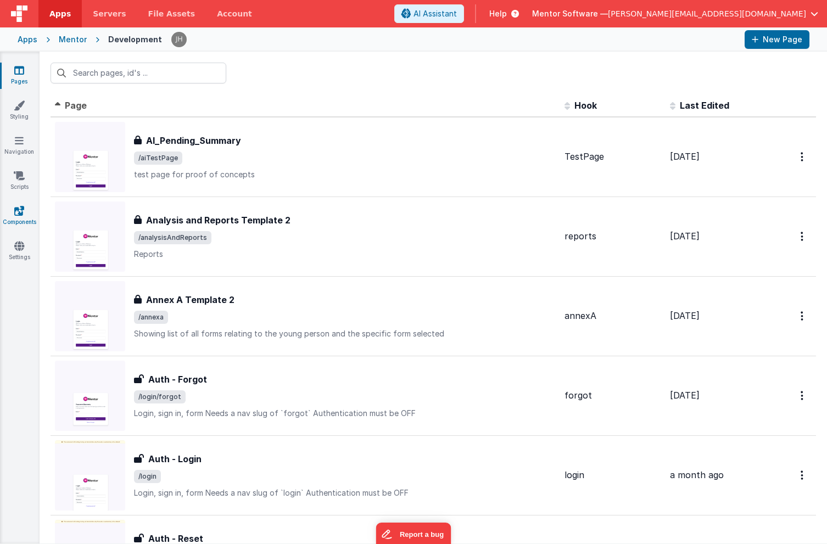
click at [21, 218] on link "Components" at bounding box center [19, 216] width 40 height 22
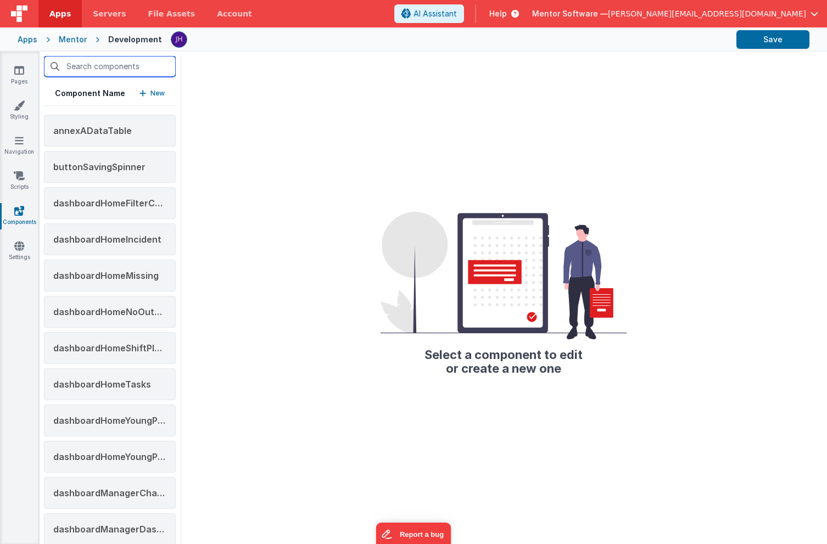
click at [113, 69] on input "text" at bounding box center [110, 66] width 132 height 21
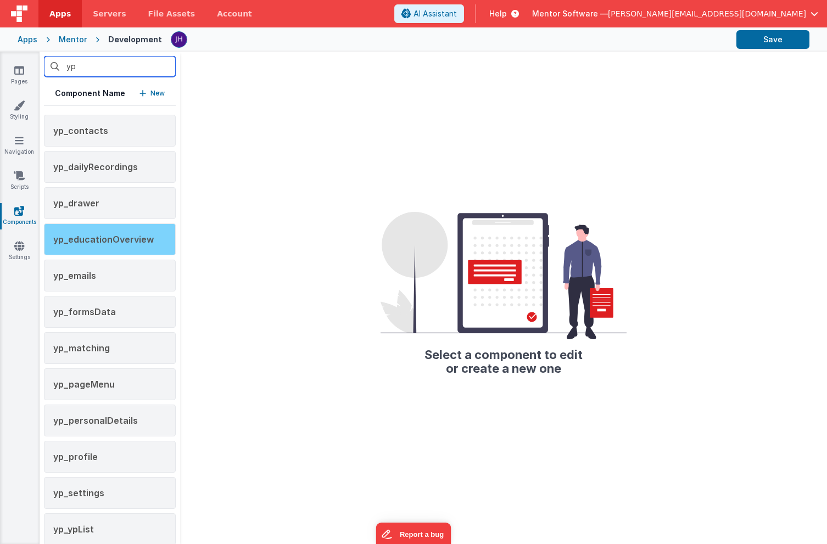
type input "yp"
click at [92, 242] on span "yp_educationOverview" at bounding box center [103, 239] width 101 height 11
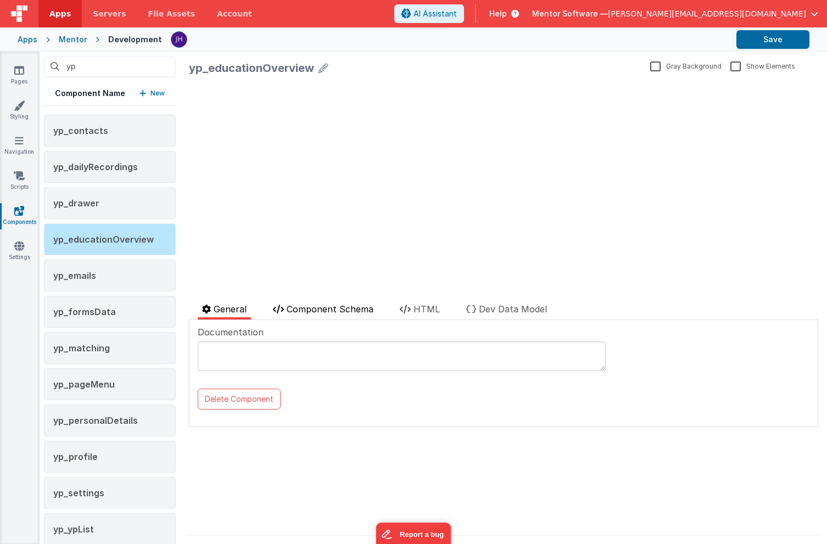
click at [326, 305] on span "Component Schema" at bounding box center [330, 309] width 87 height 11
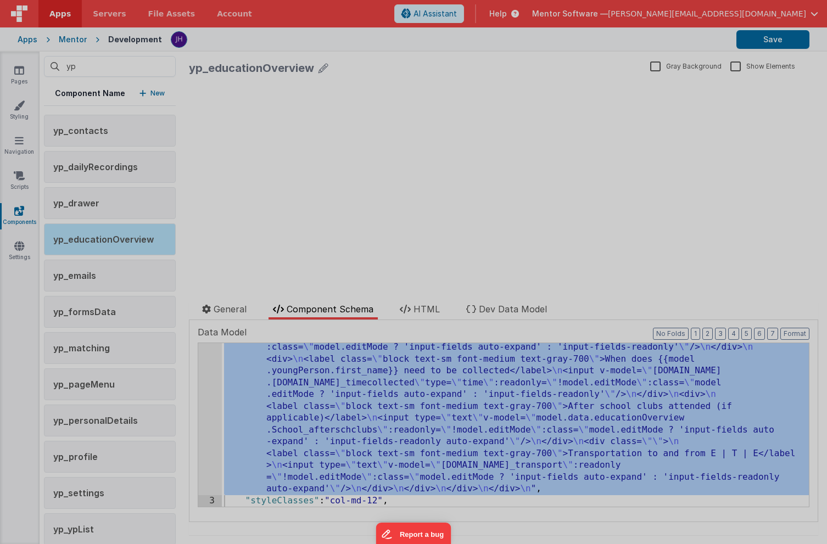
scroll to position [1395, 0]
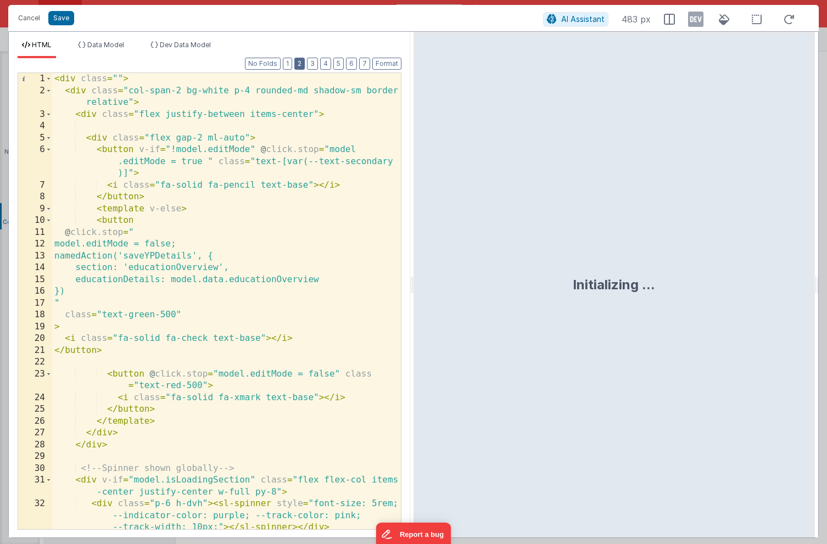
click at [301, 65] on button "2" at bounding box center [299, 64] width 10 height 12
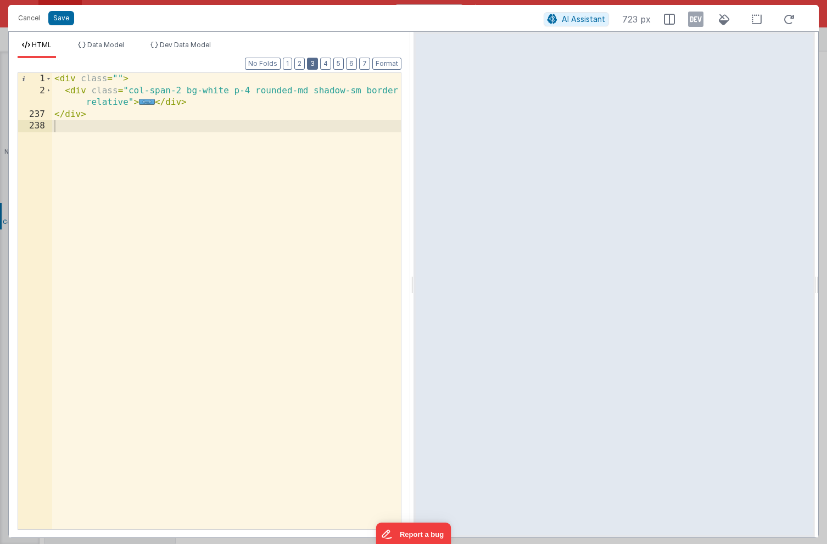
click at [315, 65] on button "3" at bounding box center [312, 64] width 11 height 12
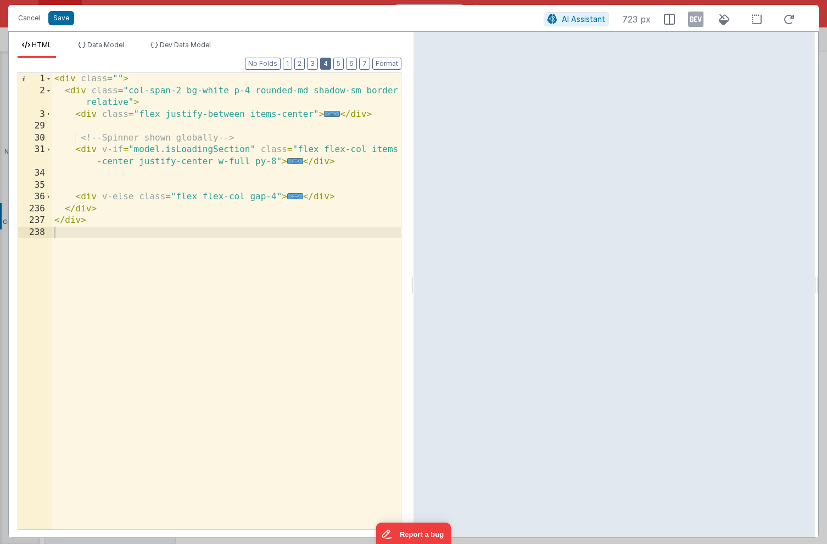
click at [328, 64] on button "4" at bounding box center [325, 64] width 11 height 12
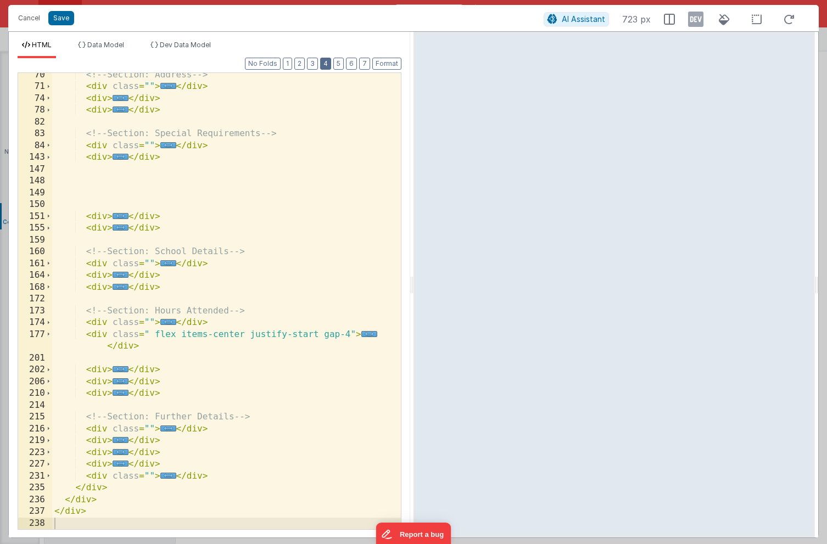
scroll to position [287, 0]
click at [337, 62] on button "5" at bounding box center [338, 64] width 10 height 12
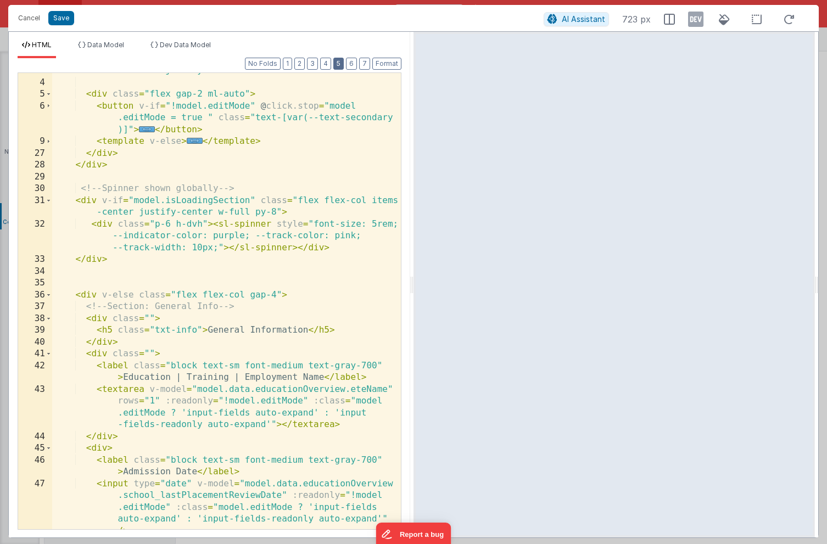
scroll to position [0, 0]
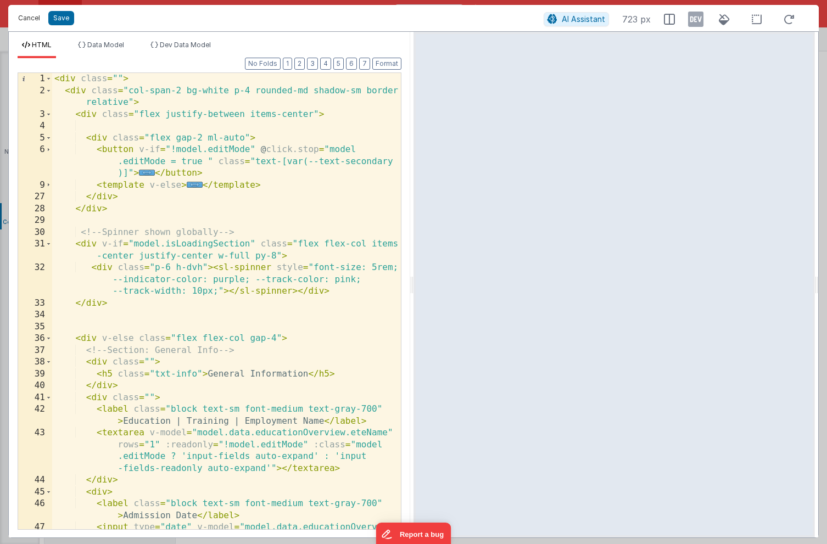
click at [29, 19] on button "Cancel" at bounding box center [29, 17] width 33 height 15
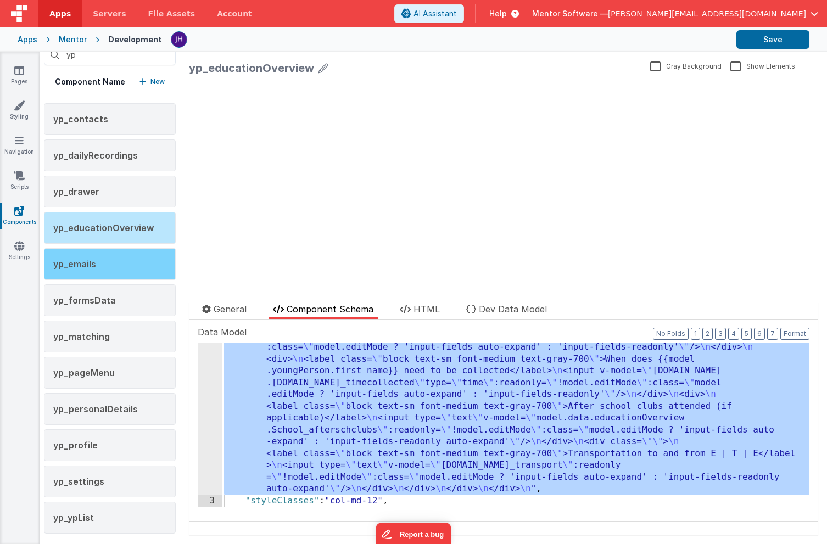
scroll to position [14, 0]
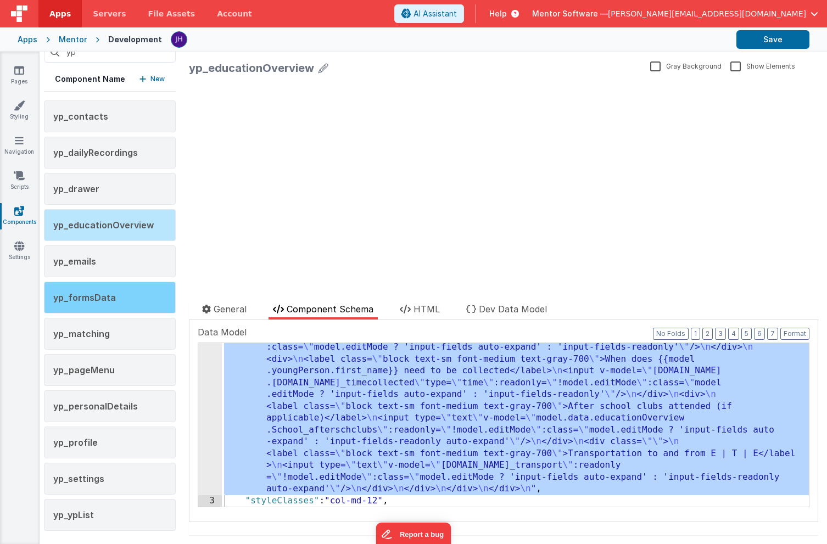
click at [110, 296] on span "yp_formsData" at bounding box center [84, 297] width 63 height 11
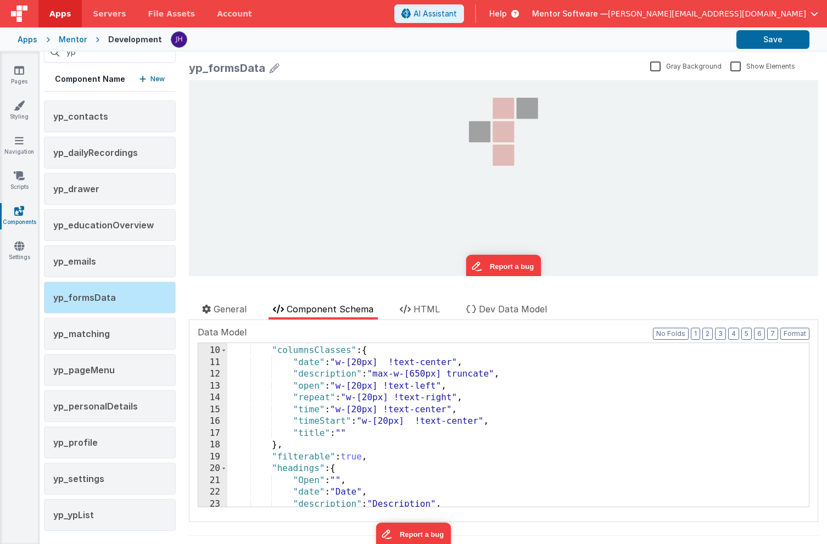
scroll to position [105, 0]
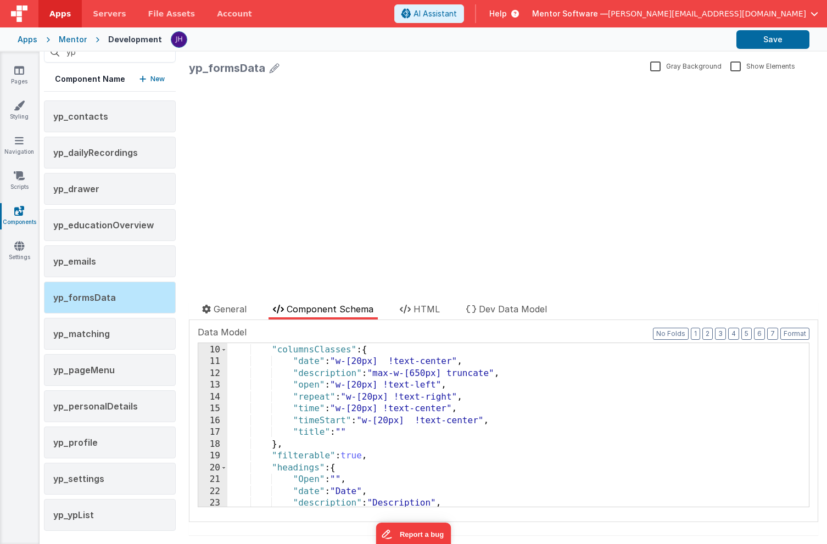
click at [327, 314] on span "Component Schema" at bounding box center [330, 309] width 87 height 11
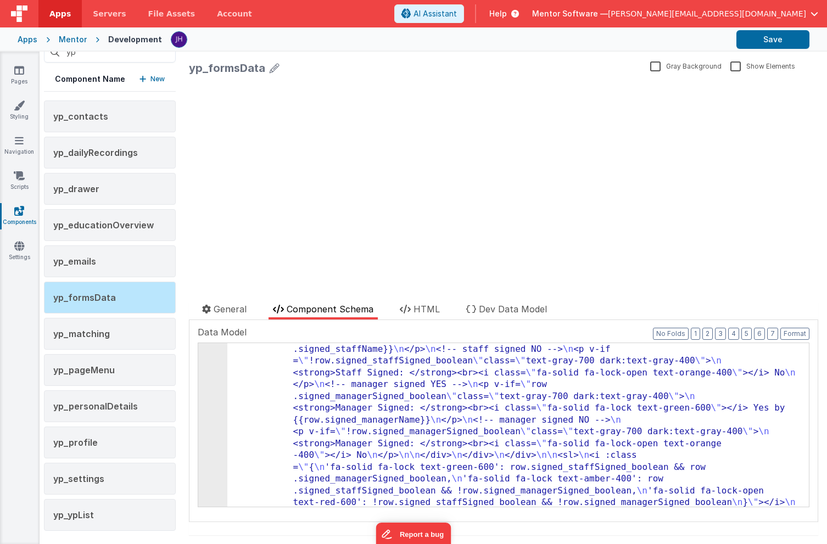
scroll to position [590, 0]
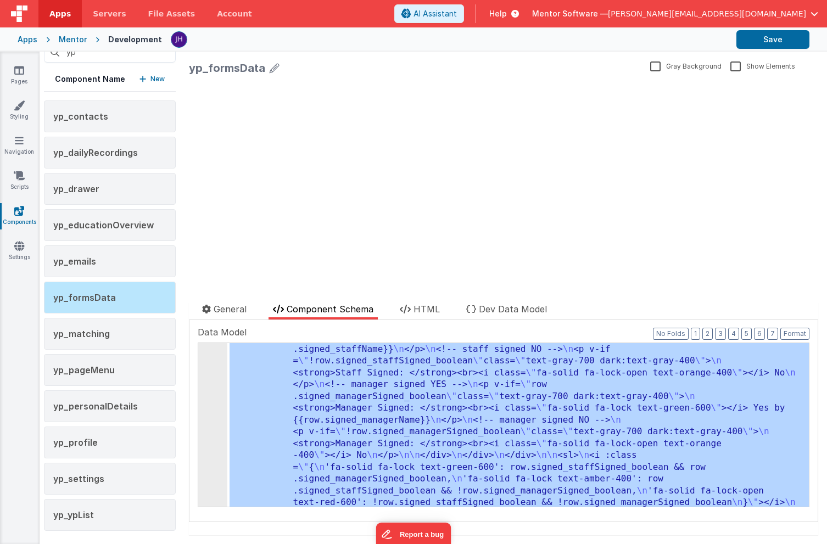
click at [155, 79] on p "New" at bounding box center [158, 79] width 14 height 11
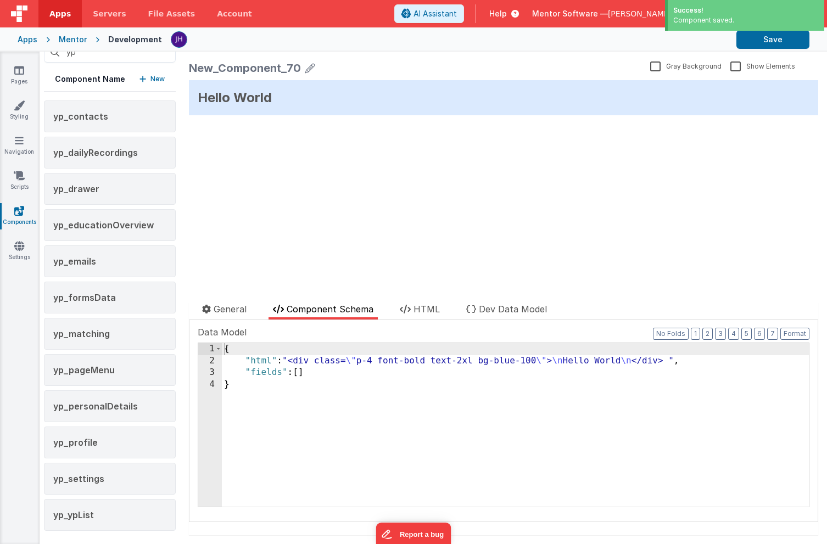
click at [305, 69] on icon at bounding box center [310, 67] width 10 height 15
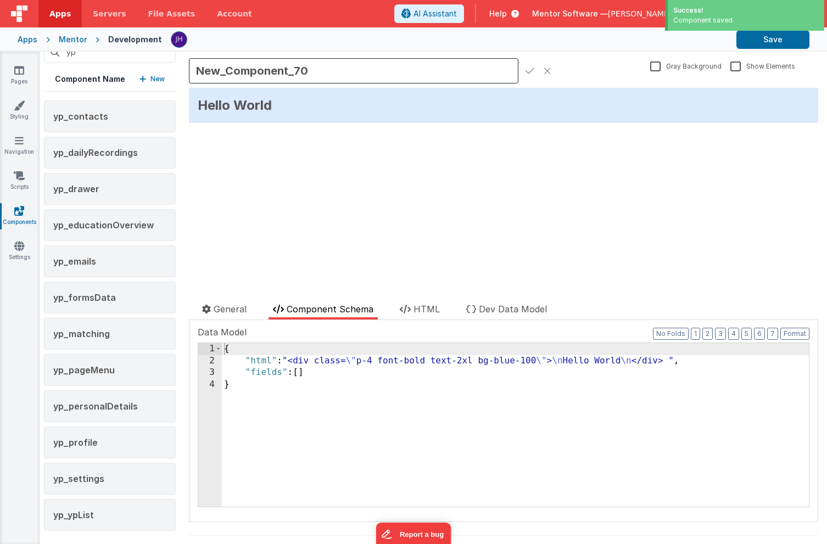
drag, startPoint x: 326, startPoint y: 71, endPoint x: 177, endPoint y: 74, distance: 148.9
click at [177, 74] on div "yp Component Name New yp_contacts yp_dailyRecordings yp_drawer yp_educationOver…" at bounding box center [434, 298] width 788 height 493
type input "yp_eduGoals"
click at [530, 70] on icon at bounding box center [530, 70] width 9 height 15
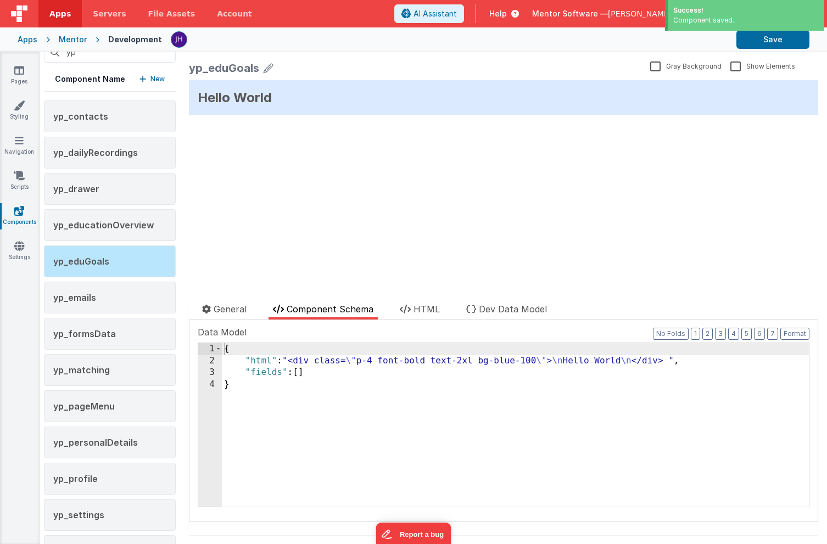
click at [345, 313] on span "Component Schema" at bounding box center [330, 309] width 87 height 11
click at [250, 395] on div "{ "html" : "<div class= \" p-4 font-bold text-2xl bg-blue-100 \" > \n Hello Wor…" at bounding box center [515, 436] width 587 height 187
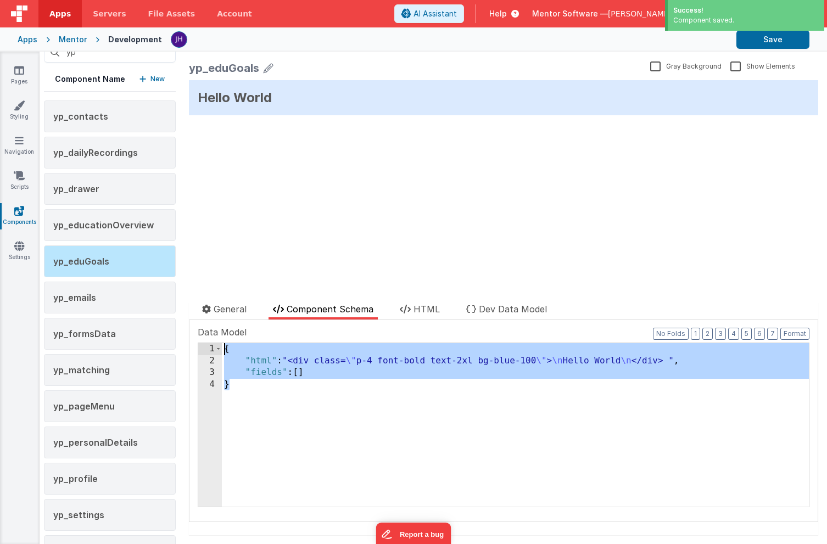
drag, startPoint x: 236, startPoint y: 387, endPoint x: 222, endPoint y: 349, distance: 41.0
click at [222, 349] on div "{ "html" : "<div class= \" p-4 font-bold text-2xl bg-blue-100 \" > \n Hello Wor…" at bounding box center [515, 436] width 587 height 187
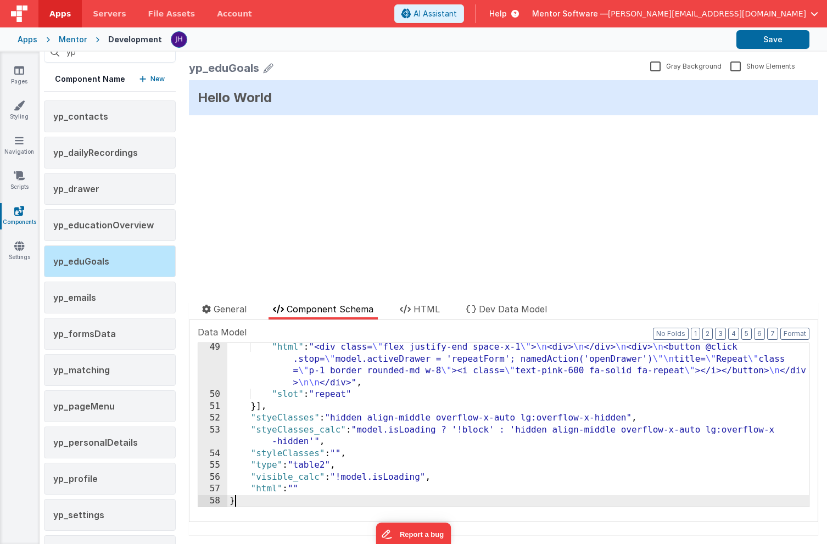
scroll to position [793, 0]
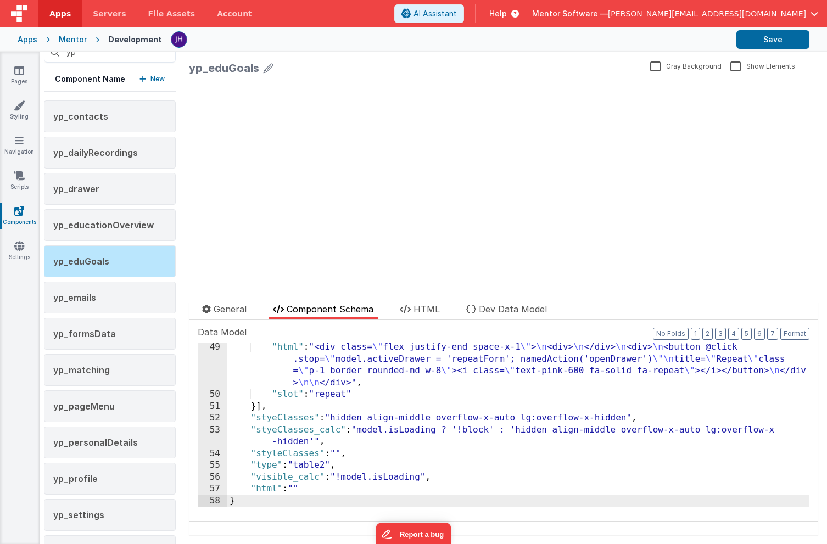
click at [332, 377] on div ""html" : "<div class= \" flex justify-end space-x-1 \" > \n <div> \n </div> \n …" at bounding box center [518, 453] width 582 height 223
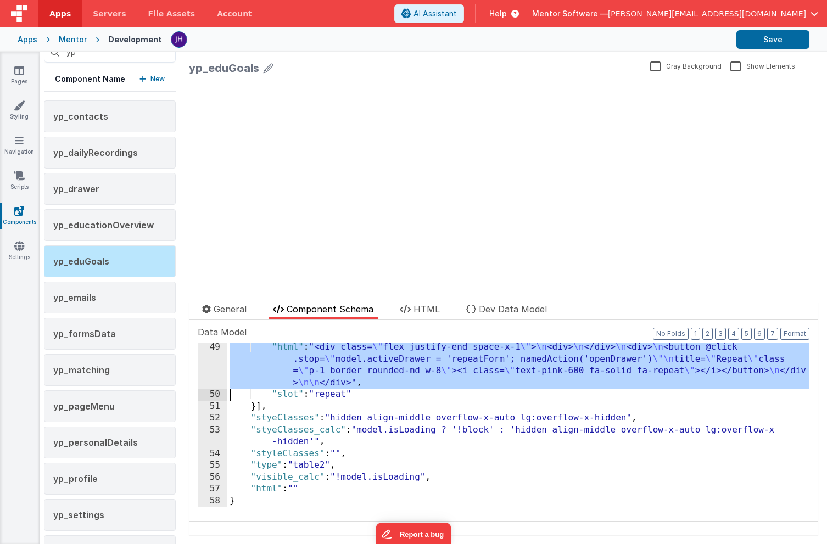
click at [212, 360] on div "49" at bounding box center [212, 365] width 29 height 47
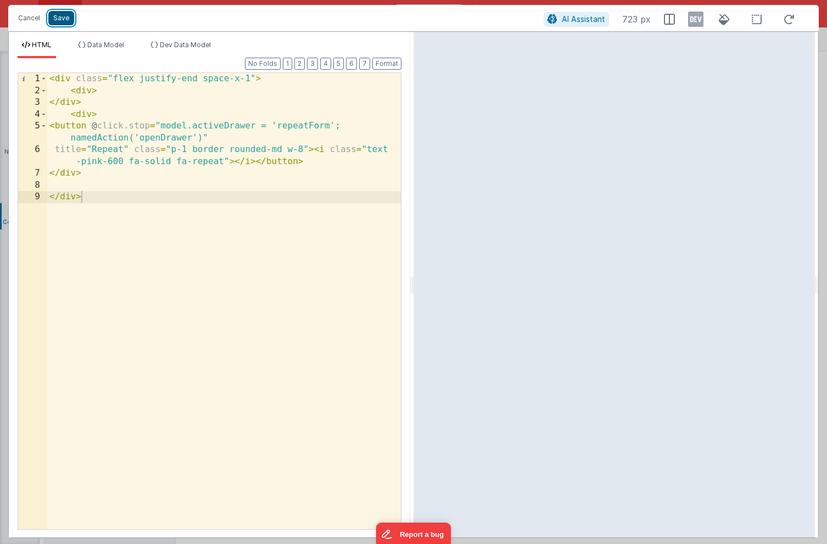
click at [60, 21] on button "Save" at bounding box center [61, 18] width 26 height 14
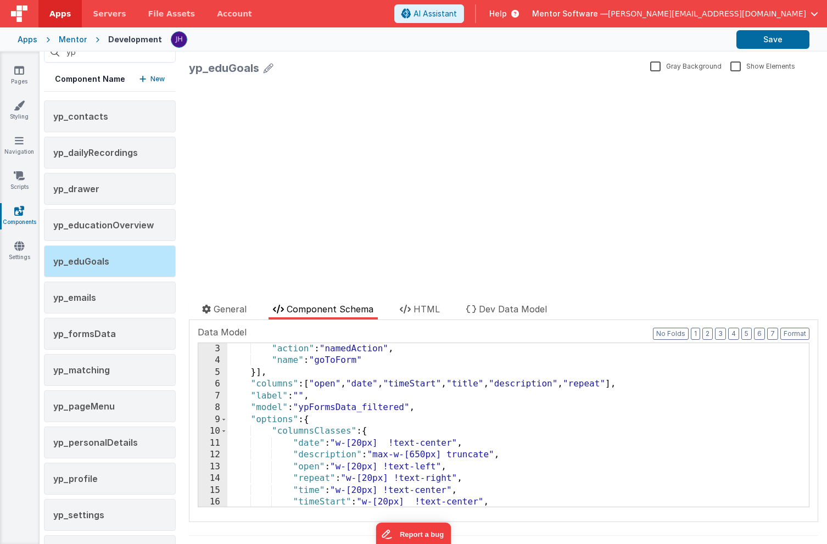
scroll to position [24, 0]
click at [400, 215] on div "update page model (See schema to hide after dev) showElements" at bounding box center [504, 178] width 630 height 196
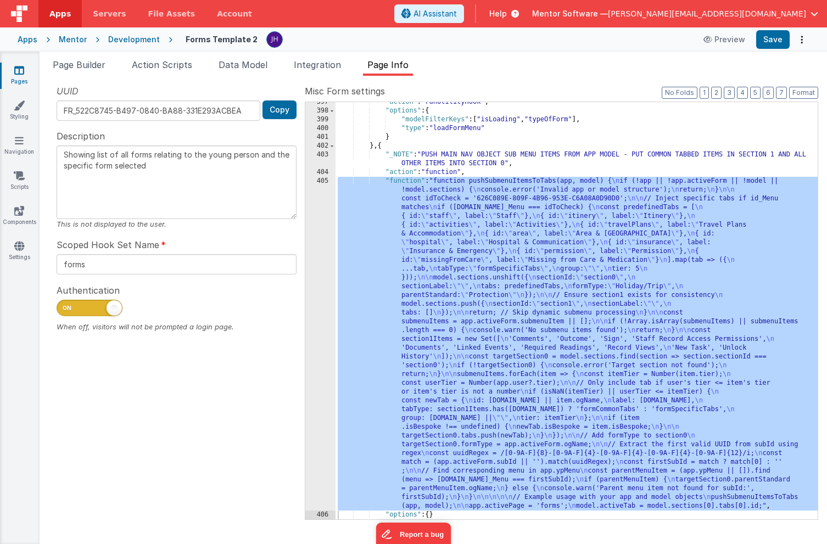
scroll to position [769, 0]
click at [508, 208] on div ""action" : "runUtilityHook" , "options" : { "modelFilterKeys" : [ "isLoading" ,…" at bounding box center [577, 315] width 482 height 435
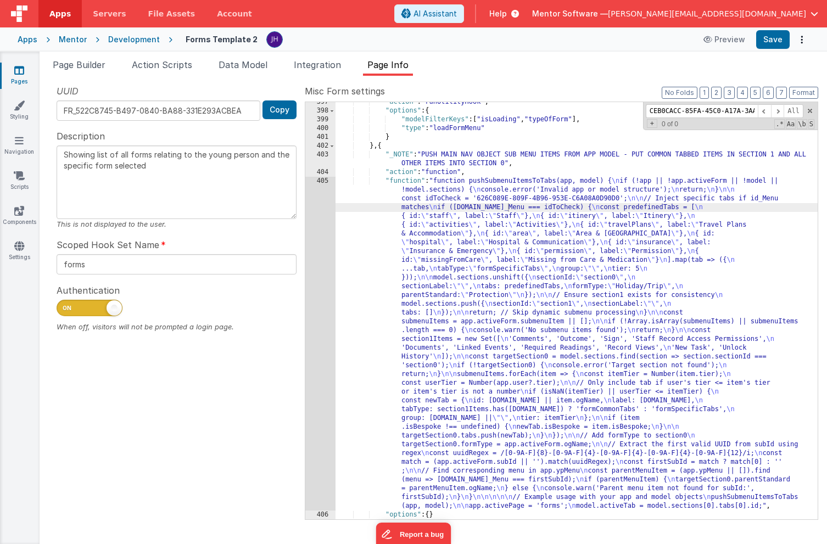
scroll to position [0, 37]
type input "CEB0CACC-85FA-45C0-A17A-3AAB489C4050"
click at [775, 108] on span at bounding box center [777, 111] width 13 height 14
click at [717, 140] on div ""action" : "runUtilityHook" , "options" : { "modelFilterKeys" : [ "isLoading" ,…" at bounding box center [577, 315] width 482 height 435
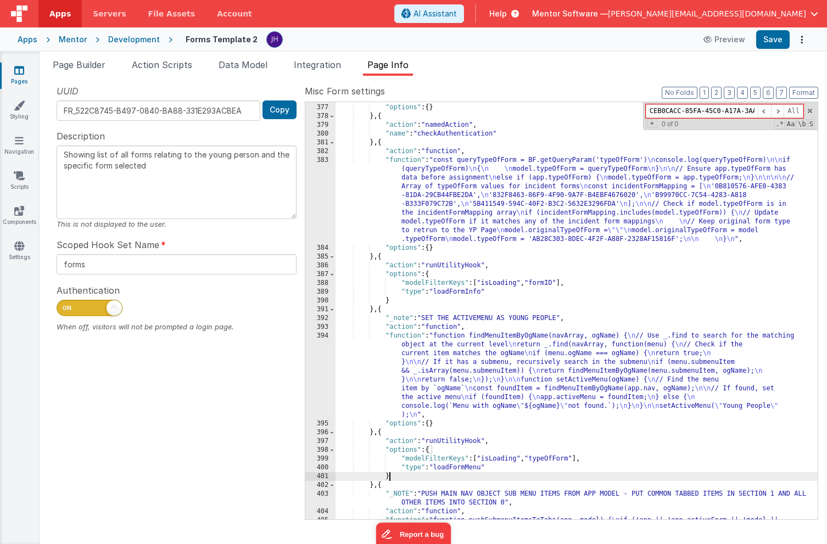
scroll to position [425, 0]
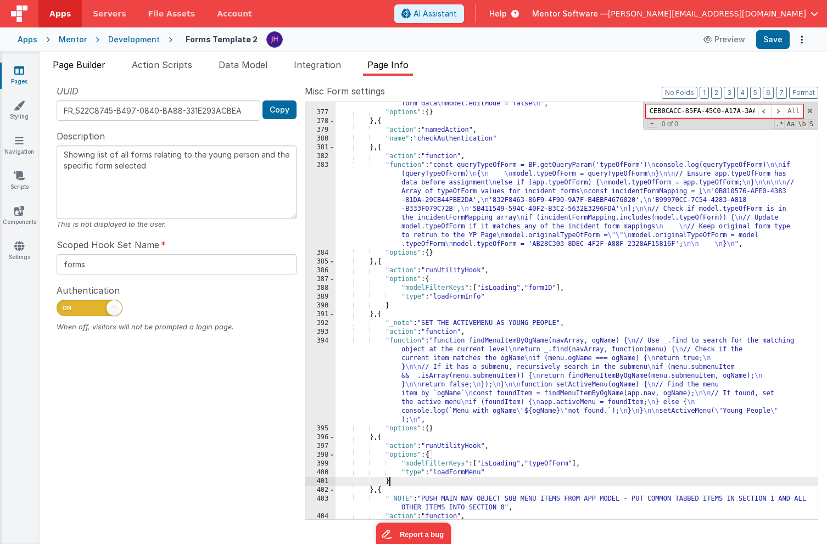
click at [77, 68] on span "Page Builder" at bounding box center [79, 64] width 53 height 11
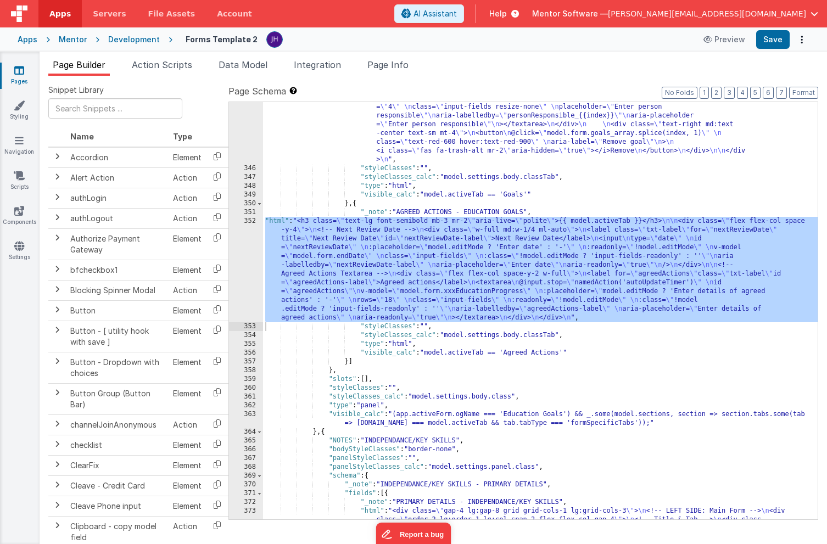
click at [628, 188] on div ""html" : "<div class= \" flex mb-4 \" > \n <h3 class= \" text-lg font-semibold …" at bounding box center [540, 509] width 555 height 1340
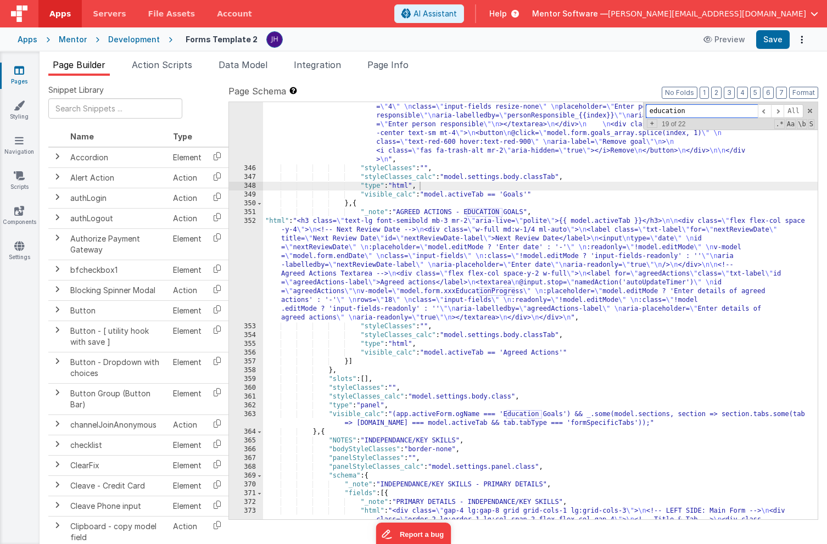
paste input "CEB0CACC-85FA-45C0-A17A-3AAB489C4050"
type input "CEB0CACC-85FA-45C0-A17A-3AAB489C4050"
click at [778, 109] on span at bounding box center [777, 111] width 13 height 14
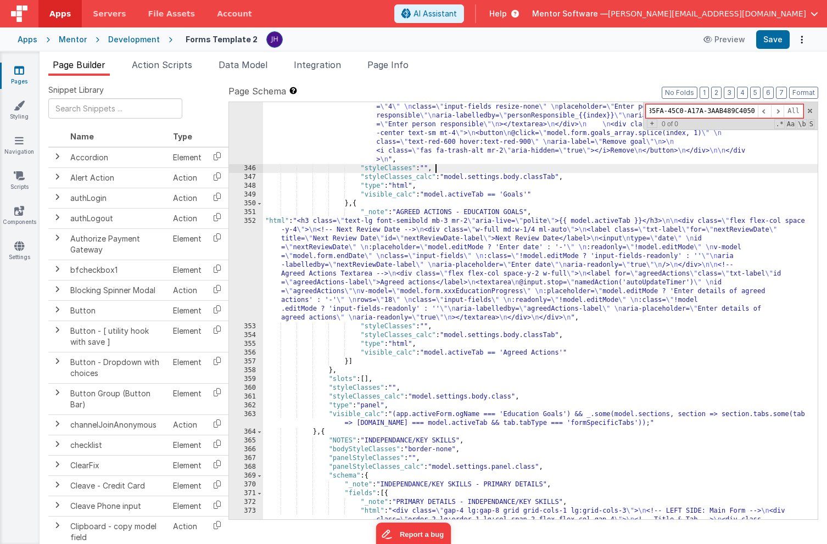
click at [708, 168] on div ""html" : "<div class= \" flex mb-4 \" > \n <h3 class= \" text-lg font-semibold …" at bounding box center [540, 509] width 555 height 1340
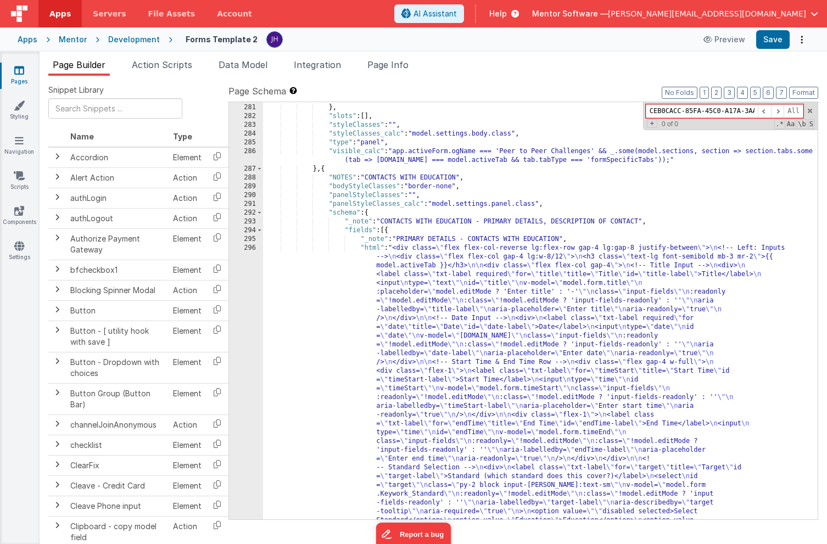
scroll to position [4858, 0]
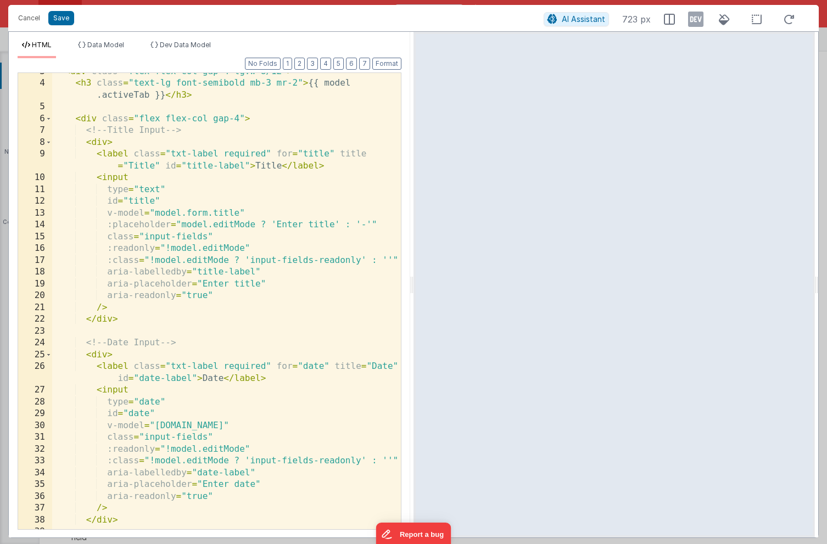
scroll to position [43, 0]
click at [101, 141] on div "< div class = "flex flex-col gap-4 lg:w-8/12" > < h3 class = "text-lg font-semi…" at bounding box center [226, 306] width 349 height 480
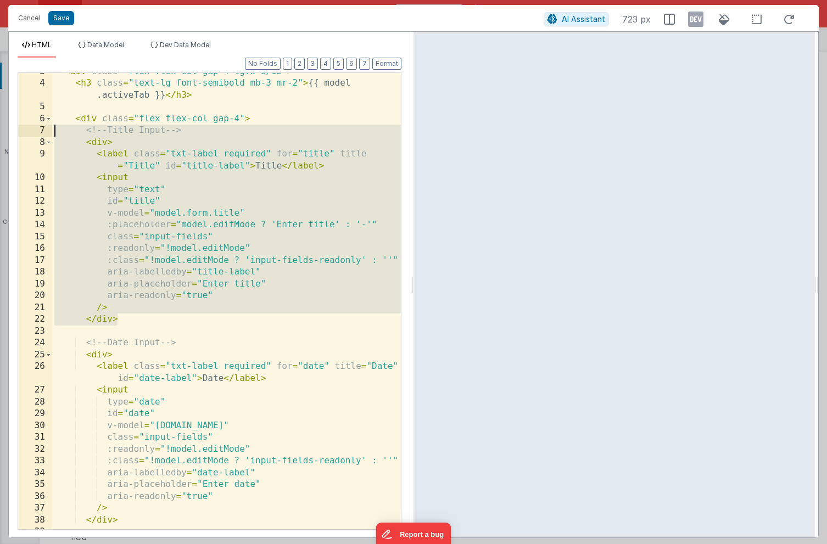
drag, startPoint x: 124, startPoint y: 321, endPoint x: 39, endPoint y: 133, distance: 206.3
click at [39, 133] on div "3 4 5 6 7 8 9 10 11 12 13 14 15 16 17 18 19 20 21 22 23 24 25 26 27 28 29 30 31…" at bounding box center [210, 302] width 384 height 458
click at [65, 17] on button "Save" at bounding box center [61, 18] width 26 height 14
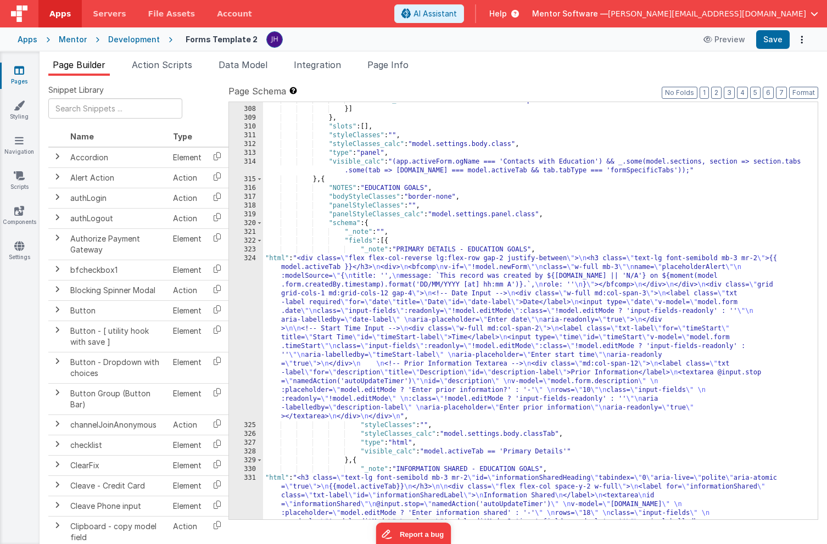
scroll to position [5167, 0]
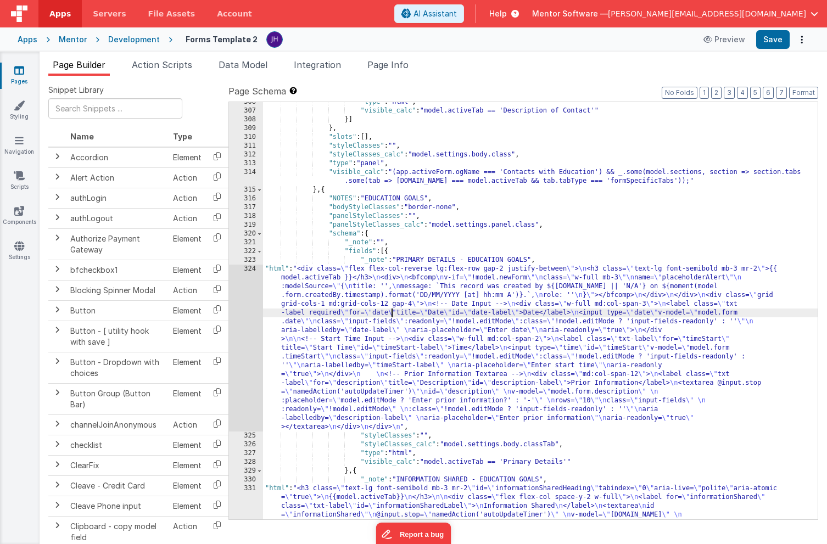
click at [392, 313] on div ""type" : "html" , "visible_calc" : "model.activeTab == 'Description of Contact'…" at bounding box center [540, 346] width 555 height 497
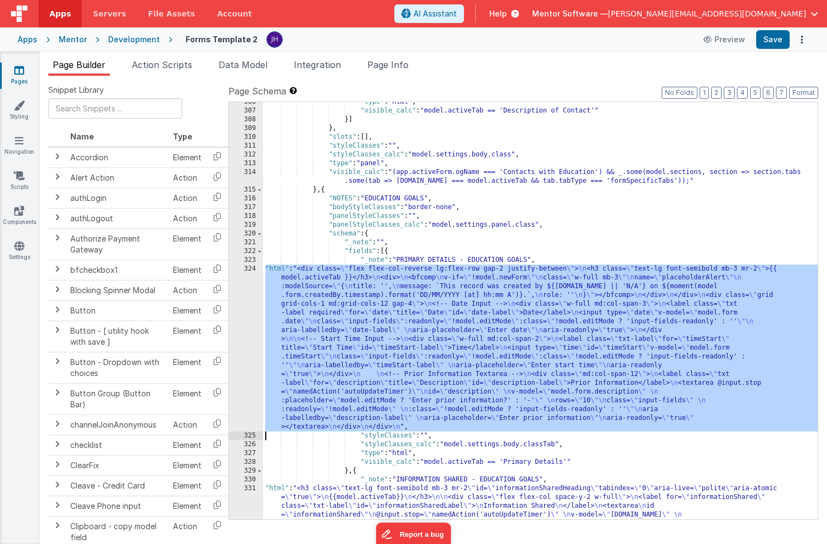
click at [244, 306] on div "324" at bounding box center [246, 348] width 34 height 167
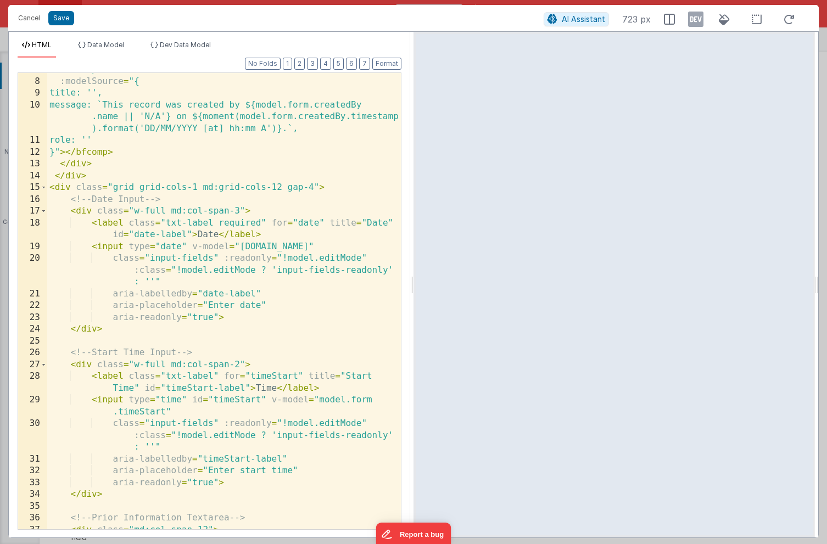
scroll to position [106, 0]
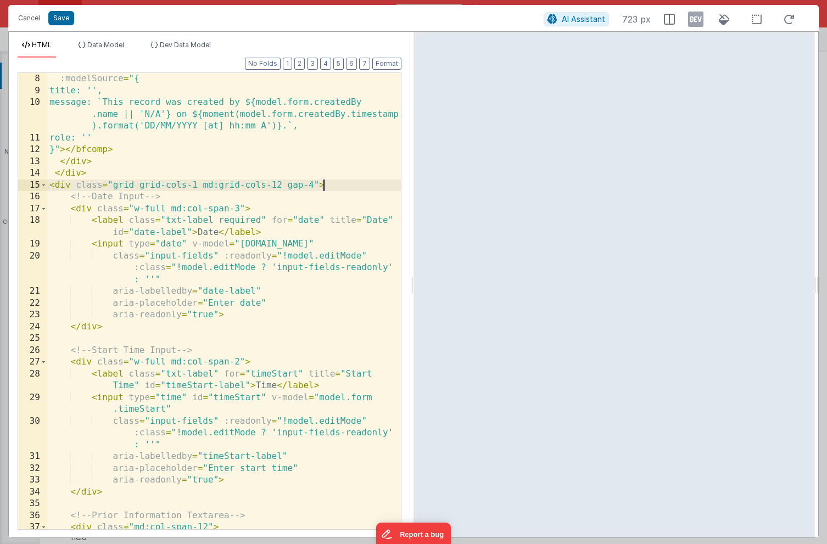
click at [335, 186] on div ":modelSource = "{ title: '', message: `This record was created by ${model.form.…" at bounding box center [224, 325] width 354 height 504
click at [348, 188] on div ":modelSource = "{ title: '', message: `This record was created by ${model.form.…" at bounding box center [224, 325] width 354 height 504
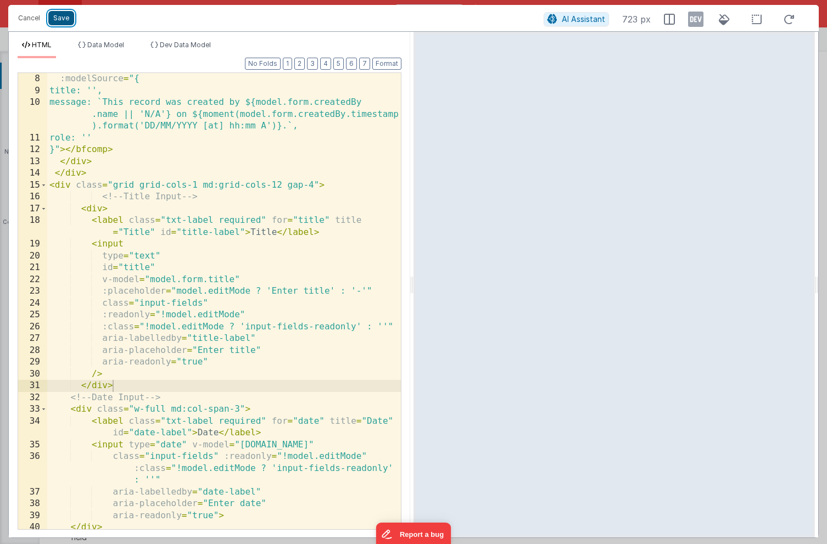
click at [62, 19] on button "Save" at bounding box center [61, 18] width 26 height 14
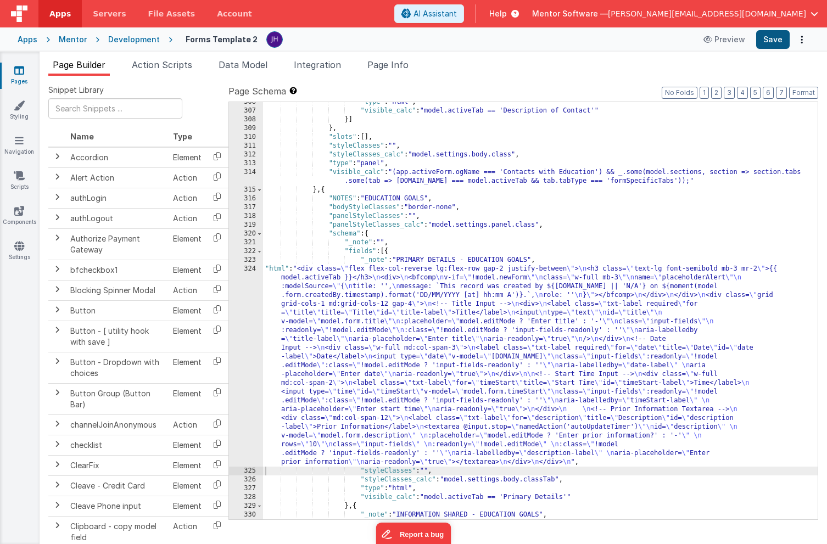
scroll to position [5164, 0]
click at [769, 44] on button "Save" at bounding box center [773, 39] width 34 height 19
click at [441, 316] on div ""type" : "html" , "visible_calc" : "model.activeTab == 'Description of Contact'…" at bounding box center [540, 346] width 555 height 497
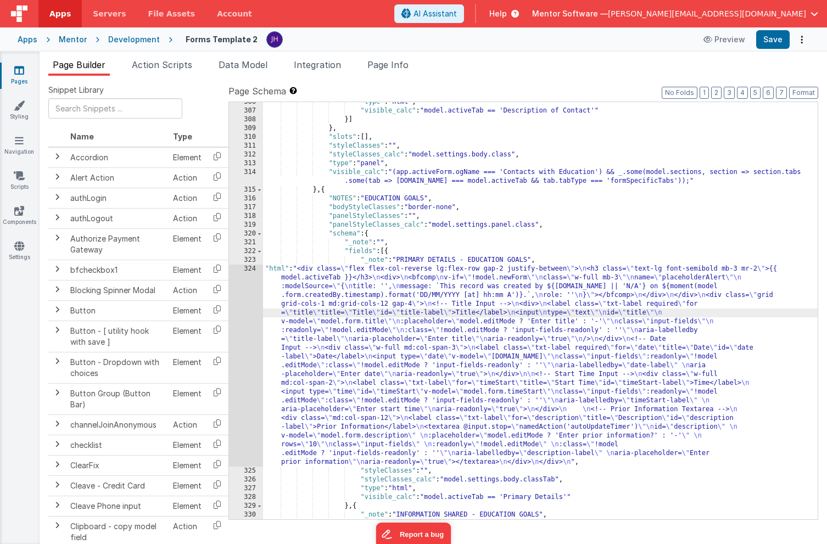
click at [256, 303] on div "324" at bounding box center [246, 366] width 34 height 202
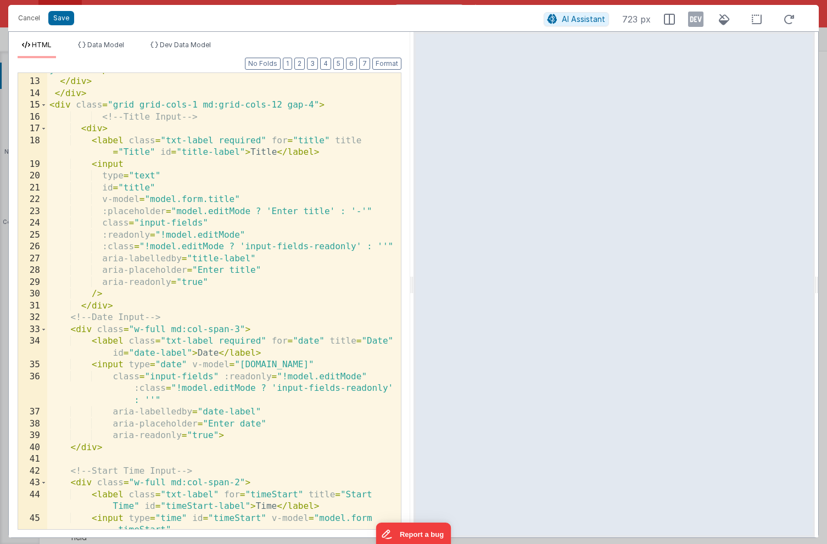
scroll to position [186, 0]
click at [58, 20] on button "Save" at bounding box center [61, 18] width 26 height 14
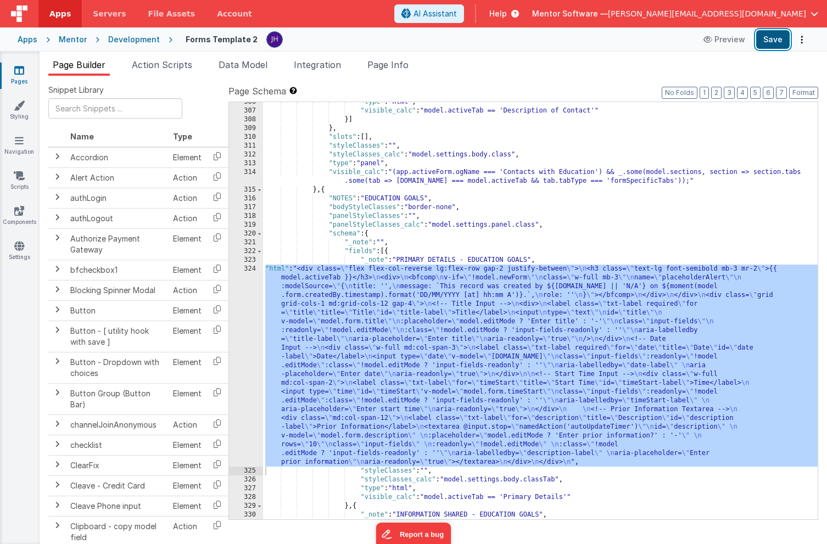
click at [768, 32] on button "Save" at bounding box center [773, 39] width 34 height 19
click at [250, 303] on div "324" at bounding box center [246, 366] width 34 height 202
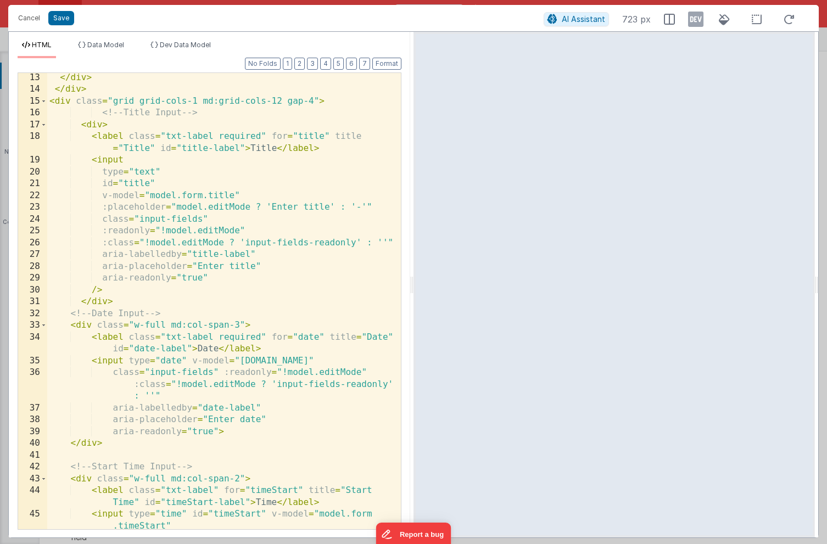
scroll to position [202, 0]
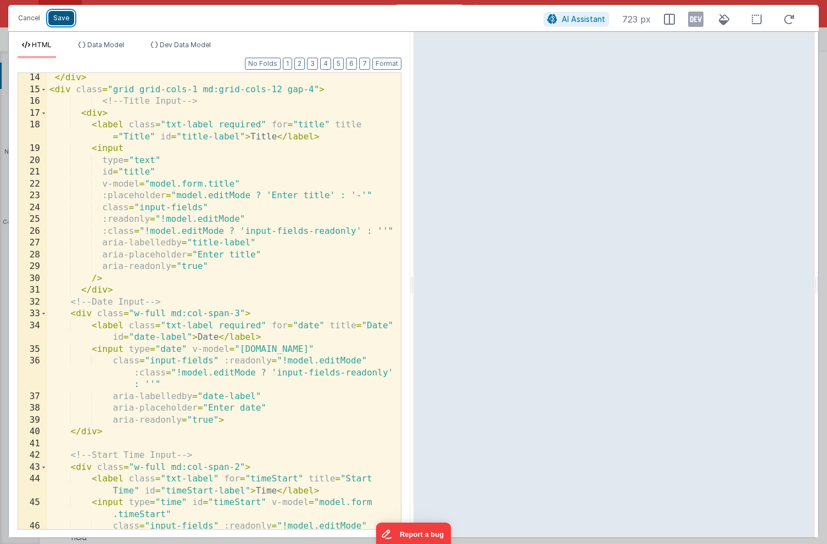
click at [67, 18] on button "Save" at bounding box center [61, 18] width 26 height 14
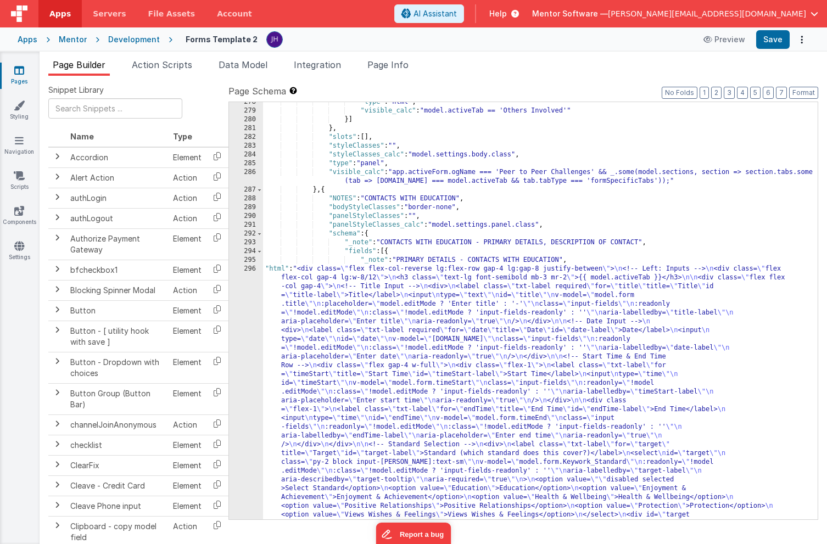
scroll to position [4867, 0]
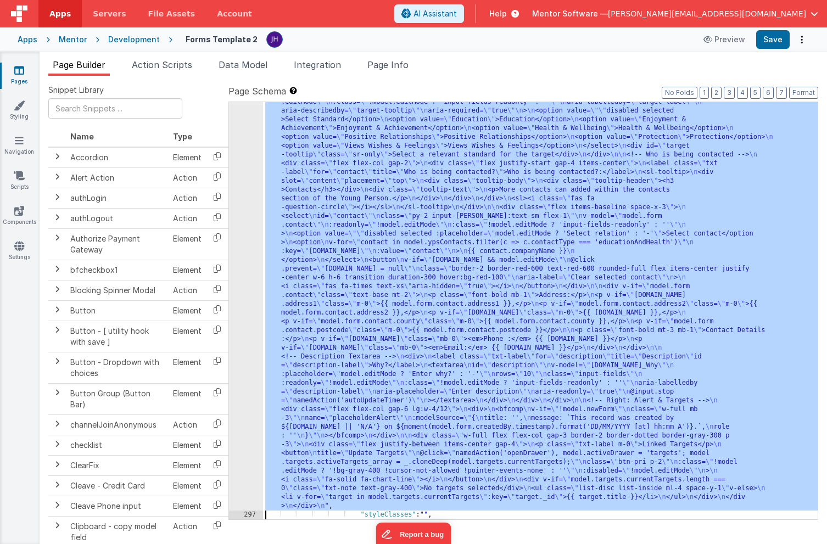
click at [247, 283] on div "296 297 298 299 300 301 302 303 304 305 306 307 308 309 310 311 312 313 314 315…" at bounding box center [246, 417] width 34 height 1042
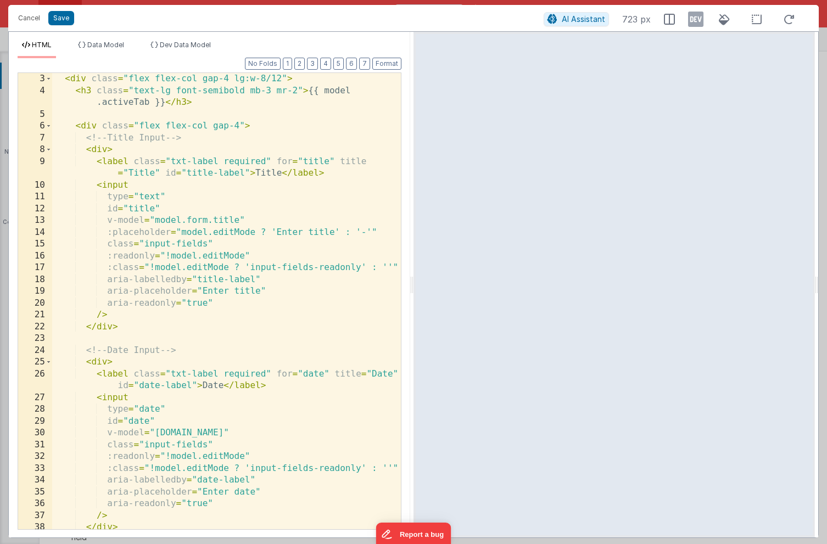
scroll to position [0, 0]
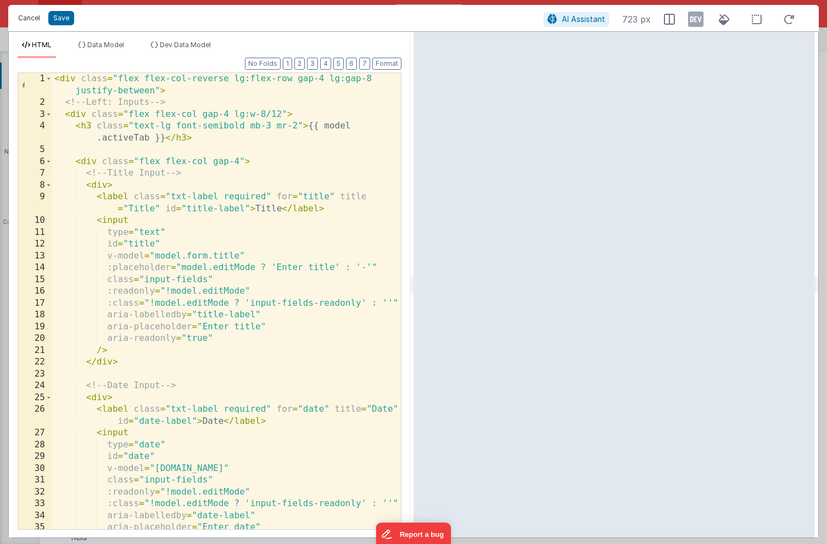
click at [31, 18] on button "Cancel" at bounding box center [29, 17] width 33 height 15
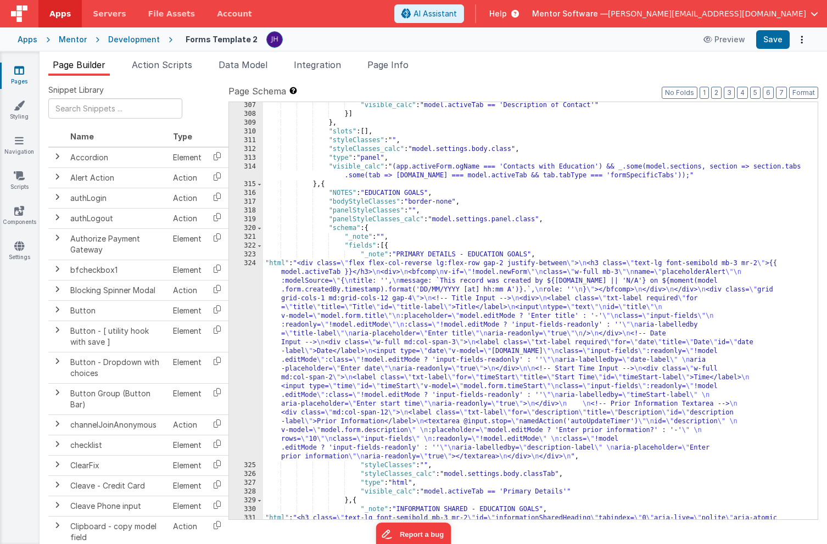
scroll to position [5171, 0]
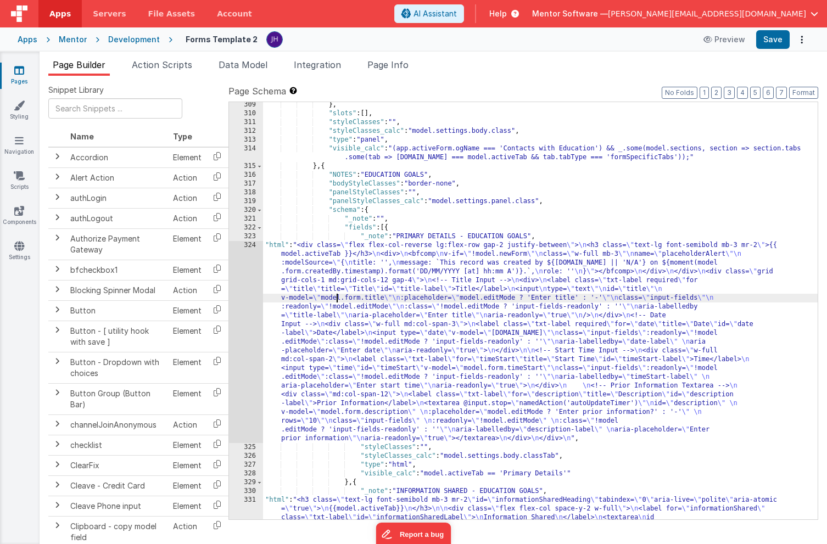
click at [336, 301] on div "} , "slots" : [ ] , "styleClasses" : "" , "styleClasses_calc" : "model.settings…" at bounding box center [540, 349] width 555 height 497
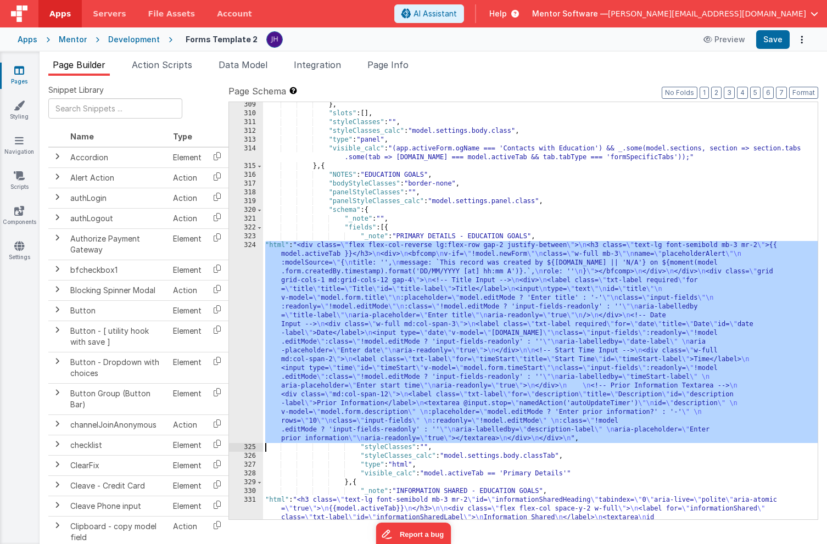
click at [246, 285] on div "324" at bounding box center [246, 342] width 34 height 202
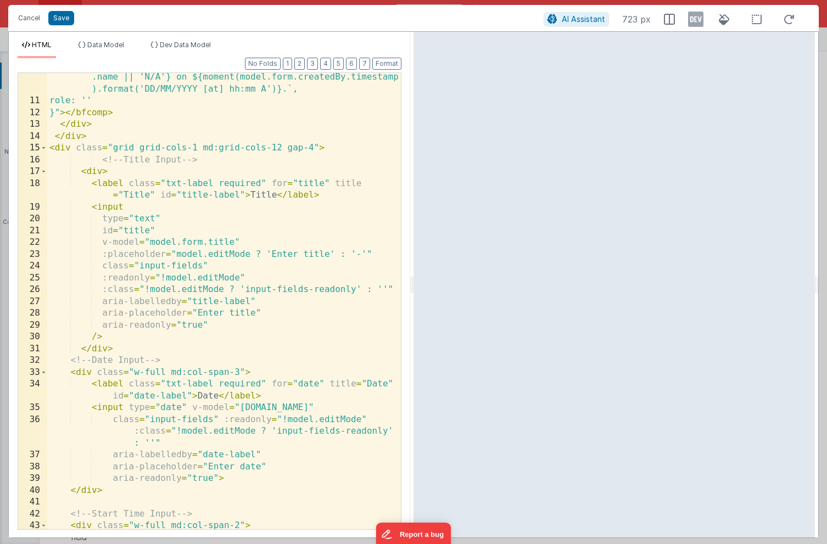
scroll to position [145, 0]
click at [102, 158] on div "message: `This record was created by ${model.form.createdBy .name || 'N/A'} on …" at bounding box center [224, 316] width 354 height 516
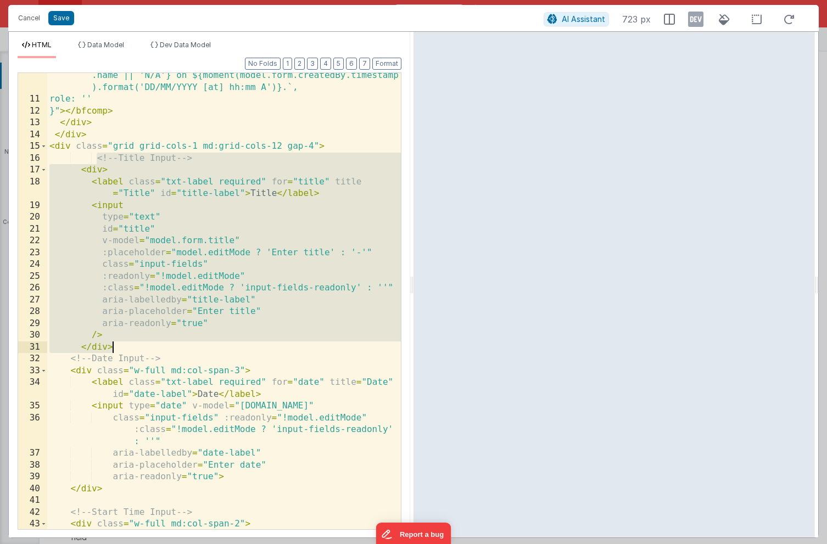
drag, startPoint x: 96, startPoint y: 159, endPoint x: 122, endPoint y: 345, distance: 187.5
click at [122, 345] on div "message: `This record was created by ${model.form.createdBy .name || 'N/A'} on …" at bounding box center [224, 316] width 354 height 516
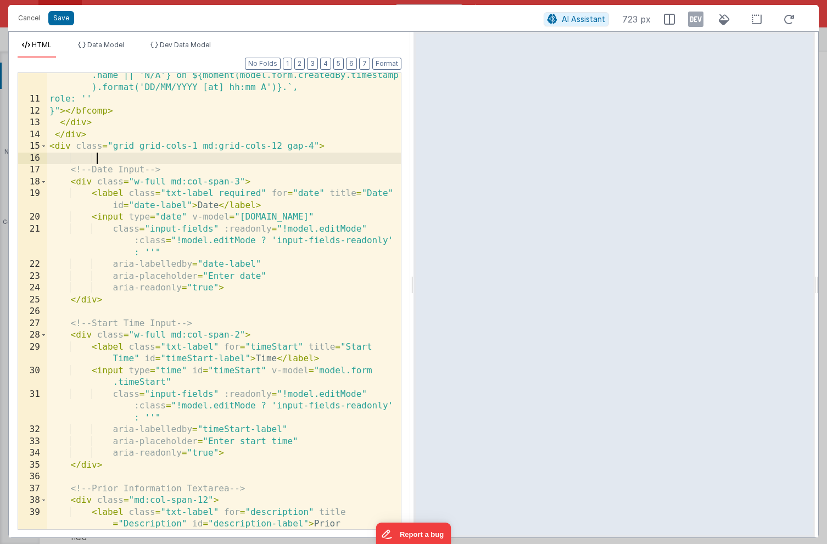
click at [115, 135] on div "message: `This record was created by ${model.form.createdBy .name || 'N/A'} on …" at bounding box center [224, 321] width 354 height 527
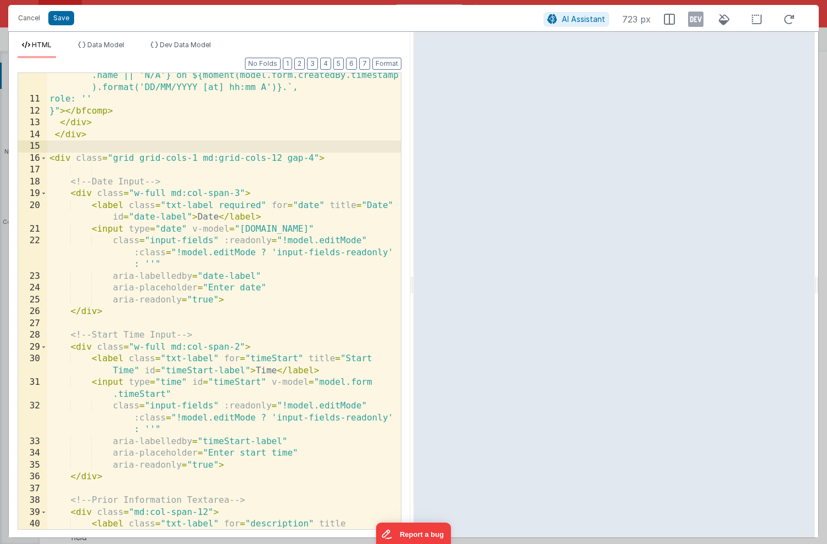
paste textarea
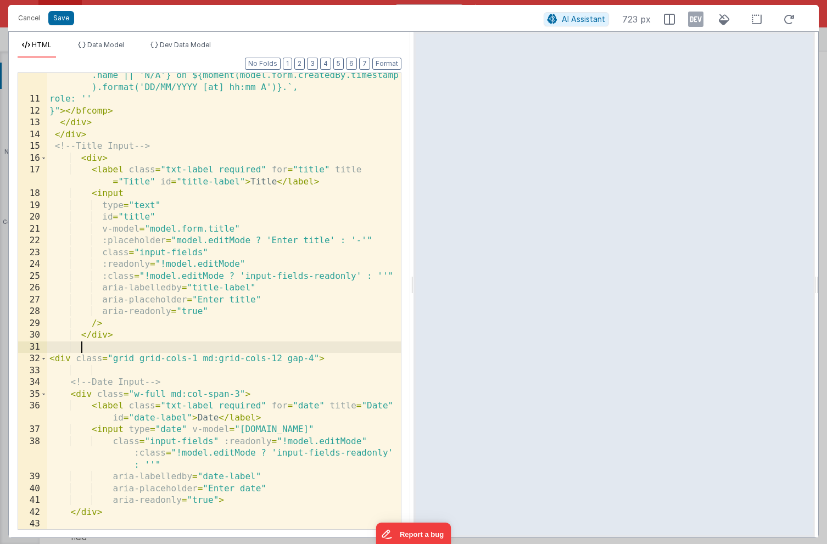
click at [103, 160] on div "message: `This record was created by ${model.form.createdBy .name || 'N/A'} on …" at bounding box center [224, 310] width 354 height 504
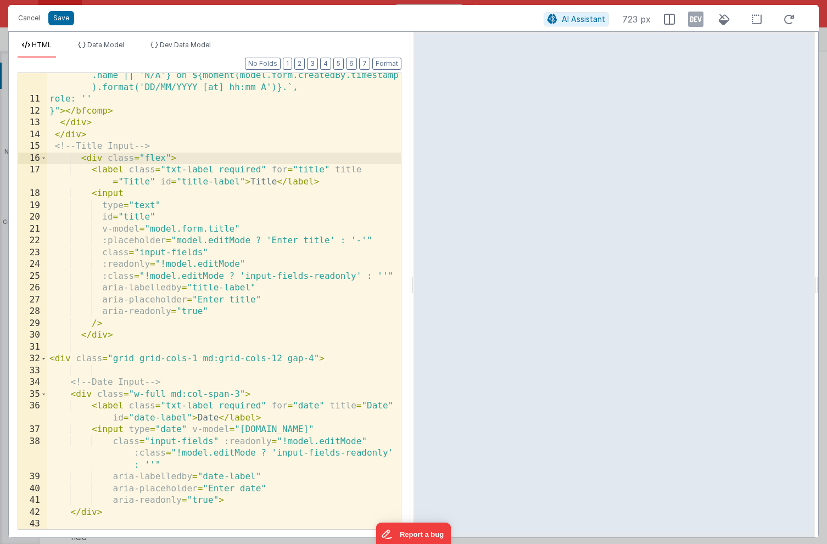
click at [61, 26] on div "Cancel Save AI Assistant 723 px" at bounding box center [413, 18] width 811 height 26
click at [59, 20] on button "Save" at bounding box center [61, 18] width 26 height 14
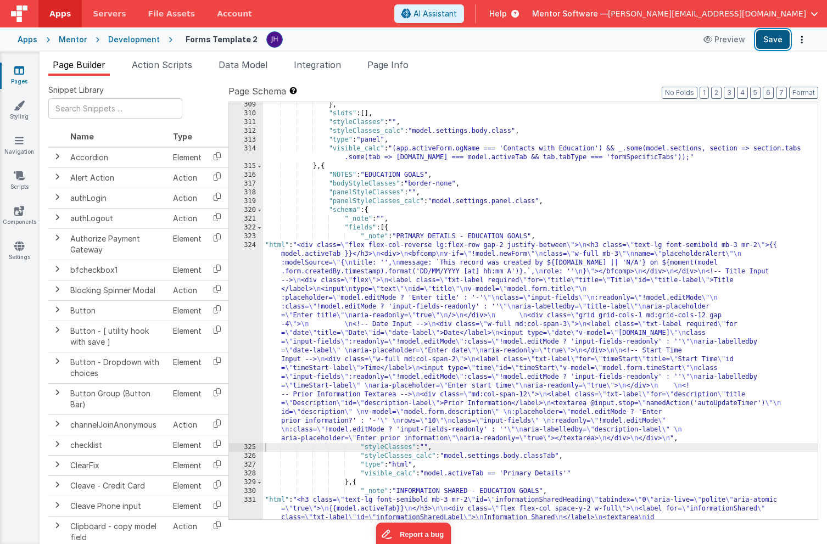
click at [777, 41] on button "Save" at bounding box center [773, 39] width 34 height 19
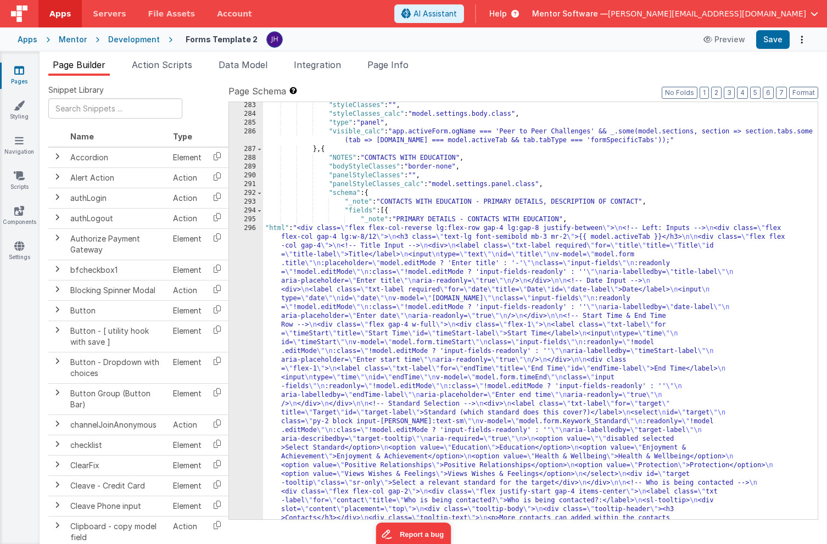
scroll to position [4871, 0]
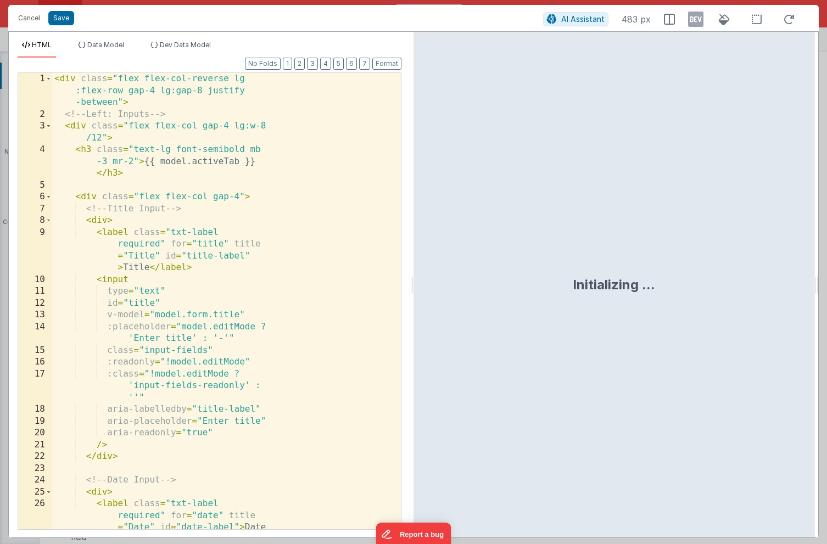
scroll to position [4978, 0]
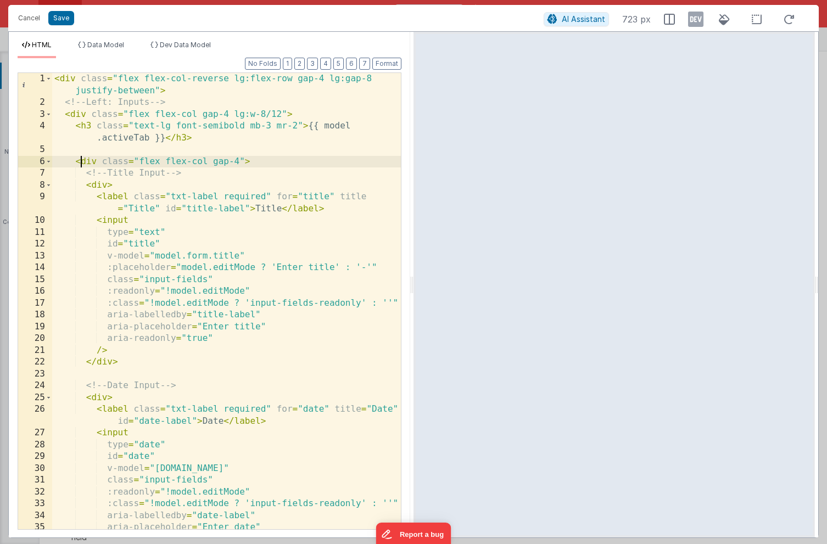
click at [82, 161] on div "< div class = "flex flex-col-reverse lg:flex-row gap-4 lg:gap-8 justify-between…" at bounding box center [226, 319] width 349 height 492
drag, startPoint x: 76, startPoint y: 162, endPoint x: 254, endPoint y: 159, distance: 178.0
click at [254, 159] on div "< div class = "flex flex-col-reverse lg:flex-row gap-4 lg:gap-8 justify-between…" at bounding box center [226, 319] width 349 height 492
click at [60, 15] on button "Save" at bounding box center [61, 18] width 26 height 14
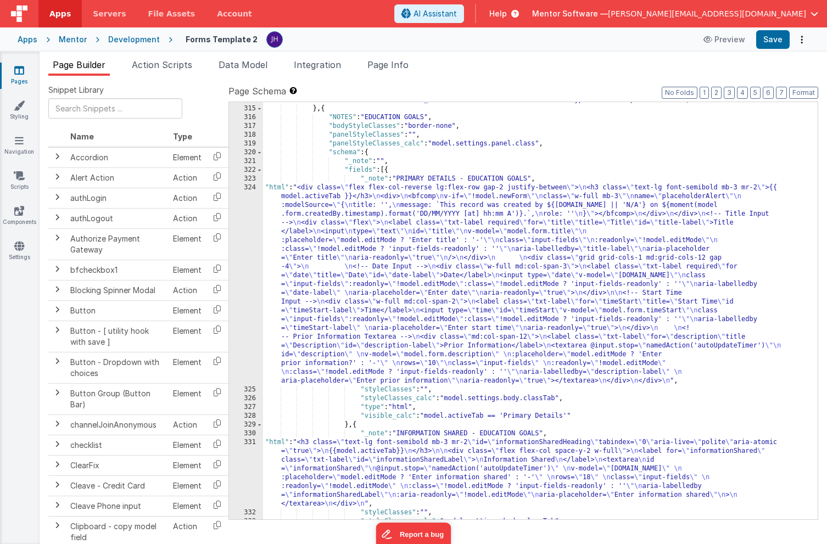
scroll to position [5200, 0]
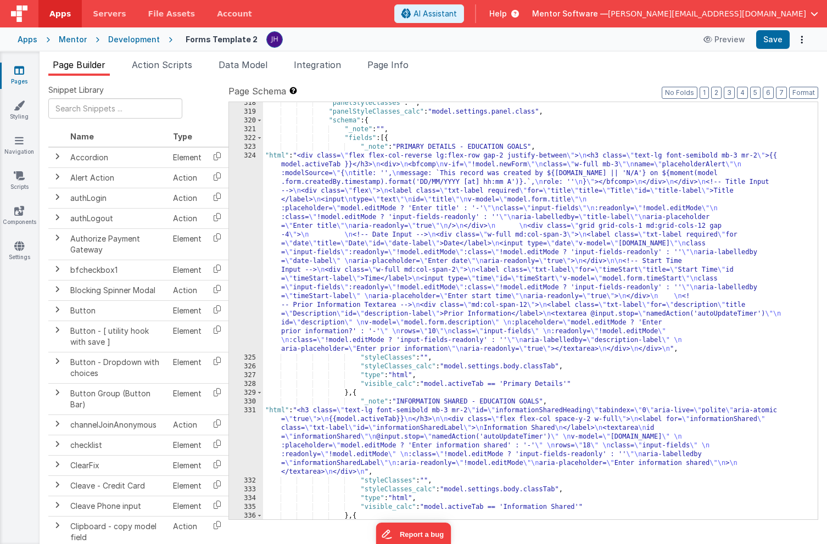
click at [360, 223] on div ""panelStyleClasses" : "" , "panelStyleClasses_calc" : "model.settings.panel.cla…" at bounding box center [540, 316] width 555 height 435
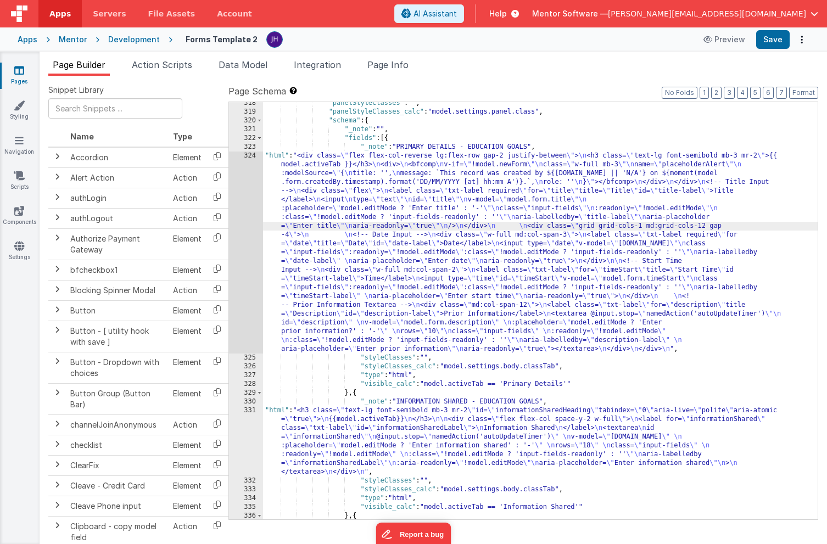
click at [247, 199] on div "324" at bounding box center [246, 253] width 34 height 202
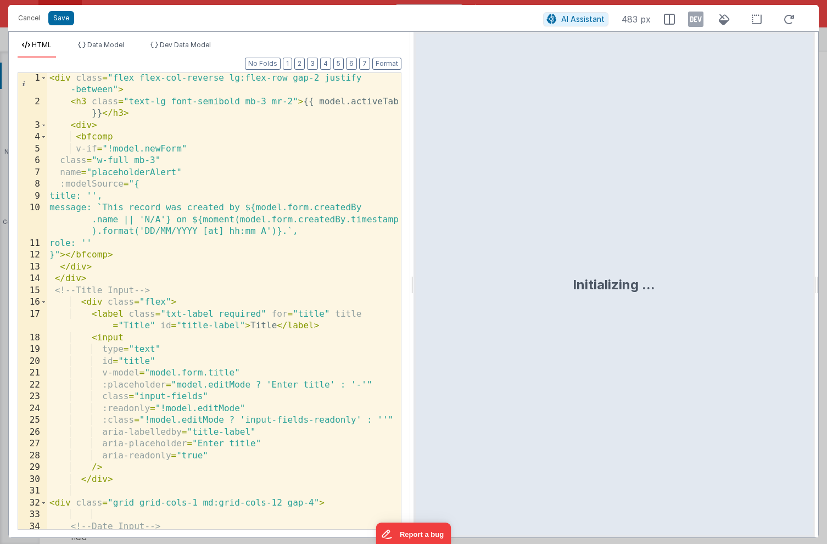
scroll to position [1, 0]
click at [154, 276] on div "< div class = "flex flex-col-reverse lg:flex-row gap-2 justify -between" > < h3…" at bounding box center [224, 319] width 354 height 492
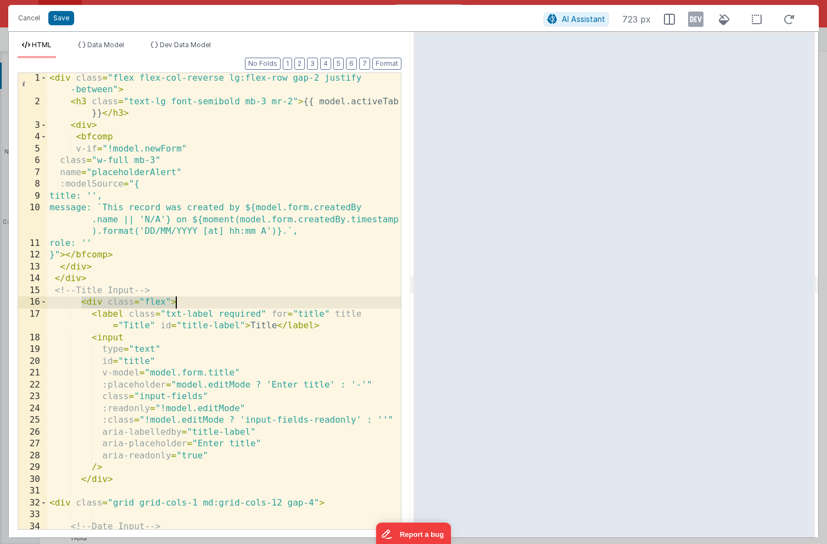
drag, startPoint x: 81, startPoint y: 301, endPoint x: 181, endPoint y: 301, distance: 100.0
click at [181, 301] on div "< div class = "flex flex-col-reverse lg:flex-row gap-2 justify -between" > < h3…" at bounding box center [224, 319] width 354 height 492
click at [60, 16] on button "Save" at bounding box center [61, 18] width 26 height 14
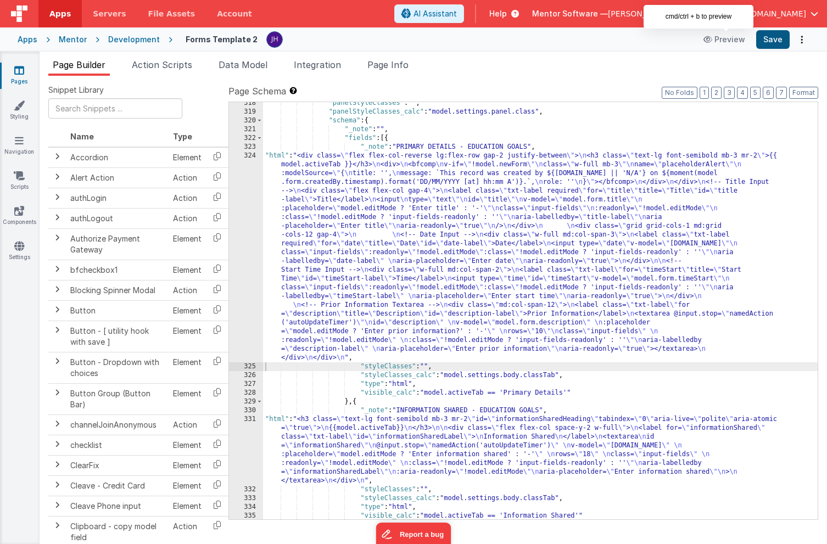
scroll to position [5199, 0]
click at [772, 41] on button "Save" at bounding box center [773, 39] width 34 height 19
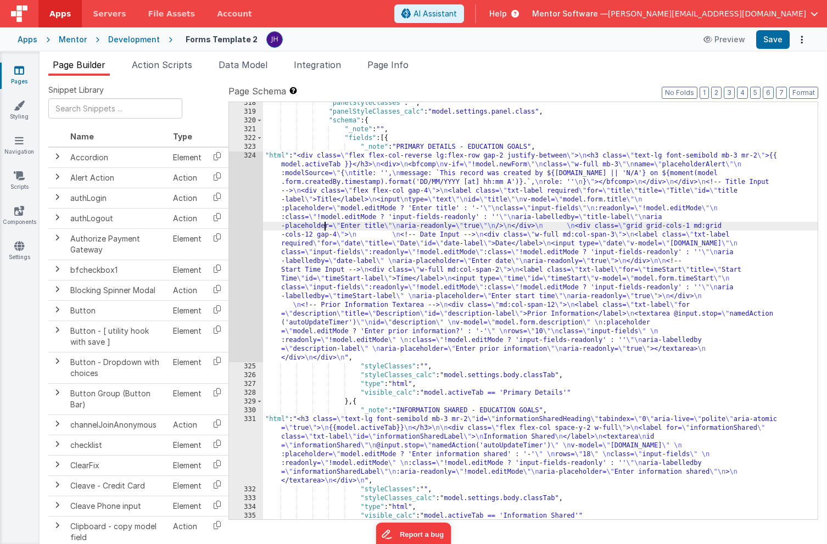
click at [324, 222] on div ""panelStyleClasses" : "" , "panelStyleClasses_calc" : "model.settings.panel.cla…" at bounding box center [540, 316] width 555 height 435
click at [243, 204] on div "324" at bounding box center [246, 257] width 34 height 211
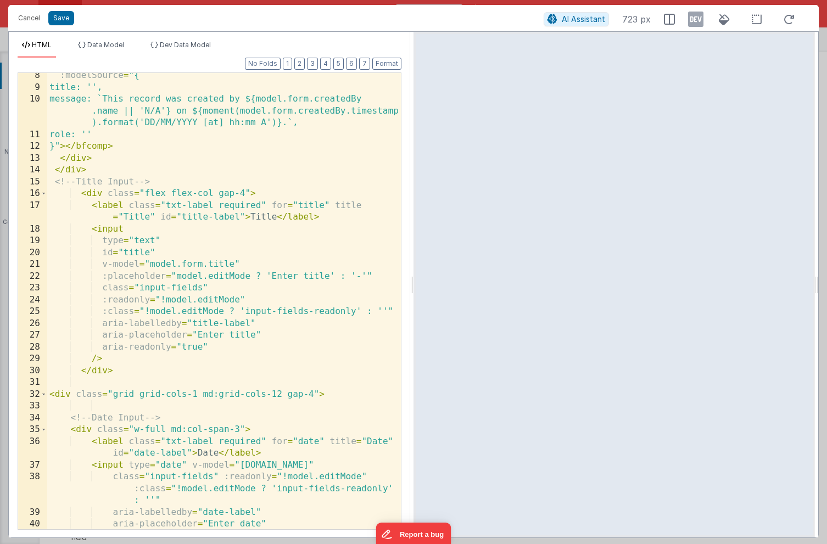
scroll to position [109, 0]
click at [46, 194] on span at bounding box center [44, 194] width 6 height 12
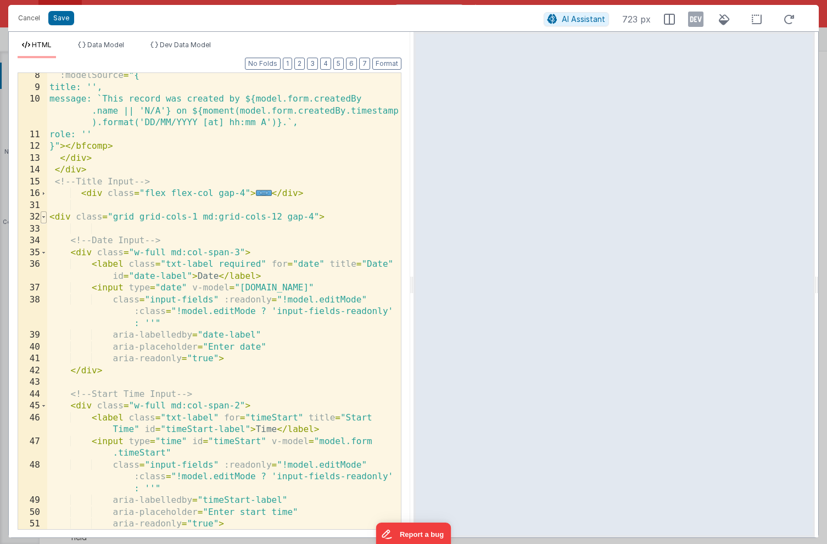
click at [44, 215] on span at bounding box center [44, 218] width 6 height 12
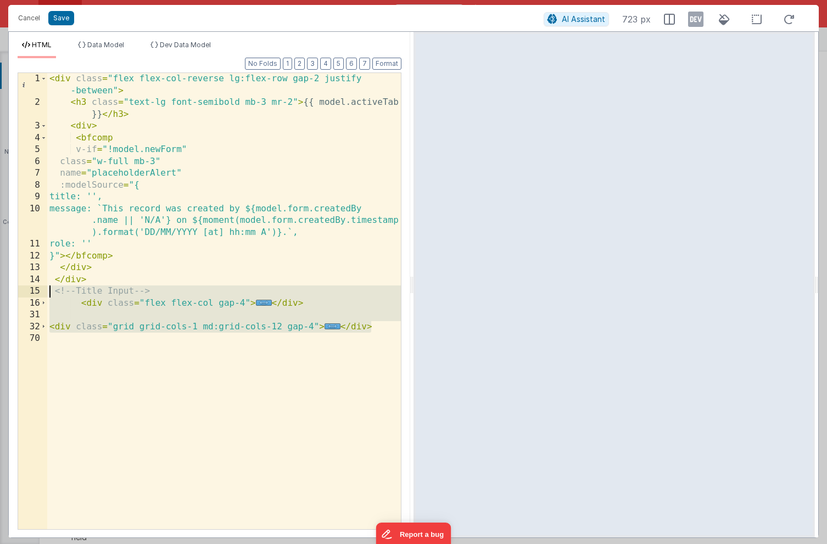
drag, startPoint x: 376, startPoint y: 327, endPoint x: 30, endPoint y: 291, distance: 348.5
click at [30, 291] on div "1 2 3 4 5 6 7 8 9 10 11 12 13 14 15 16 31 32 70 < div class = "flex flex-col-re…" at bounding box center [210, 302] width 384 height 458
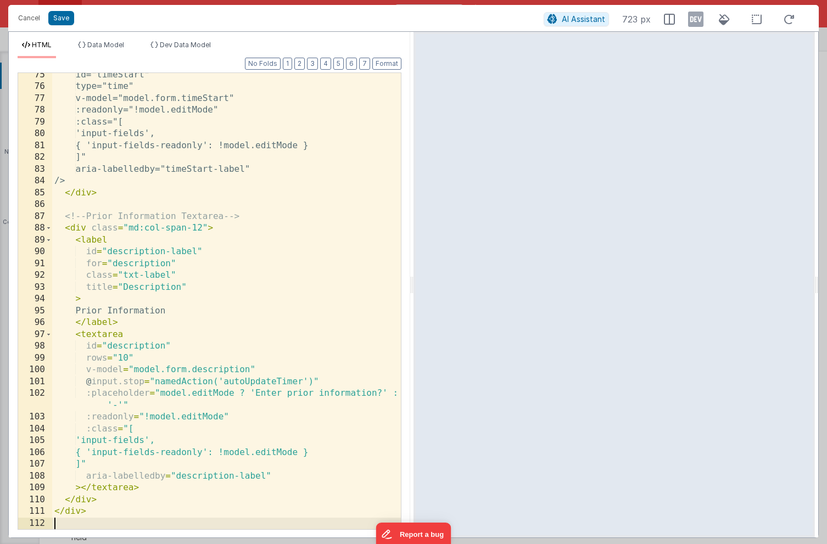
scroll to position [925, 0]
click at [62, 17] on button "Save" at bounding box center [61, 18] width 26 height 14
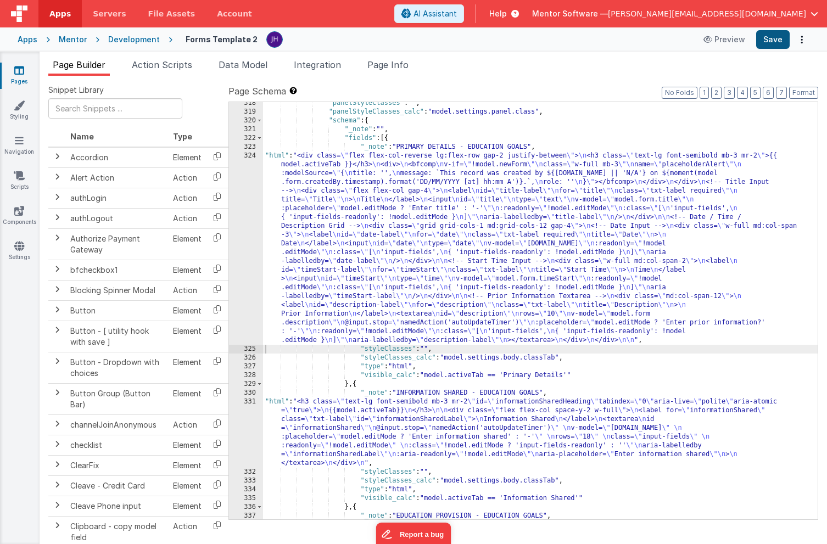
scroll to position [5201, 0]
click at [774, 40] on button "Save" at bounding box center [773, 39] width 34 height 19
click at [360, 209] on div ""panelStyleClasses" : "" , "panelStyleClasses_calc" : "model.settings.panel.cla…" at bounding box center [540, 343] width 555 height 488
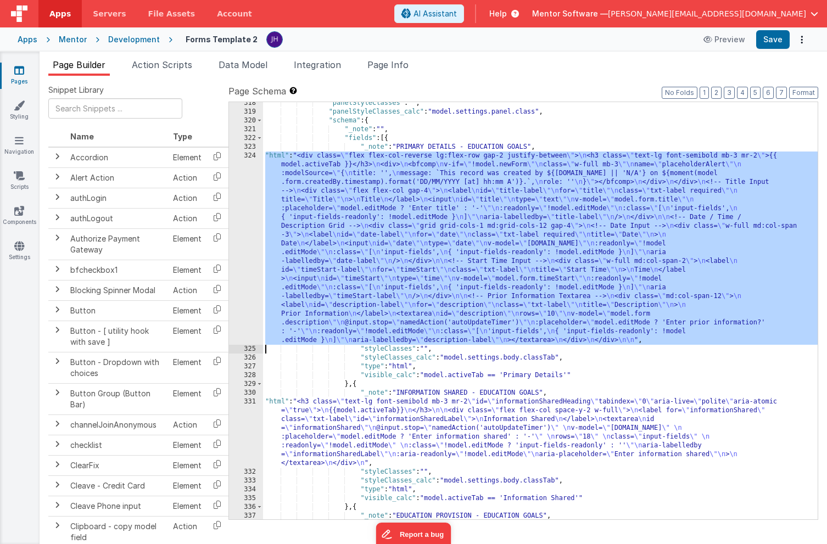
click at [246, 209] on div "324" at bounding box center [246, 248] width 34 height 193
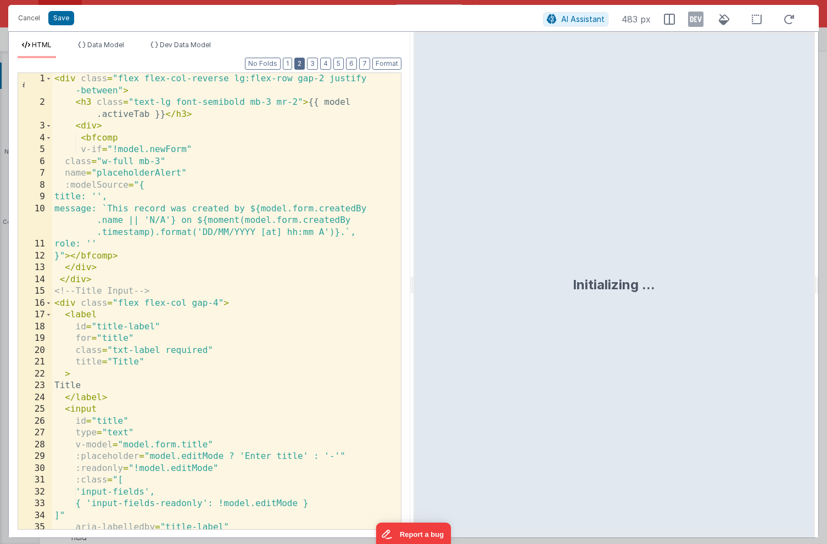
click at [302, 63] on button "2" at bounding box center [299, 64] width 10 height 12
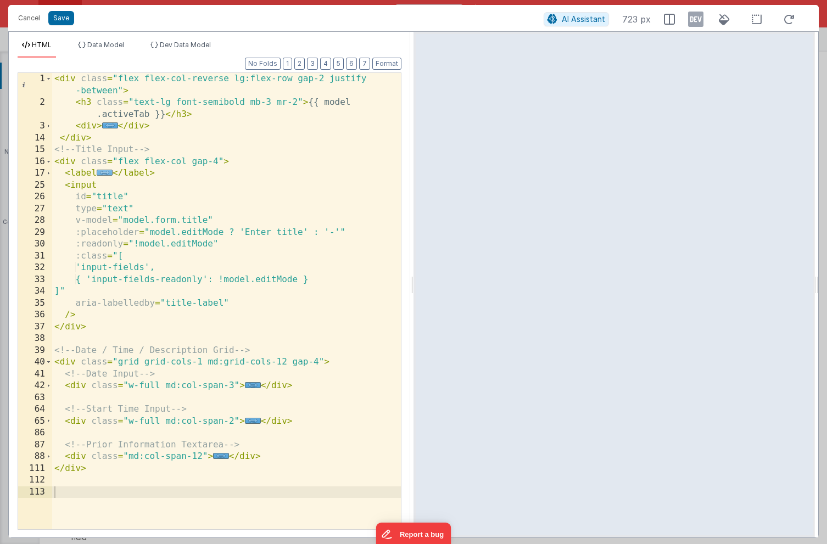
click at [107, 174] on span "..." at bounding box center [105, 173] width 16 height 6
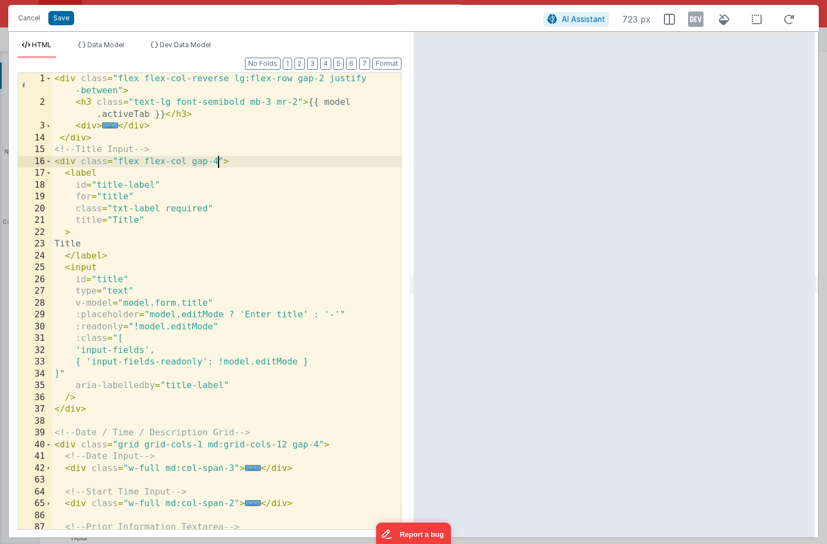
click at [218, 161] on div "< div class = "flex flex-col-reverse lg:flex-row gap-2 justify -between" > < h3…" at bounding box center [226, 319] width 349 height 492
click at [65, 19] on button "Save" at bounding box center [61, 18] width 26 height 14
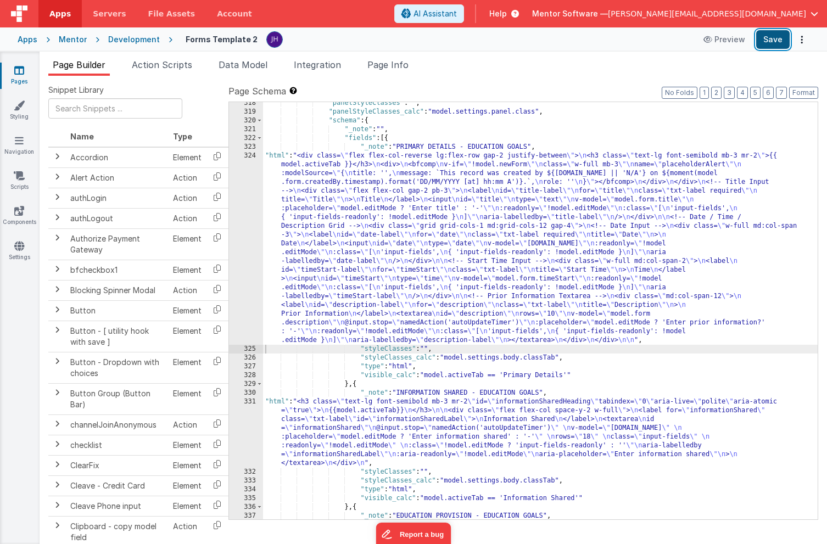
click at [773, 36] on button "Save" at bounding box center [773, 39] width 34 height 19
click at [393, 215] on div ""panelStyleClasses" : "" , "panelStyleClasses_calc" : "model.settings.panel.cla…" at bounding box center [540, 343] width 555 height 488
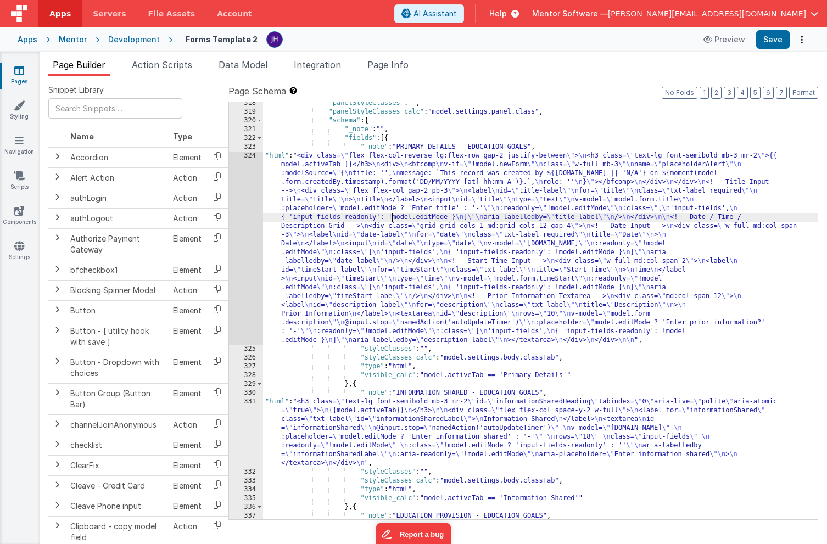
click at [243, 206] on div "324" at bounding box center [246, 248] width 34 height 193
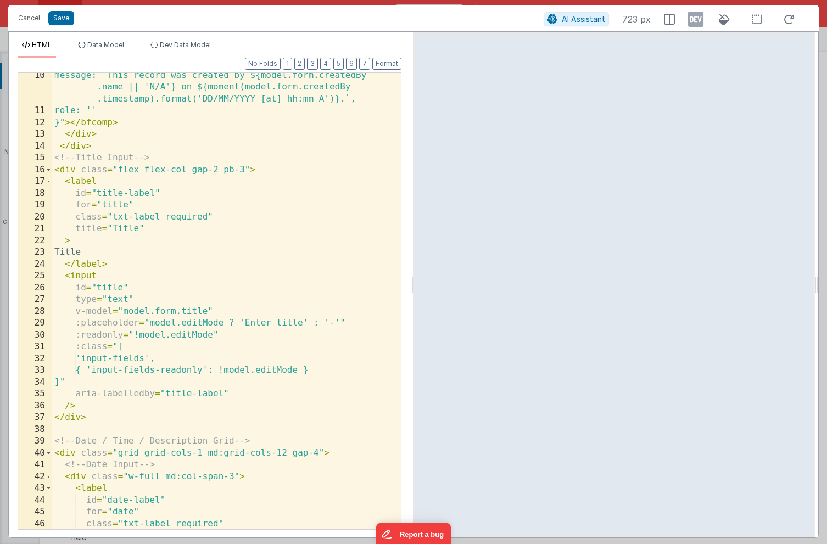
scroll to position [0, 0]
drag, startPoint x: 218, startPoint y: 170, endPoint x: 147, endPoint y: 170, distance: 70.9
click at [147, 170] on div "message: `This record was created by ${model.form.createdBy .name || 'N/A'} on …" at bounding box center [226, 322] width 349 height 504
click at [60, 15] on button "Save" at bounding box center [61, 18] width 26 height 14
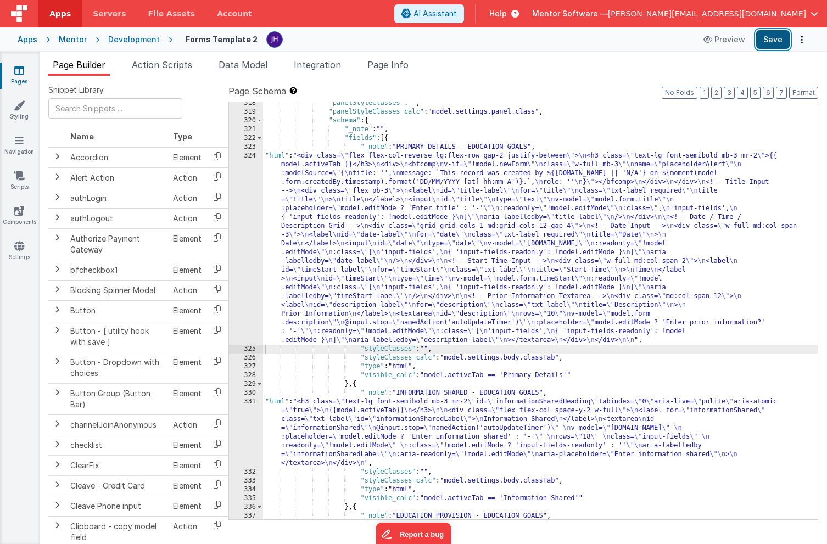
click at [772, 41] on button "Save" at bounding box center [773, 39] width 34 height 19
click at [322, 207] on div ""panelStyleClasses" : "" , "panelStyleClasses_calc" : "model.settings.panel.cla…" at bounding box center [540, 343] width 555 height 488
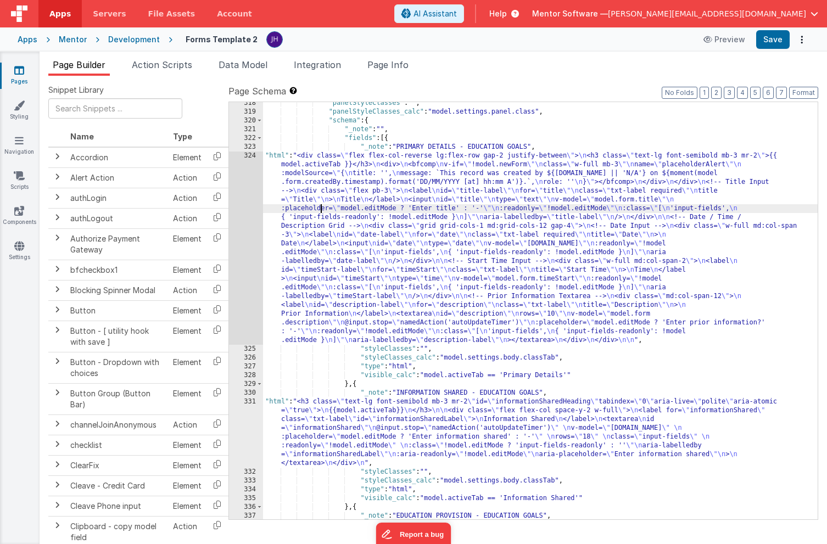
click at [249, 192] on div "324" at bounding box center [246, 248] width 34 height 193
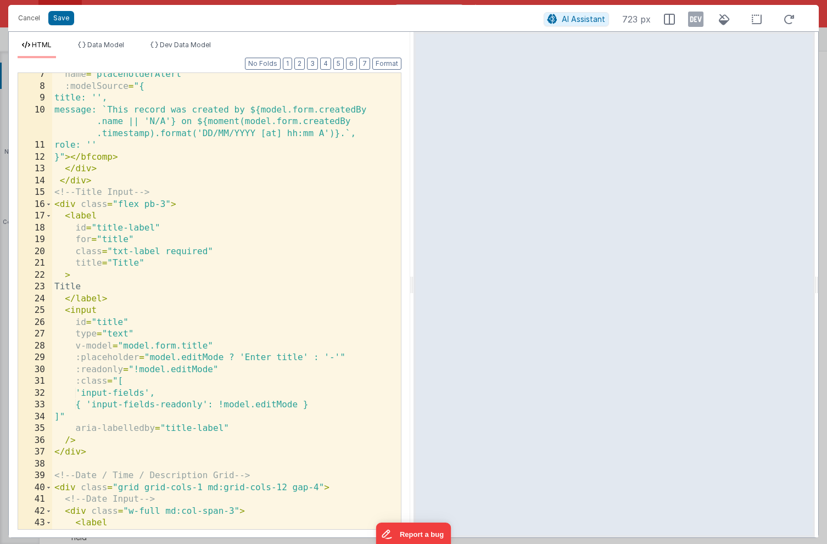
scroll to position [99, 0]
click at [58, 18] on button "Save" at bounding box center [61, 18] width 26 height 14
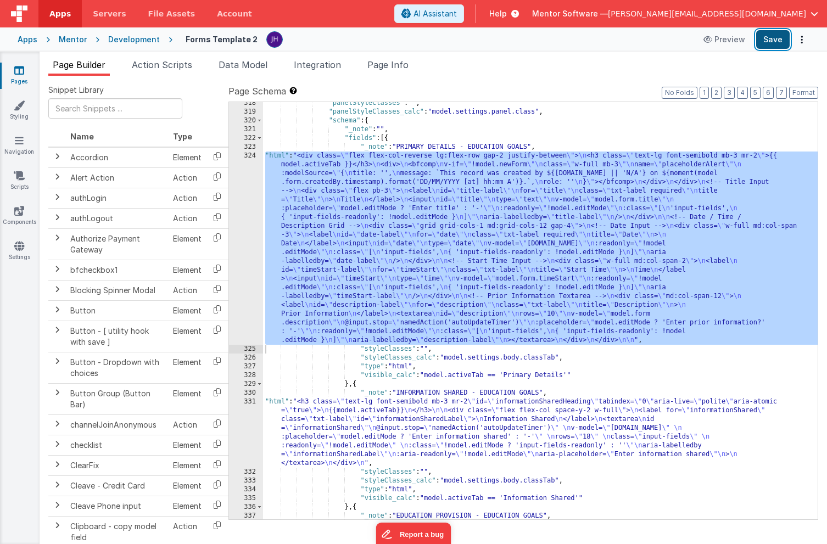
click at [771, 39] on button "Save" at bounding box center [773, 39] width 34 height 19
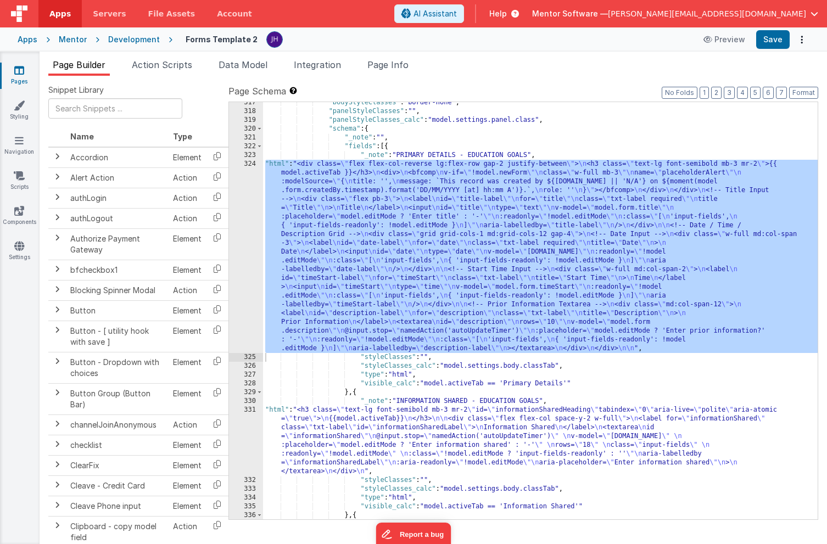
scroll to position [5198, 0]
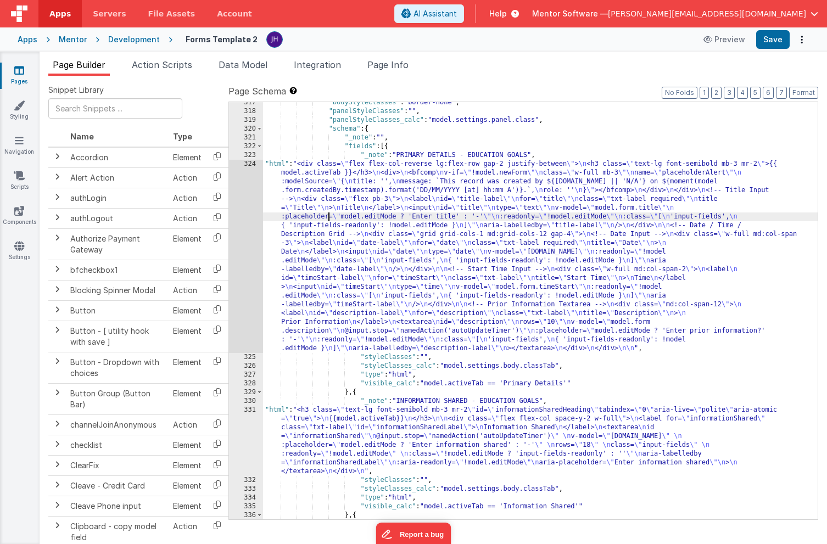
click at [327, 213] on div ""bodyStyleClasses" : "border-none" , "panelStyleClasses" : "" , "panelStyleClas…" at bounding box center [540, 315] width 555 height 435
click at [239, 188] on div "324" at bounding box center [246, 256] width 34 height 193
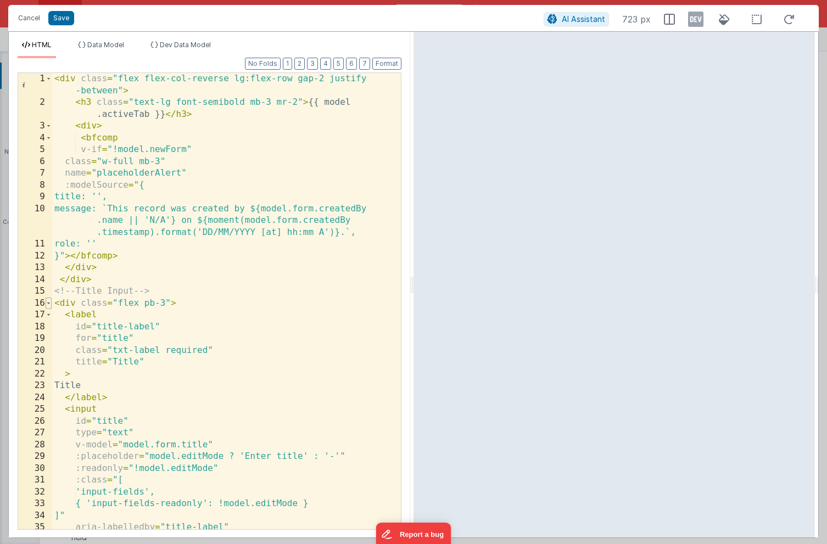
click at [49, 302] on span at bounding box center [49, 304] width 6 height 12
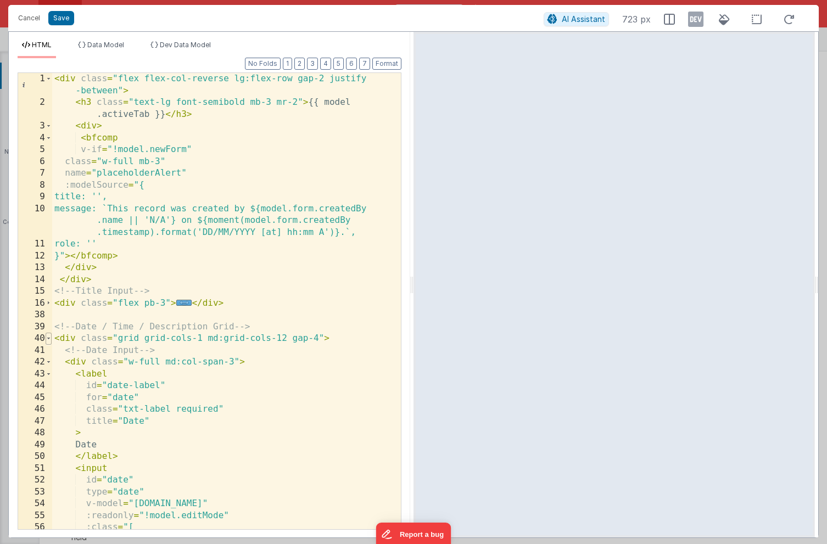
click at [49, 340] on span at bounding box center [49, 339] width 6 height 12
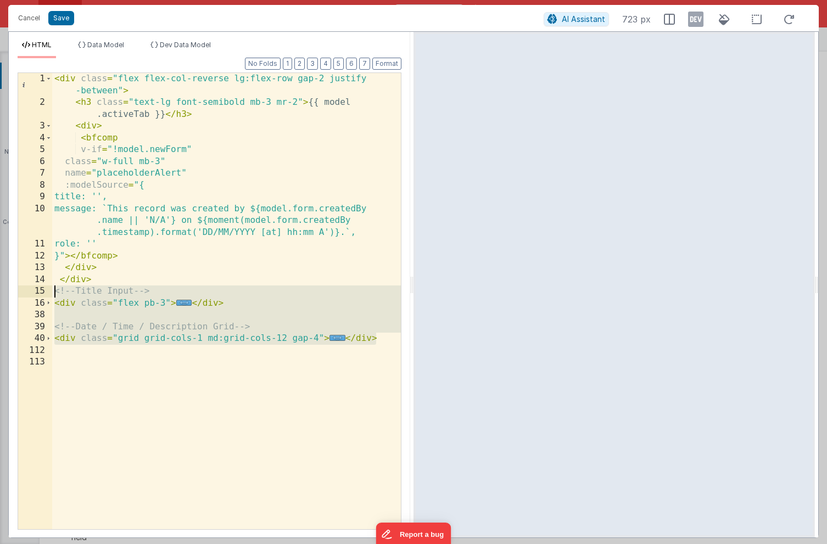
drag, startPoint x: 379, startPoint y: 339, endPoint x: -19, endPoint y: 293, distance: 399.8
click at [0, 293] on html "Cancel Save AI Assistant 723 px HTML Data Model Dev Data Model Format 7 6 5 4 3…" at bounding box center [413, 272] width 827 height 544
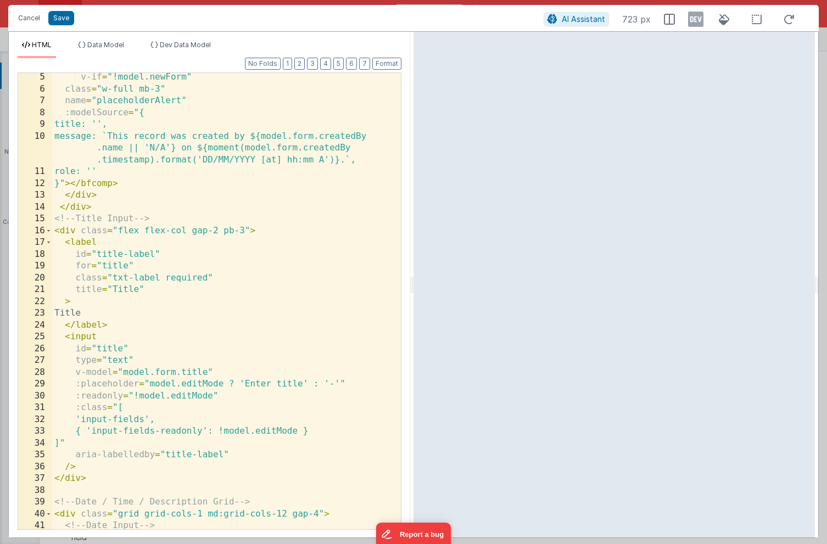
scroll to position [73, 0]
click at [58, 19] on button "Save" at bounding box center [61, 18] width 26 height 14
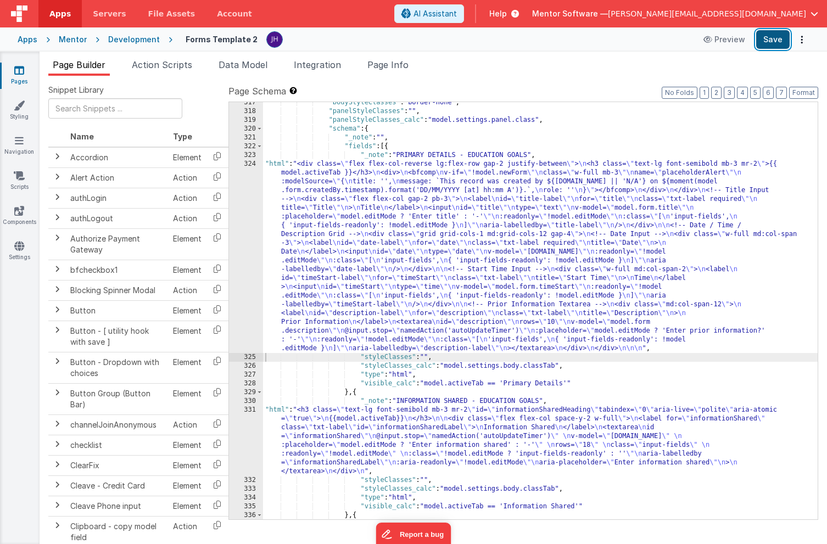
click at [776, 41] on button "Save" at bounding box center [773, 39] width 34 height 19
click at [395, 64] on span "Page Info" at bounding box center [388, 64] width 41 height 11
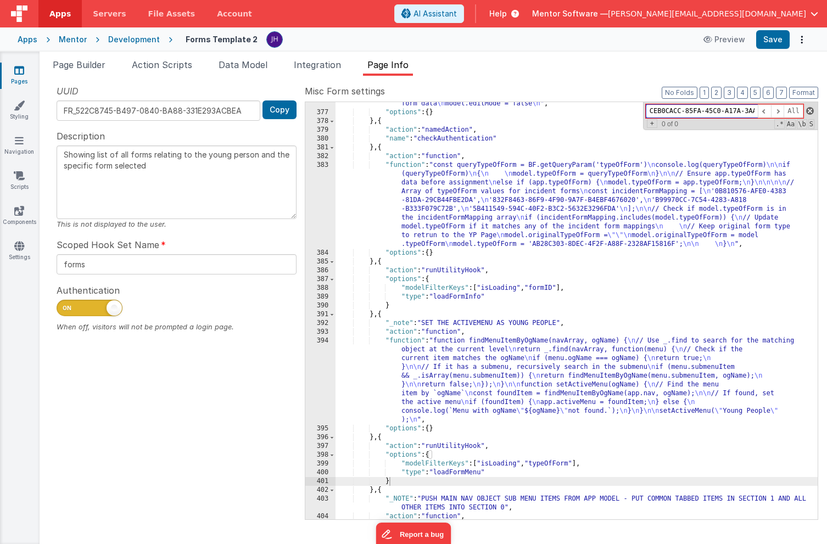
scroll to position [0, 37]
click at [809, 112] on span at bounding box center [810, 111] width 8 height 8
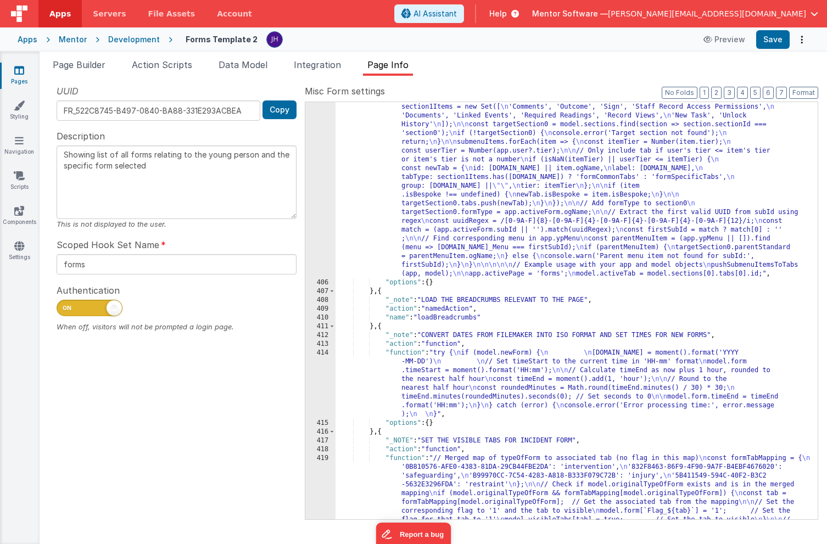
scroll to position [1006, 0]
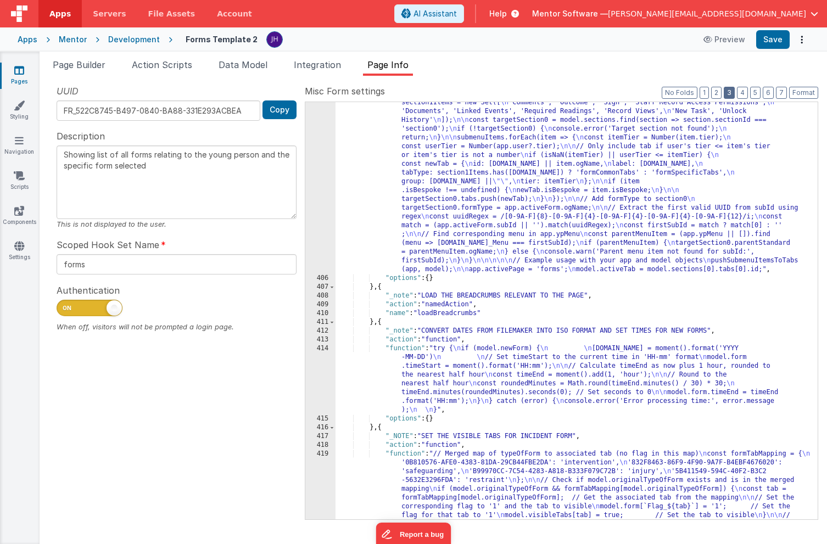
click at [730, 94] on button "3" at bounding box center [729, 93] width 11 height 12
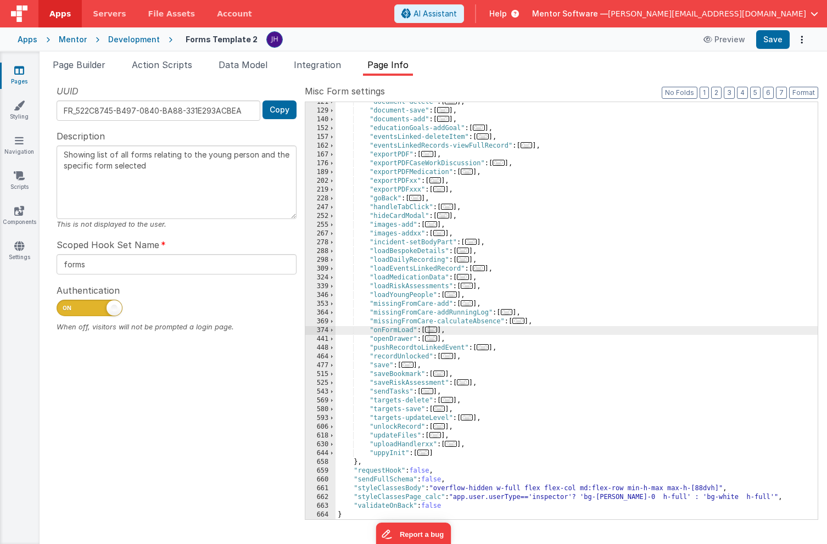
click at [409, 365] on span "..." at bounding box center [408, 365] width 12 height 6
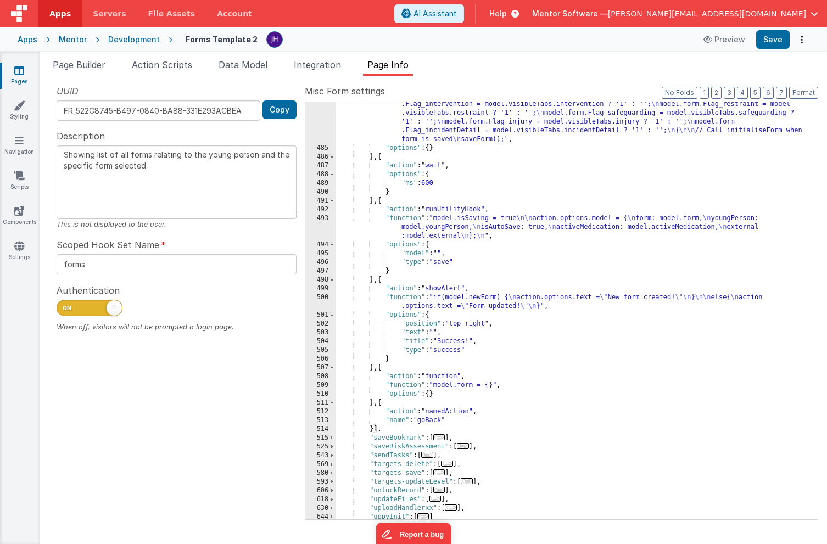
scroll to position [761, 0]
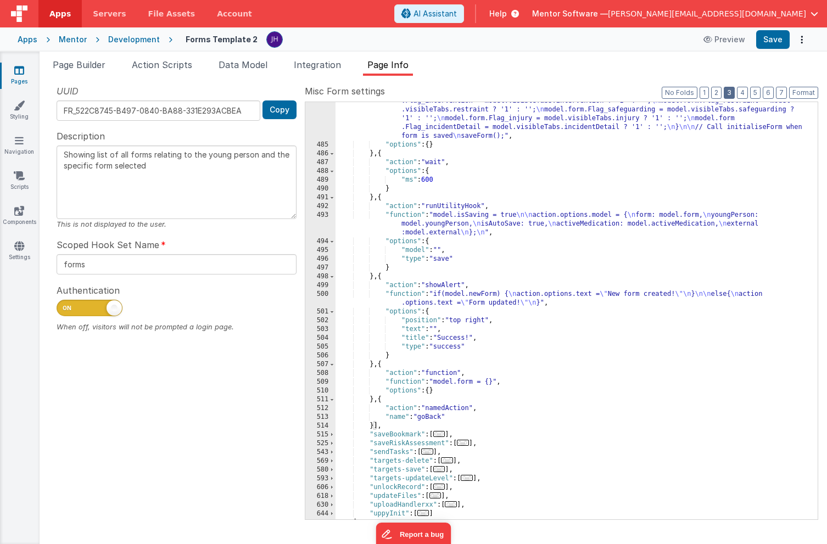
click at [730, 93] on button "3" at bounding box center [729, 93] width 11 height 12
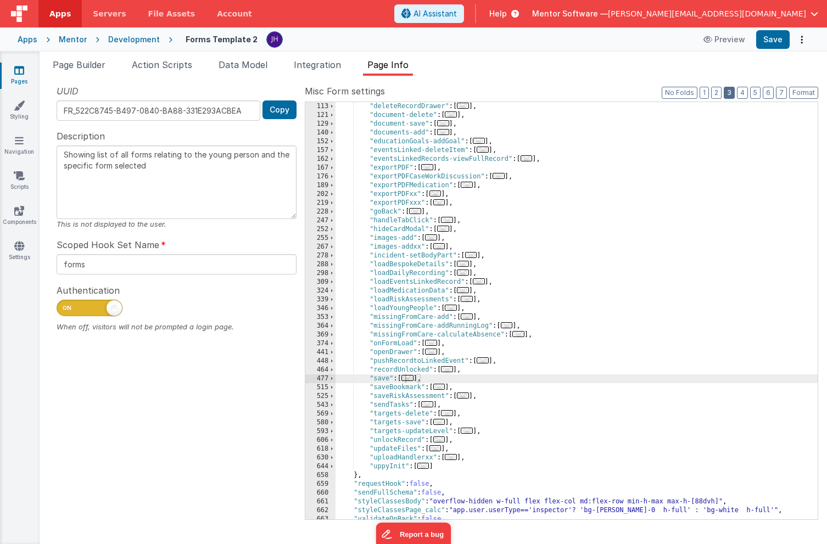
scroll to position [171, 0]
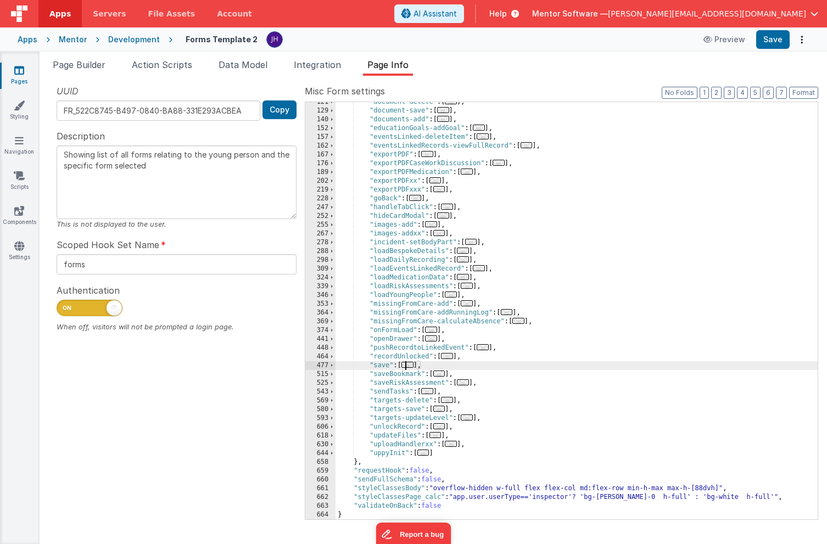
click at [411, 366] on span "..." at bounding box center [408, 365] width 12 height 6
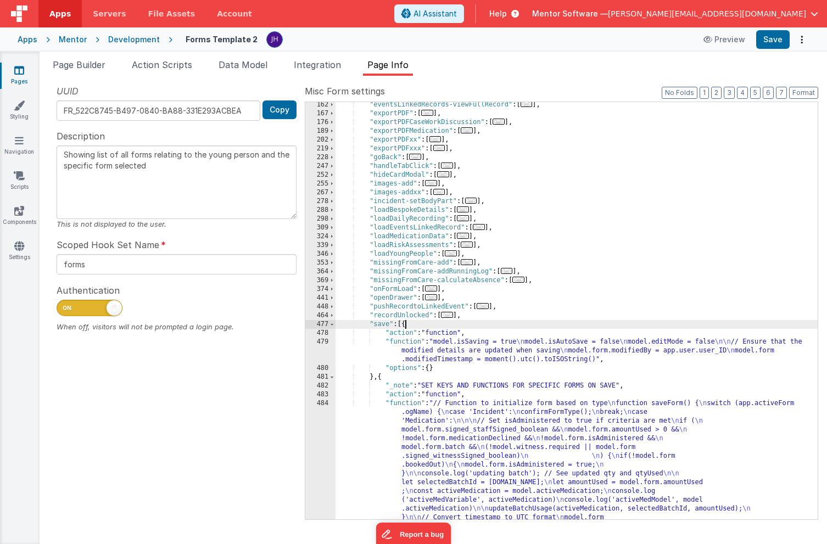
scroll to position [218, 0]
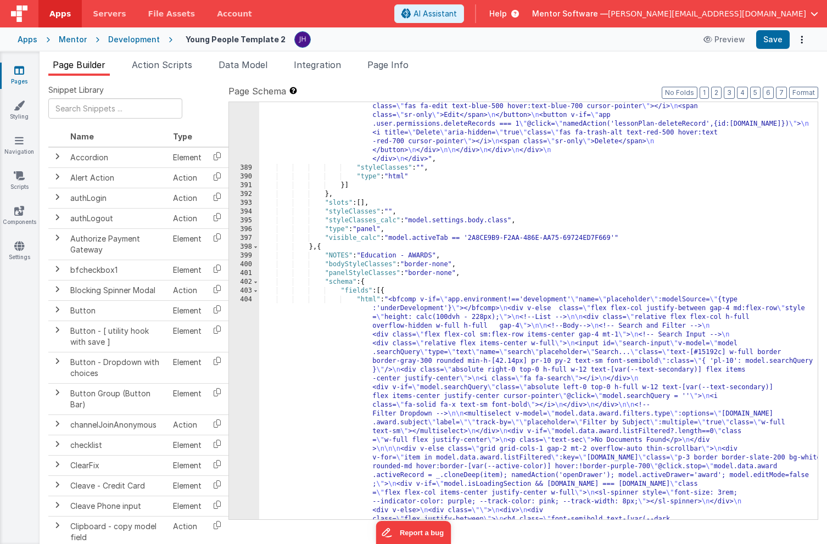
scroll to position [7493, 0]
click at [401, 65] on span "Page Info" at bounding box center [388, 64] width 41 height 11
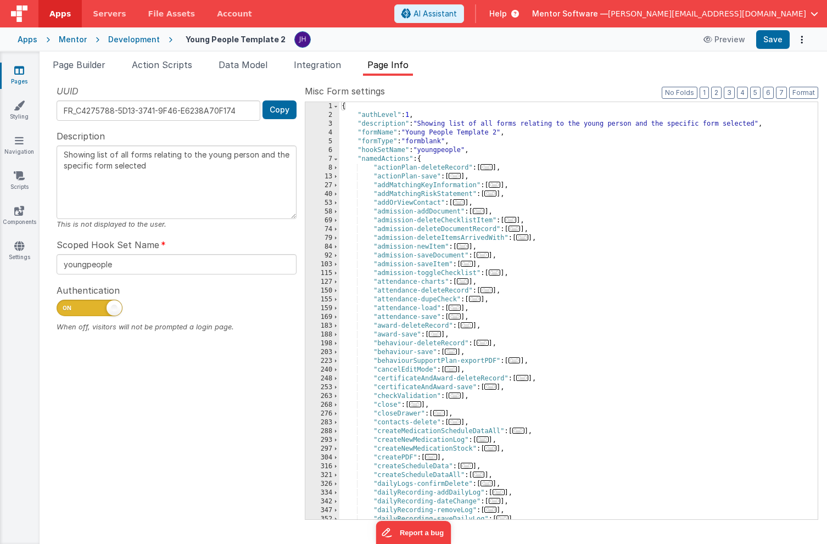
click at [599, 309] on div "{ "authLevel" : 1 , "description" : "Showing list of all forms relating to the …" at bounding box center [579, 319] width 479 height 435
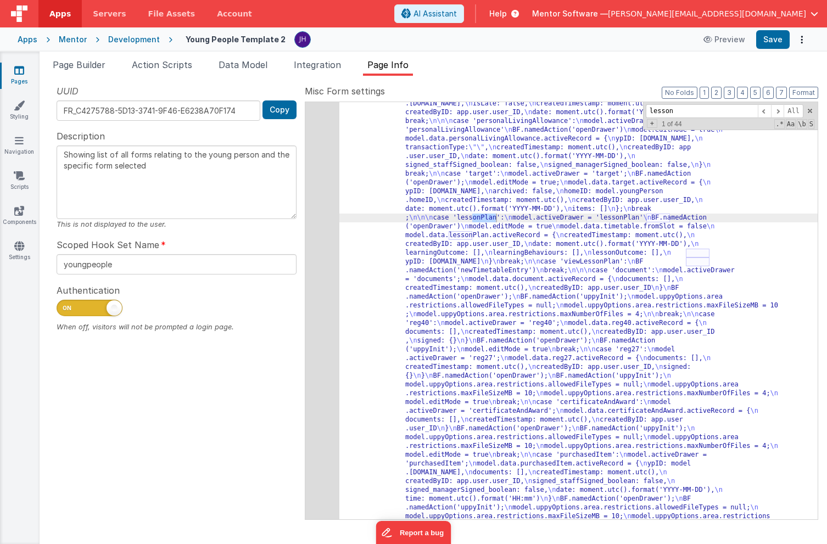
scroll to position [1177, 0]
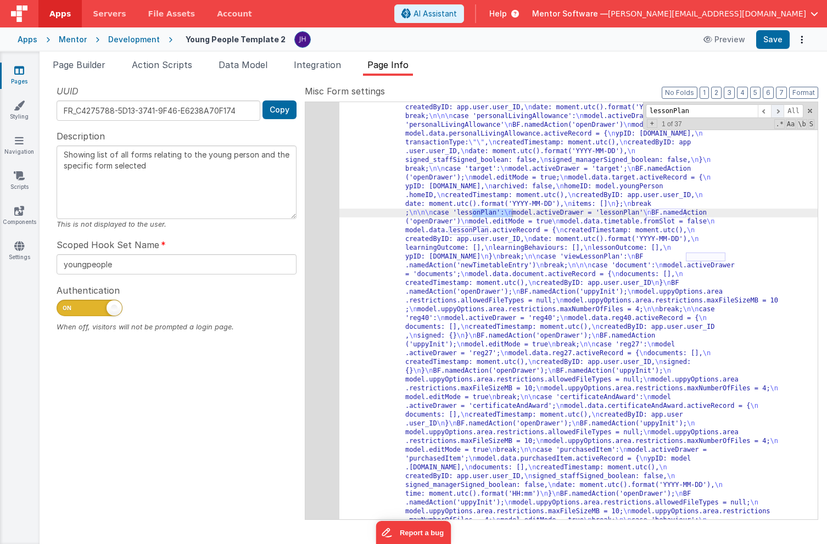
type input "lessonPlan"
click at [778, 108] on span at bounding box center [777, 111] width 13 height 14
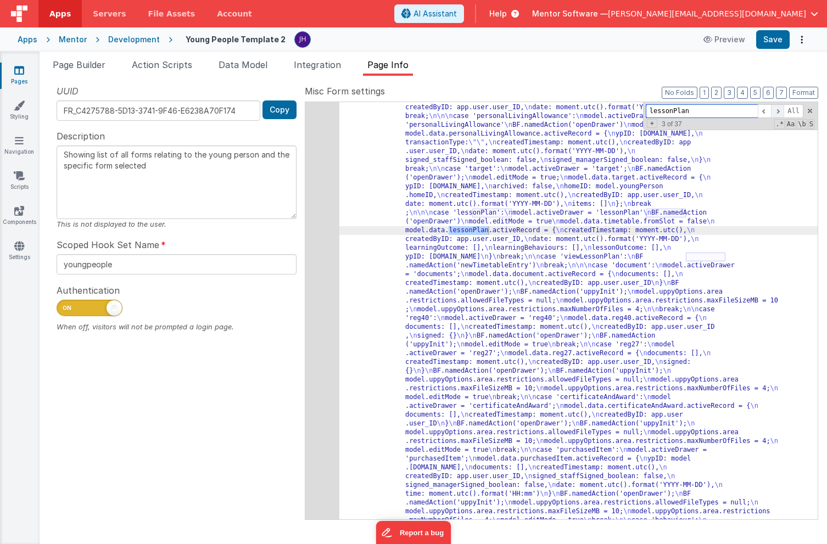
click at [778, 108] on span at bounding box center [777, 111] width 13 height 14
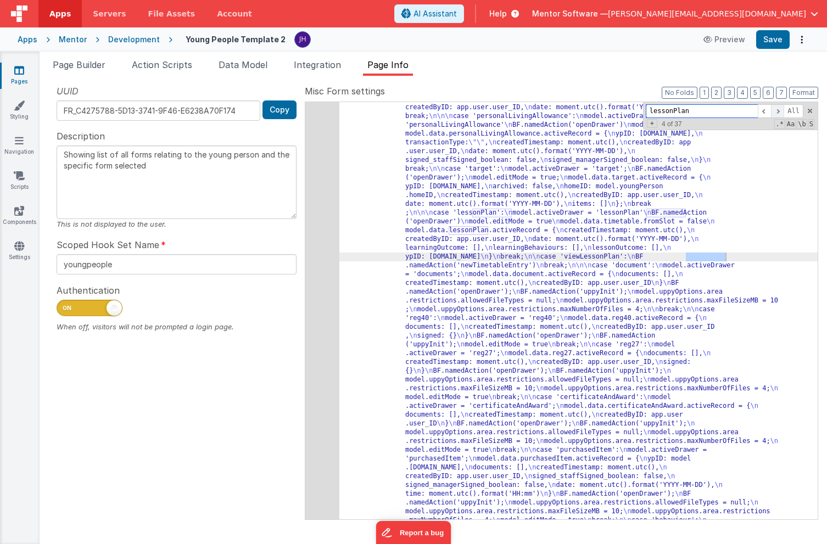
click at [778, 108] on span at bounding box center [777, 111] width 13 height 14
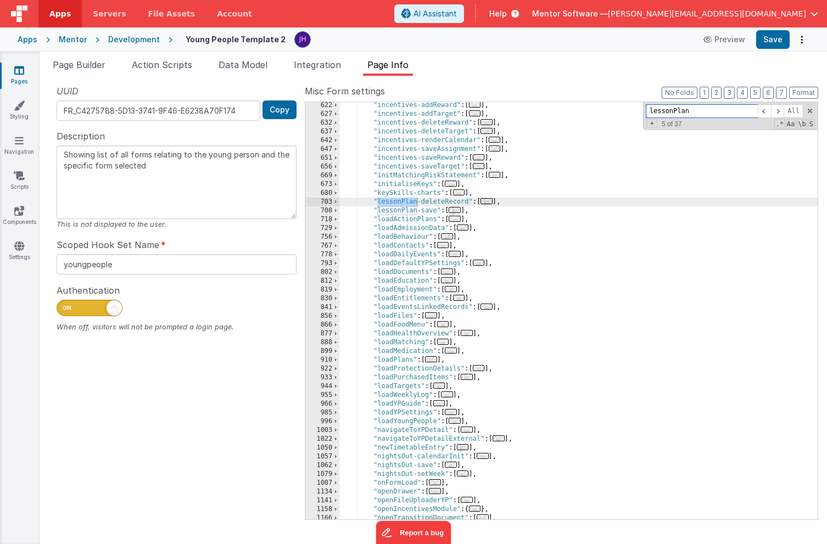
scroll to position [2163, 0]
click at [524, 195] on div ""incentives-addReward" : [ ... ] , "incentives-addTarget" : [ ... ] , "incentiv…" at bounding box center [579, 318] width 479 height 435
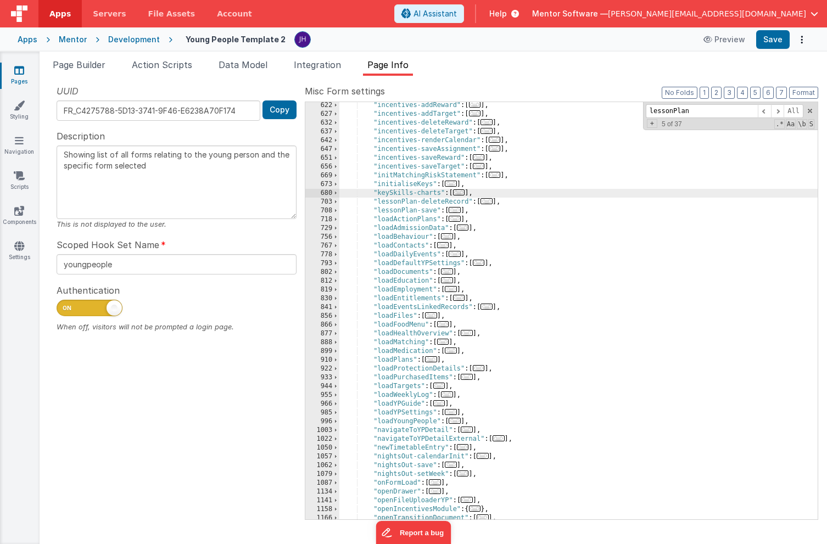
click at [458, 211] on span "..." at bounding box center [455, 210] width 12 height 6
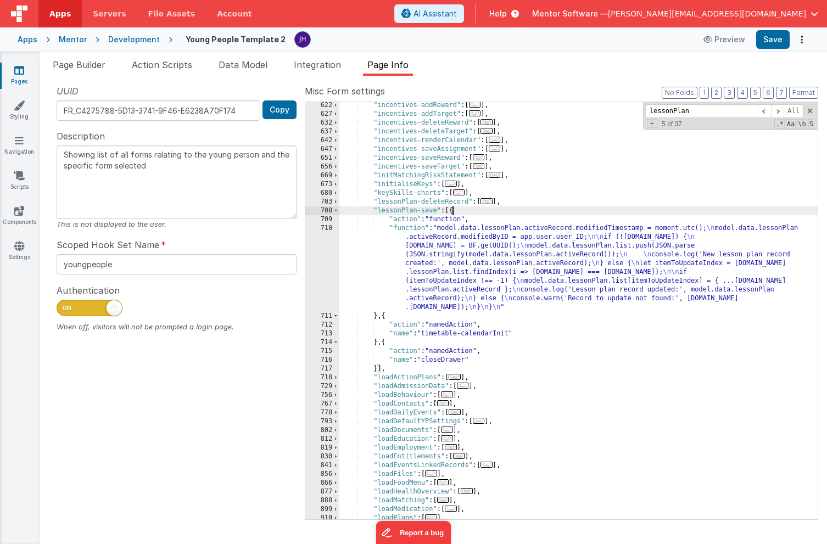
click at [440, 253] on div ""incentives-addReward" : [ ... ] , "incentives-addTarget" : [ ... ] , "incentiv…" at bounding box center [579, 318] width 479 height 435
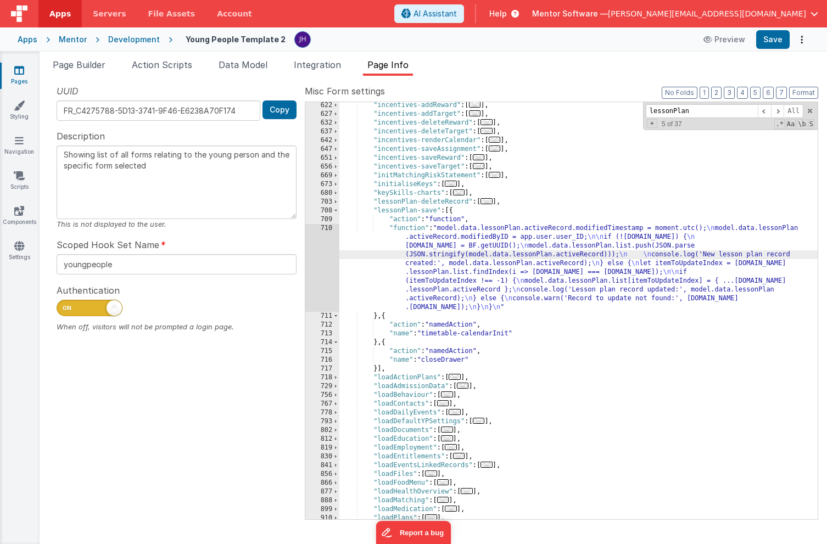
click at [322, 253] on div "710" at bounding box center [322, 268] width 34 height 88
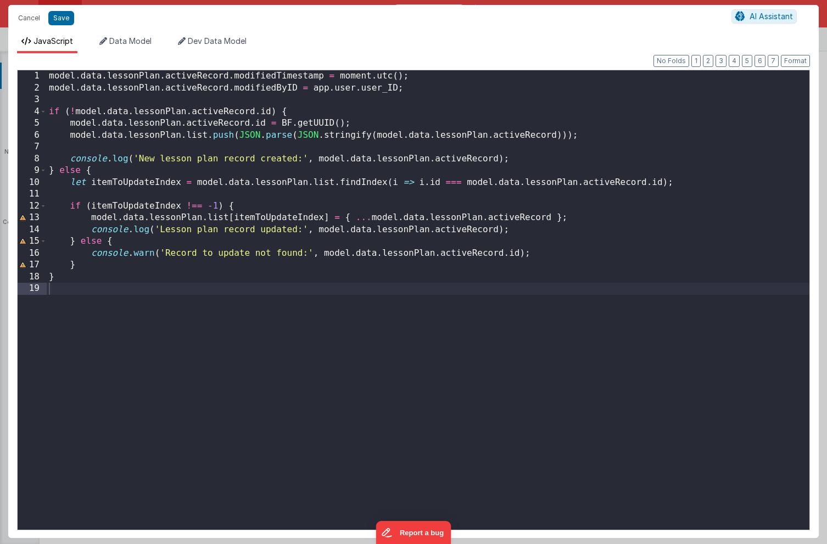
click at [124, 279] on div "model . data . lessonPlan . activeRecord . modifiedTimestamp = moment . utc ( )…" at bounding box center [428, 311] width 763 height 483
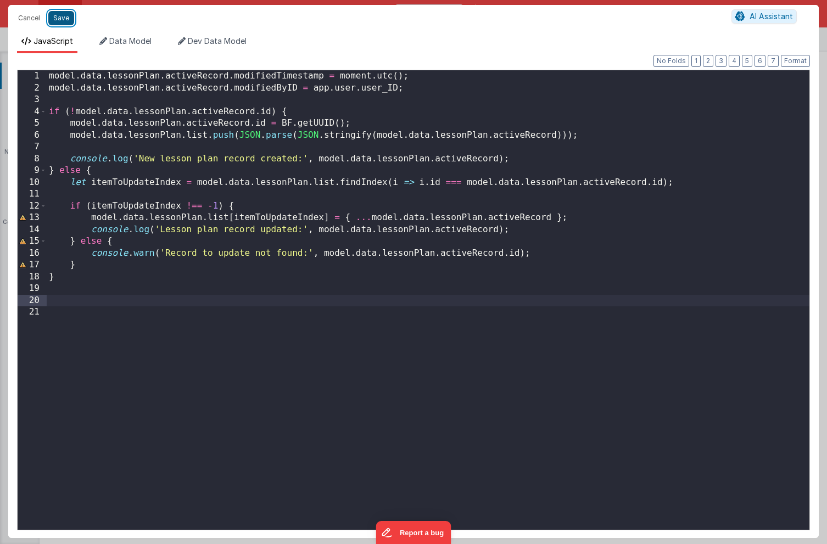
click at [62, 20] on button "Save" at bounding box center [61, 18] width 26 height 14
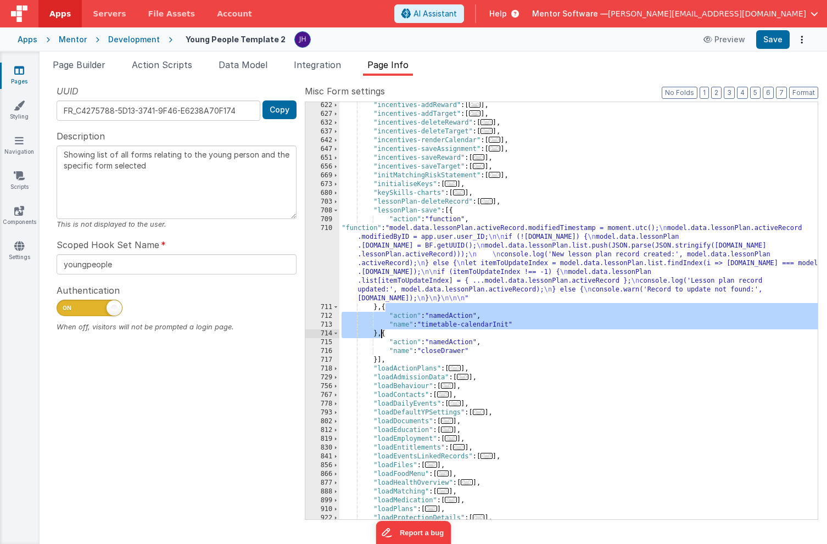
drag, startPoint x: 386, startPoint y: 307, endPoint x: 381, endPoint y: 333, distance: 26.2
click at [381, 333] on div ""incentives-addReward" : [ ... ] , "incentives-addTarget" : [ ... ] , "incentiv…" at bounding box center [579, 318] width 479 height 435
click at [491, 202] on span "..." at bounding box center [487, 201] width 12 height 6
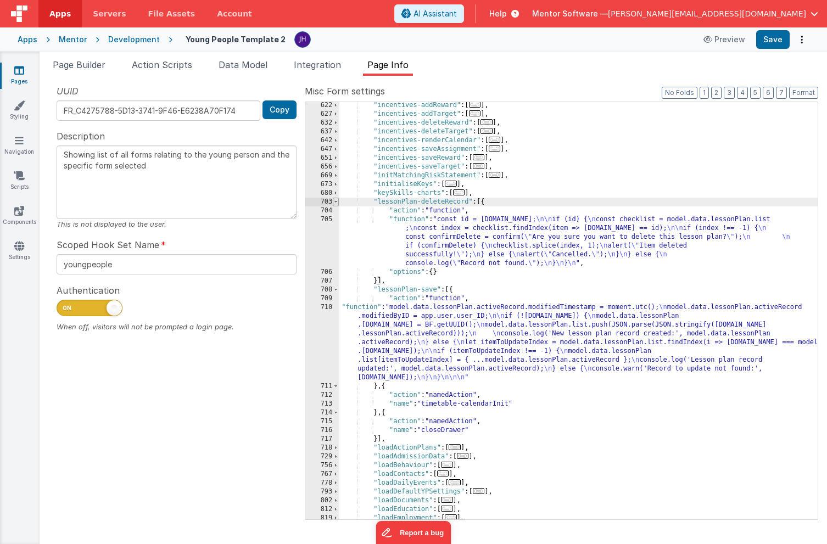
click at [335, 203] on span at bounding box center [336, 202] width 6 height 9
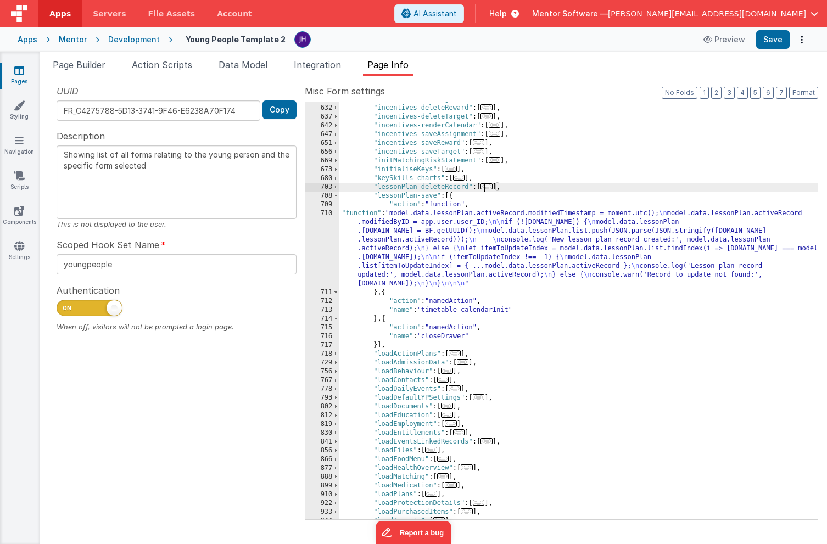
scroll to position [2188, 0]
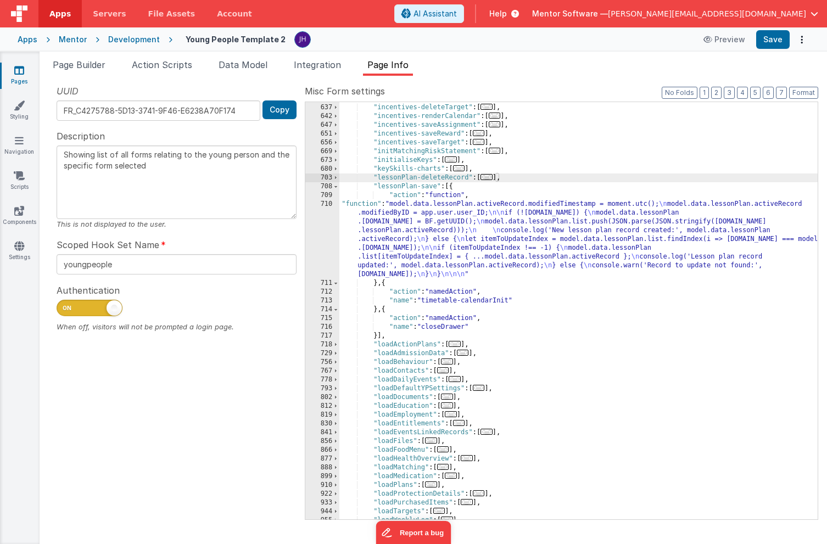
click at [458, 345] on span "..." at bounding box center [455, 344] width 12 height 6
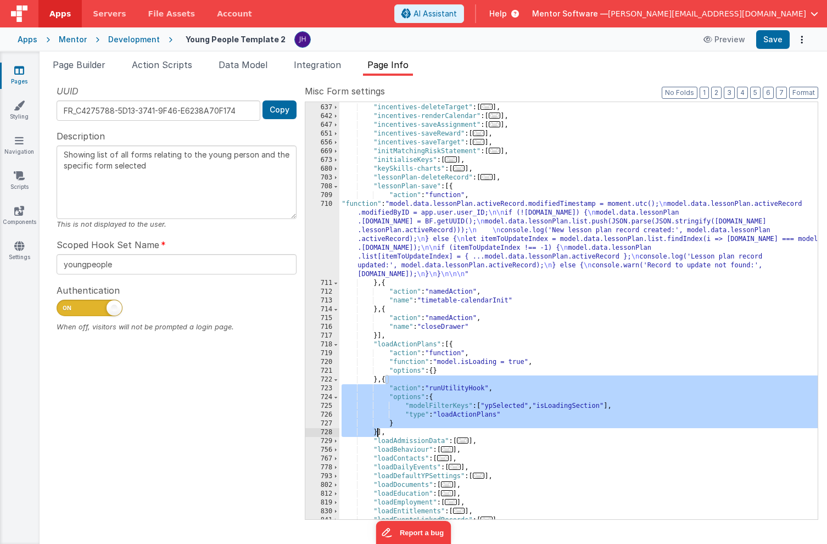
drag, startPoint x: 386, startPoint y: 381, endPoint x: 378, endPoint y: 432, distance: 51.8
click at [378, 432] on div ""incentives-deleteReward" : [ ... ] , "incentives-deleteTarget" : [ ... ] , "in…" at bounding box center [579, 311] width 479 height 435
click at [338, 344] on span at bounding box center [336, 345] width 6 height 9
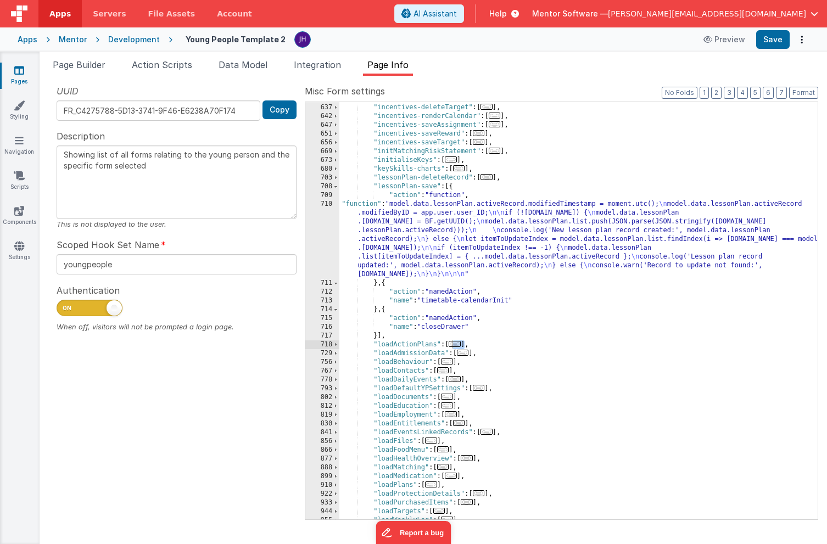
click at [385, 285] on div ""incentives-deleteReward" : [ ... ] , "incentives-deleteTarget" : [ ... ] , "in…" at bounding box center [579, 311] width 479 height 435
paste textarea
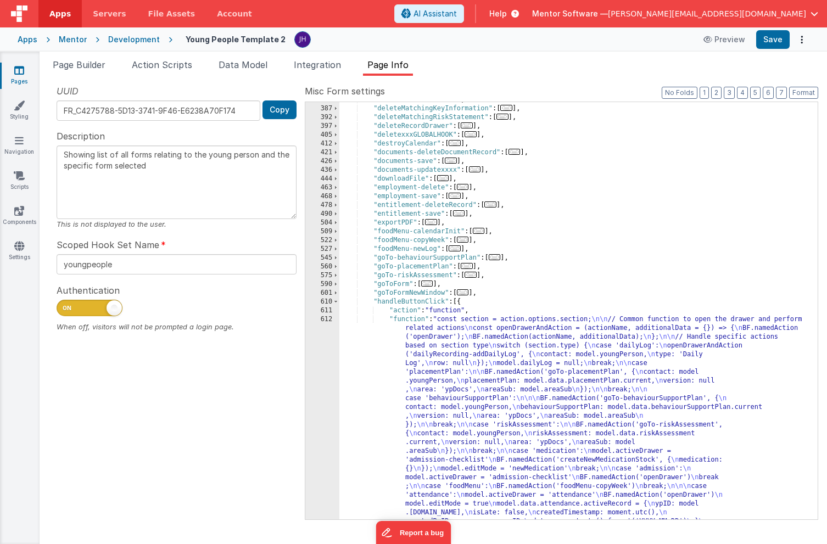
scroll to position [763, 0]
click at [336, 301] on span at bounding box center [336, 302] width 6 height 9
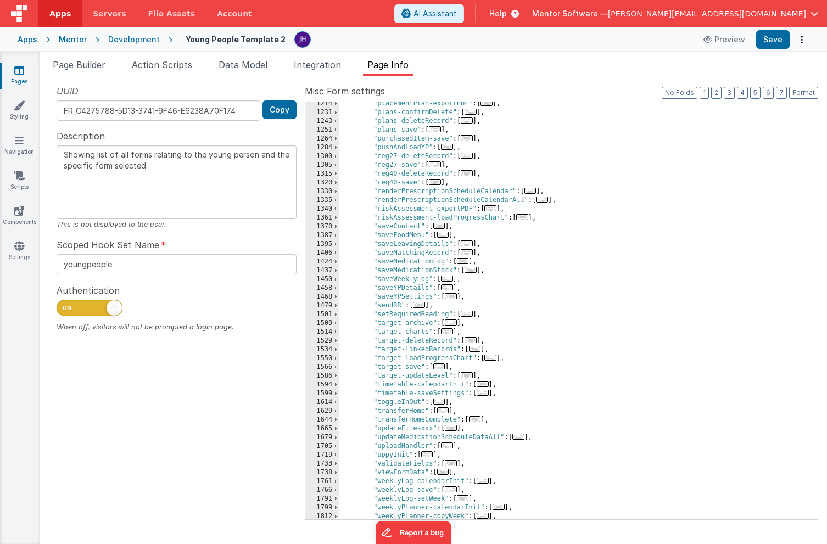
scroll to position [1629, 0]
click at [445, 235] on span "..." at bounding box center [443, 235] width 12 height 6
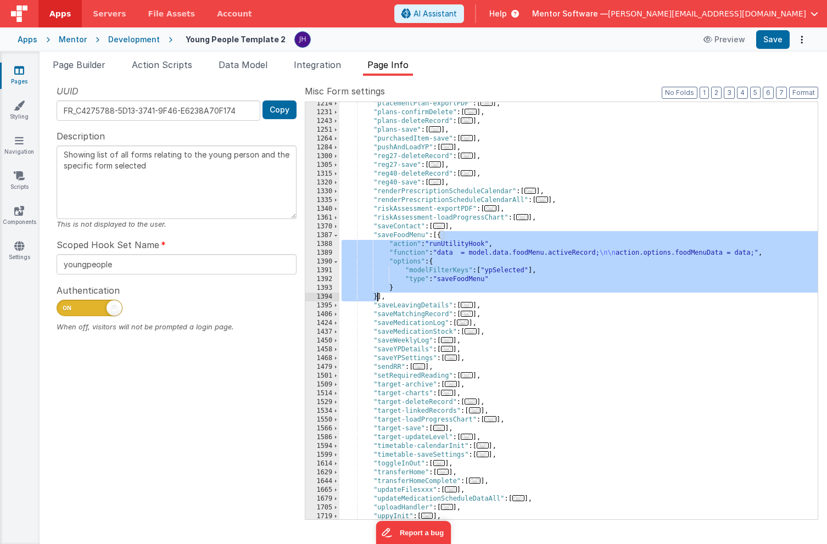
drag, startPoint x: 419, startPoint y: 242, endPoint x: 377, endPoint y: 294, distance: 66.5
click at [377, 294] on div ""placementPlan-exportPDF" : [ ... ] , "plans-confirmDelete" : [ ... ] , "plans-…" at bounding box center [579, 316] width 479 height 435
click at [335, 238] on span at bounding box center [336, 235] width 6 height 9
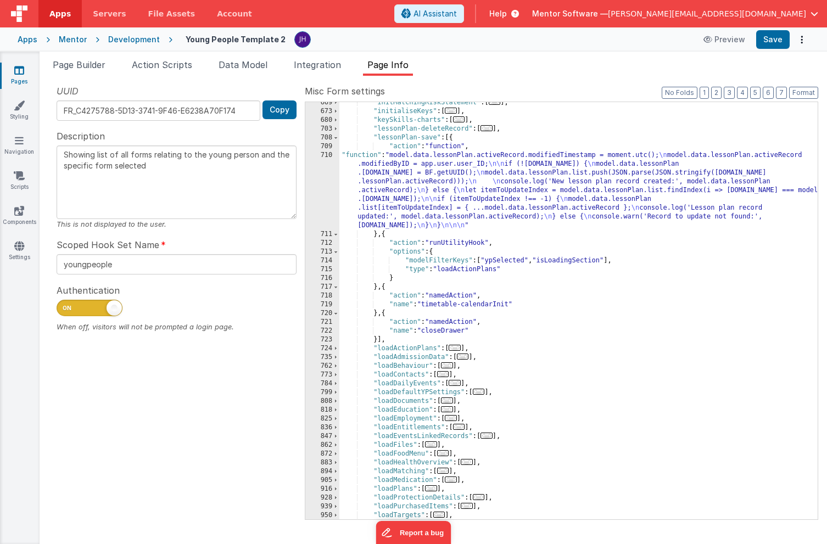
scroll to position [1059, 0]
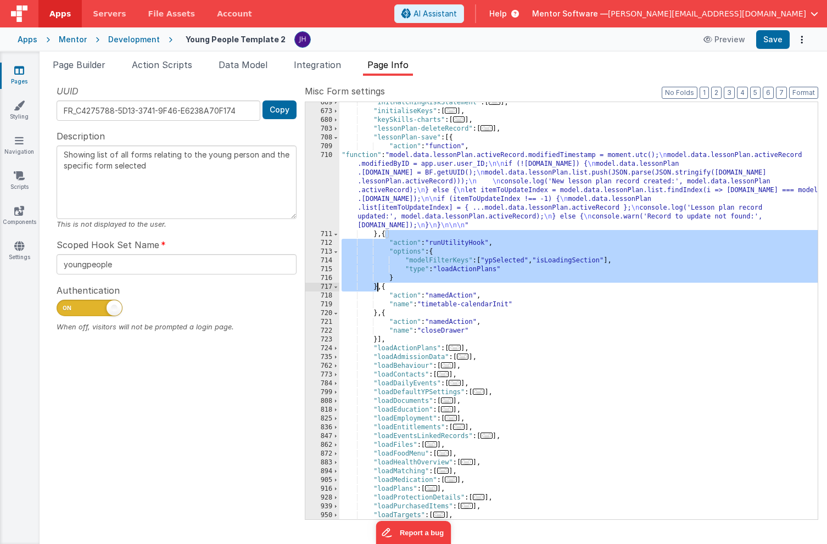
drag, startPoint x: 385, startPoint y: 237, endPoint x: 377, endPoint y: 286, distance: 50.1
click at [377, 286] on div ""initMatchingRiskStatement" : [ ... ] , "initialiseKeys" : [ ... ] , "keySkills…" at bounding box center [579, 315] width 479 height 435
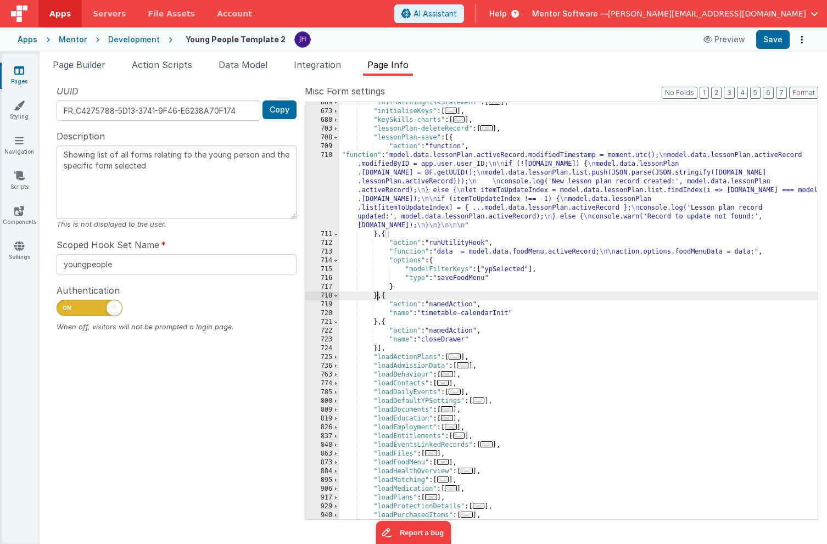
click at [526, 253] on div ""initMatchingRiskStatement" : [ ... ] , "initialiseKeys" : [ ... ] , "keySkills…" at bounding box center [579, 315] width 479 height 435
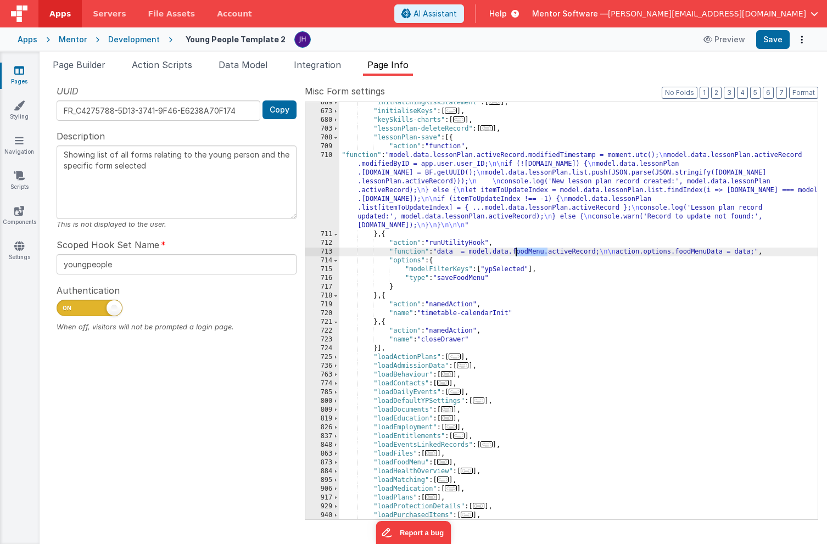
click at [526, 253] on div ""initMatchingRiskStatement" : [ ... ] , "initialiseKeys" : [ ... ] , "keySkills…" at bounding box center [579, 315] width 479 height 435
drag, startPoint x: 732, startPoint y: 252, endPoint x: 687, endPoint y: 253, distance: 45.1
click at [687, 253] on div ""initMatchingRiskStatement" : [ ... ] , "initialiseKeys" : [ ... ] , "keySkills…" at bounding box center [579, 315] width 479 height 435
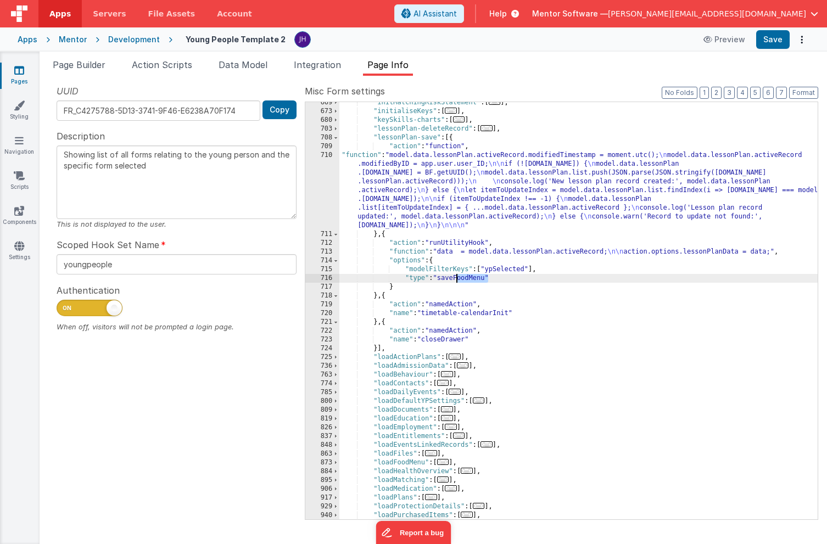
drag, startPoint x: 487, startPoint y: 279, endPoint x: 459, endPoint y: 278, distance: 28.6
click at [458, 278] on div ""initMatchingRiskStatement" : [ ... ] , "initialiseKeys" : [ ... ] , "keySkills…" at bounding box center [579, 315] width 479 height 435
click at [334, 254] on div "713" at bounding box center [322, 252] width 34 height 9
click at [331, 254] on div "713" at bounding box center [322, 252] width 34 height 9
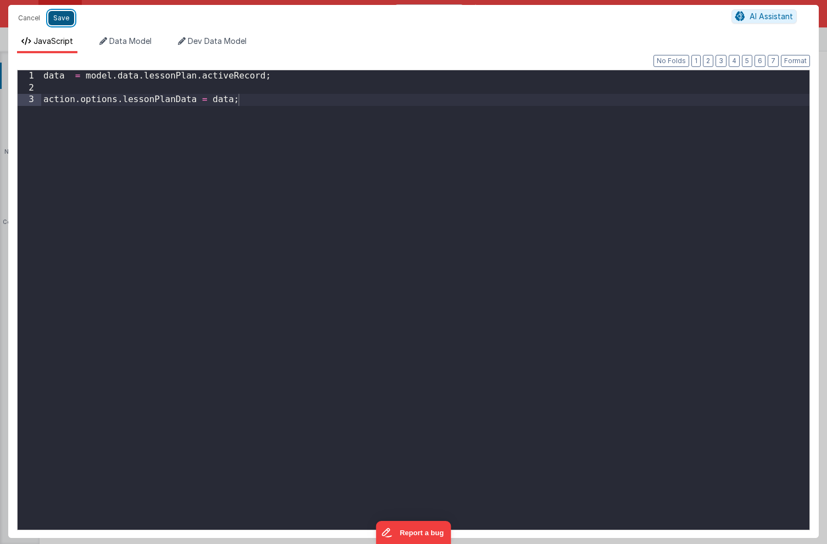
click at [62, 17] on button "Save" at bounding box center [61, 18] width 26 height 14
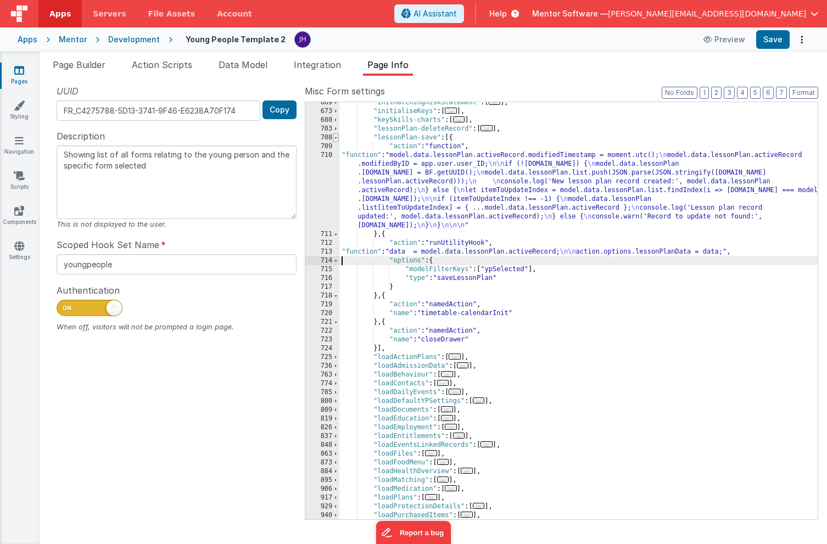
click at [338, 138] on span at bounding box center [336, 137] width 6 height 9
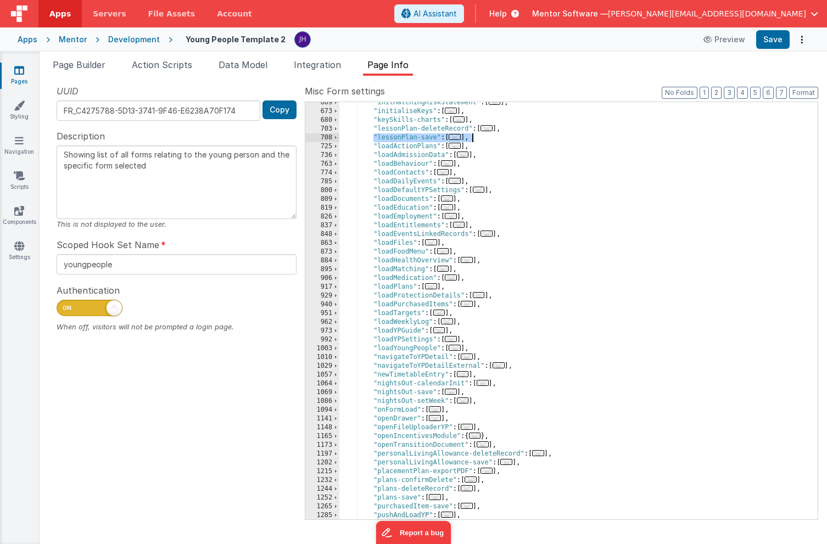
drag, startPoint x: 372, startPoint y: 136, endPoint x: 485, endPoint y: 136, distance: 112.6
click at [485, 136] on div ""initMatchingRiskStatement" : [ ... ] , "initialiseKeys" : [ ... ] , "keySkills…" at bounding box center [579, 315] width 479 height 435
click at [446, 253] on span "..." at bounding box center [443, 251] width 12 height 6
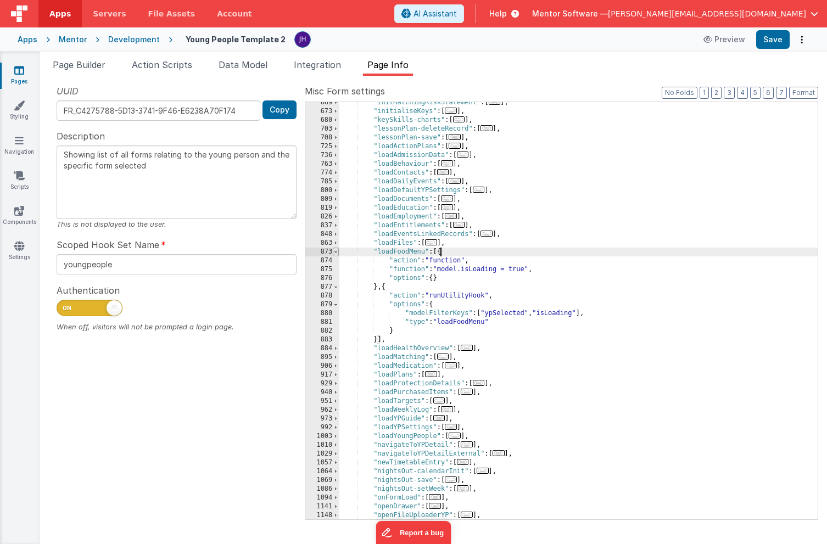
click at [336, 251] on span at bounding box center [336, 252] width 6 height 9
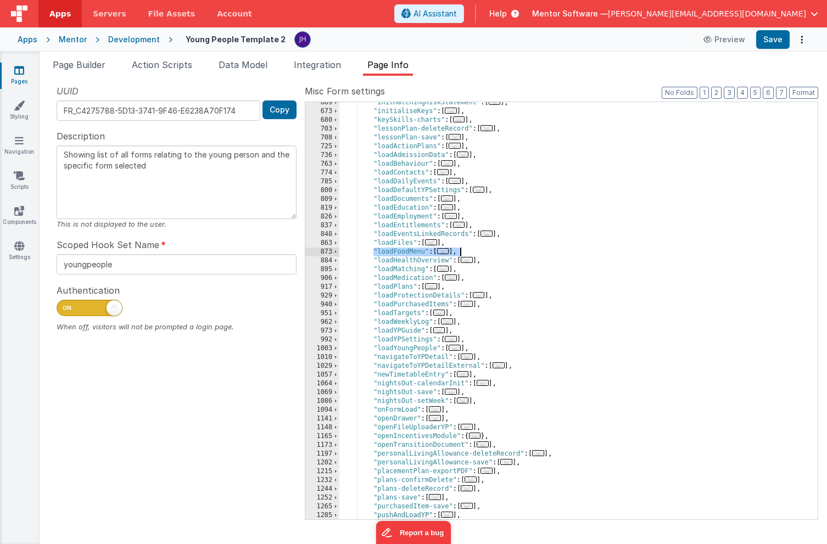
drag, startPoint x: 372, startPoint y: 251, endPoint x: 472, endPoint y: 252, distance: 100.0
click at [472, 252] on div ""initMatchingRiskStatement" : [ ... ] , "initialiseKeys" : [ ... ] , "keySkills…" at bounding box center [579, 315] width 479 height 435
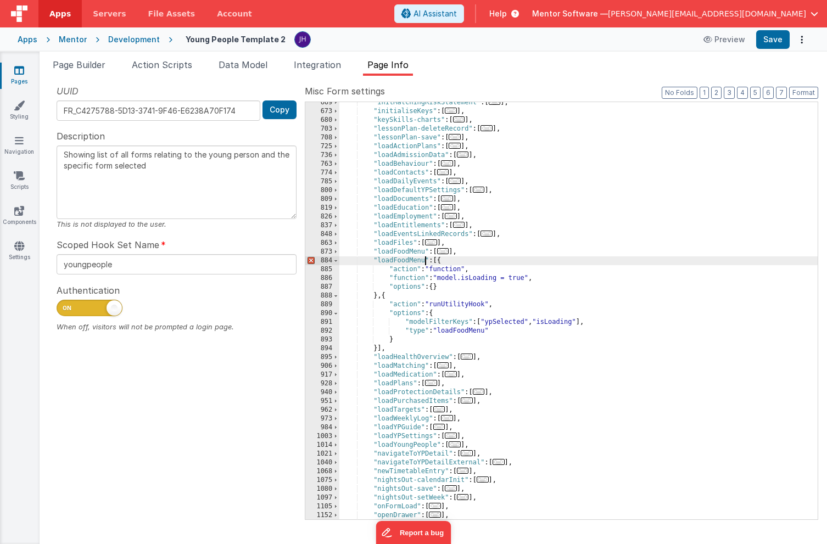
click at [426, 261] on div ""initMatchingRiskStatement" : [ ... ] , "initialiseKeys" : [ ... ] , "keySkills…" at bounding box center [579, 315] width 479 height 435
click at [405, 262] on div ""initMatchingRiskStatement" : [ ... ] , "initialiseKeys" : [ ... ] , "keySkills…" at bounding box center [579, 315] width 479 height 435
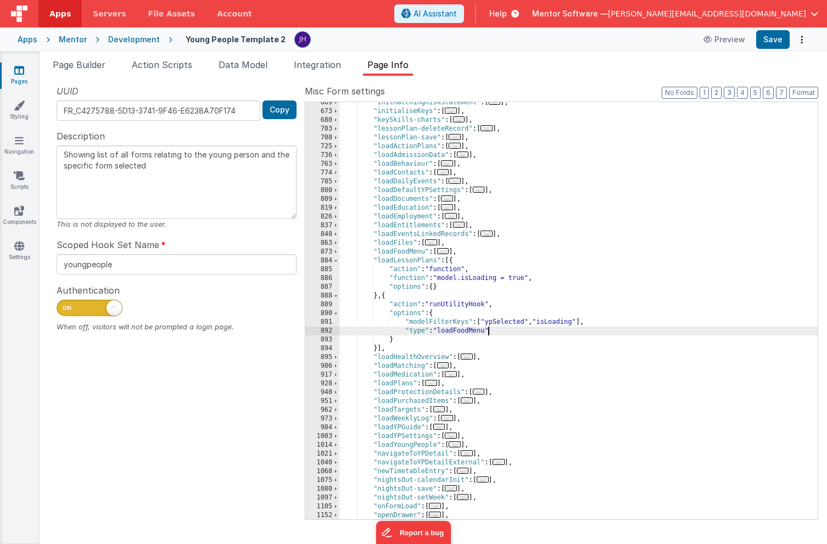
click at [487, 332] on div ""initMatchingRiskStatement" : [ ... ] , "initialiseKeys" : [ ... ] , "keySkills…" at bounding box center [579, 315] width 479 height 435
click at [773, 42] on button "Save" at bounding box center [773, 39] width 34 height 19
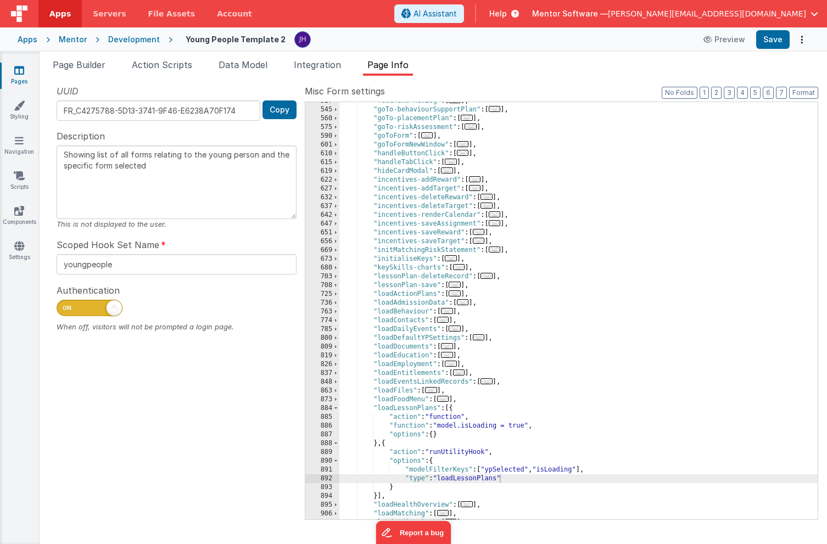
scroll to position [911, 0]
click at [453, 163] on span "..." at bounding box center [451, 162] width 12 height 6
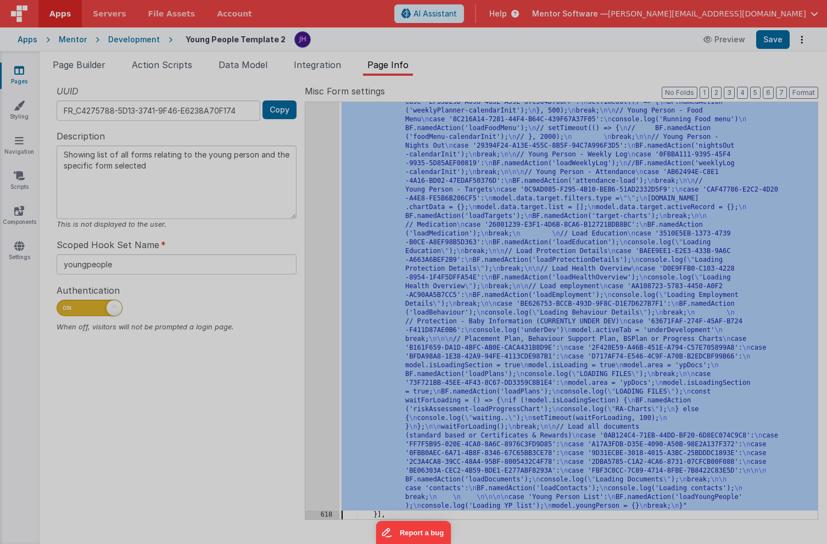
scroll to position [1437, 0]
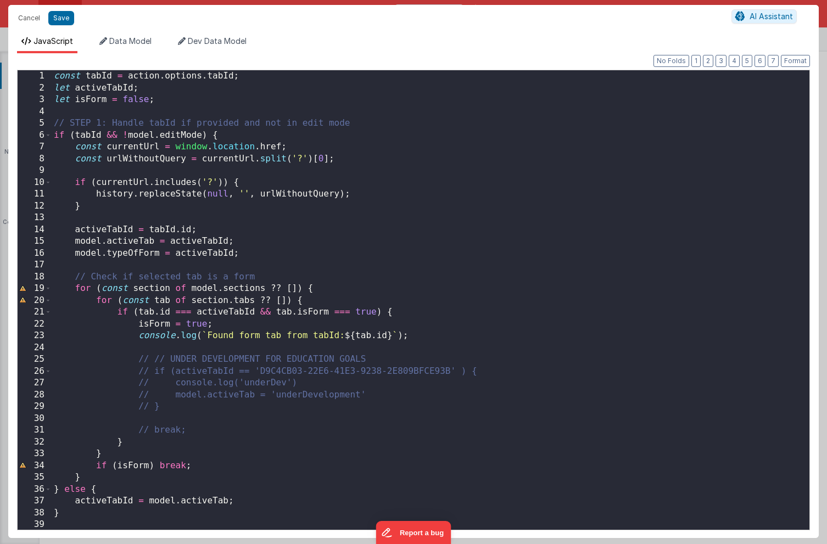
click at [494, 246] on div "const tabId = action . options . tabId ; let activeTabId ; let isForm = false ;…" at bounding box center [431, 311] width 758 height 483
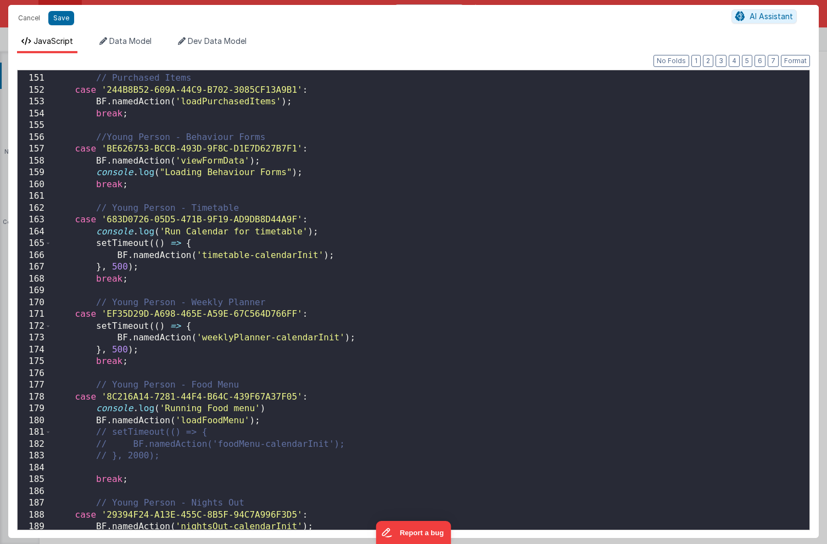
scroll to position [1752, 0]
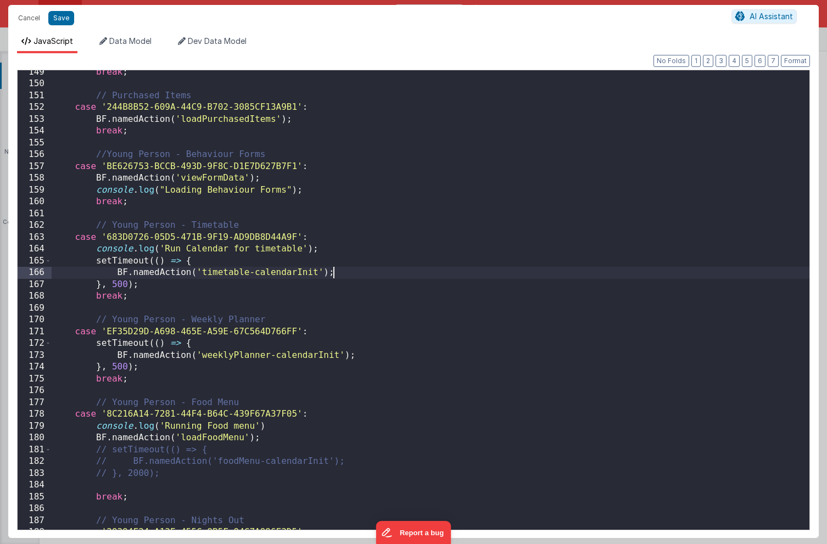
click at [441, 269] on div "break ; // Purchased Items case '244B8B52-609A-44C9-B702-3085CF13A9B1' : BF . n…" at bounding box center [431, 307] width 758 height 483
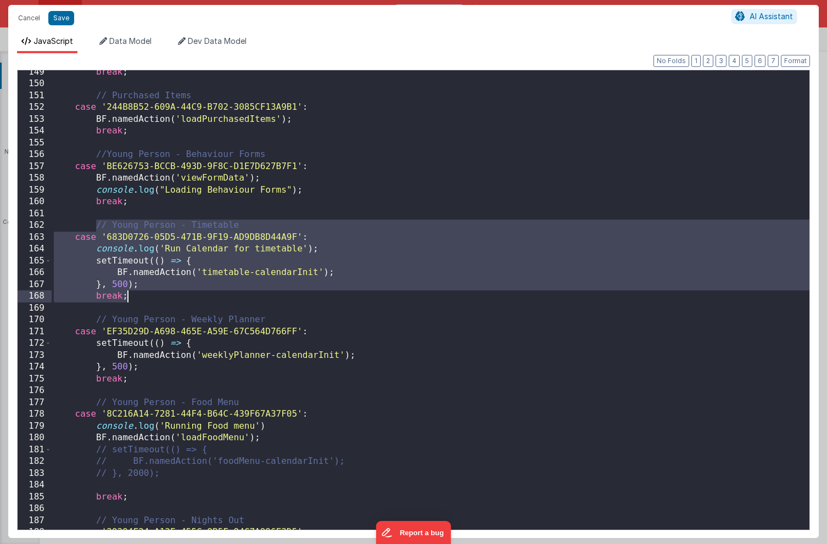
drag, startPoint x: 95, startPoint y: 226, endPoint x: 142, endPoint y: 299, distance: 87.5
click at [142, 299] on div "break ; // Purchased Items case '244B8B52-609A-44C9-B702-3085CF13A9B1' : BF . n…" at bounding box center [431, 307] width 758 height 483
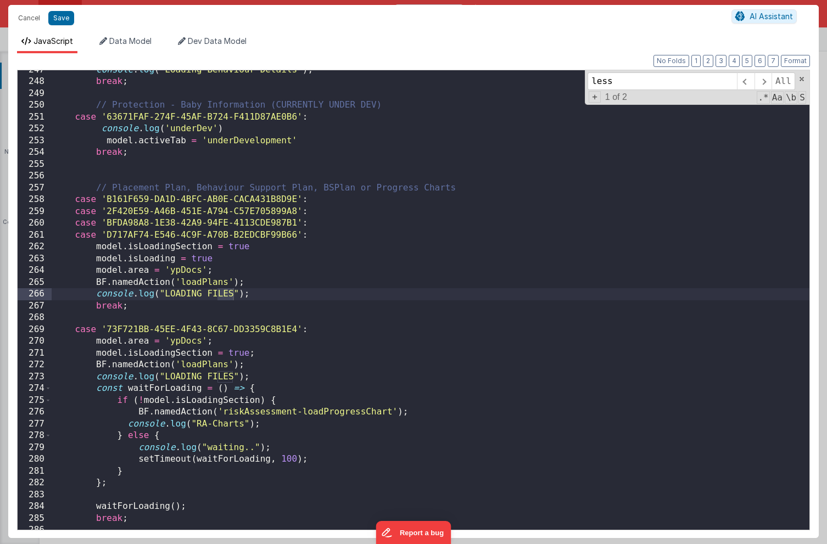
scroll to position [2912, 0]
type input "l"
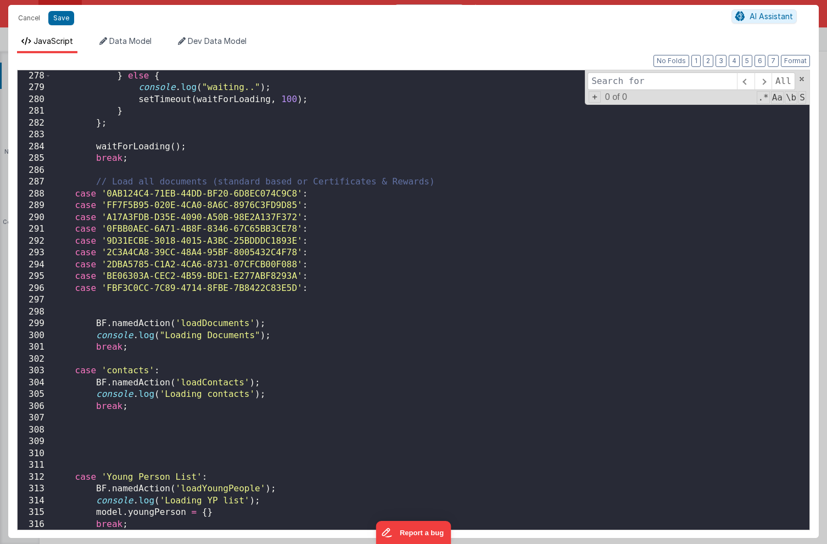
scroll to position [3284, 0]
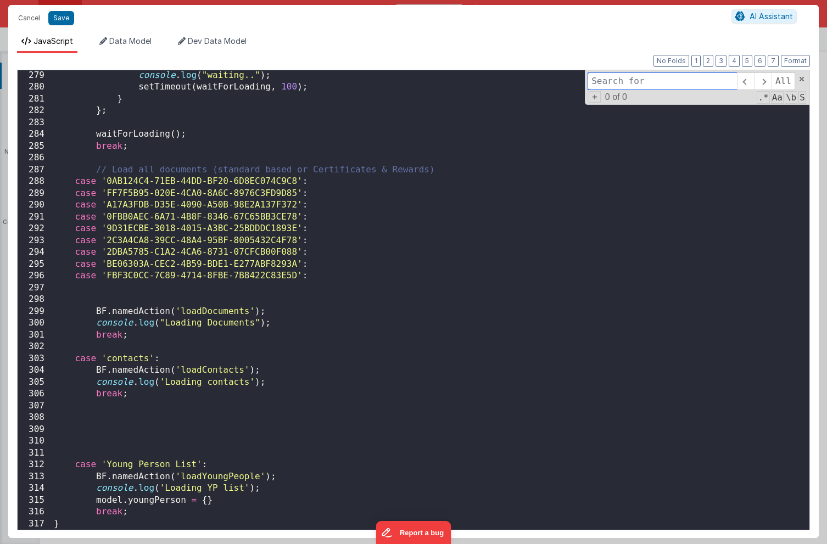
click at [659, 84] on input at bounding box center [662, 82] width 149 height 18
paste input "2A8CE9B9-F2AA-486E-AA75-69724ED7F669"
type input "2A8CE9B9-F2AA-486E-AA75-69724ED7F669"
click at [536, 167] on div "console . log ( "waiting.." ) ; setTimeout ( waitForLoading , 100 ) ; } } ; wai…" at bounding box center [431, 311] width 758 height 483
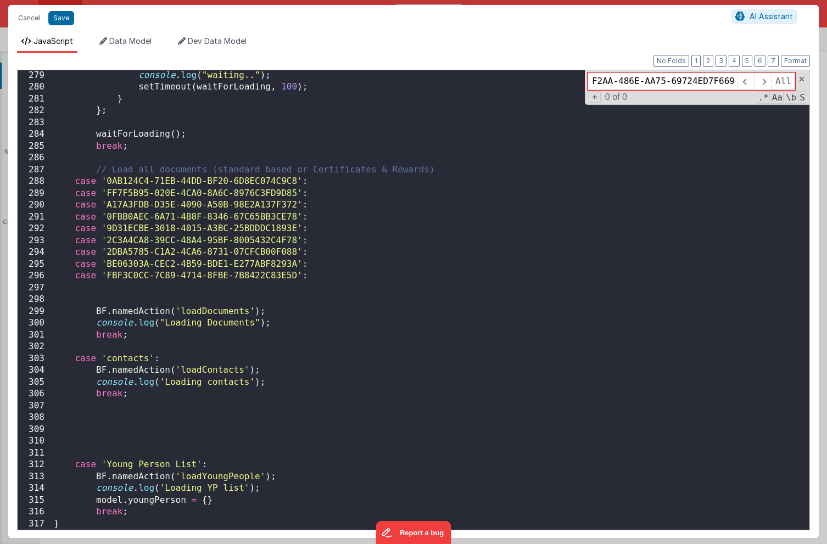
scroll to position [0, 0]
click at [764, 85] on span at bounding box center [763, 82] width 17 height 18
click at [752, 85] on span at bounding box center [745, 82] width 17 height 18
click at [751, 85] on span at bounding box center [745, 82] width 17 height 18
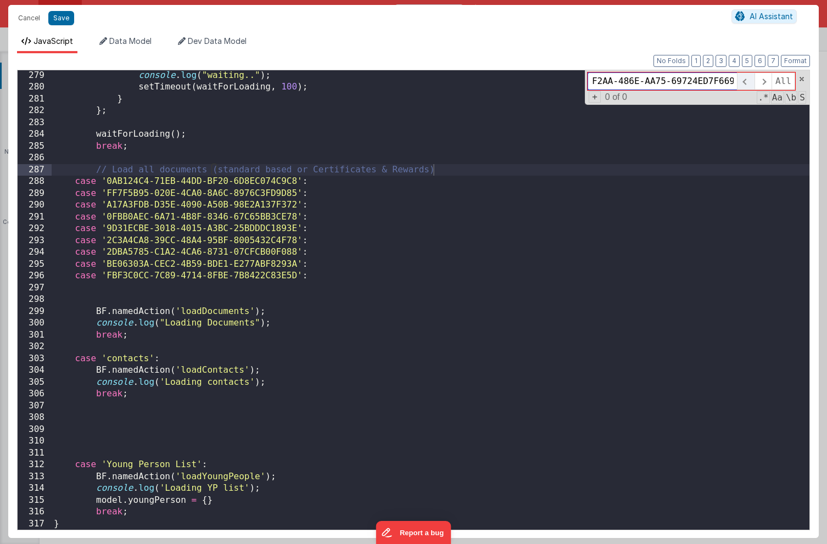
scroll to position [0, 47]
click at [664, 73] on input "2A8CE9B9-F2AA-486E-AA75-69724ED7F669" at bounding box center [662, 82] width 149 height 18
drag, startPoint x: 624, startPoint y: 84, endPoint x: 568, endPoint y: 84, distance: 55.5
click at [568, 84] on div "console . log ( "waiting.." ) ; setTimeout ( waitForLoading , 100 ) ; } } ; wai…" at bounding box center [431, 300] width 758 height 460
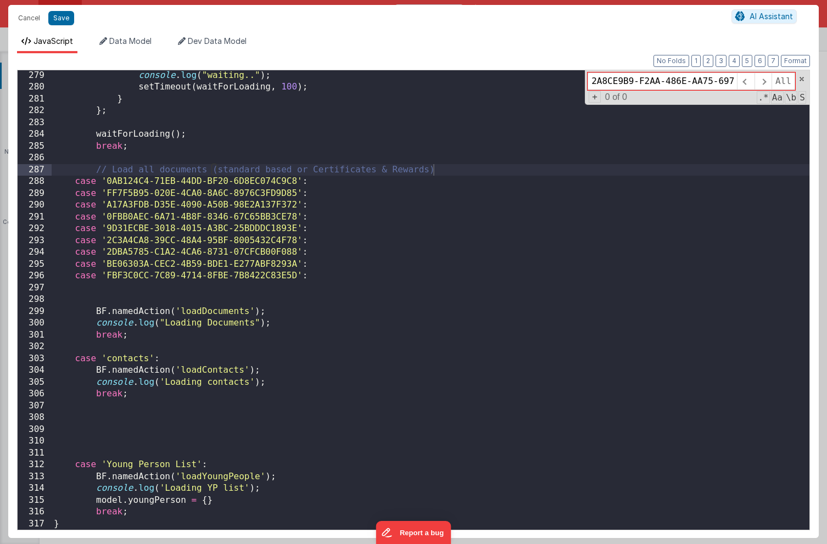
click at [550, 242] on div "console . log ( "waiting.." ) ; setTimeout ( waitForLoading , 100 ) ; } } ; wai…" at bounding box center [431, 311] width 758 height 483
click at [409, 271] on div "console . log ( "waiting.." ) ; setTimeout ( waitForLoading , 100 ) ; } } ; wai…" at bounding box center [431, 311] width 758 height 483
click at [436, 396] on div "console . log ( "waiting.." ) ; setTimeout ( waitForLoading , 100 ) ; } } ; wai…" at bounding box center [431, 311] width 758 height 483
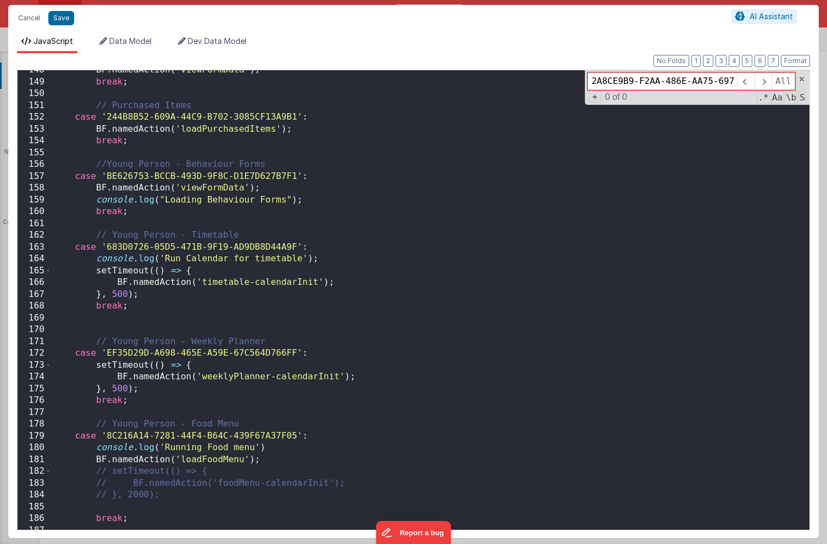
scroll to position [1742, 0]
click at [116, 327] on div "BF . namedAction ( 'viewFormData' ) ; break ; // Purchased Items case '244B8B52…" at bounding box center [431, 305] width 758 height 483
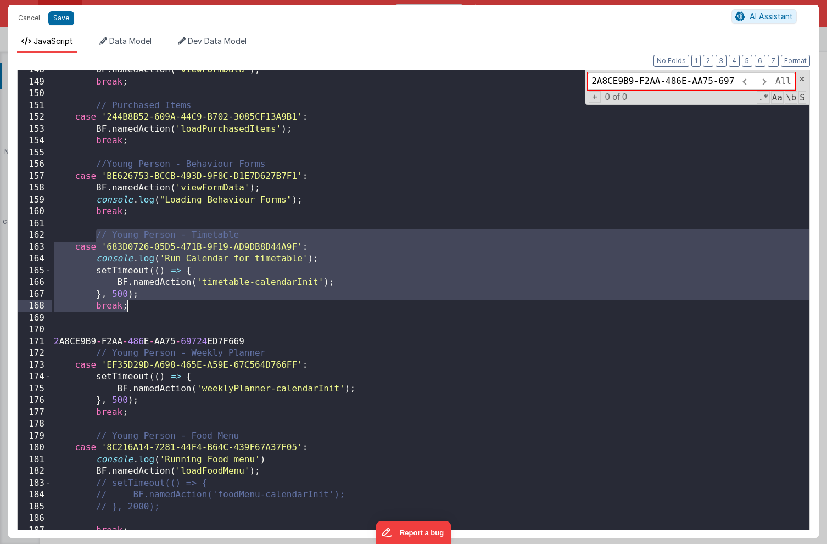
drag, startPoint x: 100, startPoint y: 240, endPoint x: 135, endPoint y: 304, distance: 72.5
click at [135, 304] on div "BF . namedAction ( 'viewFormData' ) ; break ; // Purchased Items case '244B8B52…" at bounding box center [431, 305] width 758 height 483
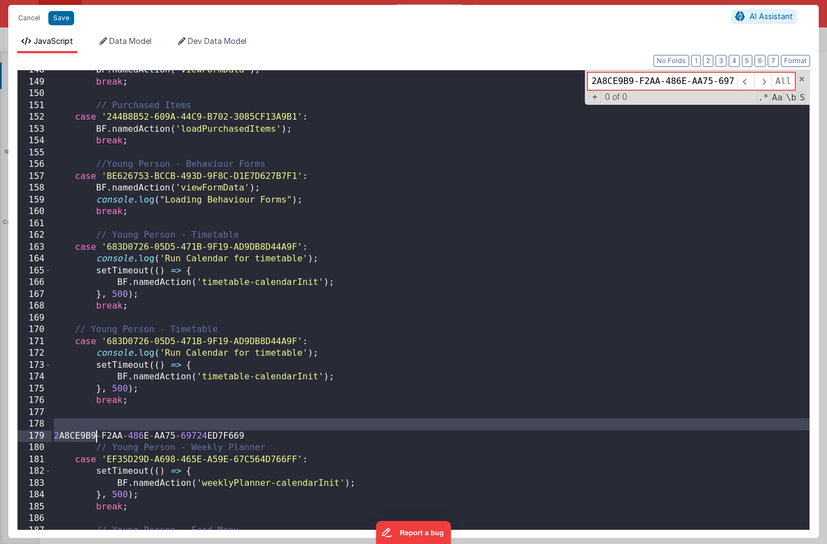
drag, startPoint x: 254, startPoint y: 430, endPoint x: 74, endPoint y: 438, distance: 180.4
click at [74, 438] on div "BF . namedAction ( 'viewFormData' ) ; break ; // Purchased Items case '244B8B52…" at bounding box center [431, 305] width 758 height 483
click at [60, 436] on div "BF . namedAction ( 'viewFormData' ) ; break ; // Purchased Items case '244B8B52…" at bounding box center [431, 305] width 758 height 483
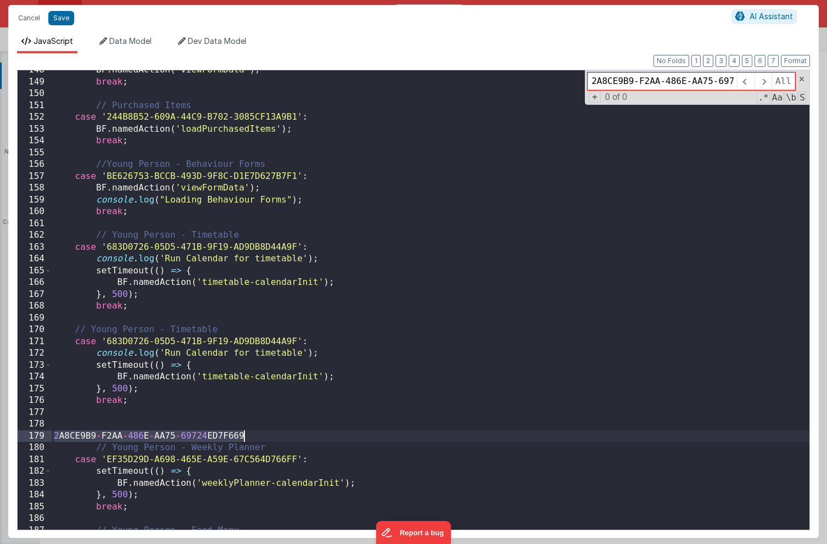
drag, startPoint x: 54, startPoint y: 436, endPoint x: 329, endPoint y: 430, distance: 274.8
click at [329, 430] on div "BF . namedAction ( 'viewFormData' ) ; break ; // Purchased Items case '244B8B52…" at bounding box center [431, 305] width 758 height 483
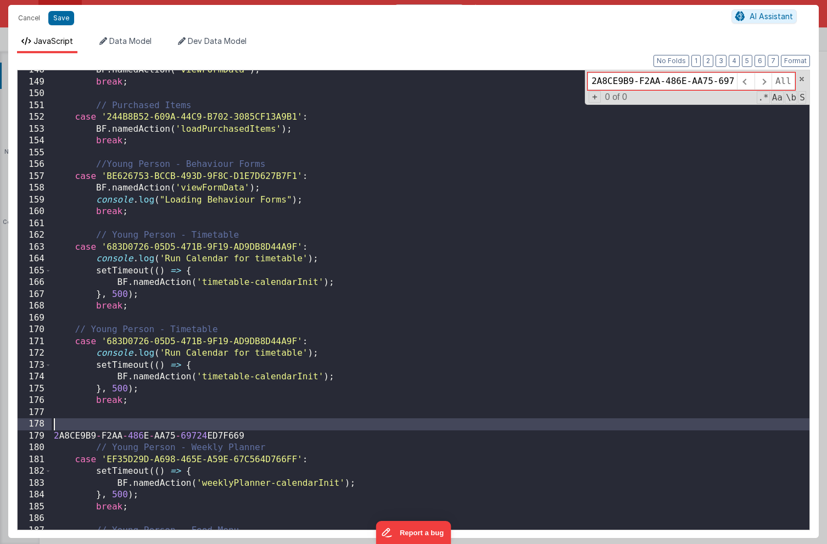
drag, startPoint x: 54, startPoint y: 437, endPoint x: 308, endPoint y: 426, distance: 253.5
click at [308, 426] on div "BF . namedAction ( 'viewFormData' ) ; break ; // Purchased Items case '244B8B52…" at bounding box center [431, 305] width 758 height 483
click at [276, 432] on div "BF . namedAction ( 'viewFormData' ) ; break ; // Purchased Items case '244B8B52…" at bounding box center [431, 305] width 758 height 483
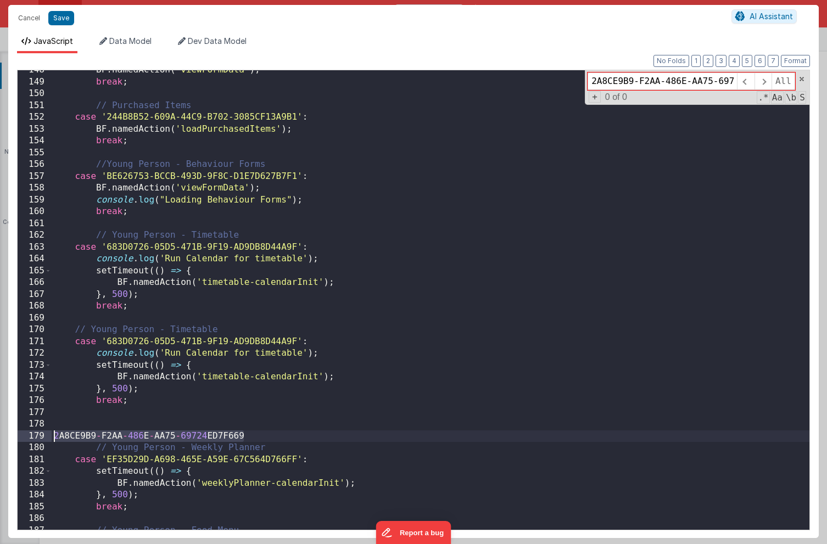
drag, startPoint x: 251, startPoint y: 433, endPoint x: 47, endPoint y: 436, distance: 203.3
click at [47, 436] on div "148 149 150 151 152 153 154 155 156 157 158 159 160 161 162 163 164 165 166 167…" at bounding box center [413, 300] width 793 height 461
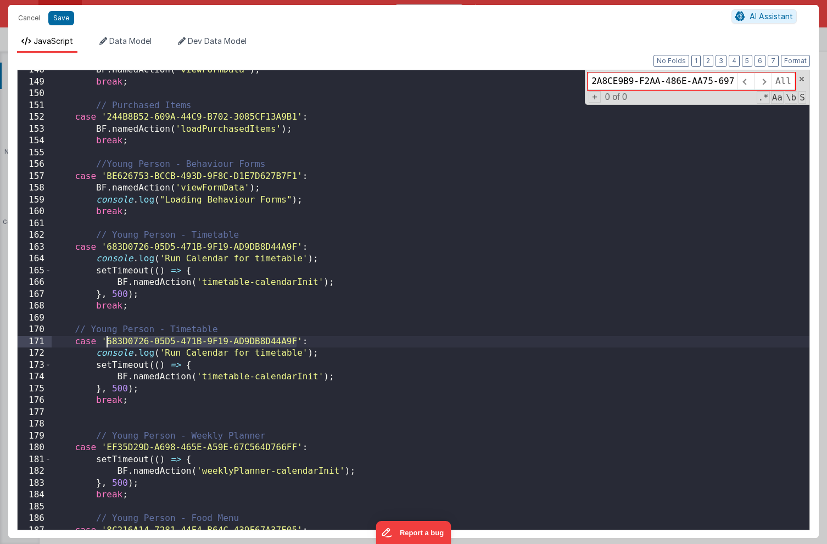
drag, startPoint x: 297, startPoint y: 338, endPoint x: 108, endPoint y: 341, distance: 189.0
click at [108, 341] on div "BF . namedAction ( 'viewFormData' ) ; break ; // Purchased Items case '244B8B52…" at bounding box center [431, 305] width 758 height 483
paste textarea
click at [183, 331] on div "BF . namedAction ( 'viewFormData' ) ; break ; // Purchased Items case '244B8B52…" at bounding box center [431, 305] width 758 height 483
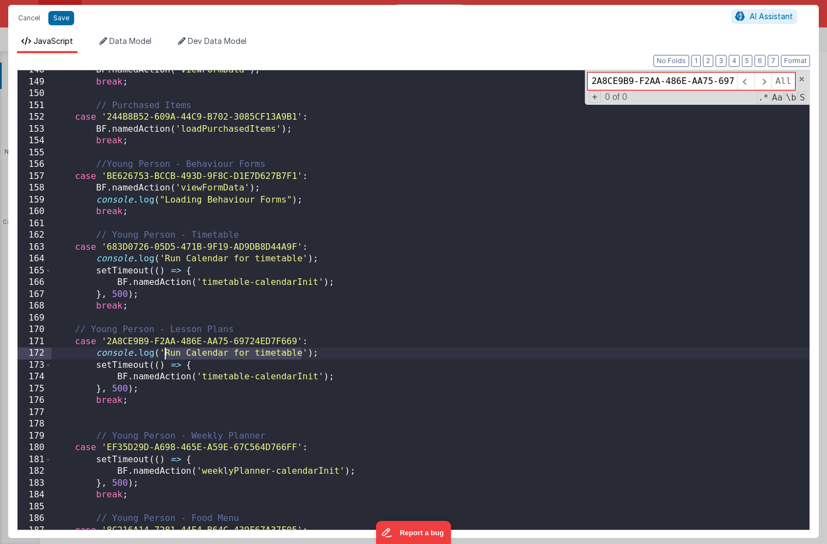
drag, startPoint x: 302, startPoint y: 354, endPoint x: 165, endPoint y: 355, distance: 137.3
click at [165, 355] on div "BF . namedAction ( 'viewFormData' ) ; break ; // Purchased Items case '244B8B52…" at bounding box center [431, 305] width 758 height 483
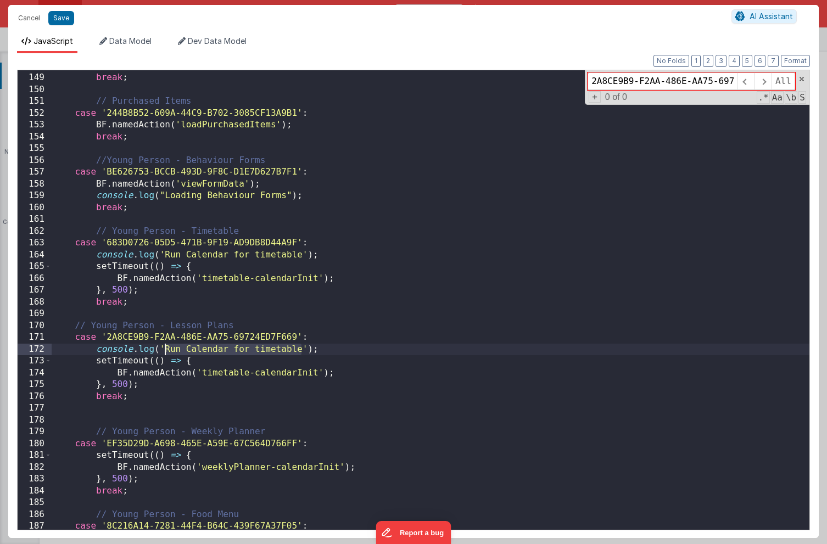
scroll to position [1746, 0]
click at [207, 346] on div "BF . namedAction ( 'viewFormData' ) ; break ; // Purchased Items case '244B8B52…" at bounding box center [431, 301] width 758 height 483
drag, startPoint x: 165, startPoint y: 349, endPoint x: 301, endPoint y: 351, distance: 135.7
click at [301, 351] on div "BF . namedAction ( 'viewFormData' ) ; break ; // Purchased Items case '244B8B52…" at bounding box center [431, 301] width 758 height 483
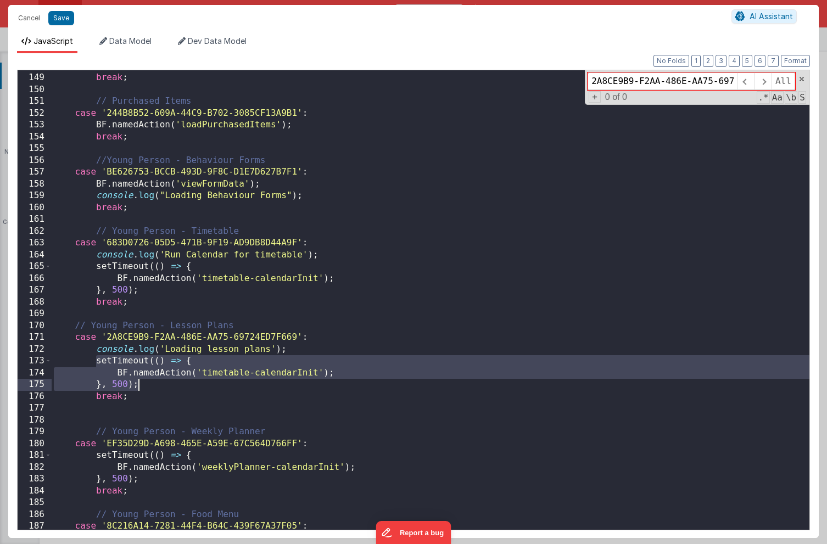
drag, startPoint x: 96, startPoint y: 361, endPoint x: 142, endPoint y: 383, distance: 51.4
click at [142, 383] on div "BF . namedAction ( 'viewFormData' ) ; break ; // Purchased Items case '244B8B52…" at bounding box center [431, 301] width 758 height 483
click at [176, 365] on div "BF . namedAction ( 'viewFormData' ) ; break ; // Purchased Items case '244B8B52…" at bounding box center [431, 301] width 758 height 483
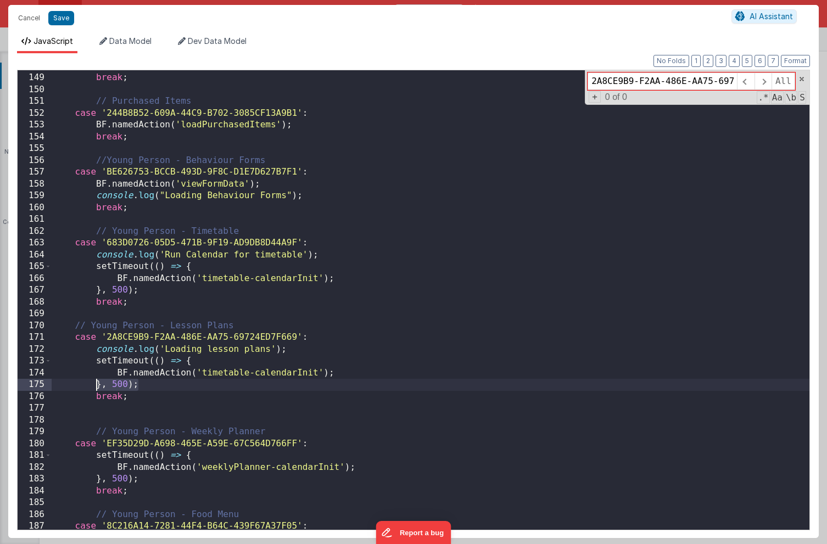
drag, startPoint x: 142, startPoint y: 389, endPoint x: 97, endPoint y: 387, distance: 45.1
click at [97, 387] on div "BF . namedAction ( 'viewFormData' ) ; break ; // Purchased Items case '244B8B52…" at bounding box center [431, 301] width 758 height 483
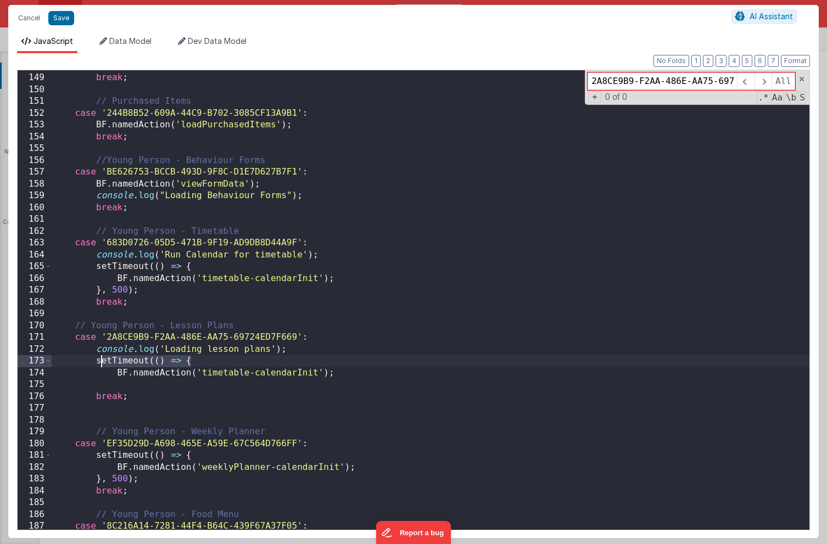
drag, startPoint x: 190, startPoint y: 360, endPoint x: 98, endPoint y: 361, distance: 91.7
click at [98, 361] on div "BF . namedAction ( 'viewFormData' ) ; break ; // Purchased Items case '244B8B52…" at bounding box center [431, 301] width 758 height 483
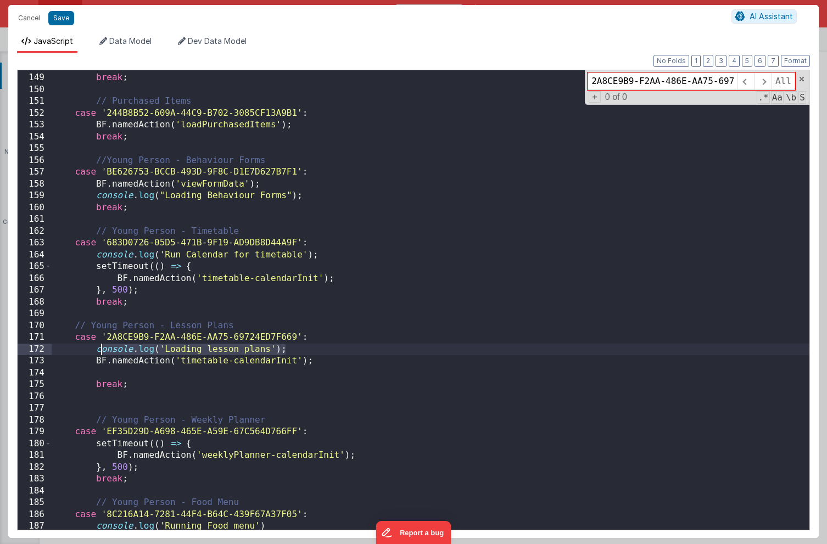
drag, startPoint x: 290, startPoint y: 349, endPoint x: 96, endPoint y: 350, distance: 193.4
click at [96, 350] on div "BF . namedAction ( 'viewFormData' ) ; break ; // Purchased Items case '244B8B52…" at bounding box center [431, 301] width 758 height 483
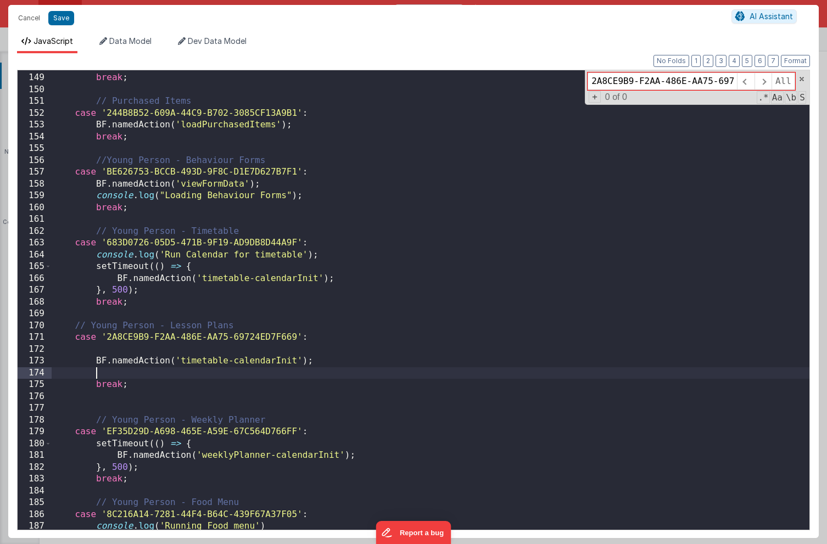
click at [112, 375] on div "BF . namedAction ( 'viewFormData' ) ; break ; // Purchased Items case '244B8B52…" at bounding box center [431, 301] width 758 height 483
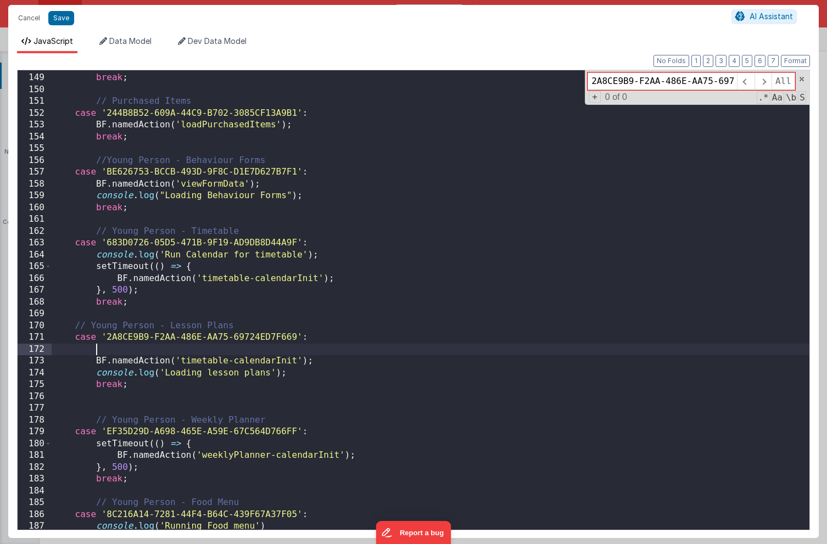
click at [175, 348] on div "BF . namedAction ( 'viewFormData' ) ; break ; // Purchased Items case '244B8B52…" at bounding box center [431, 301] width 758 height 483
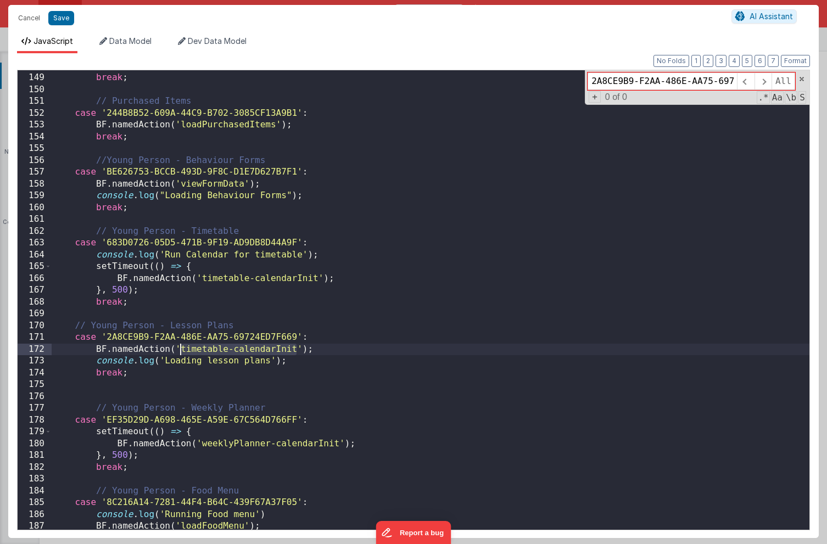
drag, startPoint x: 297, startPoint y: 348, endPoint x: 182, endPoint y: 352, distance: 114.4
click at [182, 352] on div "BF . namedAction ( 'viewFormData' ) ; break ; // Purchased Items case '244B8B52…" at bounding box center [431, 301] width 758 height 483
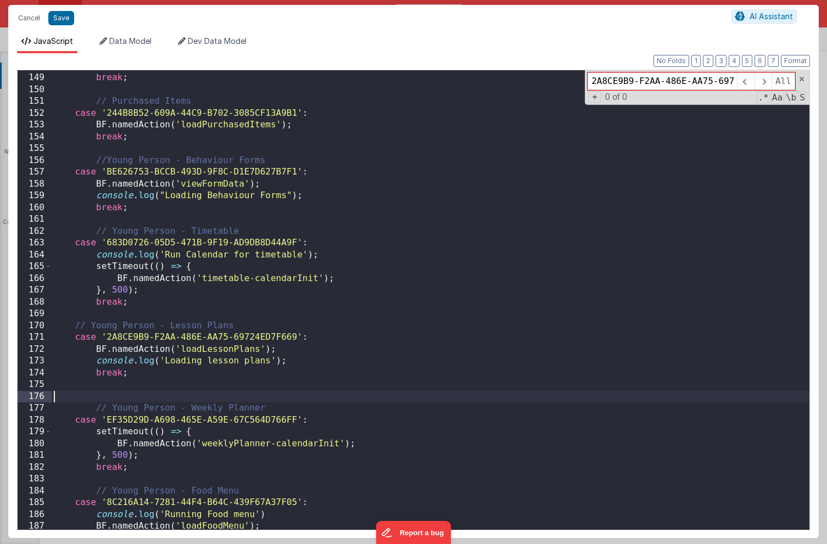
click at [321, 394] on div "BF . namedAction ( 'viewFormData' ) ; break ; // Purchased Items case '244B8B52…" at bounding box center [431, 301] width 758 height 483
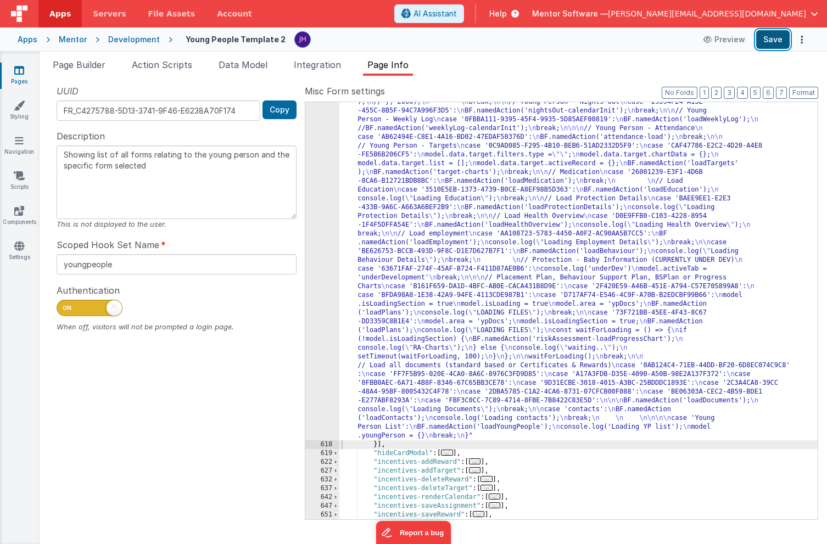
click at [778, 40] on button "Save" at bounding box center [773, 39] width 34 height 19
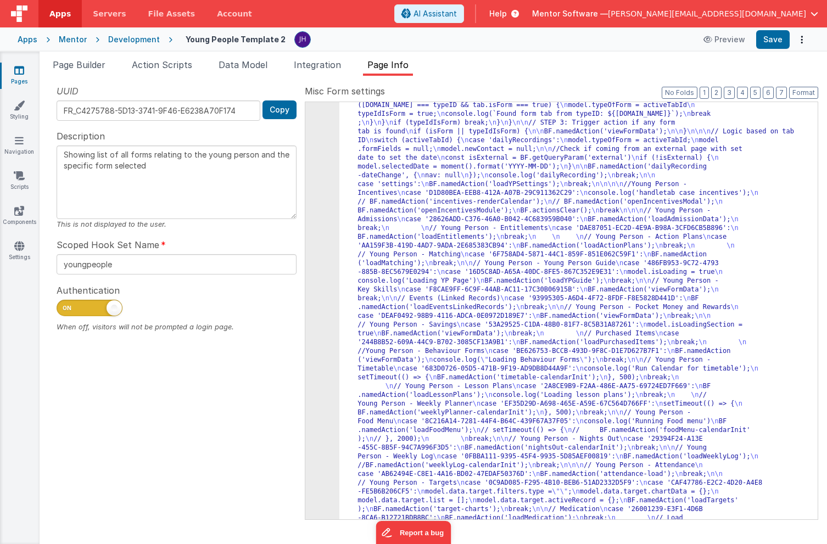
scroll to position [1100, 0]
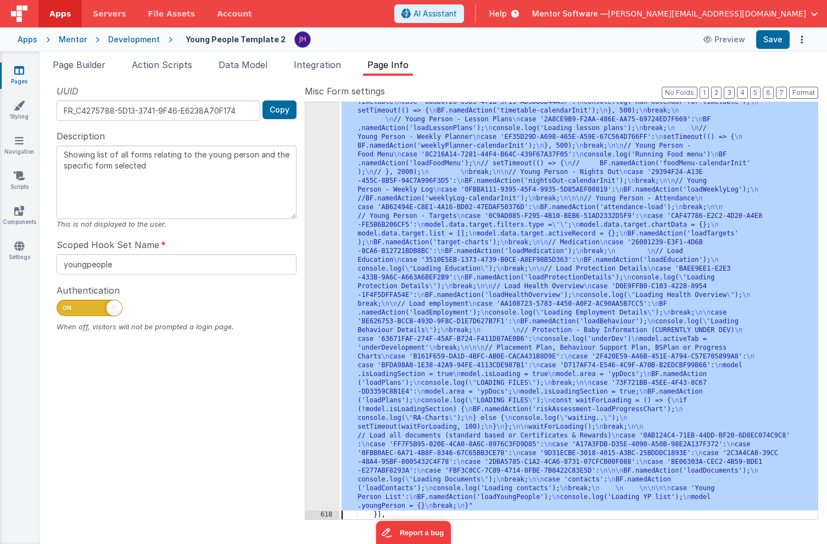
click at [326, 205] on div "617" at bounding box center [322, 115] width 34 height 791
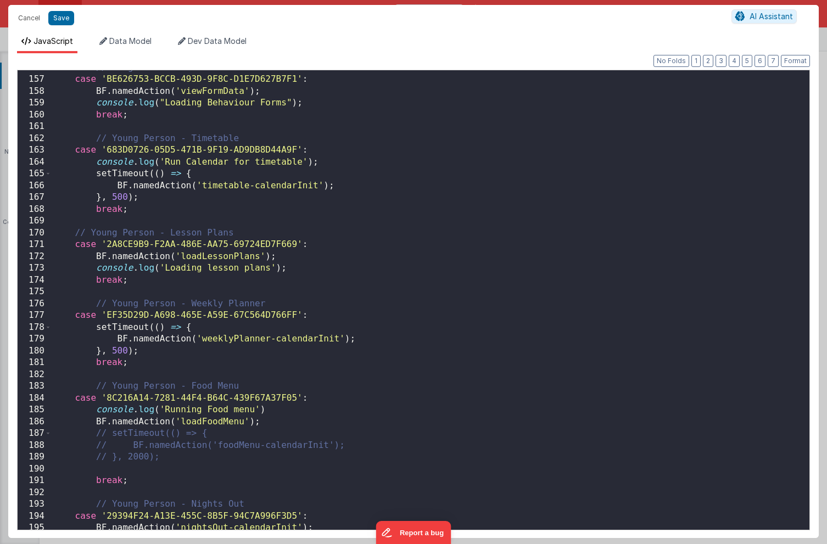
scroll to position [1842, 0]
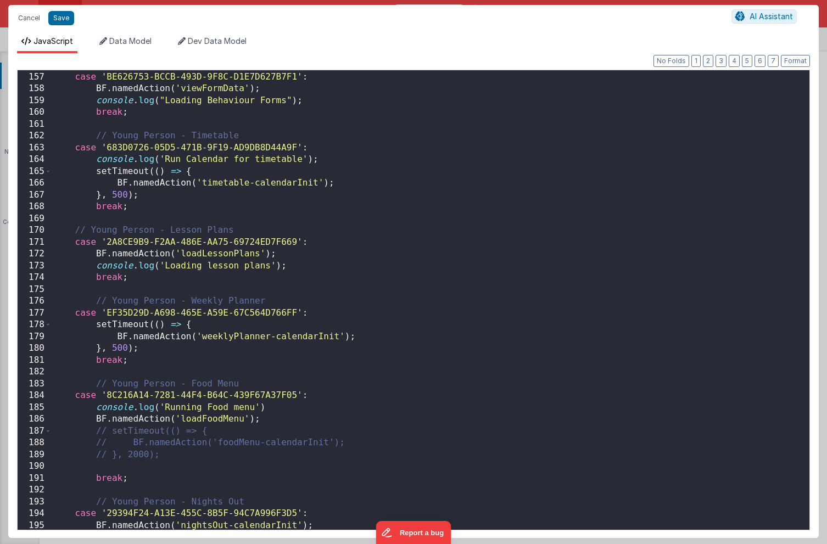
click at [213, 252] on div "//Young Person - Behaviour Forms case 'BE626753-BCCB-493D-9F8C-D1E7D627B7F1' : …" at bounding box center [431, 300] width 758 height 483
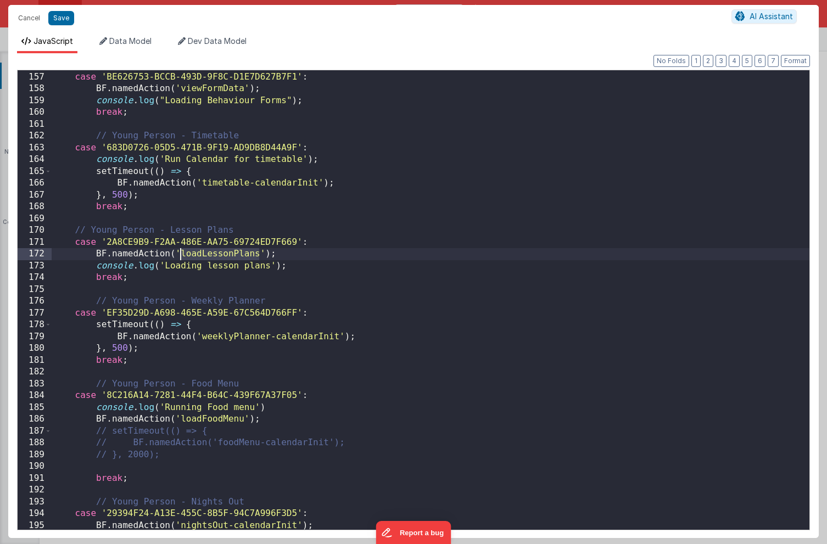
scroll to position [0, 0]
click at [213, 252] on div "//Young Person - Behaviour Forms case 'BE626753-BCCB-493D-9F8C-D1E7D627B7F1' : …" at bounding box center [431, 300] width 758 height 483
click at [55, 13] on button "Save" at bounding box center [61, 18] width 26 height 14
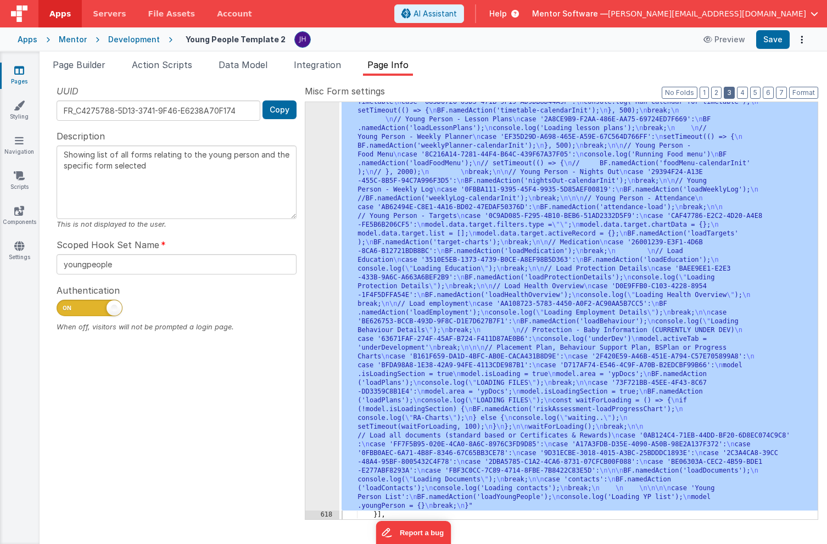
click at [733, 93] on button "3" at bounding box center [729, 93] width 11 height 12
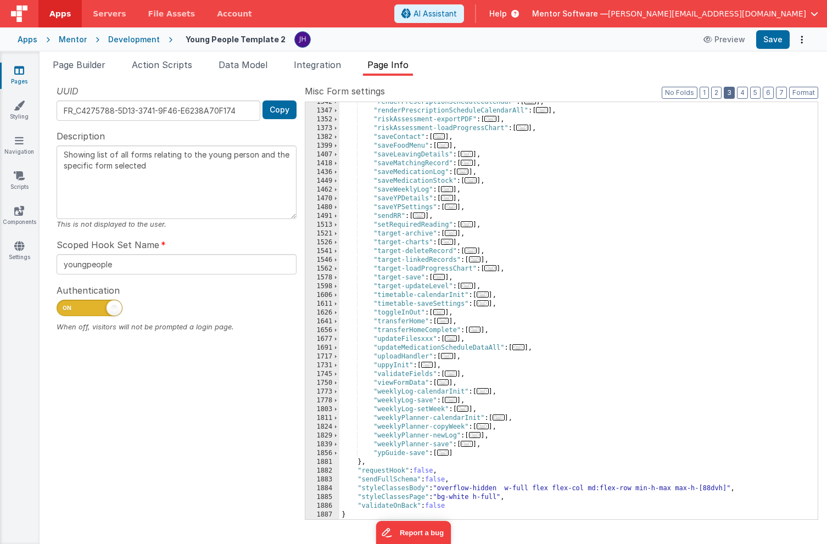
scroll to position [1200, 0]
click at [617, 250] on div ""renderPrescriptionScheduleCalendar" : [ ... ] , "renderPrescriptionScheduleCal…" at bounding box center [579, 315] width 479 height 435
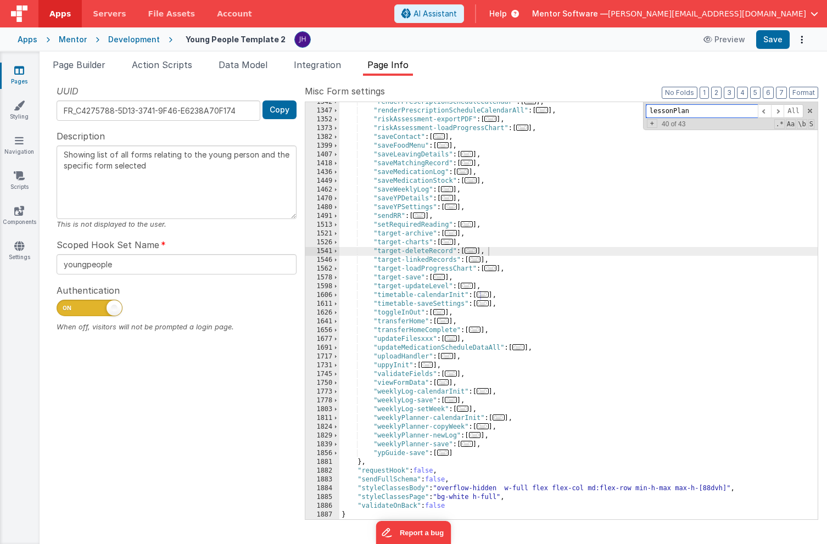
paste input "oadLessonPlans"
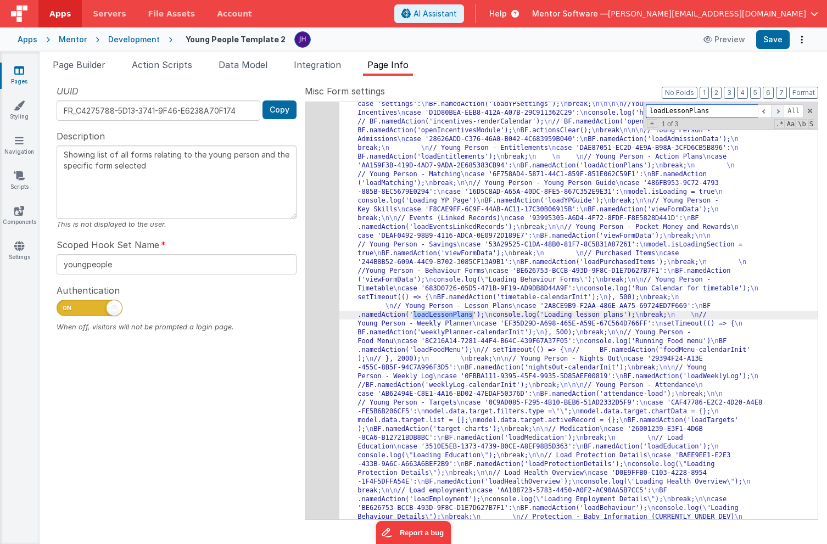
type input "loadLessonPlans"
click at [777, 114] on span at bounding box center [777, 111] width 13 height 14
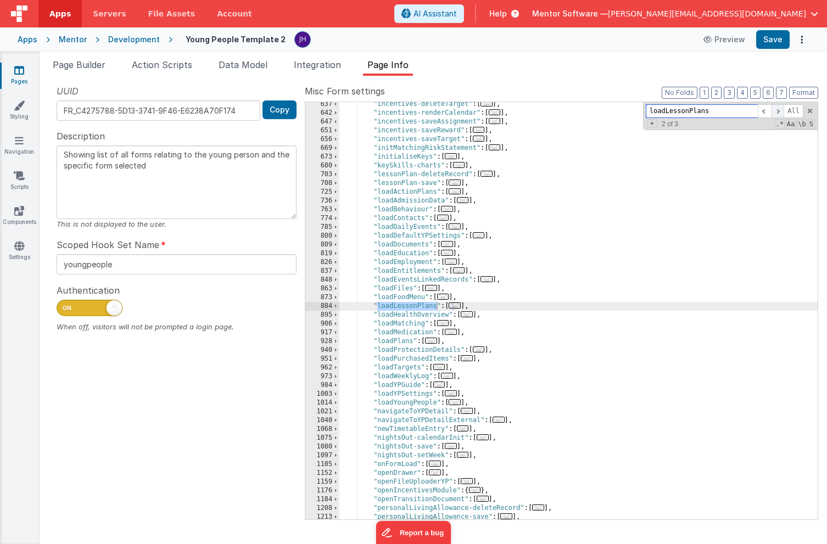
scroll to position [1497, 0]
click at [457, 308] on span "..." at bounding box center [455, 306] width 12 height 6
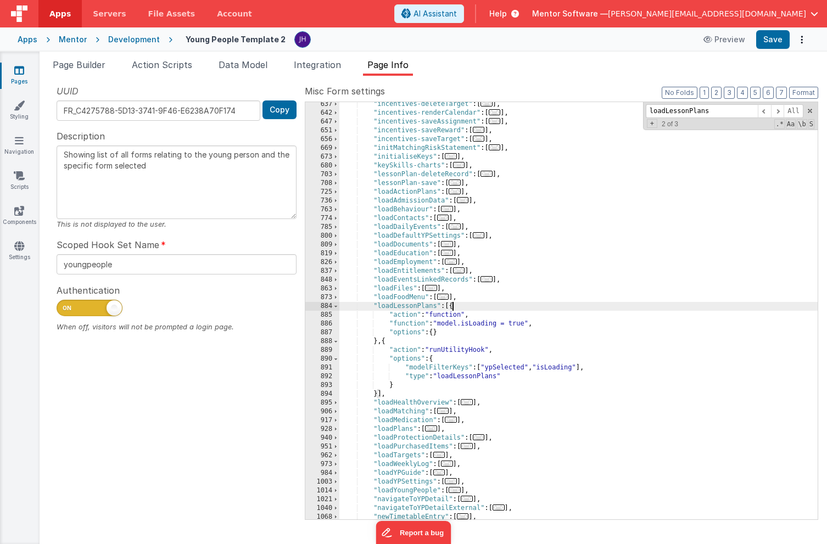
click at [472, 376] on div ""incentives-deleteTarget" : [ ... ] , "incentives-renderCalendar" : [ ... ] , "…" at bounding box center [579, 317] width 479 height 435
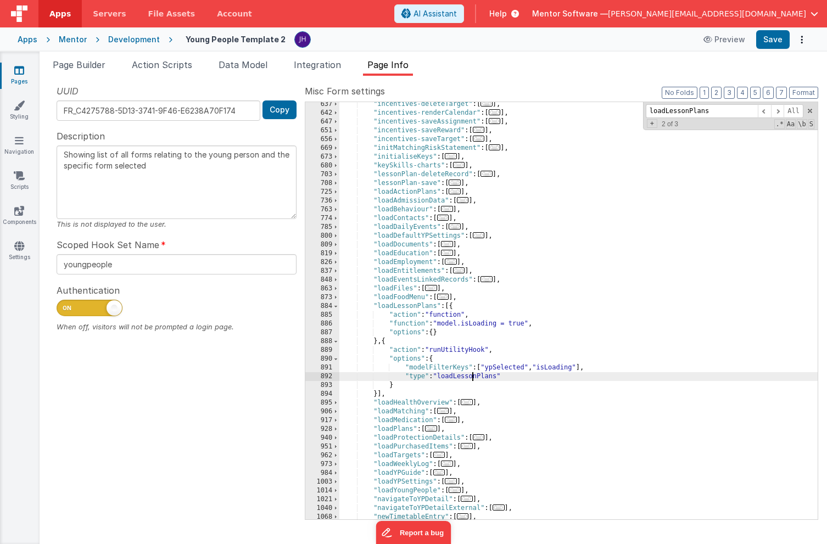
click at [472, 376] on div ""incentives-deleteTarget" : [ ... ] , "incentives-renderCalendar" : [ ... ] , "…" at bounding box center [579, 317] width 479 height 435
click at [90, 68] on span "Page Builder" at bounding box center [79, 64] width 53 height 11
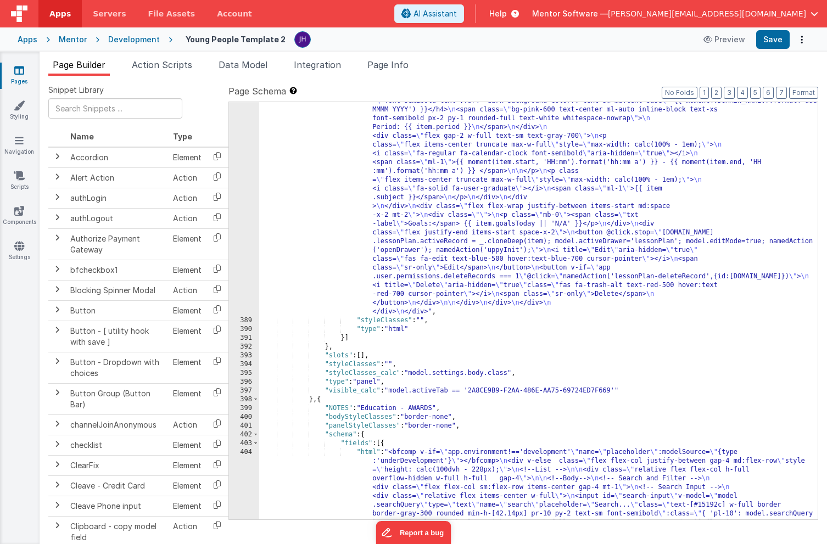
scroll to position [7393, 0]
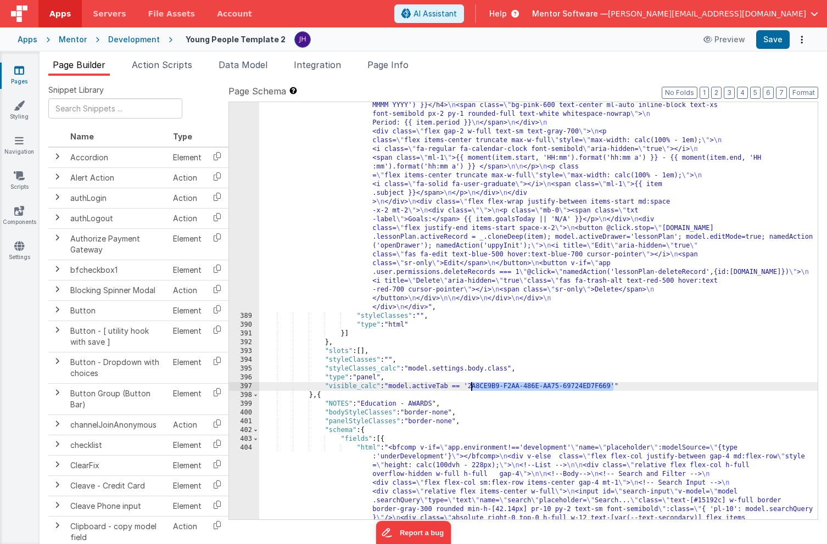
drag, startPoint x: 613, startPoint y: 385, endPoint x: 474, endPoint y: 387, distance: 139.6
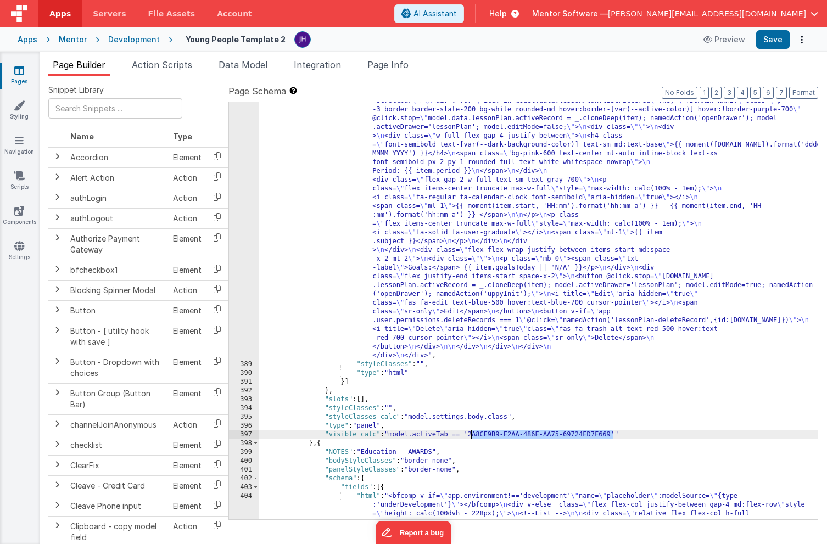
scroll to position [7360, 0]
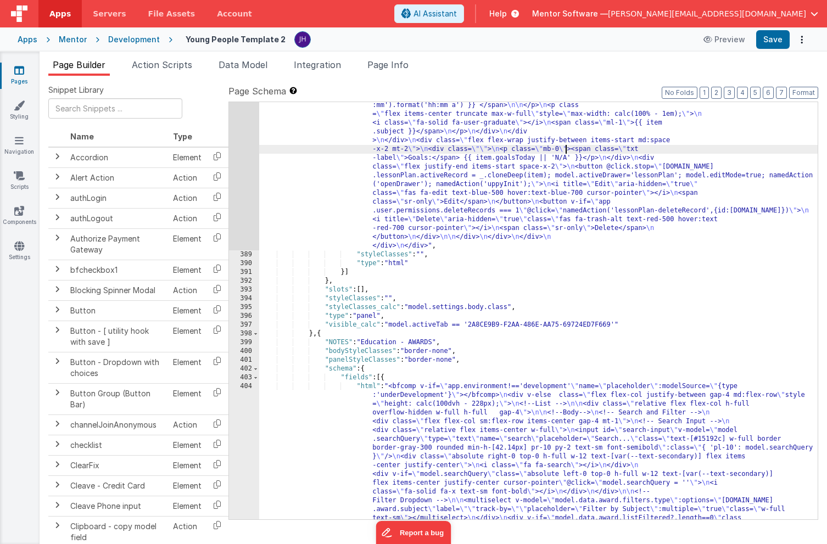
scroll to position [7446, 0]
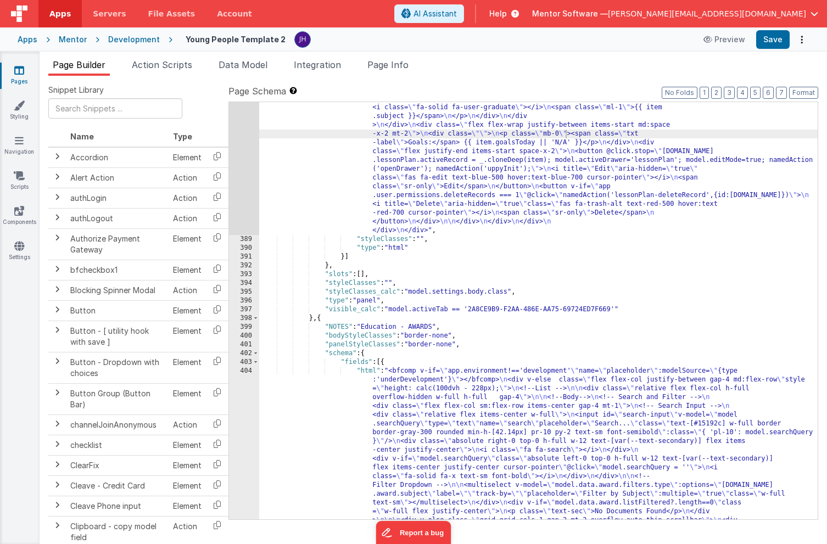
click at [382, 55] on div "Page Builder Action Scripts Data Model Integration Page Info Snippet Library Na…" at bounding box center [434, 298] width 788 height 493
click at [388, 64] on span "Page Info" at bounding box center [388, 64] width 41 height 11
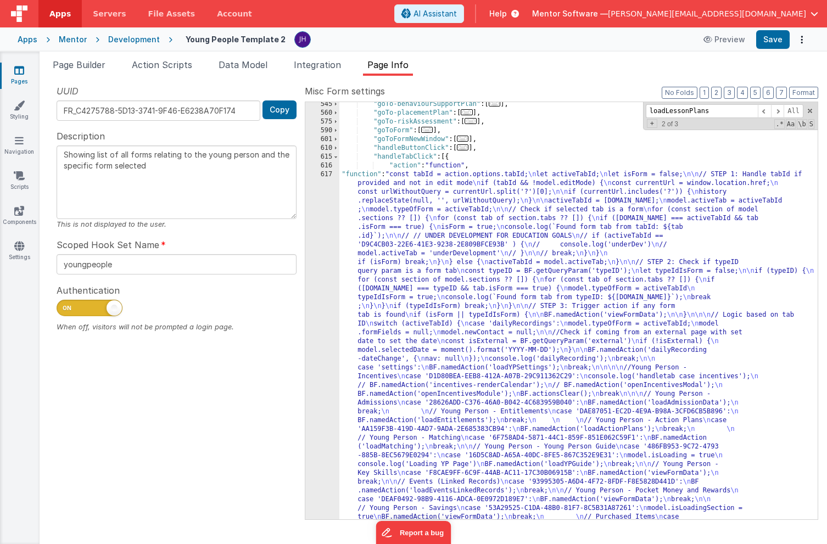
scroll to position [583, 0]
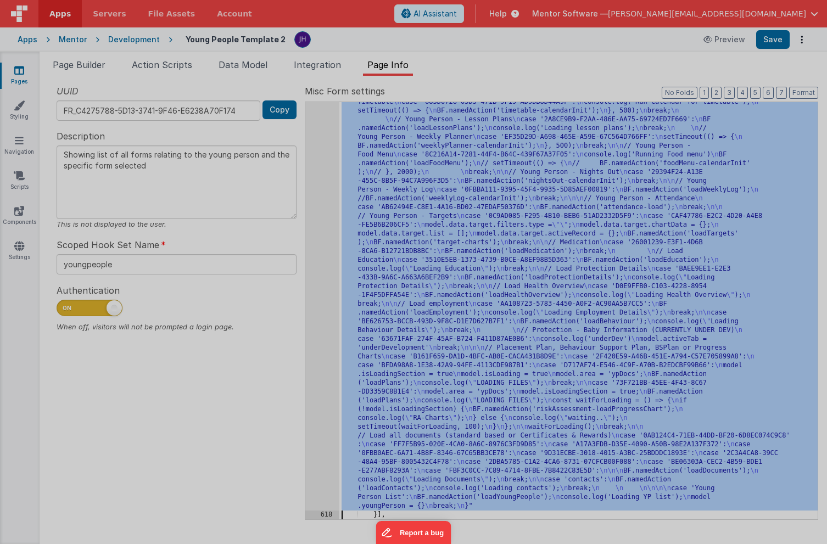
scroll to position [1042, 0]
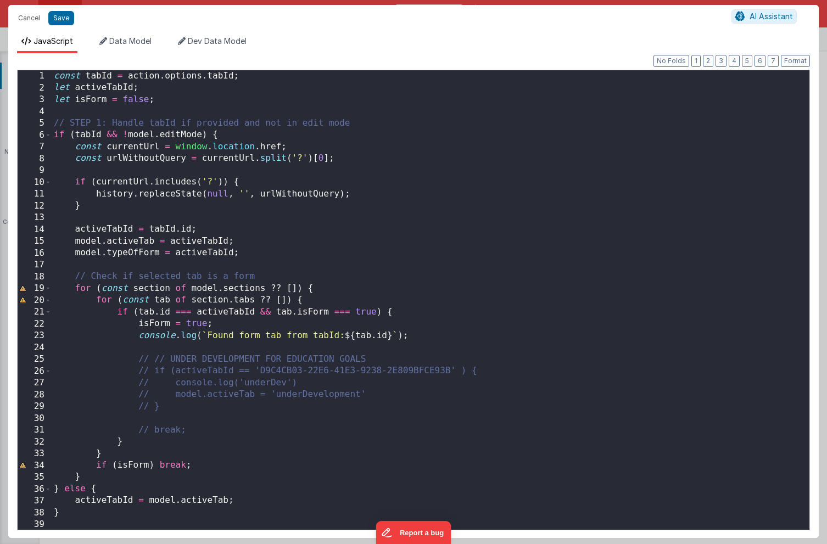
click at [586, 156] on div "const tabId = action . options . tabId ; let activeTabId ; let isForm = false ;…" at bounding box center [431, 311] width 758 height 483
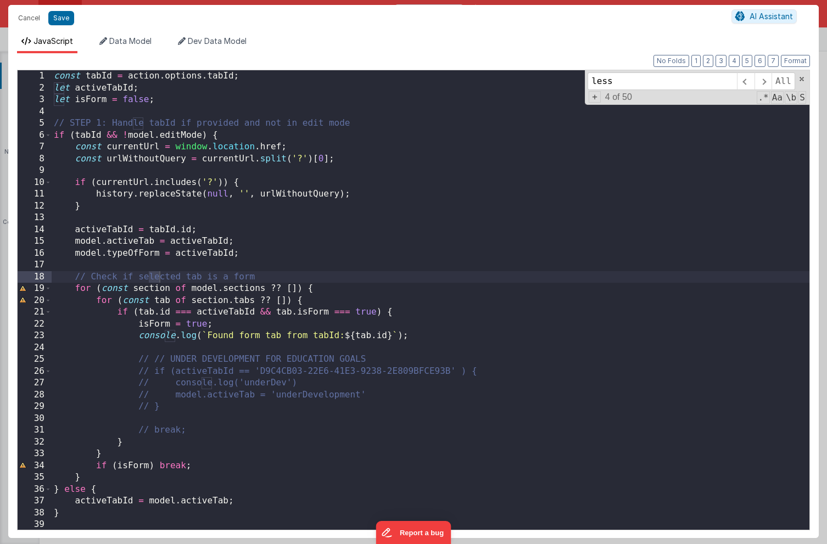
scroll to position [1778, 0]
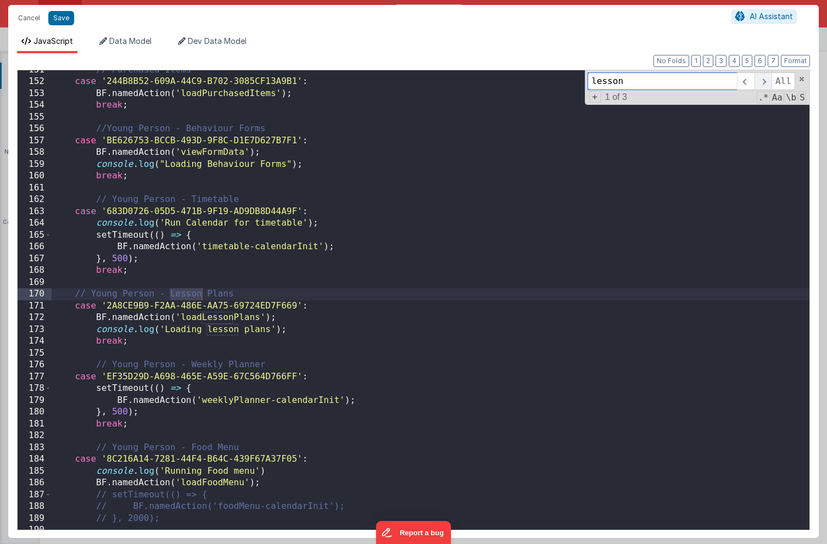
click at [764, 82] on span at bounding box center [763, 82] width 17 height 18
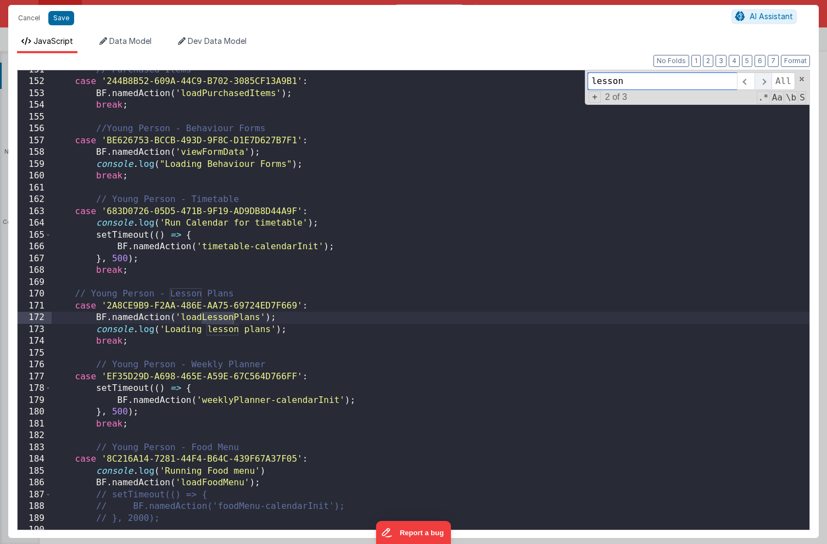
click at [764, 82] on span at bounding box center [763, 82] width 17 height 18
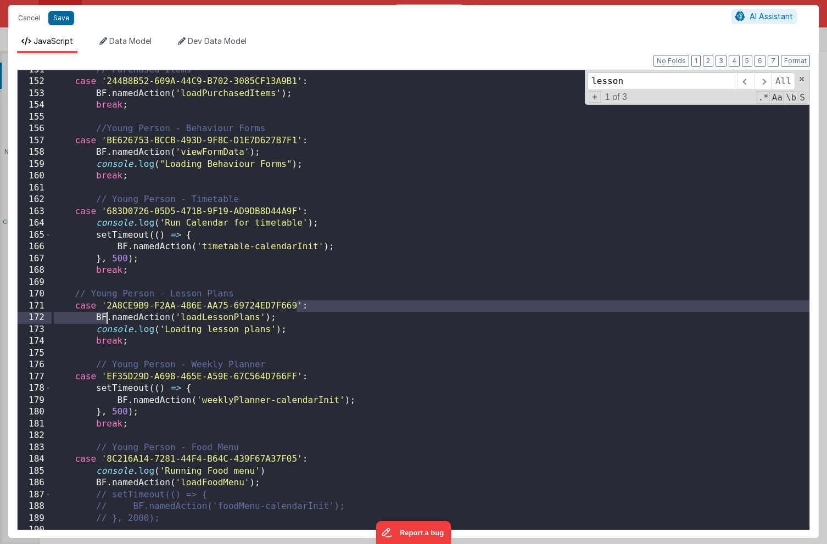
drag, startPoint x: 297, startPoint y: 305, endPoint x: 106, endPoint y: 312, distance: 191.3
click at [106, 312] on div "// Purchased Items case '244B8B52-609A-44C9-B702-3085CF13A9B1' : BF . namedActi…" at bounding box center [431, 305] width 758 height 483
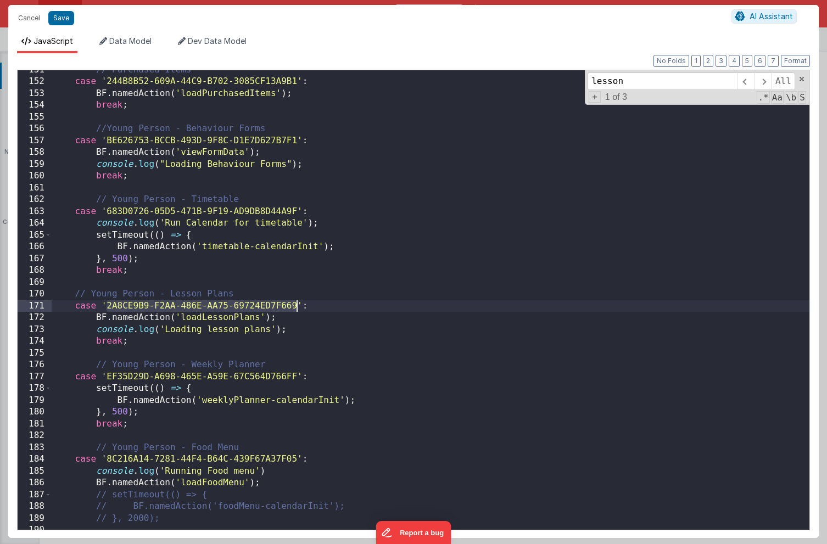
drag, startPoint x: 106, startPoint y: 309, endPoint x: 298, endPoint y: 302, distance: 192.4
click at [298, 302] on div "// Purchased Items case '244B8B52-609A-44C9-B702-3085CF13A9B1' : BF . namedActi…" at bounding box center [431, 305] width 758 height 483
click at [676, 82] on input "lesson" at bounding box center [662, 82] width 149 height 18
paste input "2A8CE9B9-F2AA-486E-AA75-69724ED7F669"
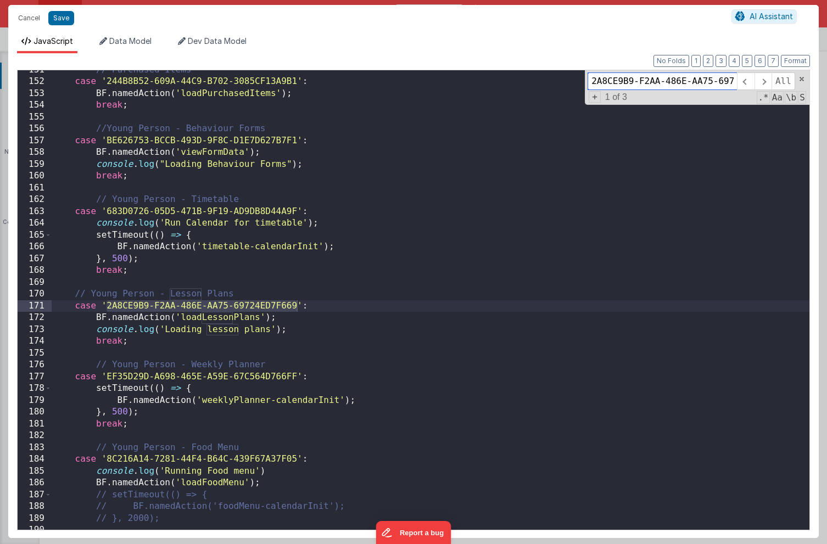
scroll to position [0, 47]
type input "2A8CE9B9-F2AA-486E-AA75-69724ED7F669"
click at [767, 82] on span at bounding box center [763, 82] width 17 height 18
click at [488, 195] on div "// Purchased Items case '244B8B52-609A-44C9-B702-3085CF13A9B1' : BF . namedActi…" at bounding box center [431, 305] width 758 height 483
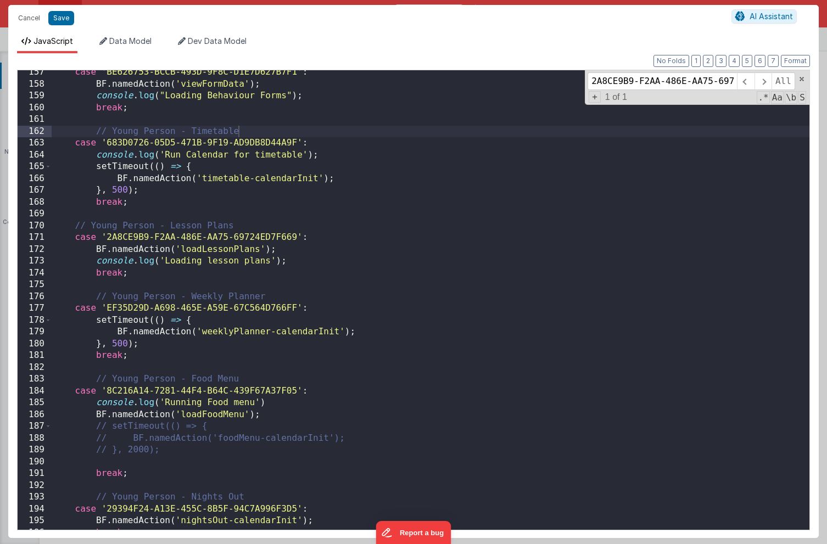
scroll to position [1846, 0]
click at [681, 82] on input "2A8CE9B9-F2AA-486E-AA75-69724ED7F669" at bounding box center [662, 82] width 149 height 18
paste input "CEB0CACC-85FA-45C0-A17A-3AAB489C4050"
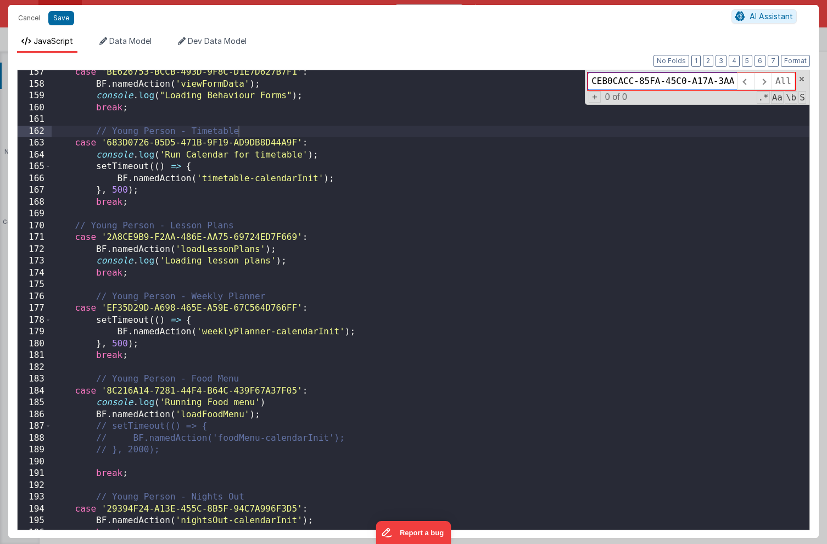
scroll to position [0, 47]
click at [700, 160] on div "case 'BE626753-BCCB-493D-9F8C-D1E7D627B7F1' : BF . namedAction ( 'viewFormData'…" at bounding box center [431, 307] width 758 height 483
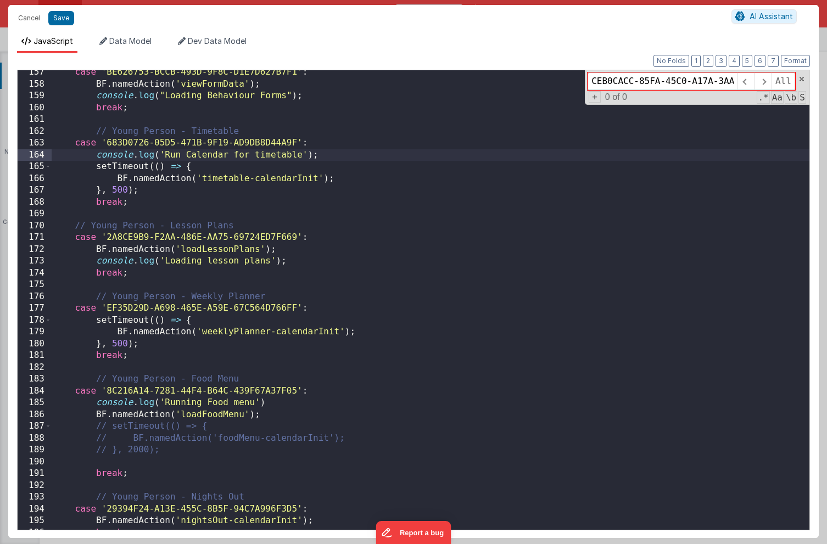
click at [566, 204] on div "case 'BE626753-BCCB-493D-9F8C-D1E7D627B7F1' : BF . namedAction ( 'viewFormData'…" at bounding box center [431, 307] width 758 height 483
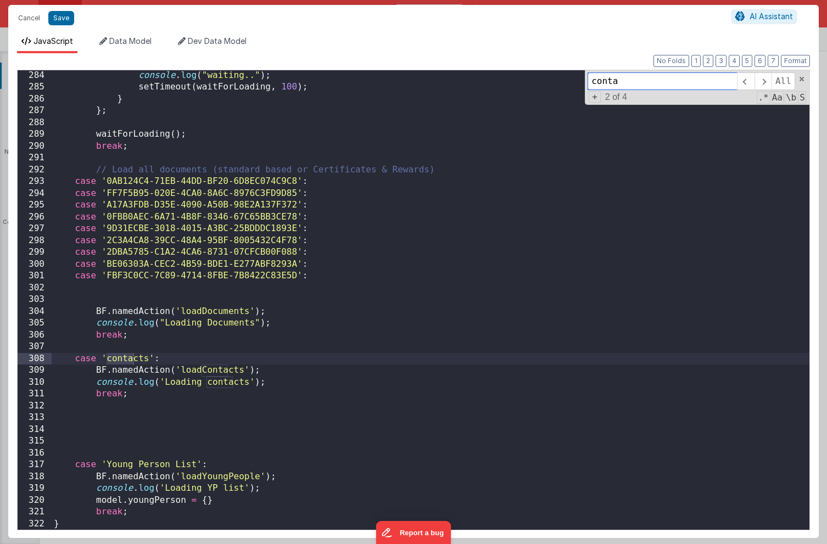
scroll to position [3344, 0]
click at [767, 79] on span at bounding box center [763, 82] width 17 height 18
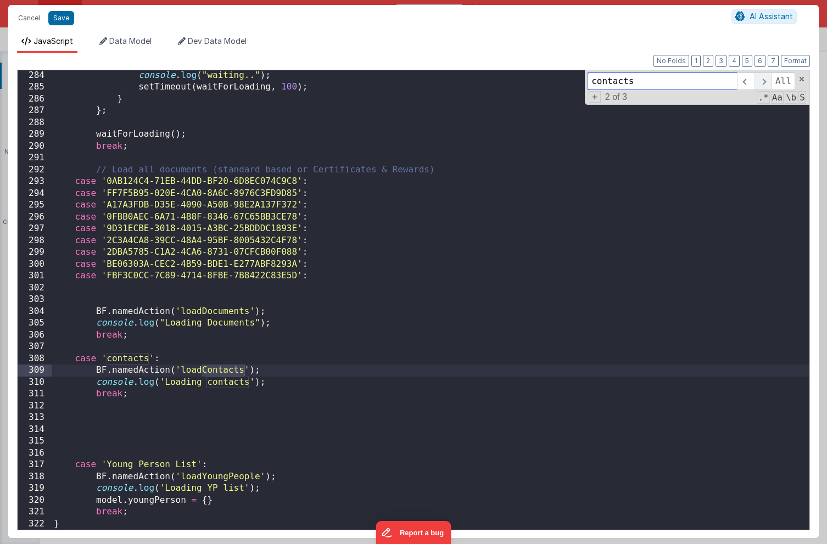
click at [767, 79] on span at bounding box center [763, 82] width 17 height 18
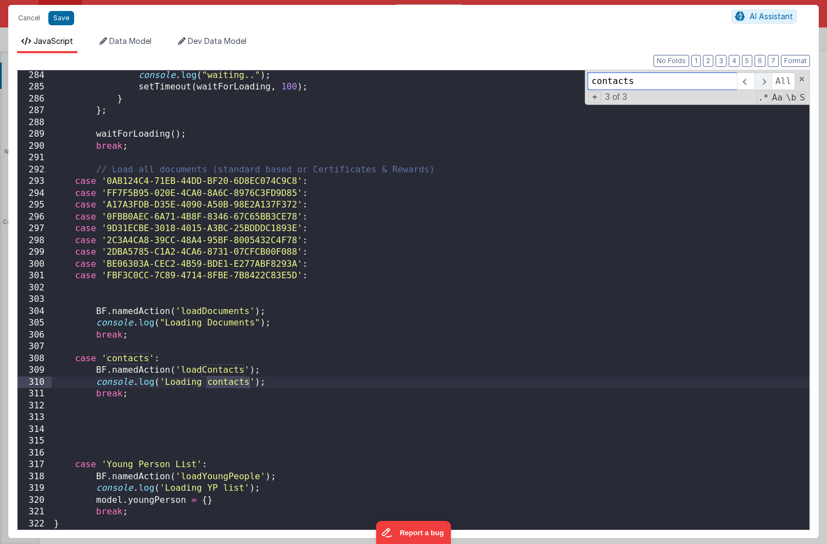
click at [767, 79] on span at bounding box center [763, 82] width 17 height 18
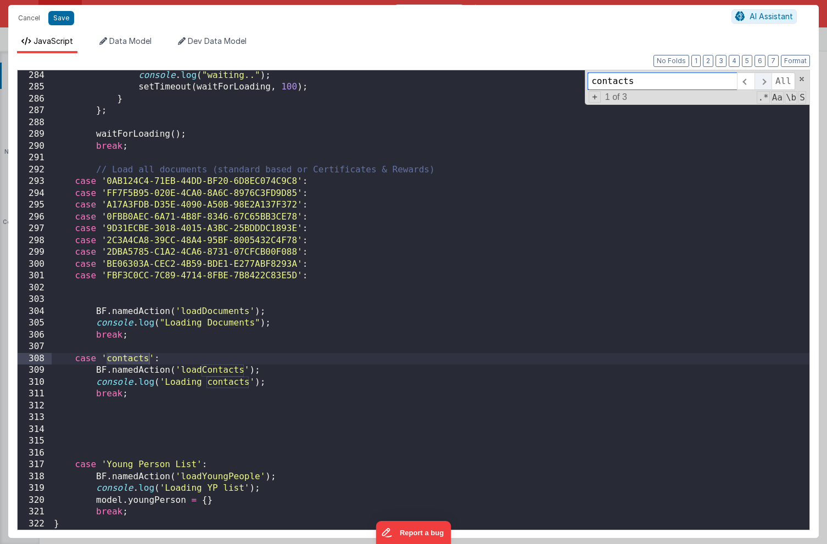
click at [765, 82] on span at bounding box center [763, 82] width 17 height 18
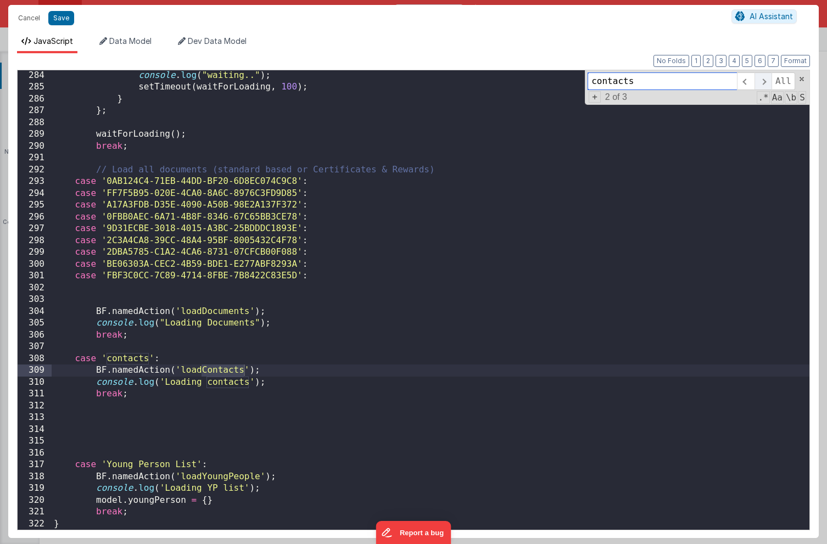
click at [765, 82] on span at bounding box center [763, 82] width 17 height 18
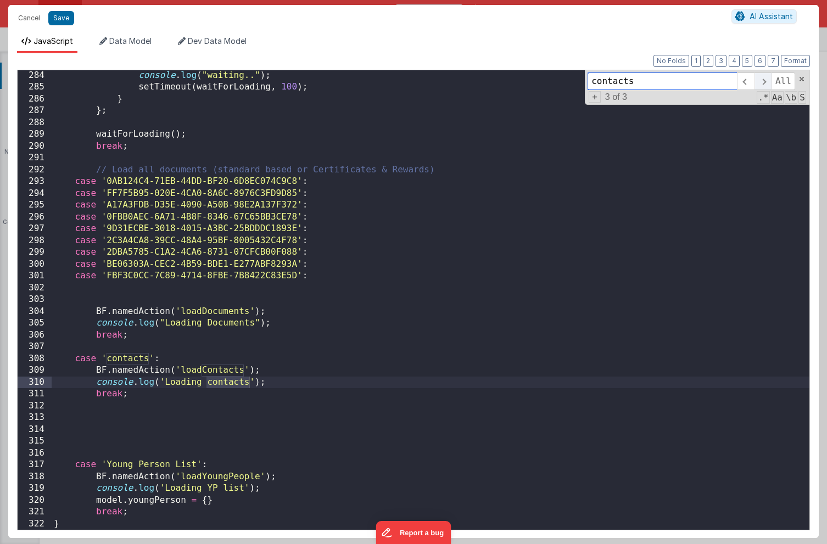
click at [765, 82] on span at bounding box center [763, 82] width 17 height 18
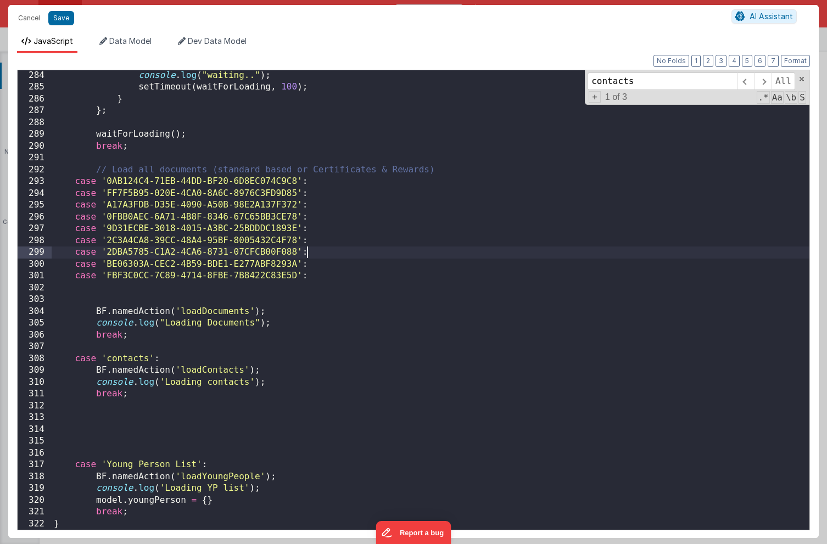
click at [501, 258] on div "console . log ( "waiting.." ) ; setTimeout ( waitForLoading , 100 ) ; } } ; wai…" at bounding box center [431, 311] width 758 height 483
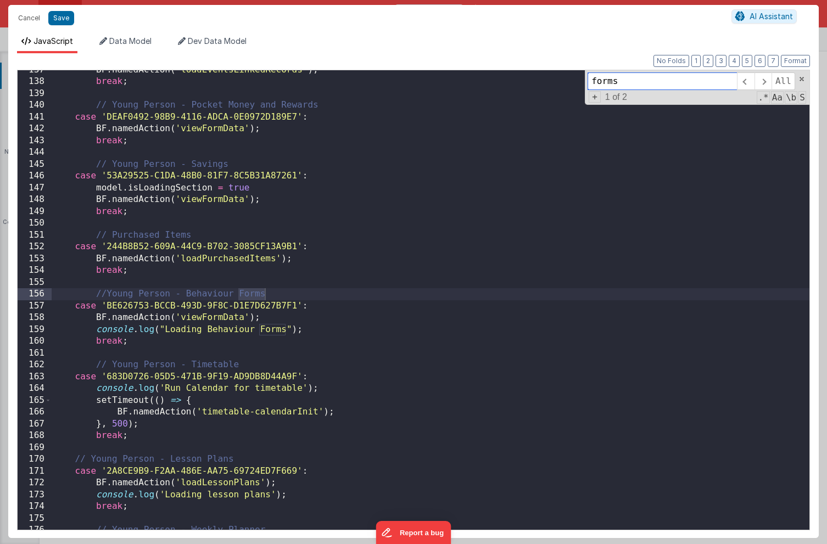
scroll to position [1612, 0]
click at [761, 80] on span at bounding box center [763, 82] width 17 height 18
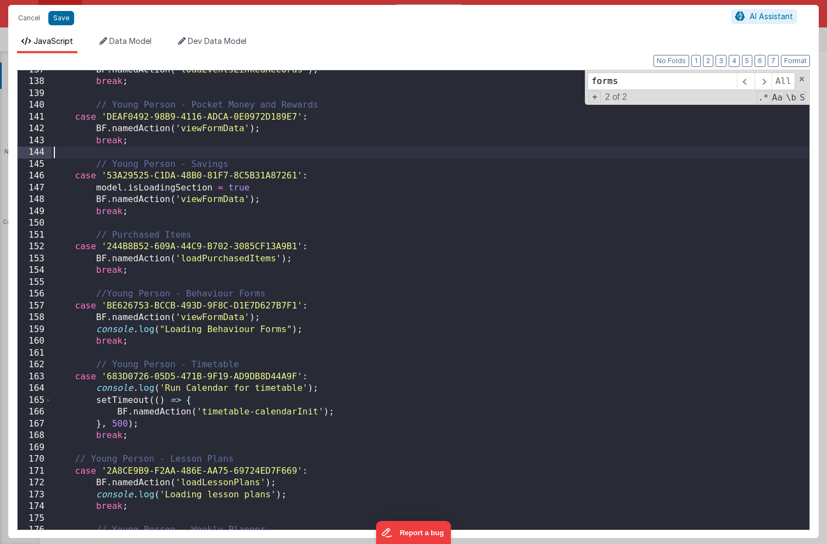
click at [450, 153] on div "BF . namedAction ( 'loadEventsLinkedRecords' ) ; break ; // Young Person - Pock…" at bounding box center [431, 305] width 758 height 483
click at [802, 77] on span at bounding box center [802, 79] width 8 height 8
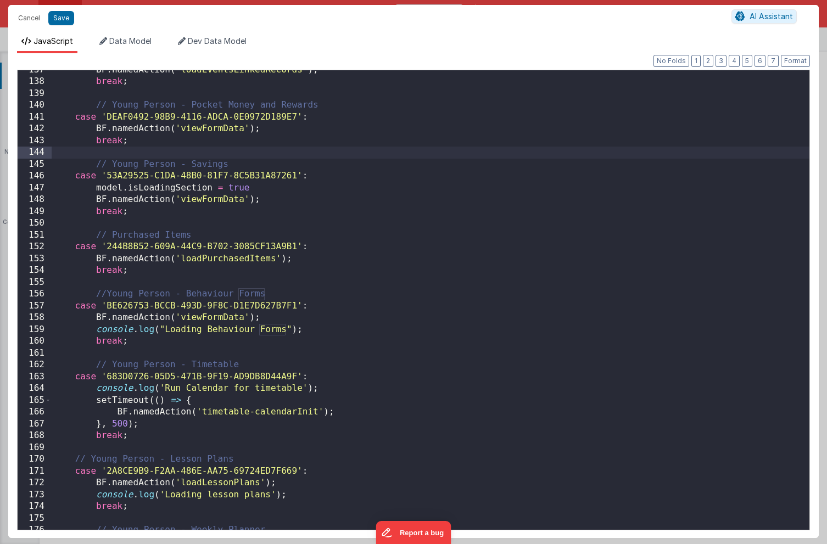
click at [436, 154] on div "BF . namedAction ( 'loadEventsLinkedRecords' ) ; break ; // Young Person - Pock…" at bounding box center [431, 305] width 758 height 483
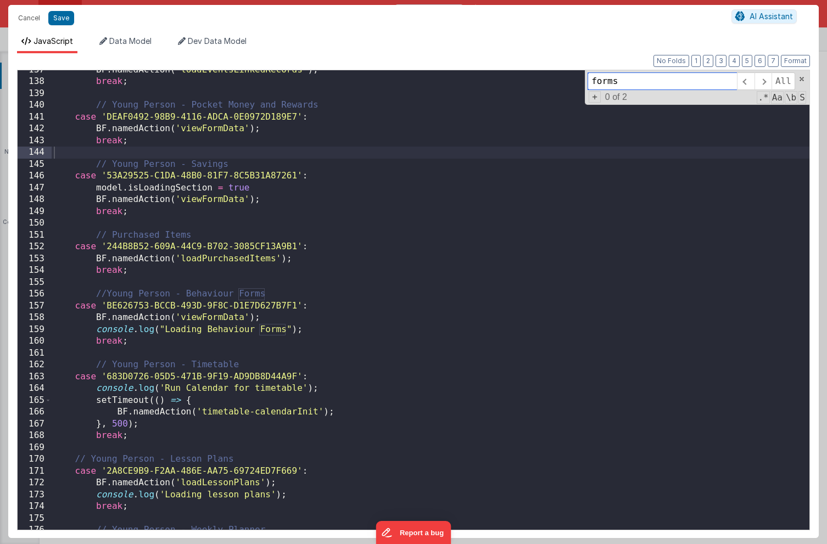
paste input "Found form tab from tabId"
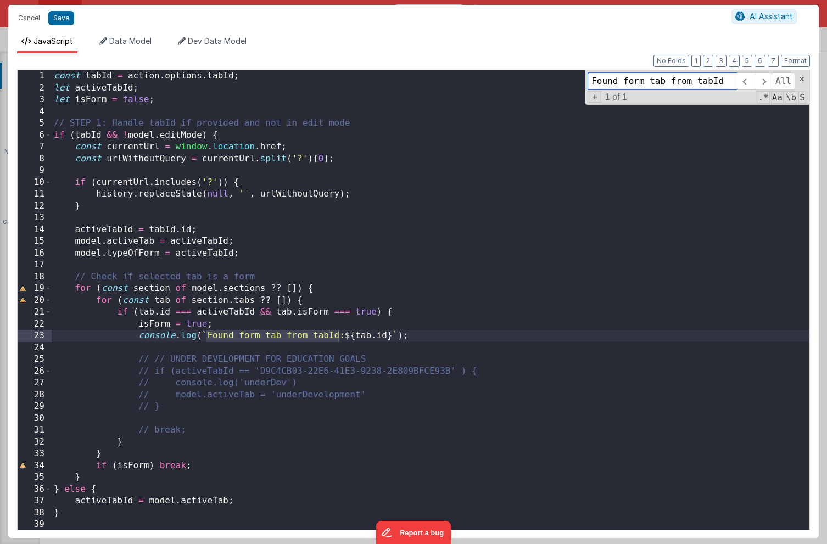
scroll to position [0, 0]
type input "Found form tab from tabId"
drag, startPoint x: 418, startPoint y: 337, endPoint x: 140, endPoint y: 335, distance: 278.0
click at [140, 335] on div "const tabId = action . options . tabId ; let activeTabId ; let isForm = false ;…" at bounding box center [431, 311] width 758 height 483
click at [348, 159] on div "const tabId = action . options . tabId ; let activeTabId ; let isForm = false ;…" at bounding box center [431, 311] width 758 height 483
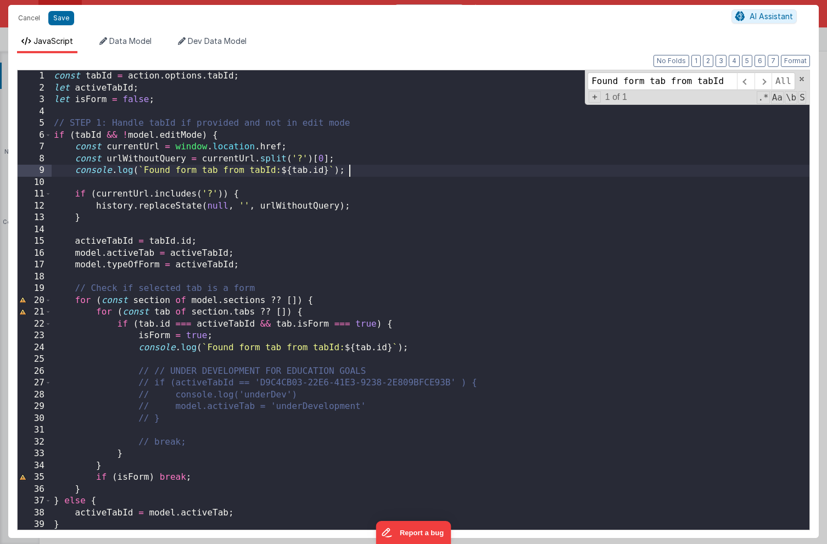
click at [332, 176] on div "const tabId = action . options . tabId ; let activeTabId ; let isForm = false ;…" at bounding box center [431, 311] width 758 height 483
drag, startPoint x: 338, startPoint y: 170, endPoint x: 287, endPoint y: 171, distance: 50.6
click at [287, 171] on div "const tabId = action . options . tabId ; let activeTabId ; let isForm = false ;…" at bounding box center [431, 311] width 758 height 483
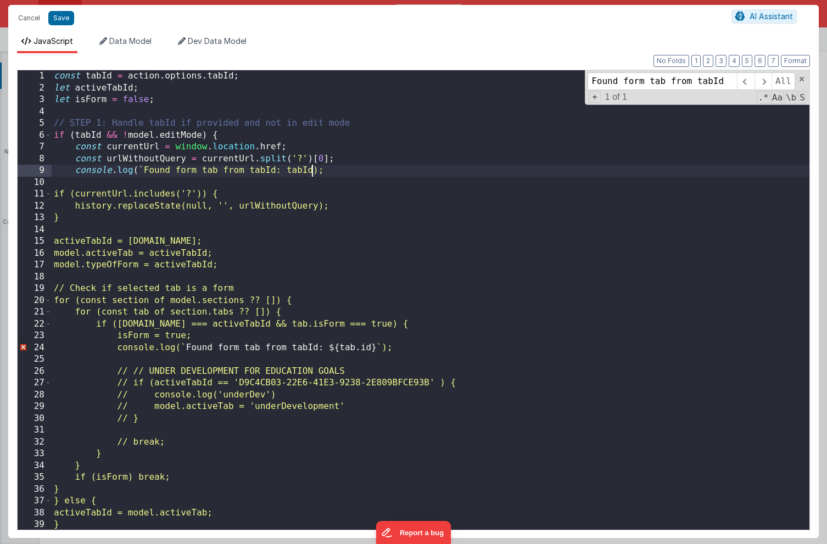
click at [279, 170] on div "const tabId = action . options . tabId ; let activeTabId ; let isForm = false ;…" at bounding box center [431, 311] width 758 height 483
click at [145, 170] on div "const tabId = action . options . tabId ; let activeTabId ; let isForm = false ;…" at bounding box center [431, 311] width 758 height 483
click at [386, 173] on div "const tabId = action . options . tabId ; let activeTabId ; let isForm = false ;…" at bounding box center [431, 311] width 758 height 483
drag, startPoint x: 146, startPoint y: 171, endPoint x: 221, endPoint y: 171, distance: 75.3
click at [221, 171] on div "const tabId = action . options . tabId ; let activeTabId ; let isForm = false ;…" at bounding box center [431, 311] width 758 height 483
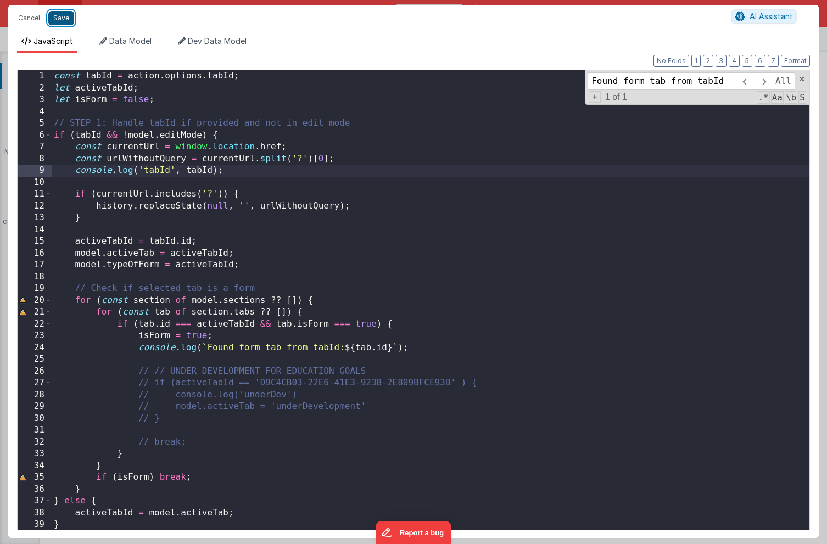
click at [65, 19] on button "Save" at bounding box center [61, 18] width 26 height 14
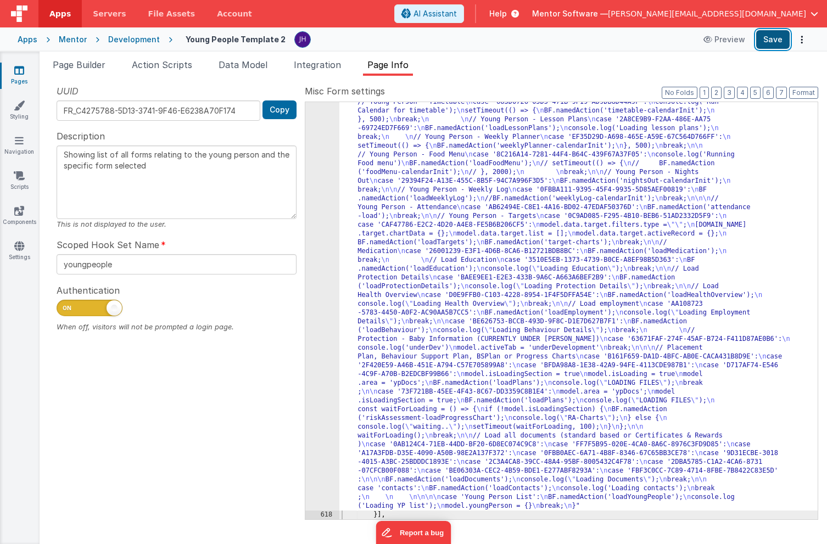
click at [764, 39] on button "Save" at bounding box center [773, 39] width 34 height 19
click at [397, 66] on span "Page Info" at bounding box center [388, 64] width 41 height 11
click at [732, 93] on button "3" at bounding box center [729, 93] width 11 height 12
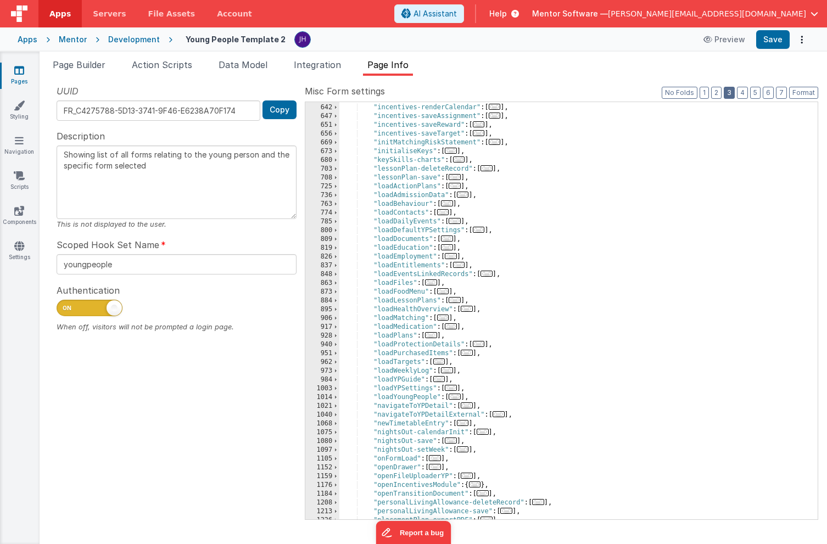
scroll to position [685, 0]
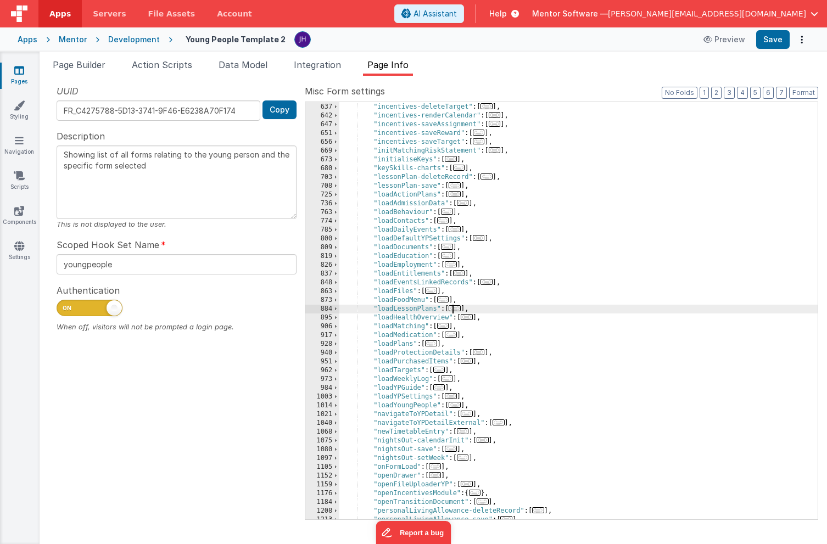
click at [457, 310] on span "..." at bounding box center [455, 308] width 12 height 6
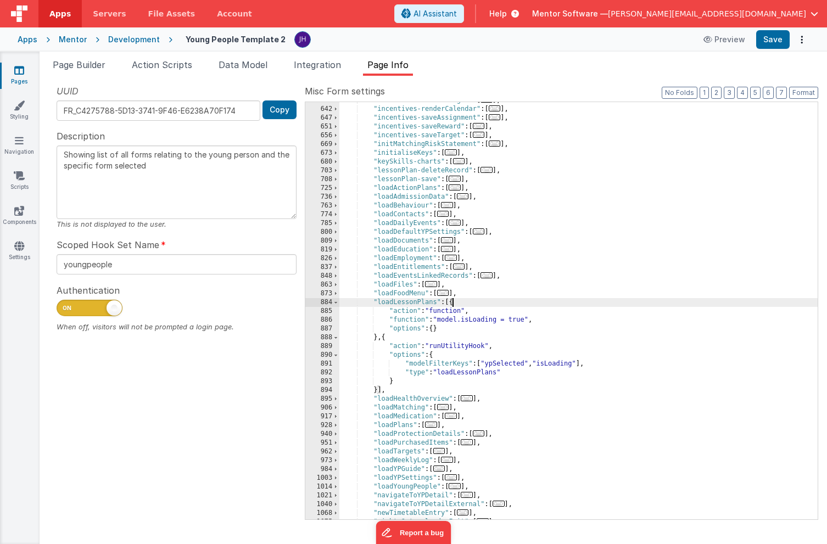
scroll to position [716, 0]
